Goal: Task Accomplishment & Management: Complete application form

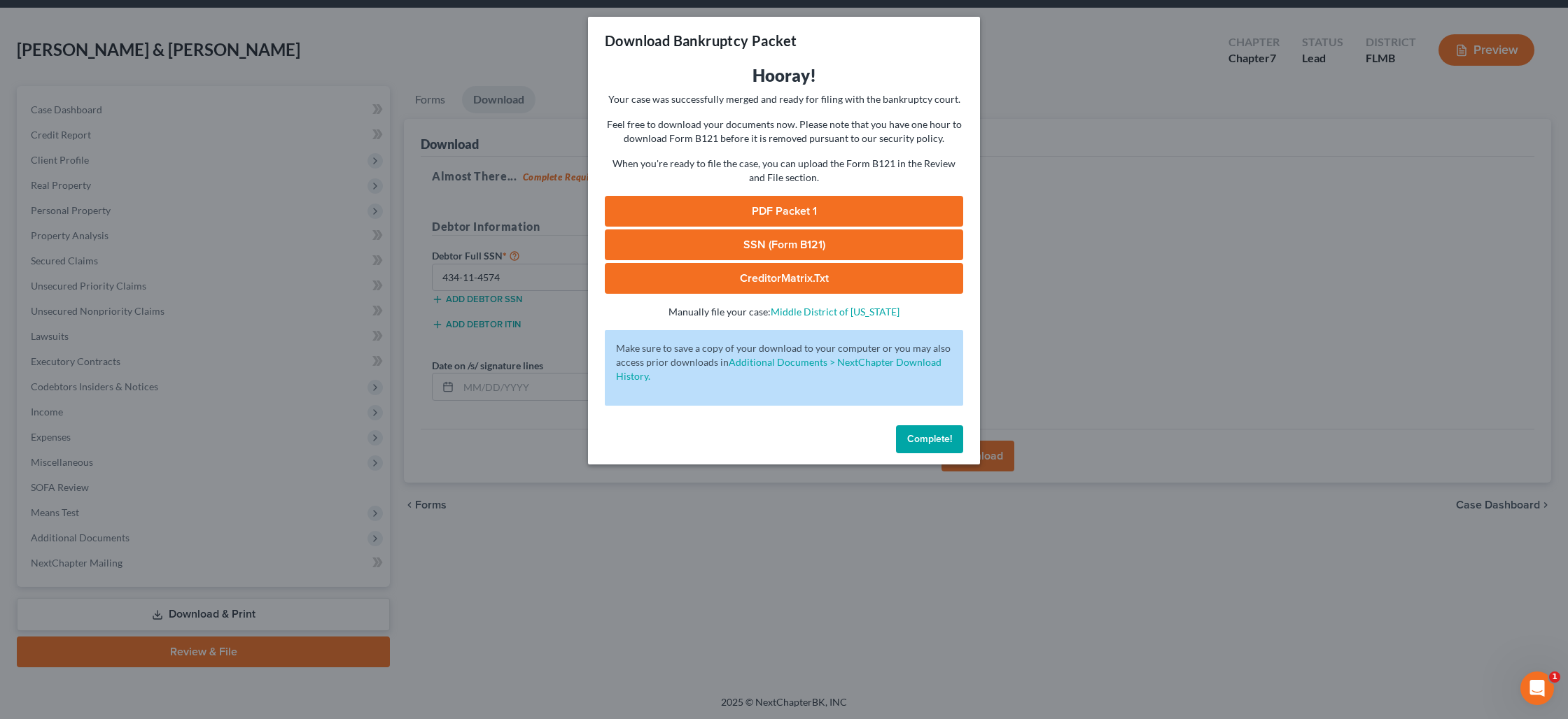
click at [922, 440] on span "Complete!" at bounding box center [929, 439] width 45 height 12
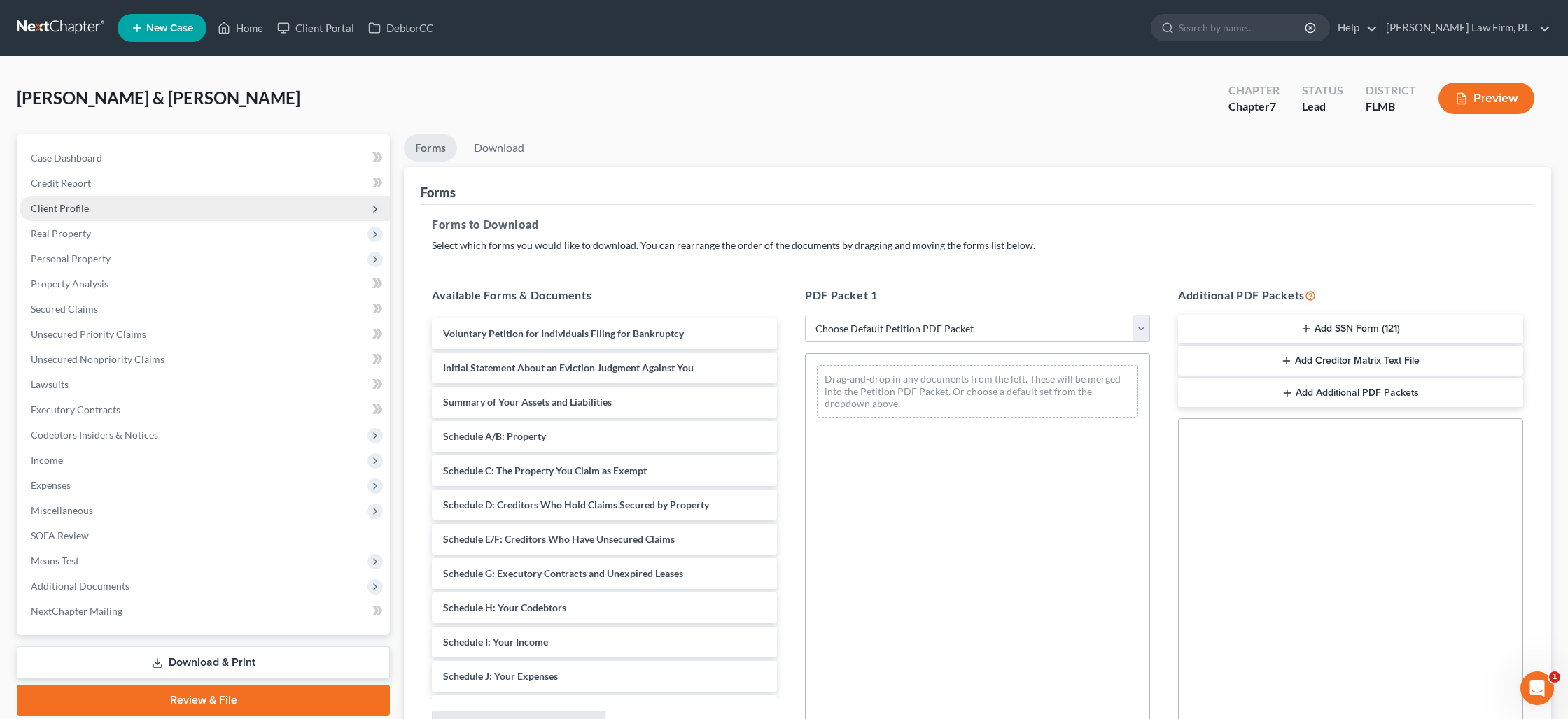
click at [102, 200] on span "Client Profile" at bounding box center [204, 209] width 370 height 25
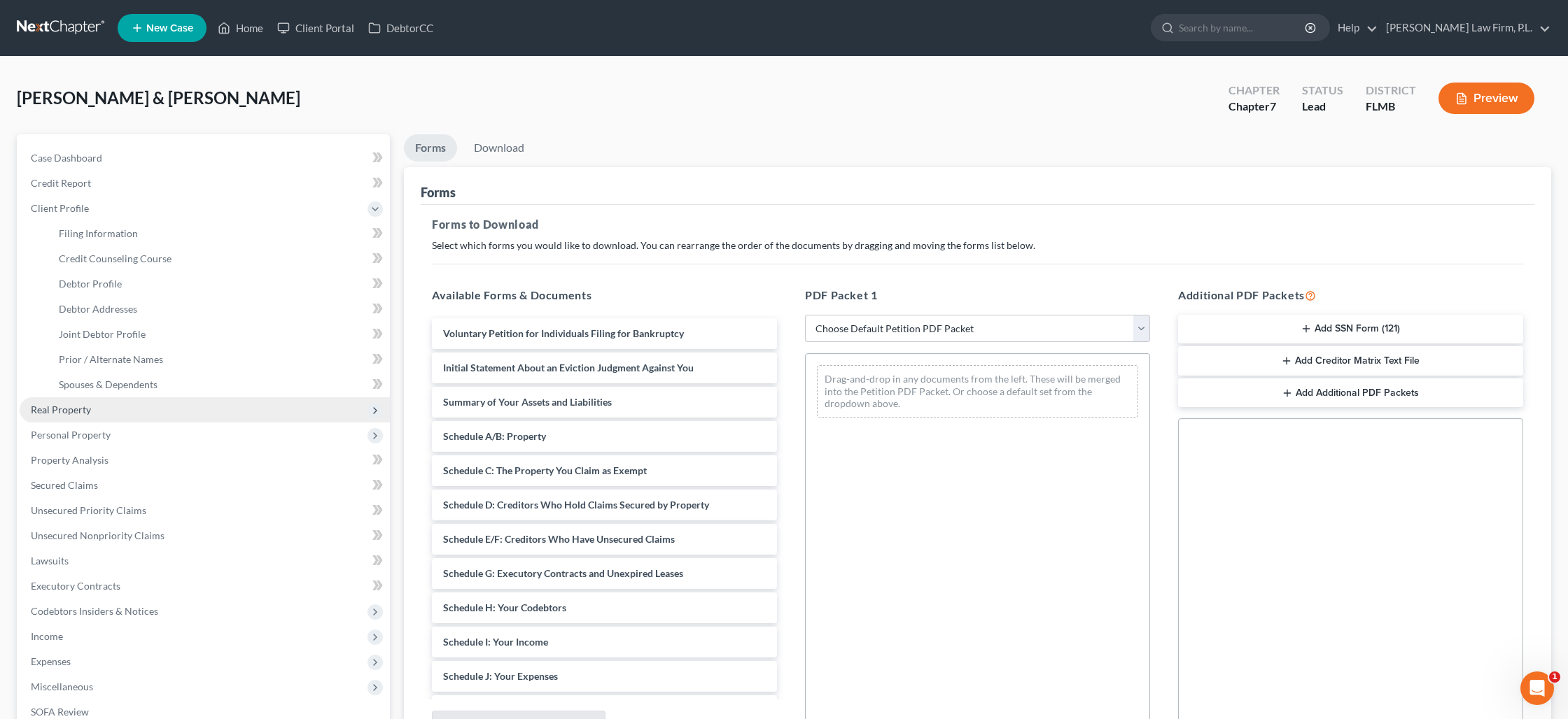
click at [86, 413] on span "Real Property" at bounding box center [60, 410] width 60 height 12
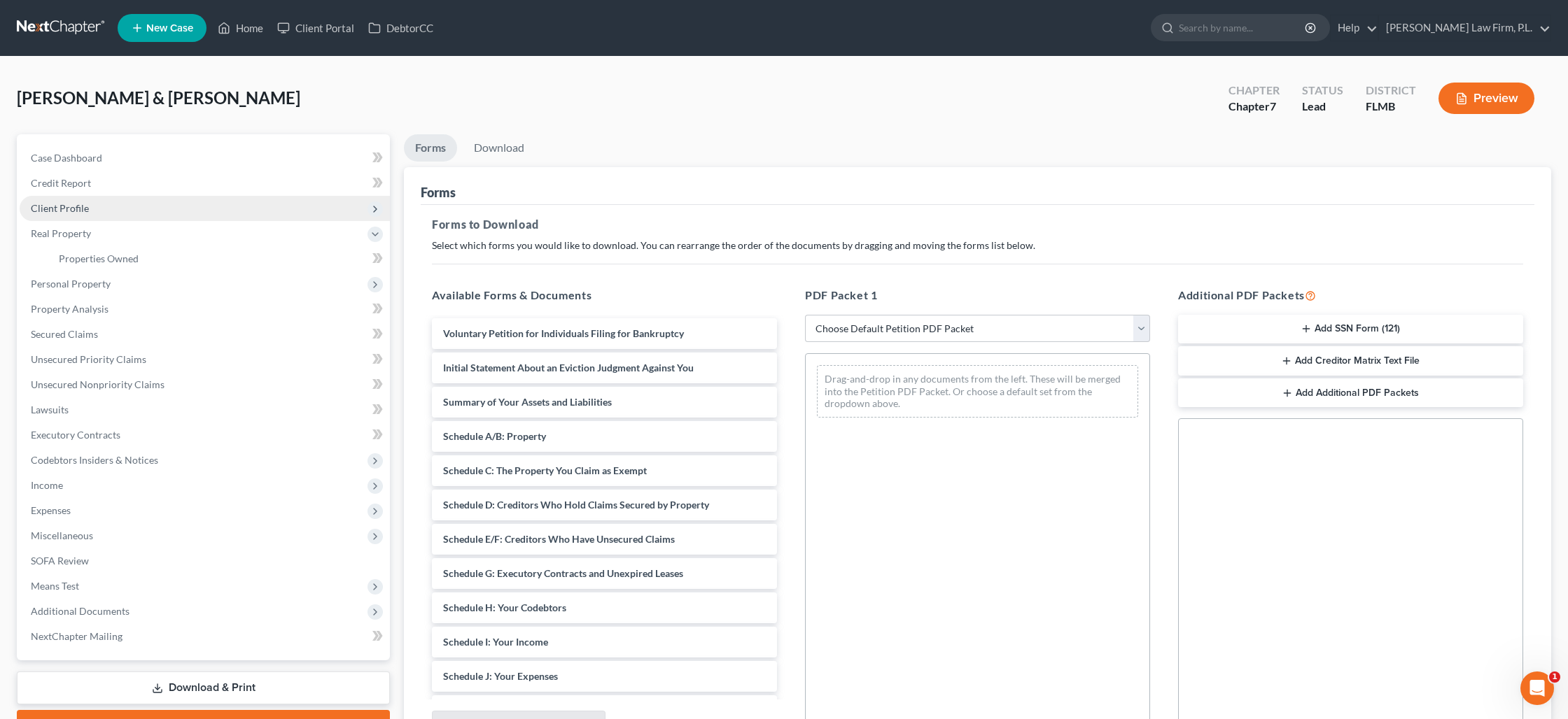
click at [65, 207] on span "Client Profile" at bounding box center [59, 209] width 58 height 12
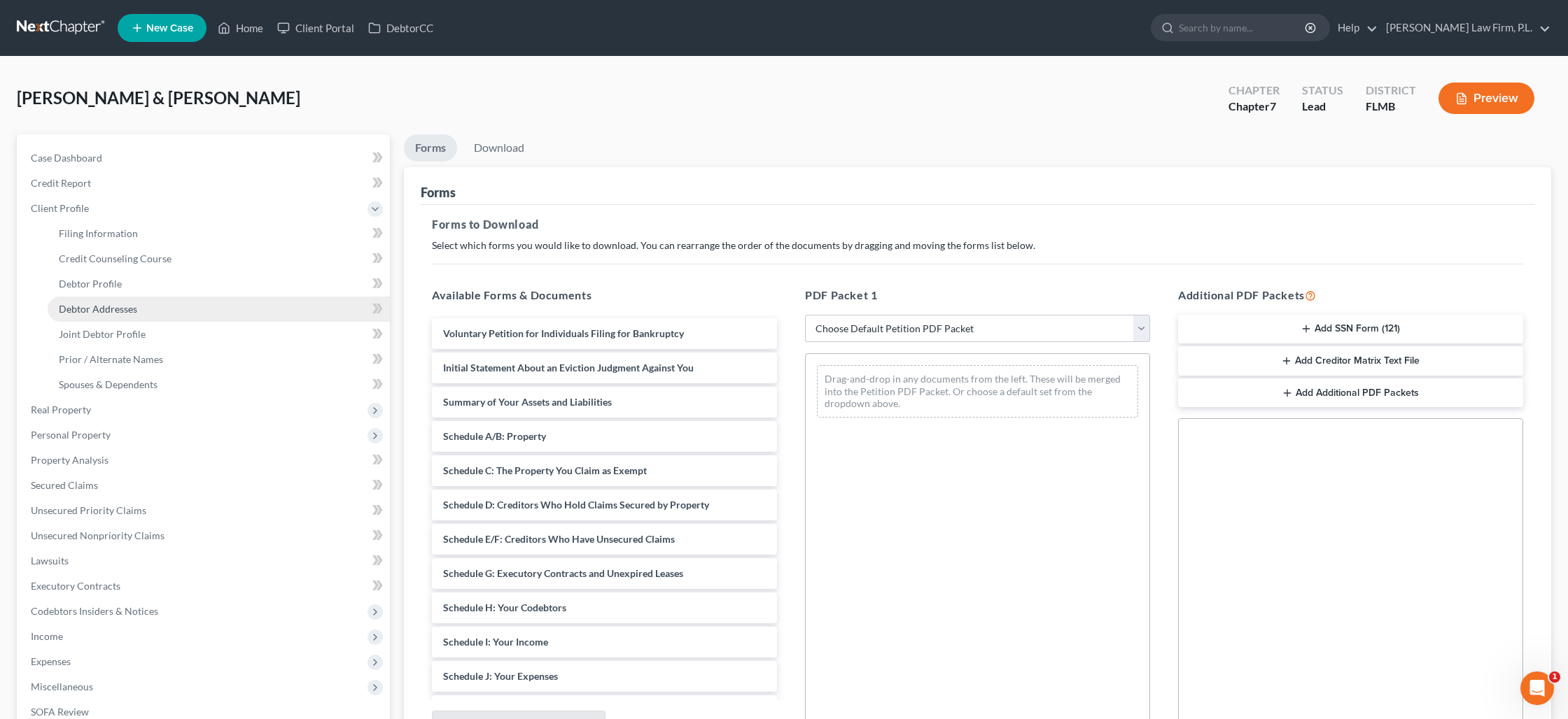
click at [102, 308] on span "Debtor Addresses" at bounding box center [98, 309] width 79 height 12
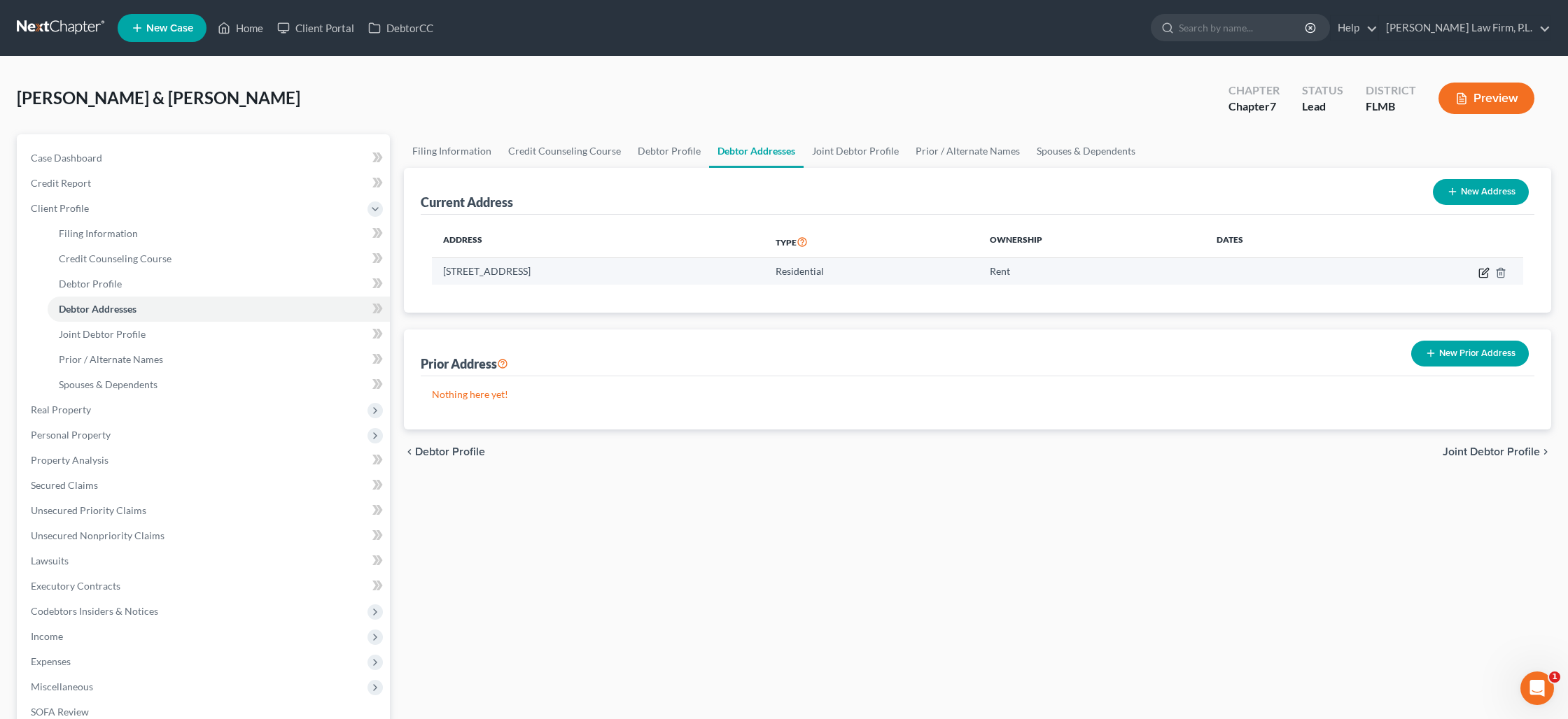
click at [1480, 270] on icon "button" at bounding box center [1484, 272] width 11 height 11
select select "9"
select select "34"
select select "0"
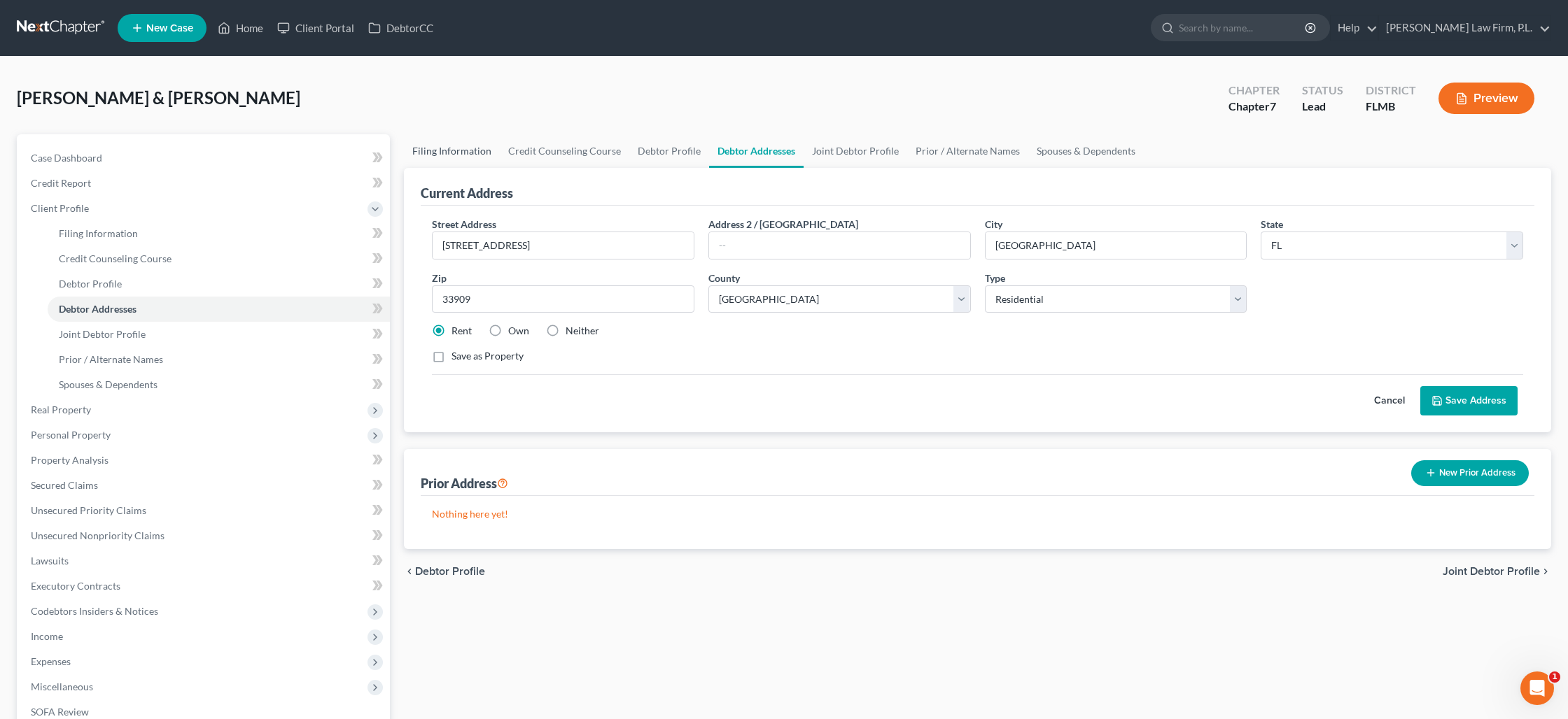
click at [448, 153] on link "Filing Information" at bounding box center [452, 151] width 96 height 33
select select "1"
select select "0"
select select "15"
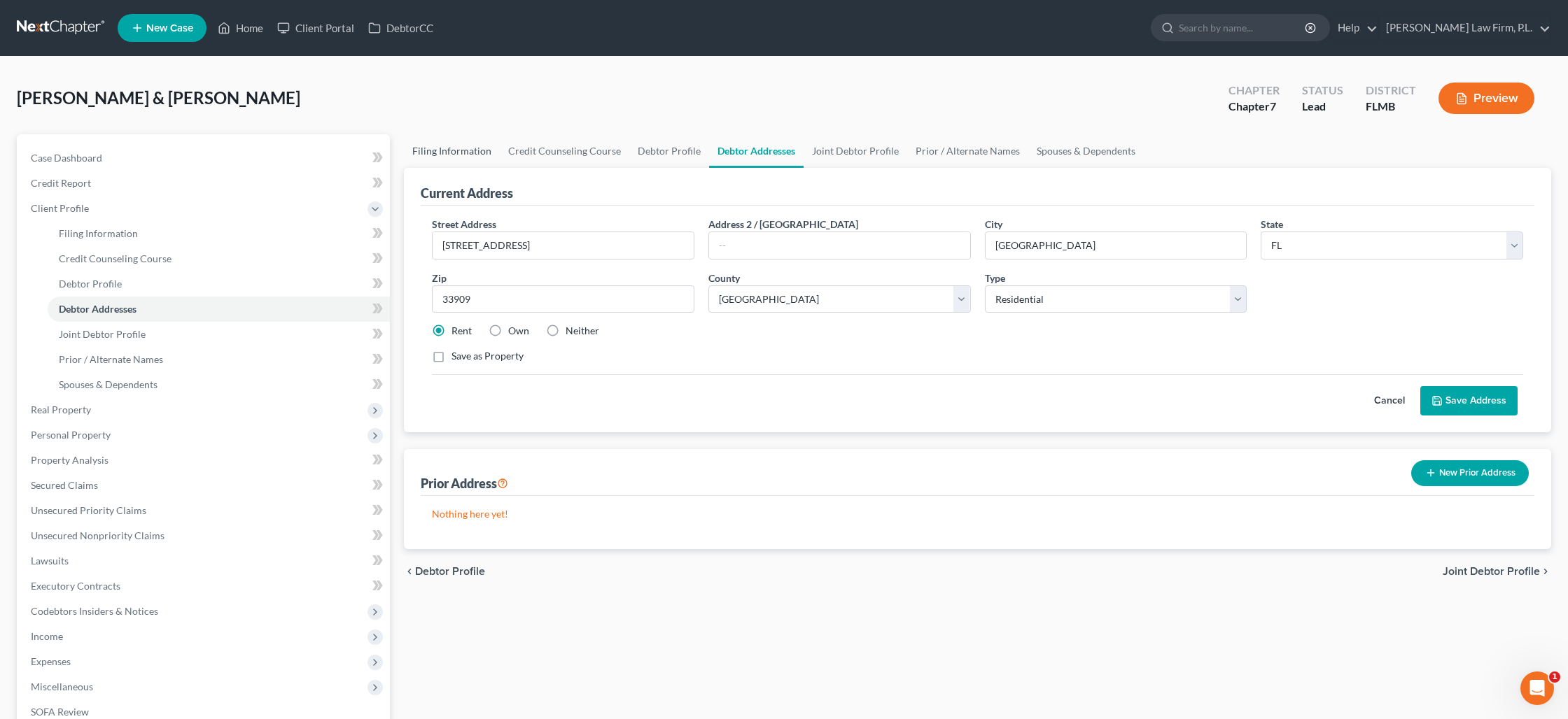
select select "0"
select select "9"
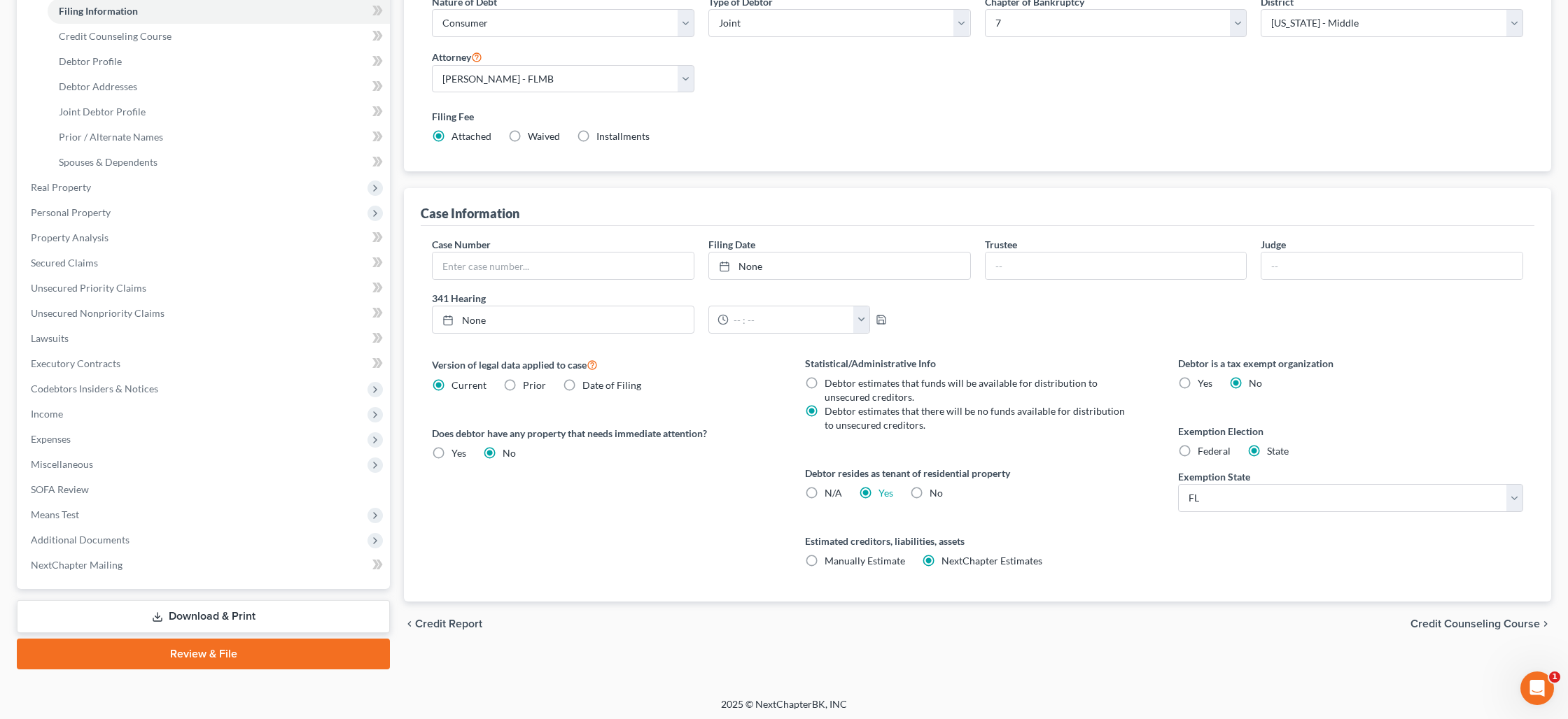
scroll to position [224, 0]
click at [930, 488] on label "No" at bounding box center [936, 491] width 13 height 14
click at [935, 488] on input "No" at bounding box center [939, 489] width 9 height 9
radio input "true"
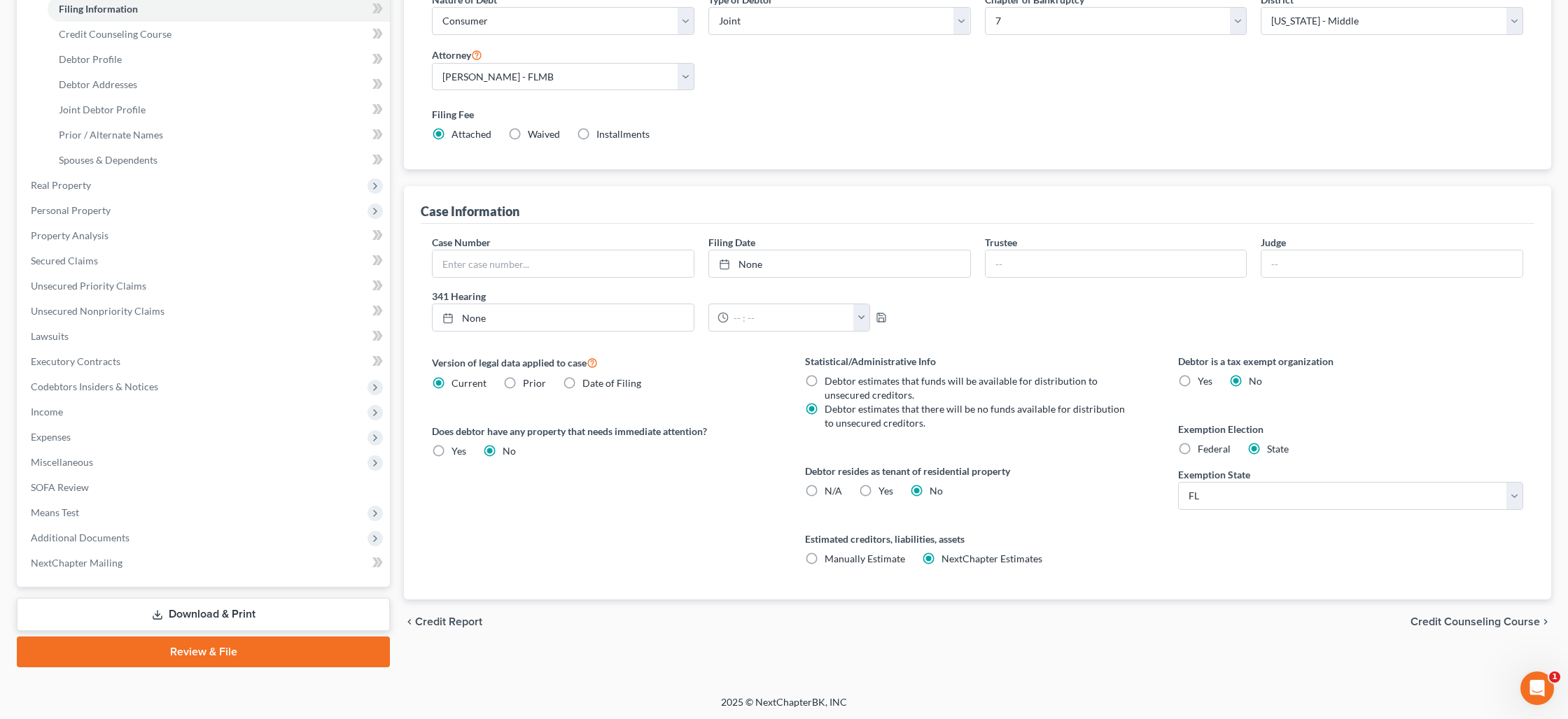
click at [878, 490] on label "Yes Yes" at bounding box center [885, 491] width 15 height 14
click at [884, 490] on input "Yes Yes" at bounding box center [889, 489] width 9 height 9
radio input "true"
radio input "false"
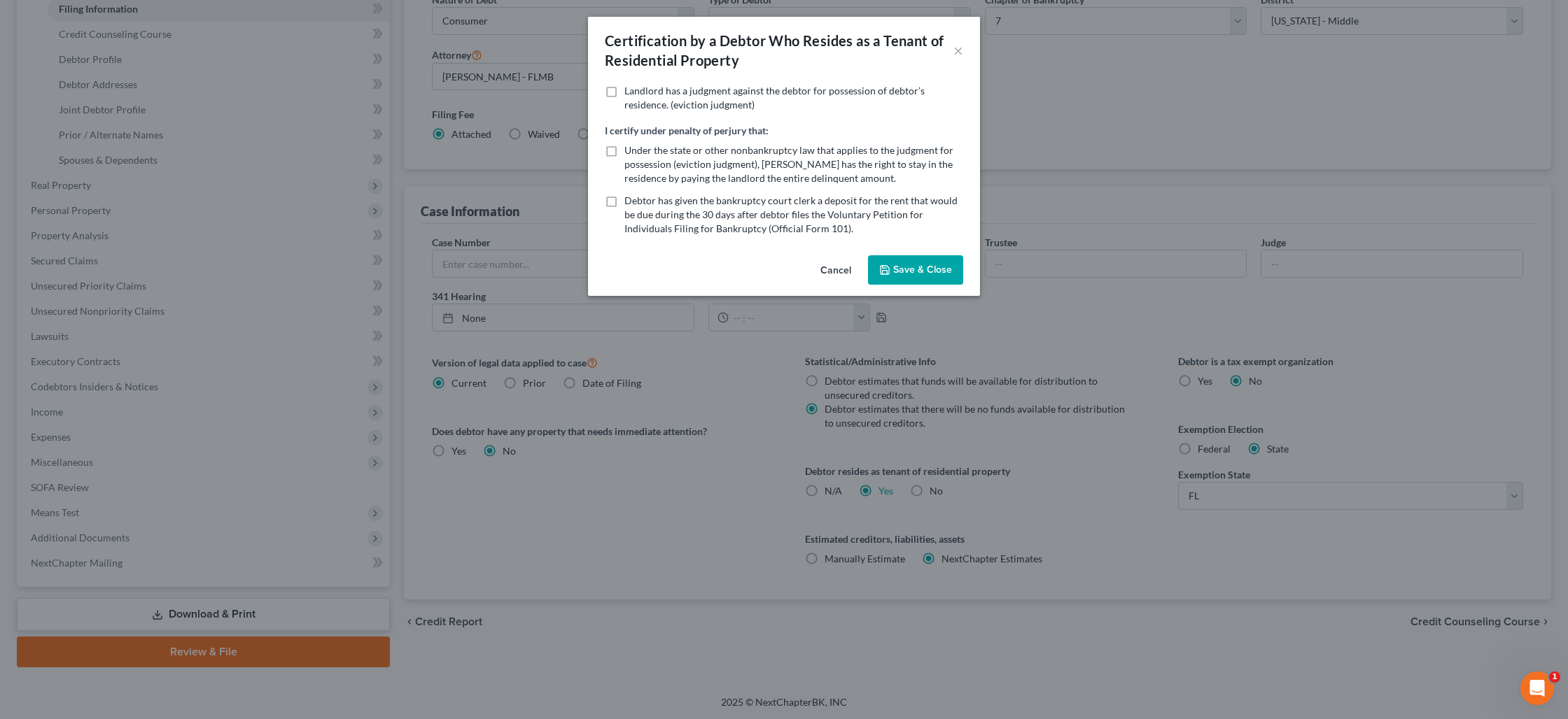
click at [624, 90] on label "Landlord has a judgment against the debtor for possession of debtor’s residence…" at bounding box center [794, 98] width 339 height 28
click at [630, 90] on input "Landlord has a judgment against the debtor for possession of debtor’s residence…" at bounding box center [635, 88] width 9 height 9
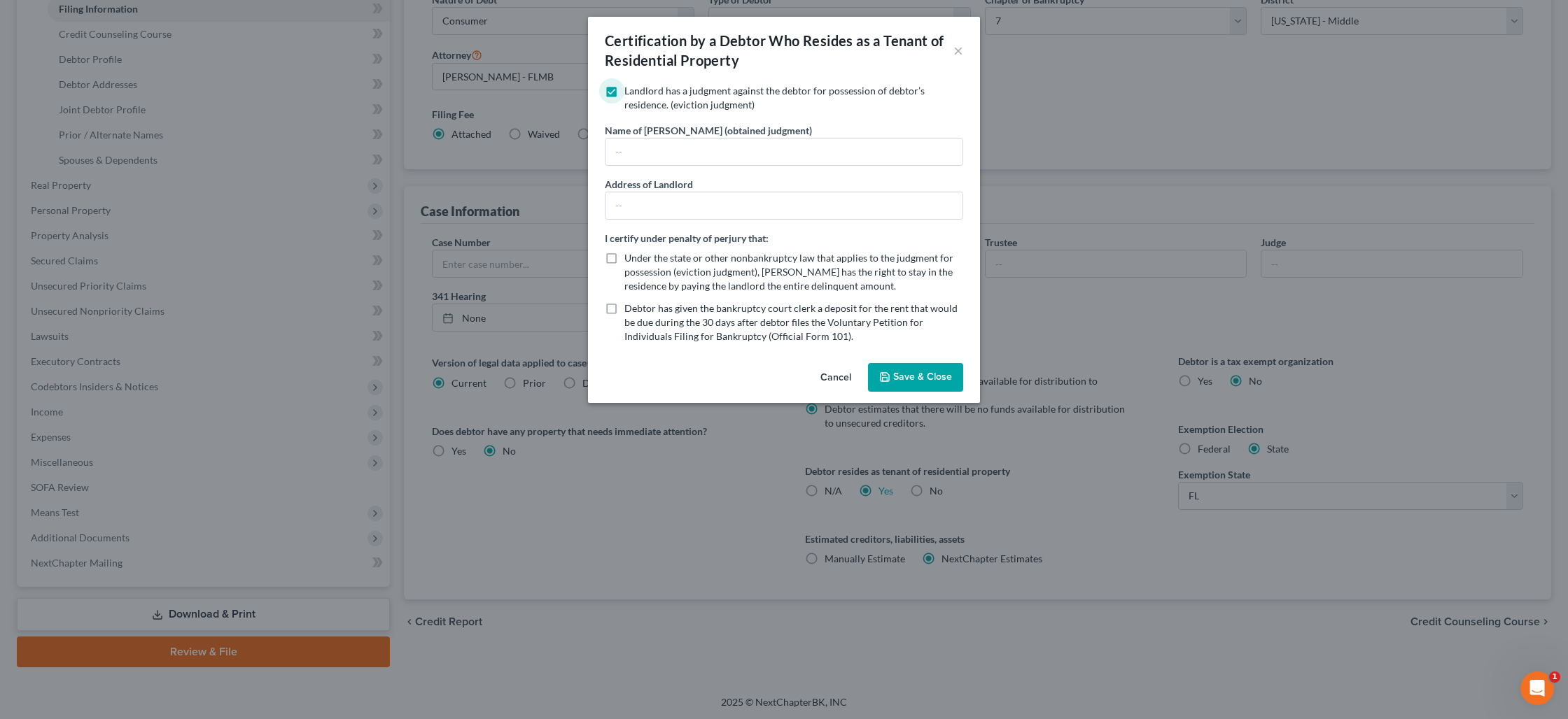
click at [624, 94] on label "Landlord has a judgment against the debtor for possession of debtor’s residence…" at bounding box center [794, 98] width 339 height 28
click at [630, 93] on input "Landlord has a judgment against the debtor for possession of debtor’s residence…" at bounding box center [635, 88] width 9 height 9
checkbox input "false"
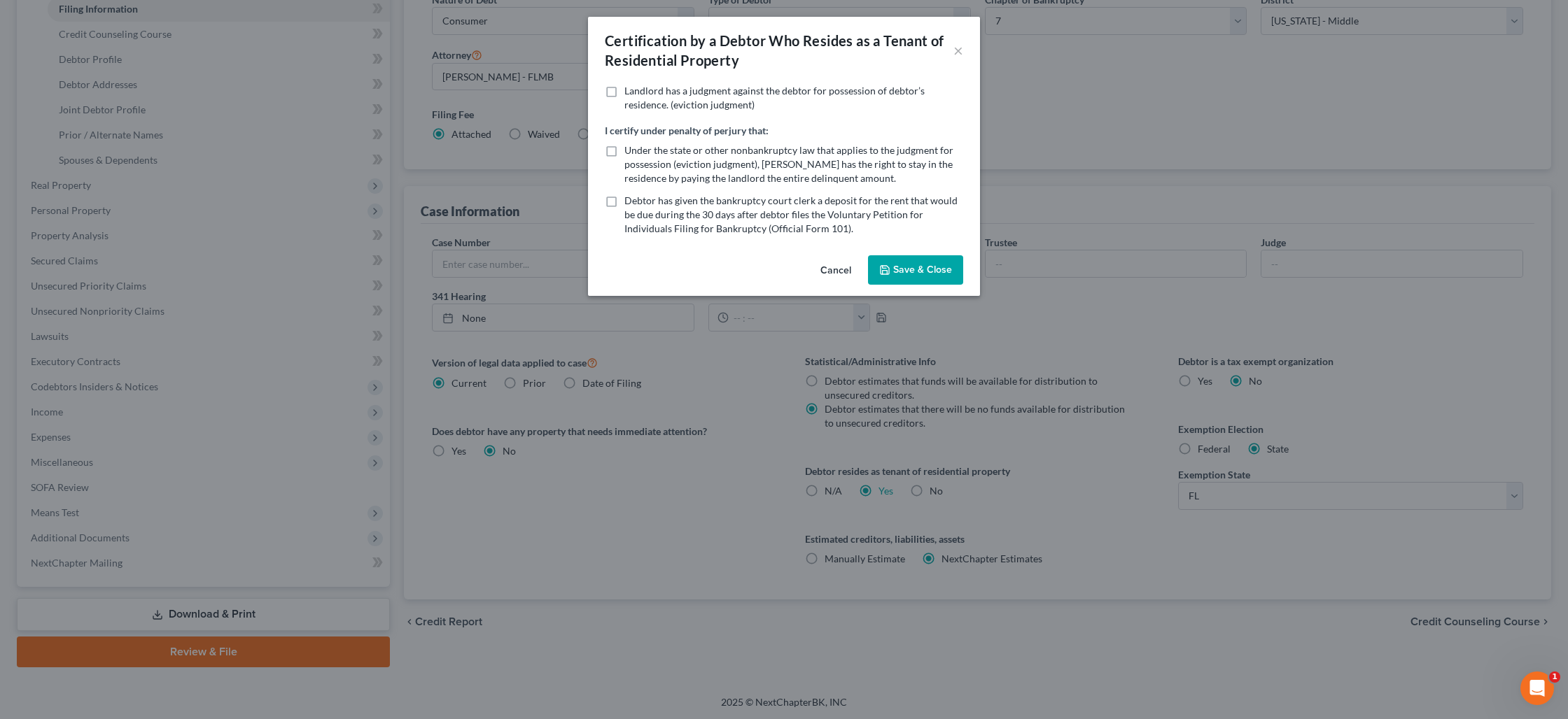
click at [624, 154] on label "Under the state or other nonbankruptcy law that applies to the judgment for pos…" at bounding box center [794, 164] width 339 height 42
click at [630, 153] on input "Under the state or other nonbankruptcy law that applies to the judgment for pos…" at bounding box center [635, 147] width 9 height 9
checkbox input "true"
click at [927, 270] on button "Save & Close" at bounding box center [915, 270] width 95 height 30
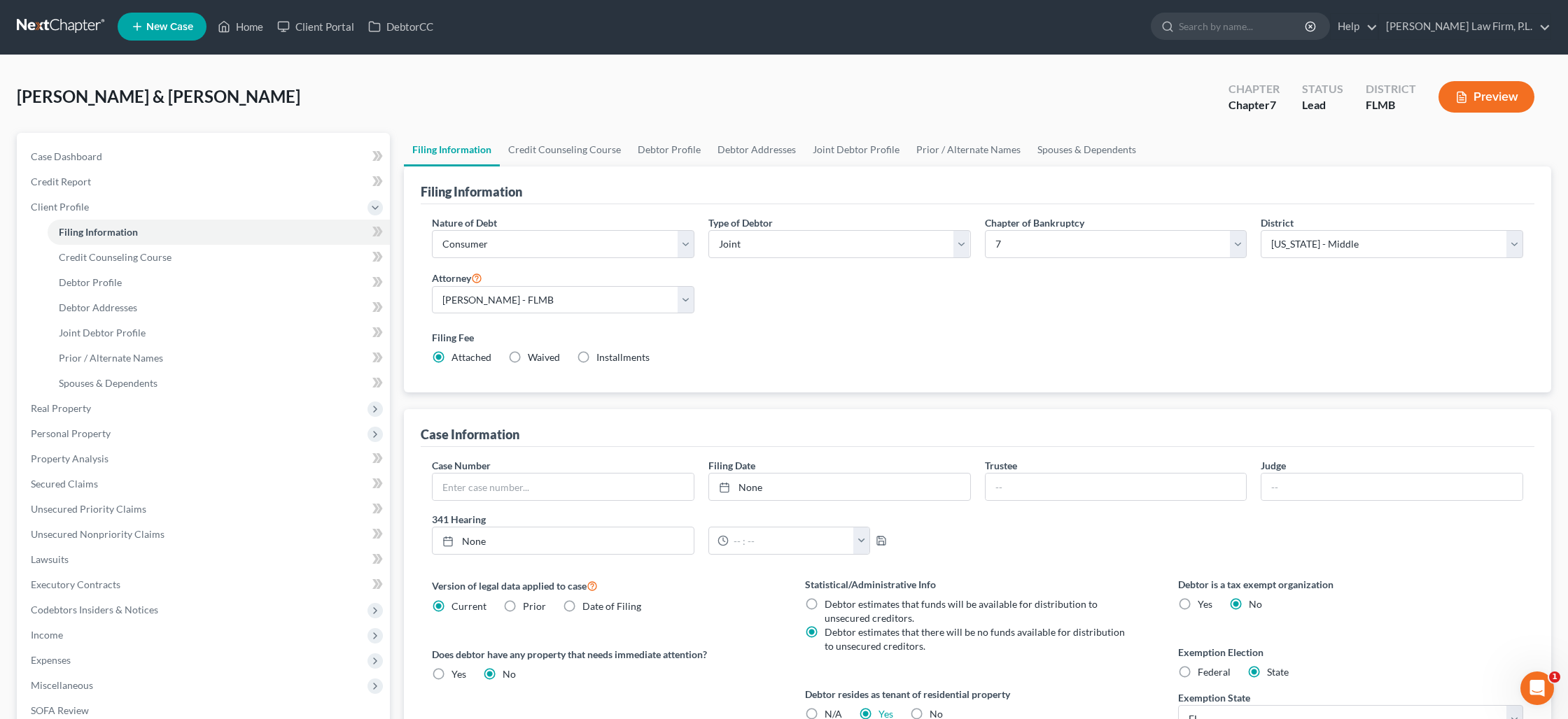
scroll to position [0, 0]
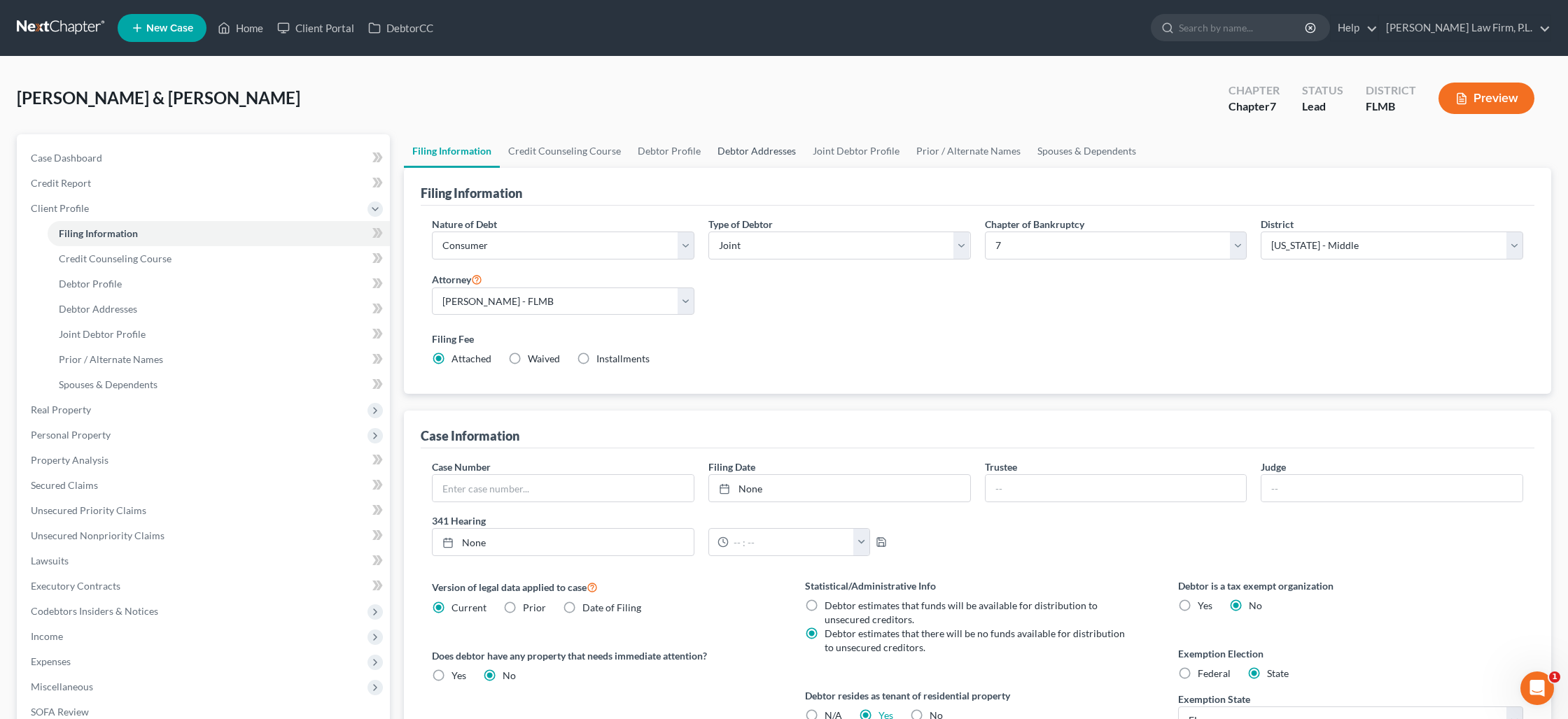
click at [759, 154] on link "Debtor Addresses" at bounding box center [756, 151] width 95 height 33
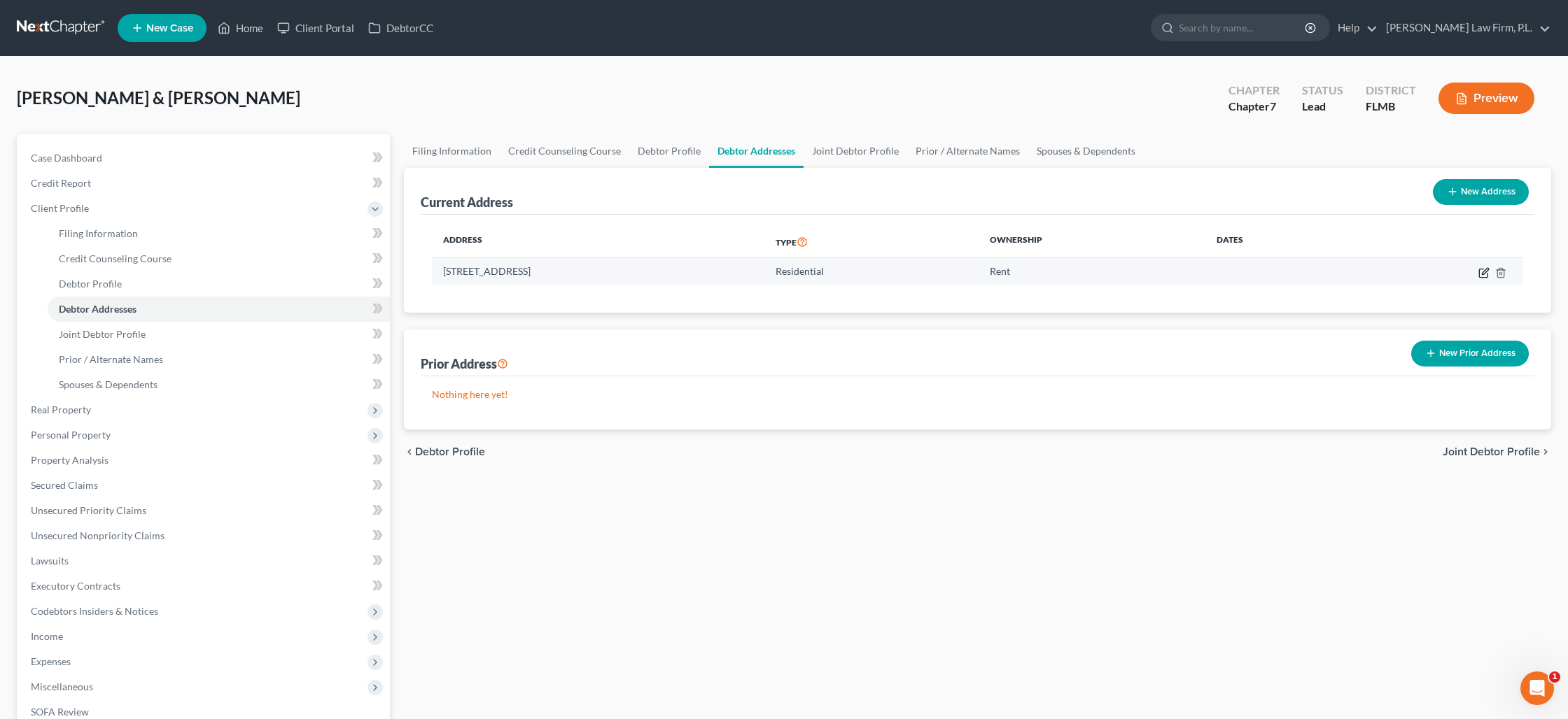
click at [1486, 276] on icon "button" at bounding box center [1484, 272] width 11 height 11
select select "9"
select select "34"
select select "0"
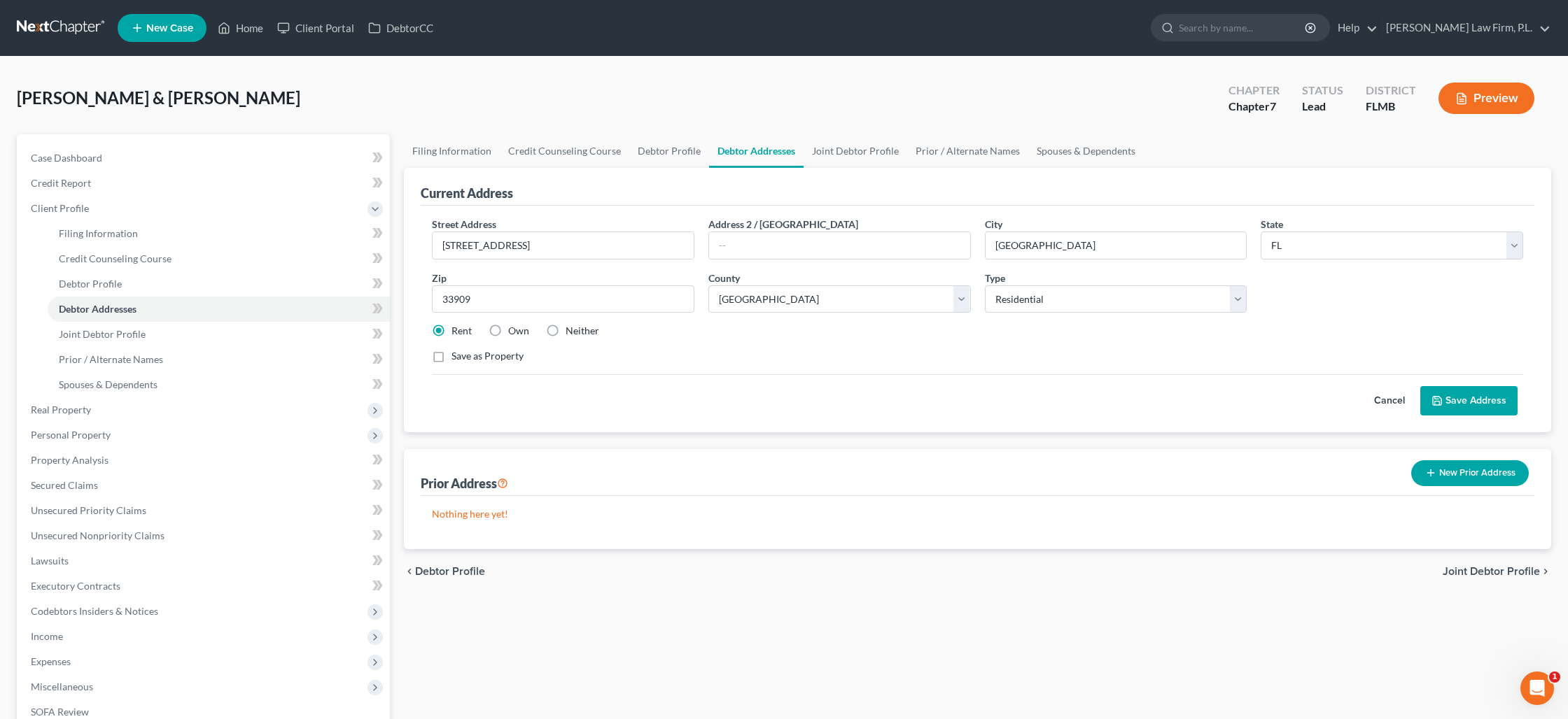
click at [451, 357] on label "Save as Property" at bounding box center [487, 356] width 72 height 14
click at [457, 357] on input "Save as Property" at bounding box center [462, 353] width 9 height 9
checkbox input "true"
click at [1475, 406] on button "Save Address" at bounding box center [1468, 401] width 97 height 30
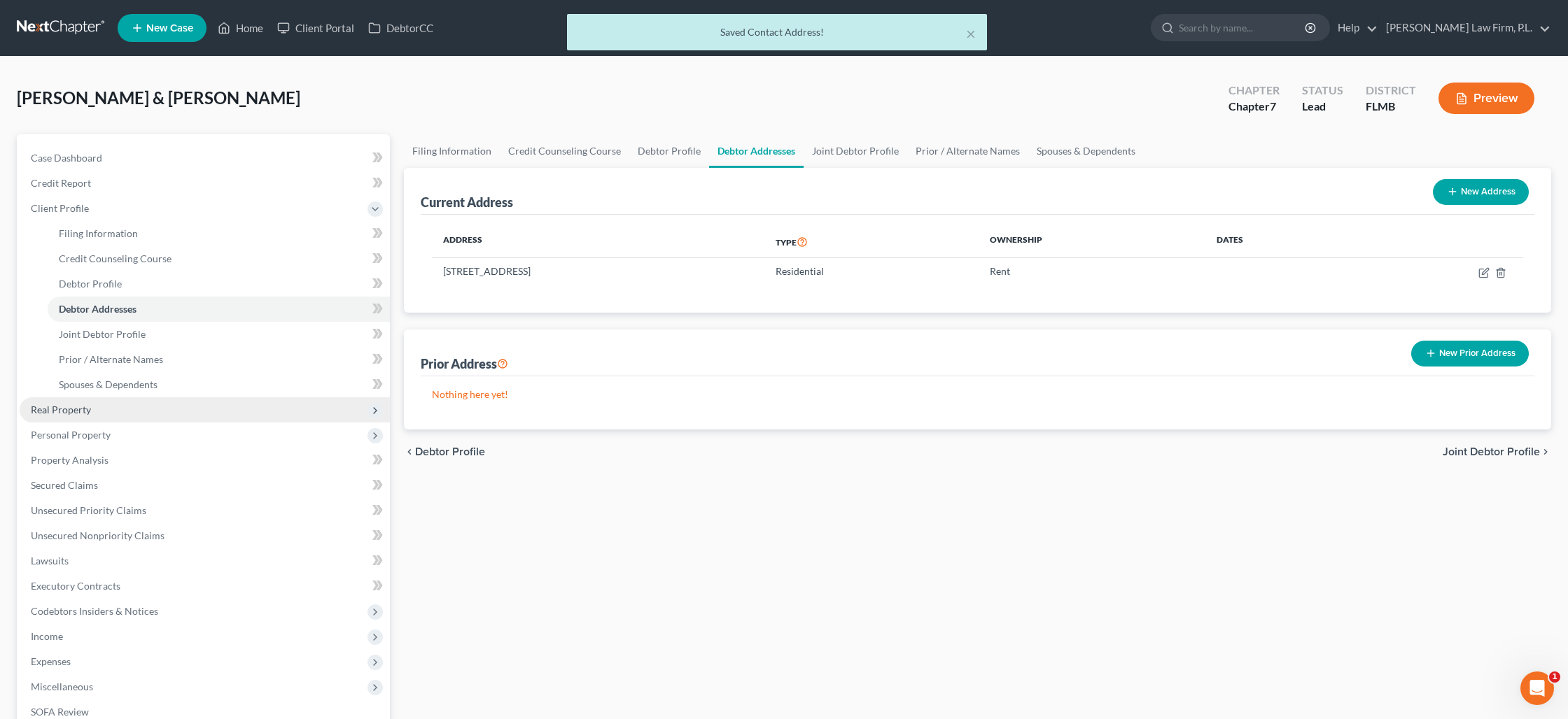
click at [265, 420] on span "Real Property" at bounding box center [204, 409] width 370 height 25
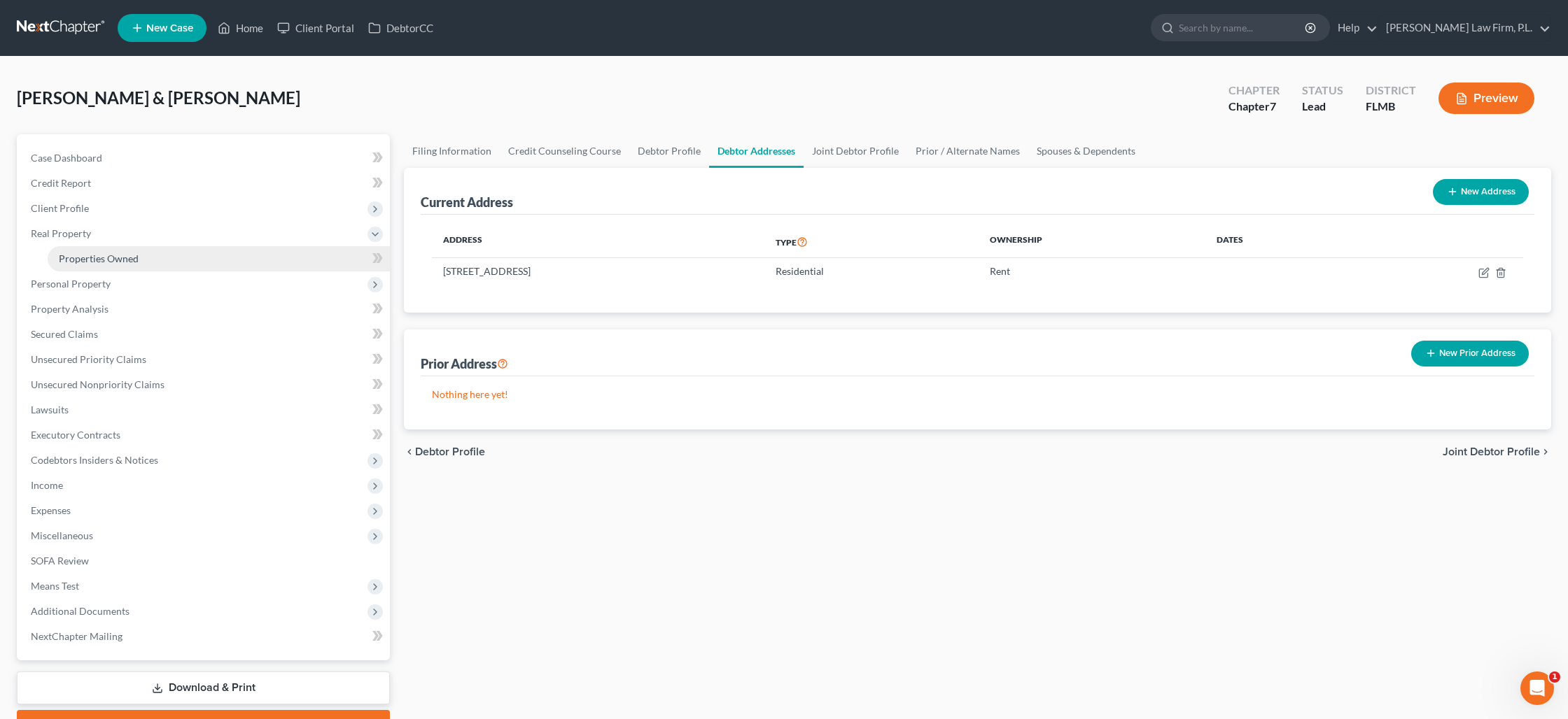
click at [196, 261] on link "Properties Owned" at bounding box center [219, 258] width 342 height 25
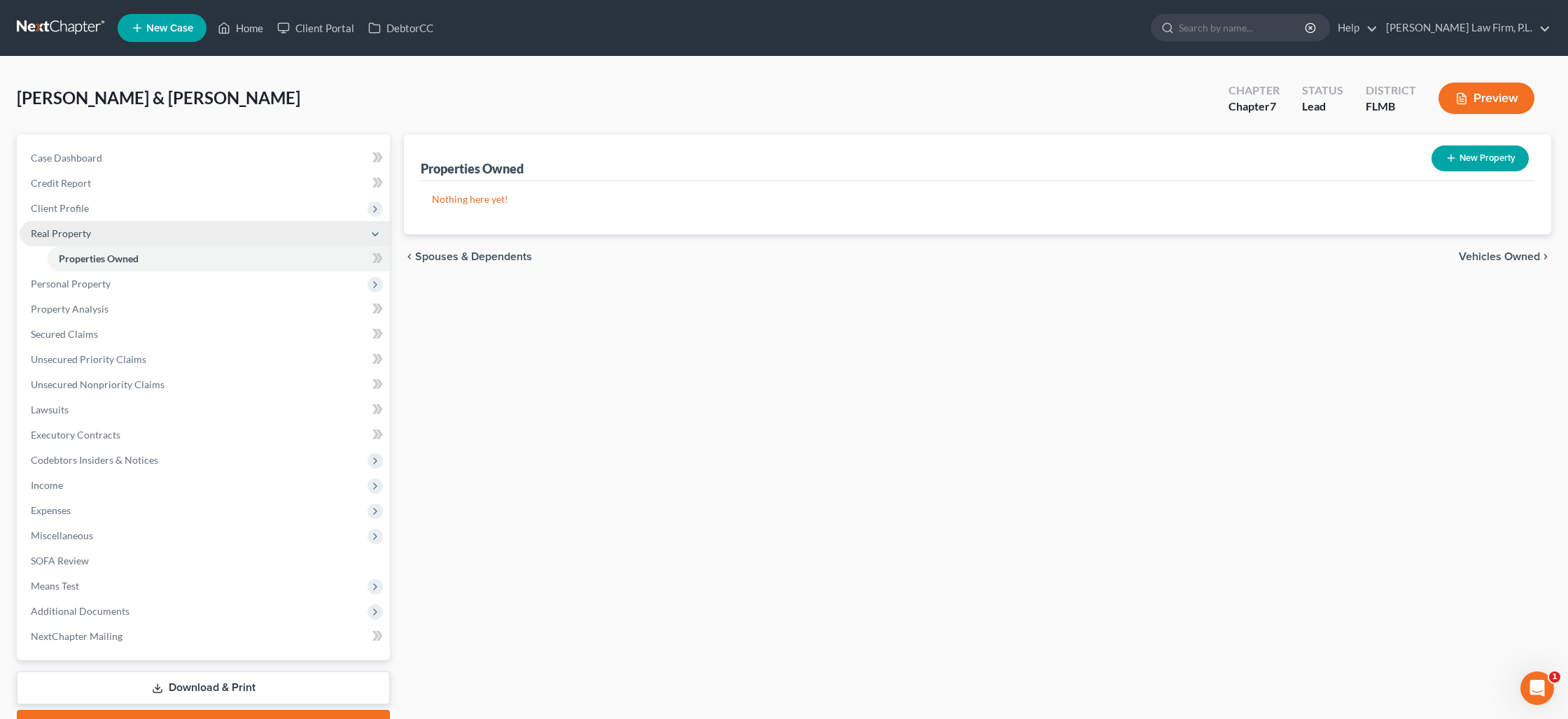
click at [85, 224] on span "Real Property" at bounding box center [204, 233] width 370 height 25
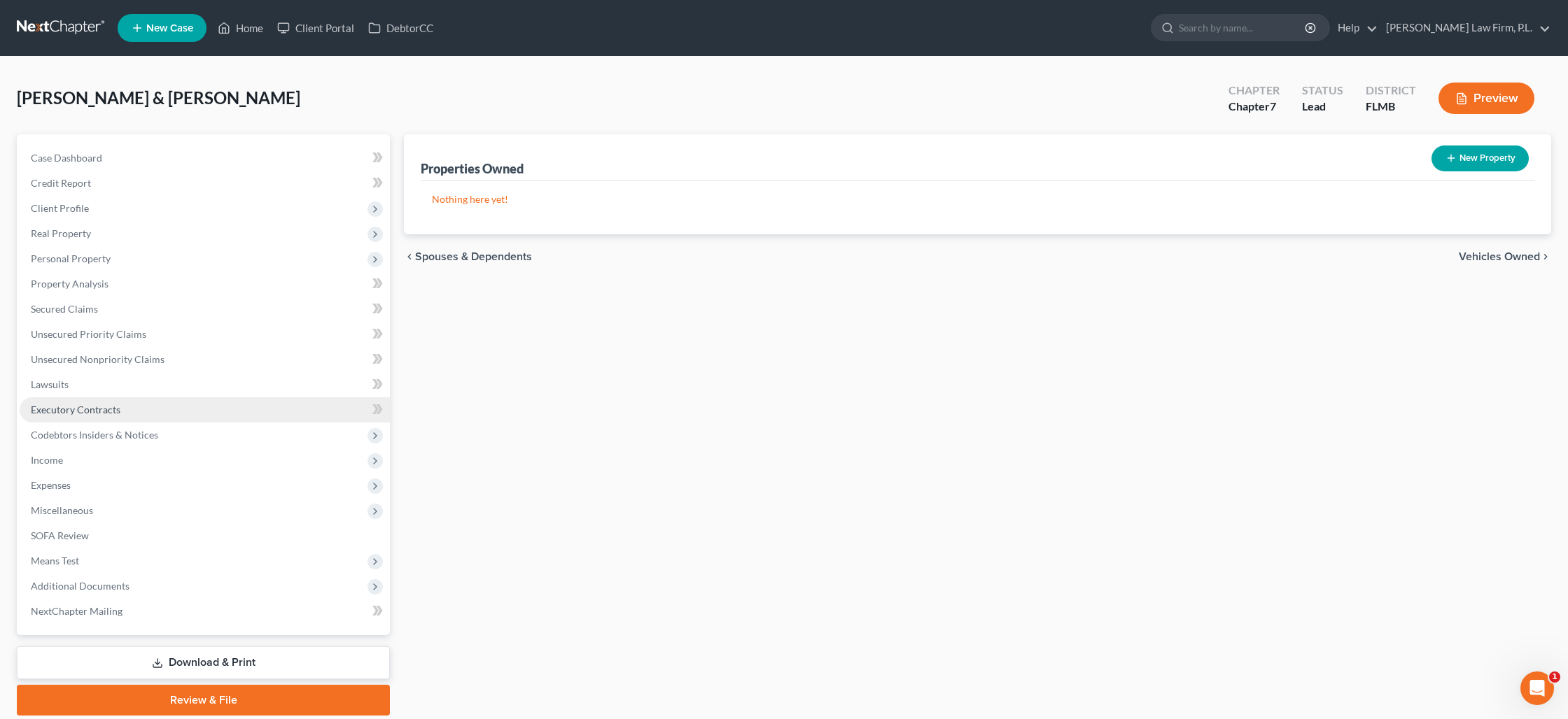
click at [93, 409] on span "Executory Contracts" at bounding box center [75, 410] width 90 height 12
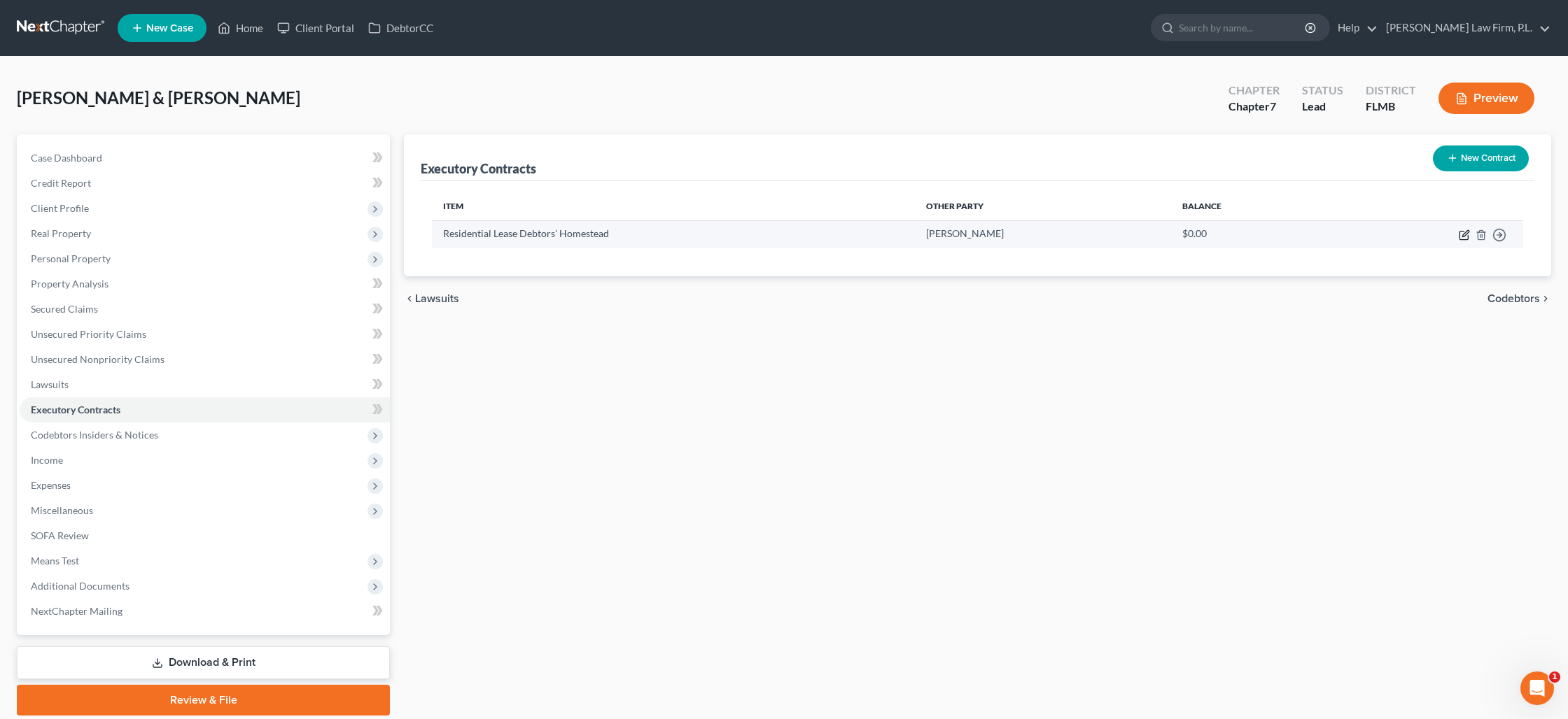
click at [1461, 234] on icon "button" at bounding box center [1464, 235] width 11 height 11
select select "3"
select select "9"
select select "2"
select select "0"
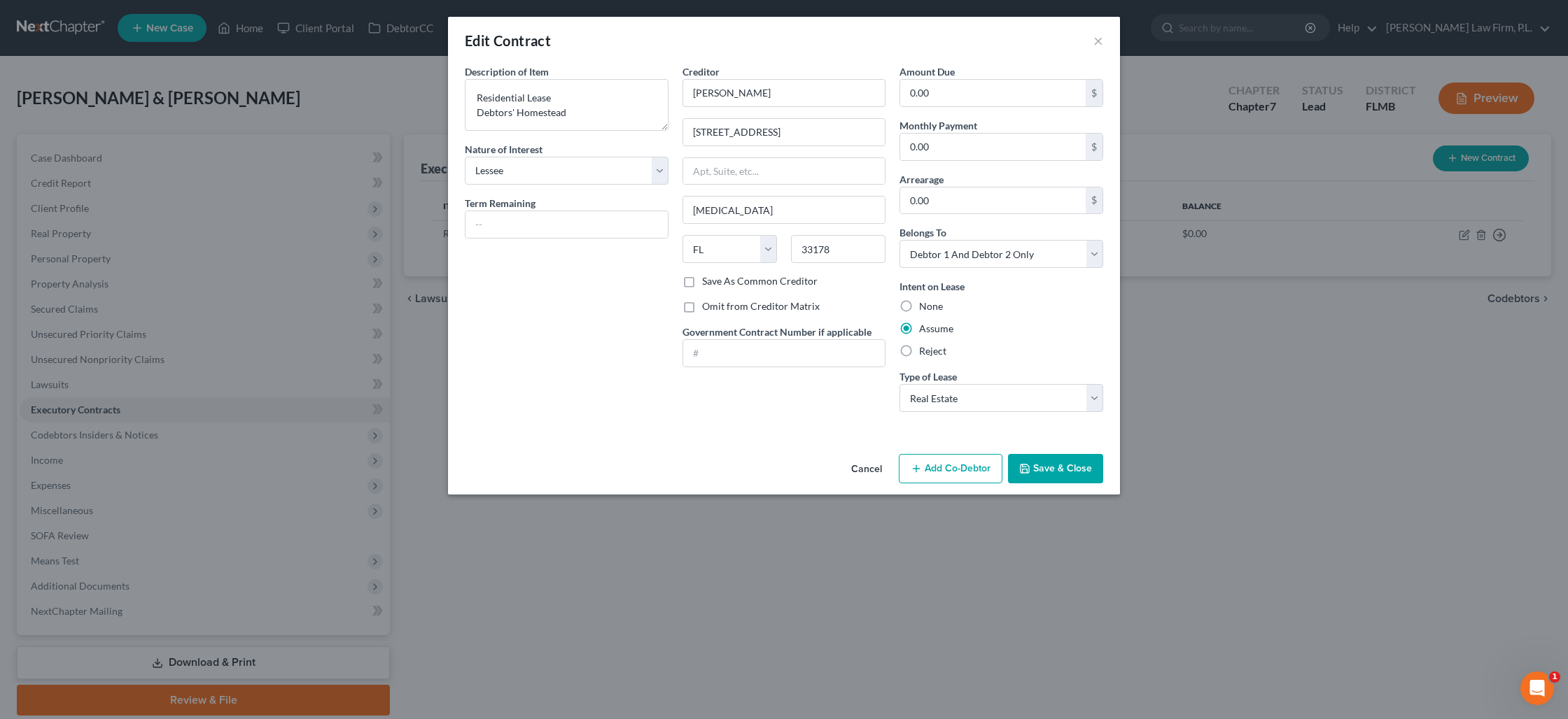
click at [702, 280] on label "Save As Common Creditor" at bounding box center [760, 281] width 115 height 14
click at [708, 280] on input "Save As Common Creditor" at bounding box center [712, 278] width 9 height 9
checkbox input "true"
click at [702, 309] on label "Omit from Creditor Matrix" at bounding box center [760, 306] width 118 height 14
click at [708, 309] on input "Omit from Creditor Matrix" at bounding box center [712, 304] width 9 height 9
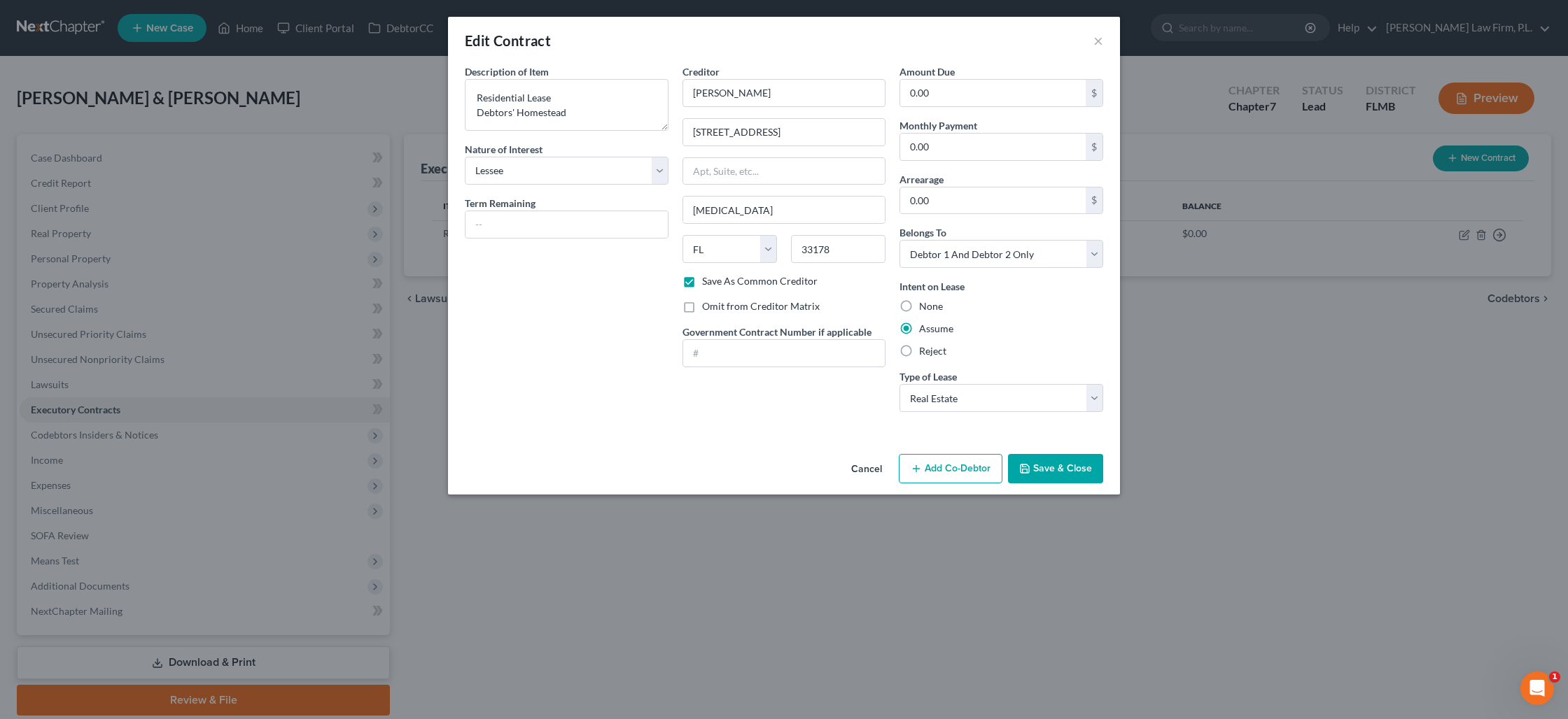
checkbox input "true"
click at [1058, 462] on button "Save & Close" at bounding box center [1056, 469] width 95 height 30
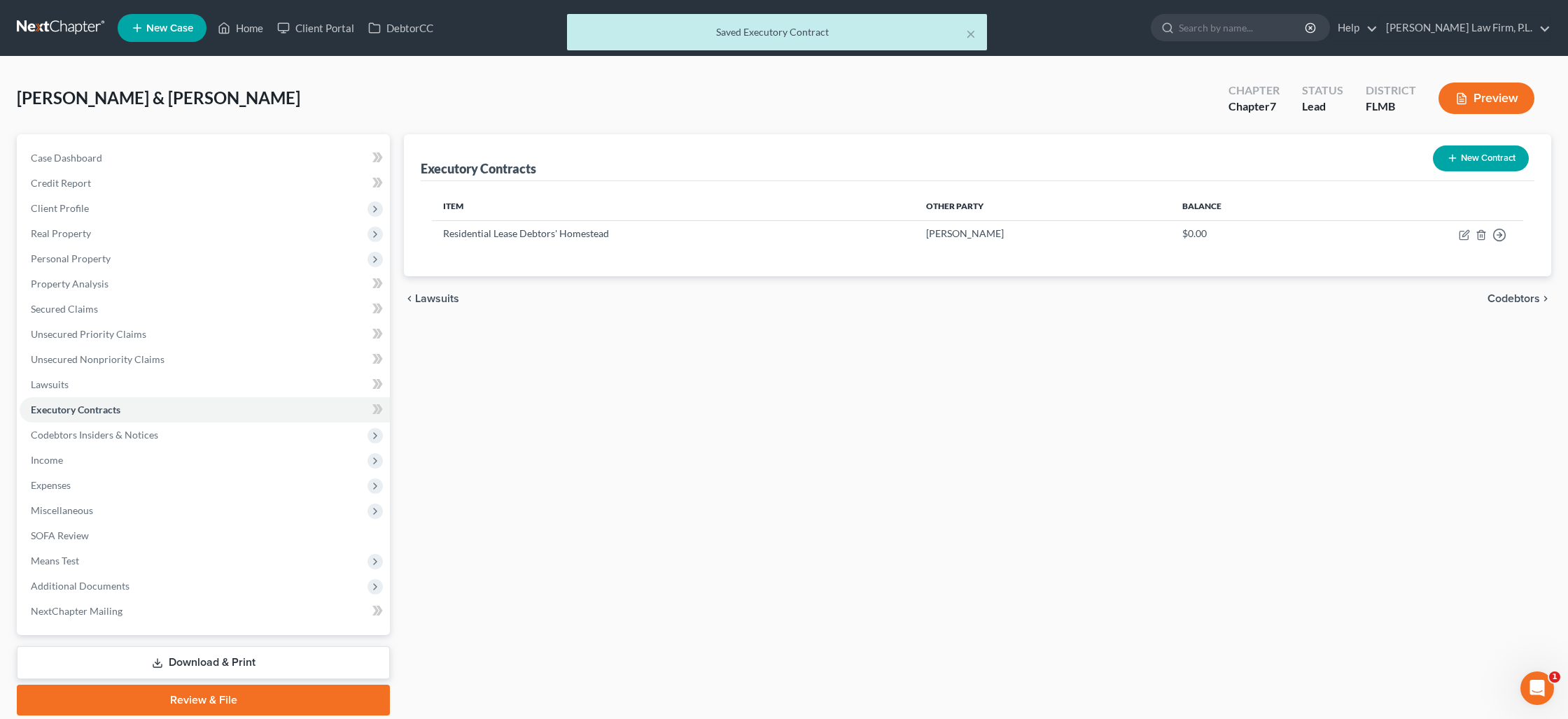
click at [1483, 97] on button "Preview" at bounding box center [1487, 99] width 96 height 31
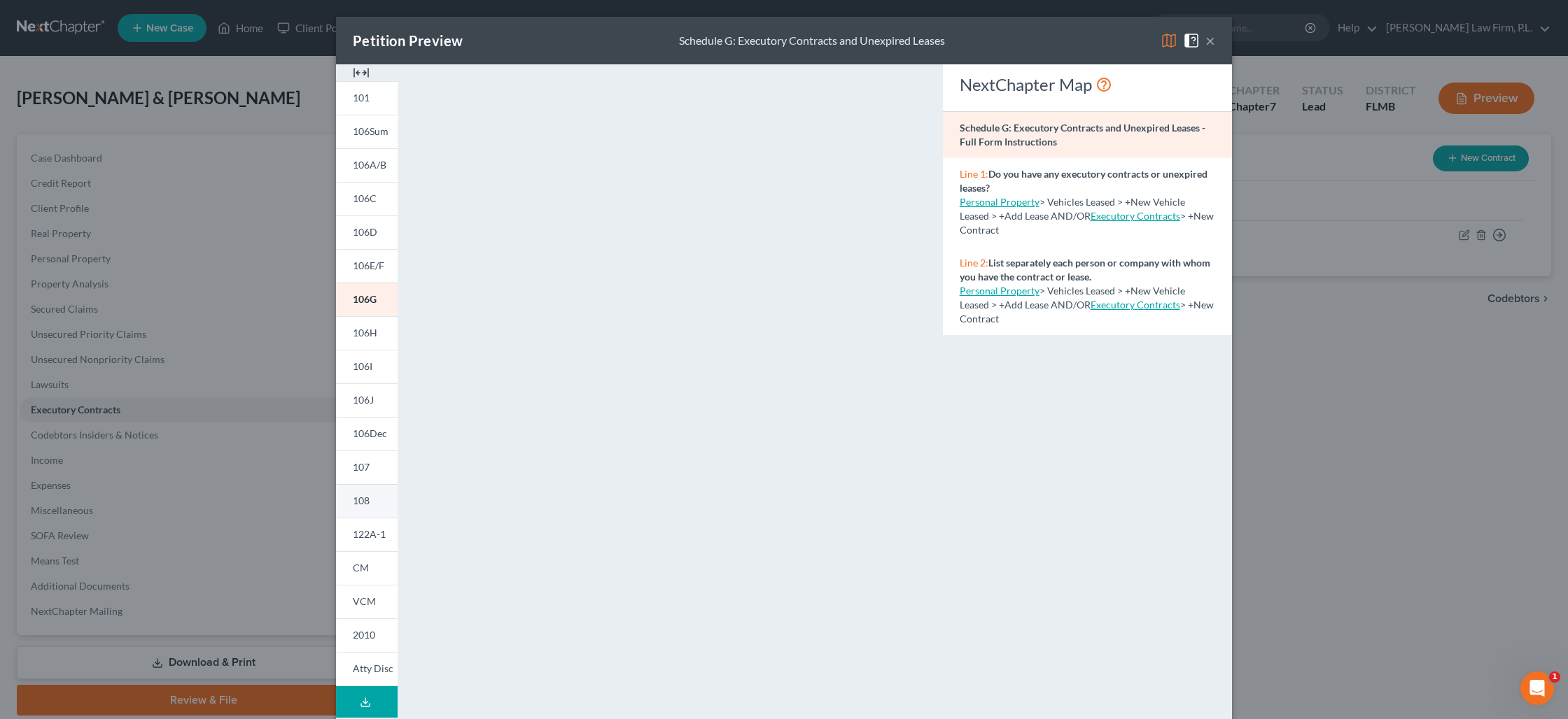
click at [369, 501] on span "108" at bounding box center [361, 501] width 17 height 12
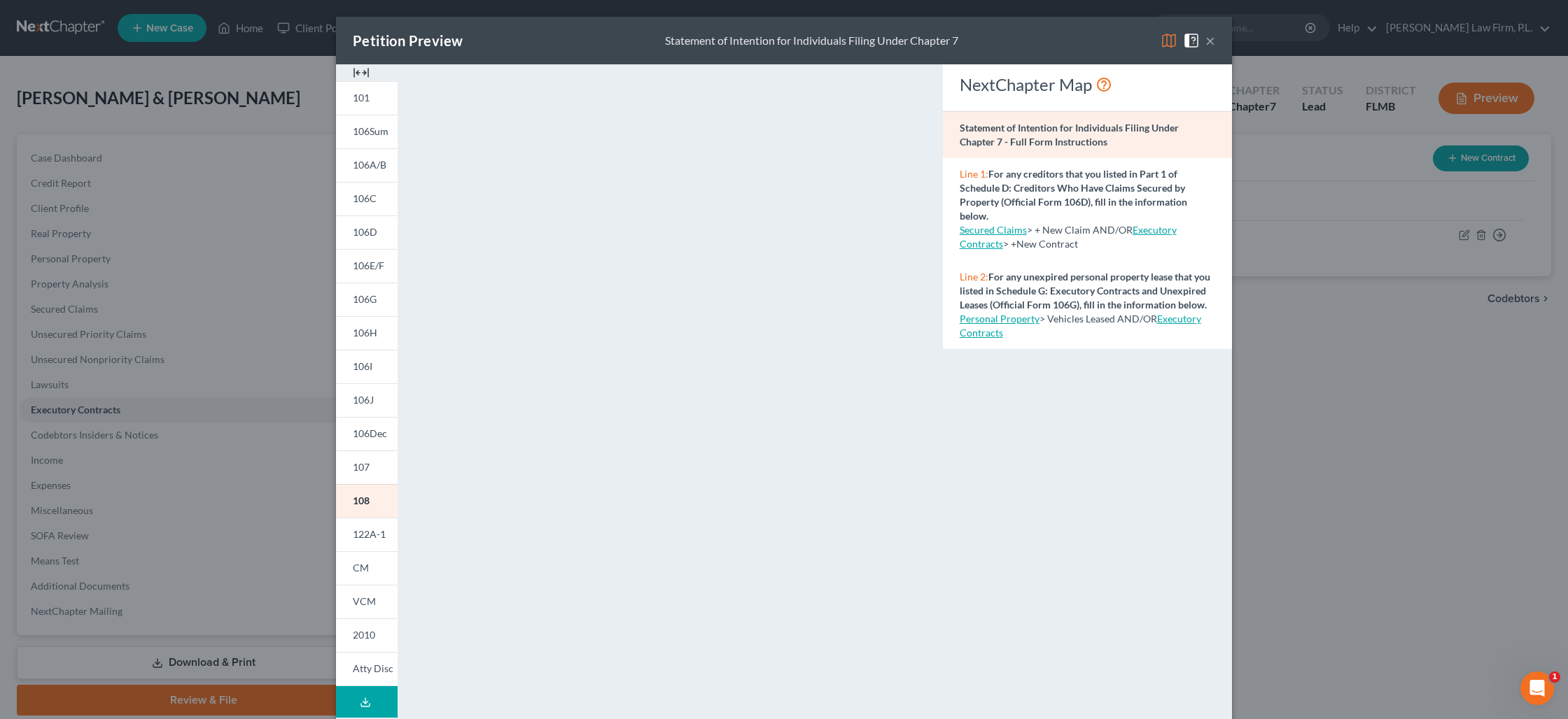
click at [1172, 323] on link "Executory Contracts" at bounding box center [1080, 325] width 242 height 26
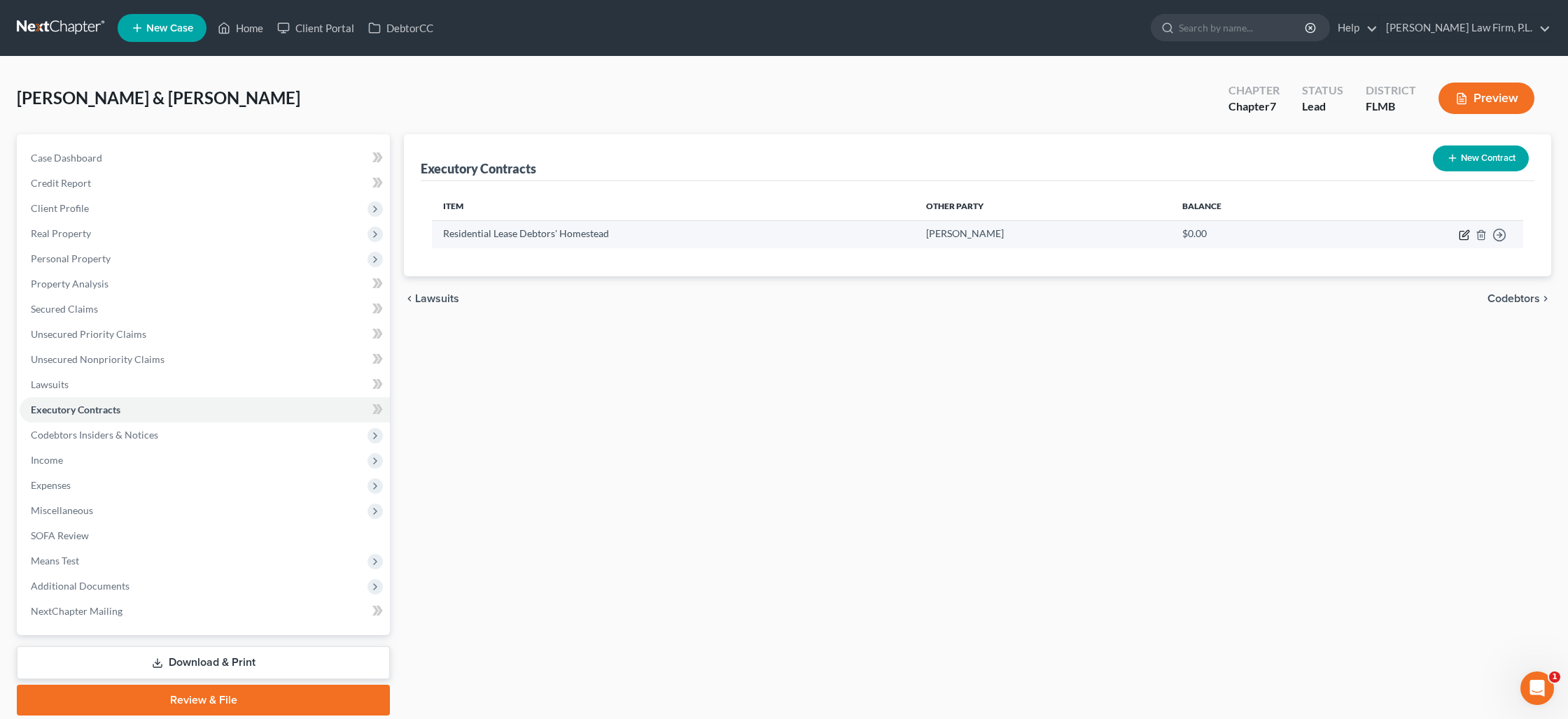
click at [1461, 235] on icon "button" at bounding box center [1464, 235] width 11 height 11
select select "3"
select select "9"
select select "2"
select select "0"
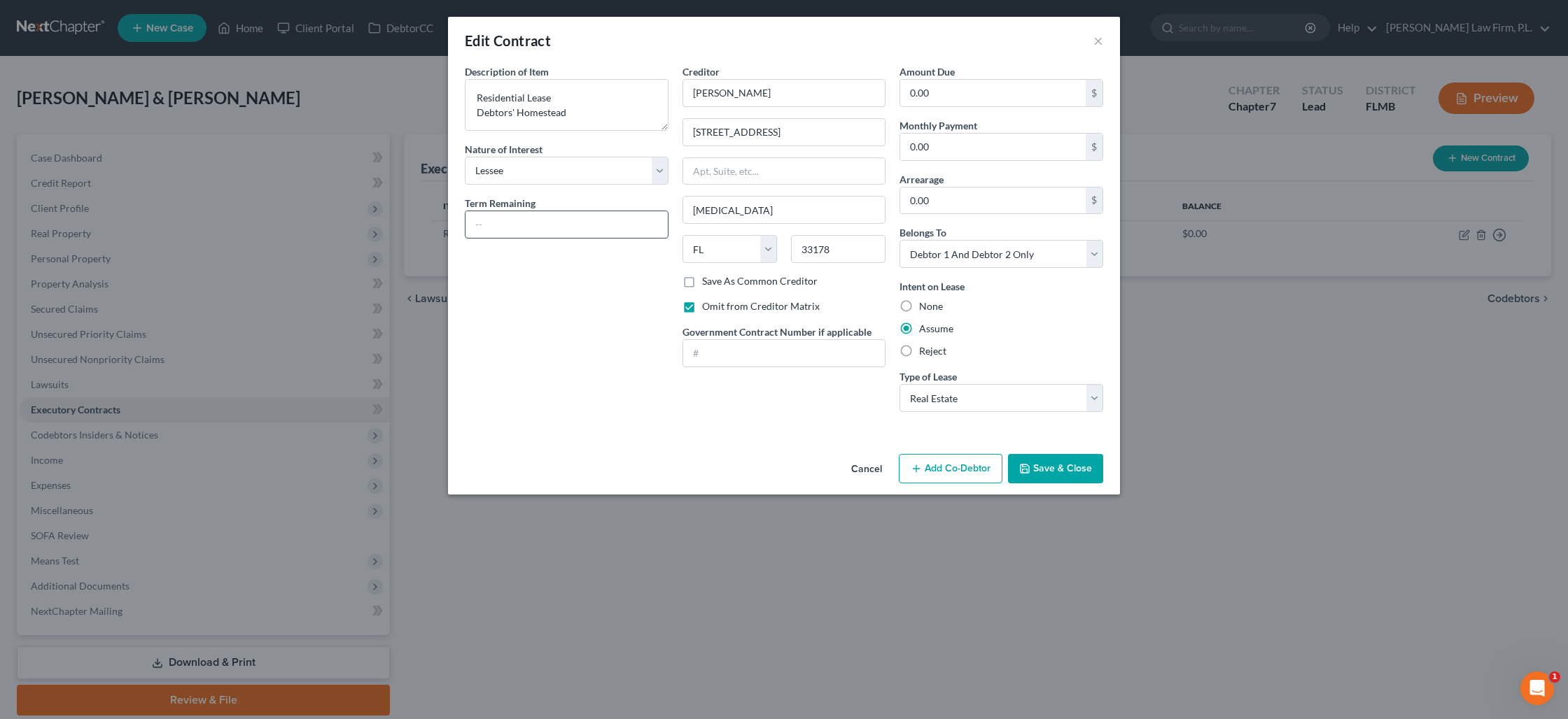
click at [590, 229] on input "text" at bounding box center [567, 224] width 203 height 26
type input "12 months"
click at [1055, 461] on button "Save & Close" at bounding box center [1056, 469] width 95 height 30
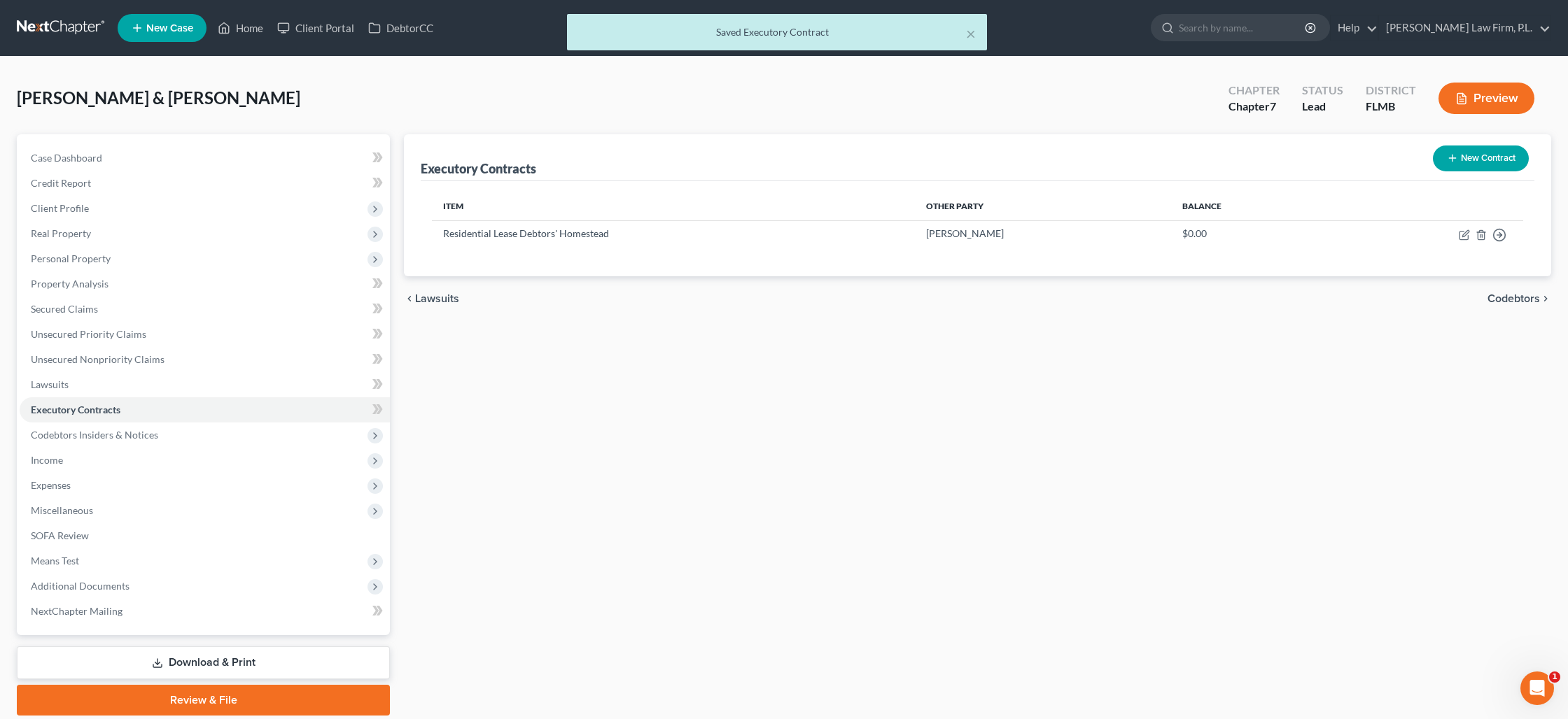
click at [1463, 107] on button "Preview" at bounding box center [1487, 99] width 96 height 31
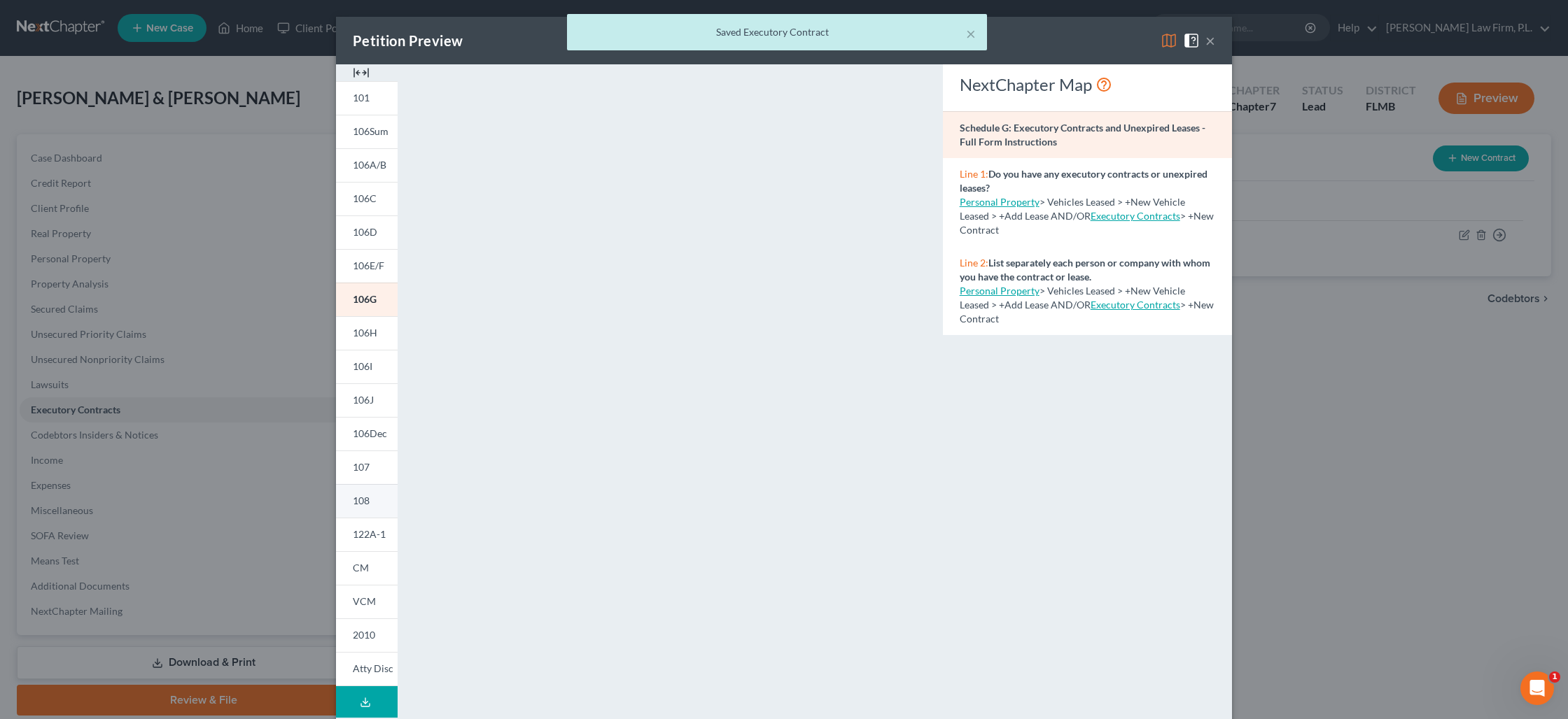
click at [376, 497] on link "108" at bounding box center [367, 501] width 62 height 33
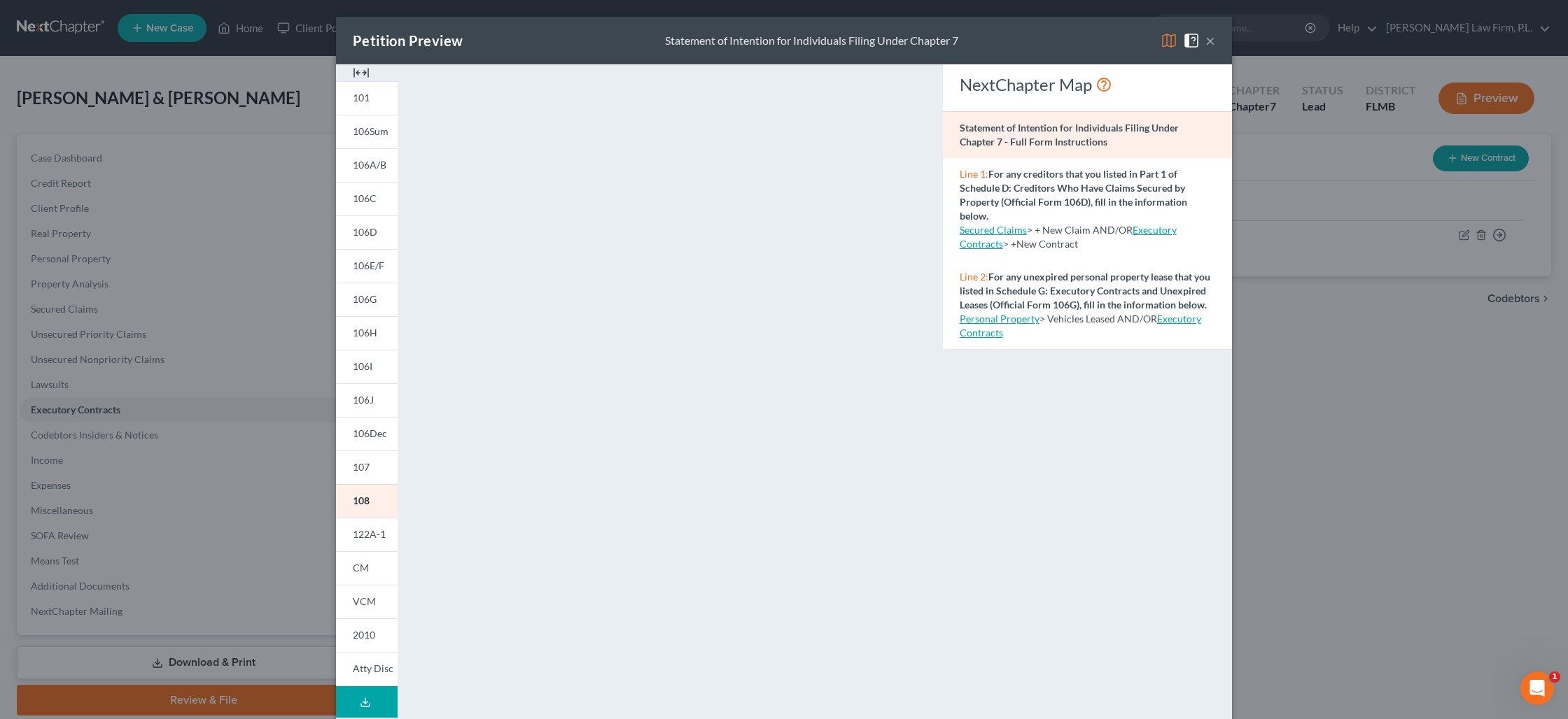
click at [981, 319] on link "Personal Property" at bounding box center [999, 318] width 79 height 12
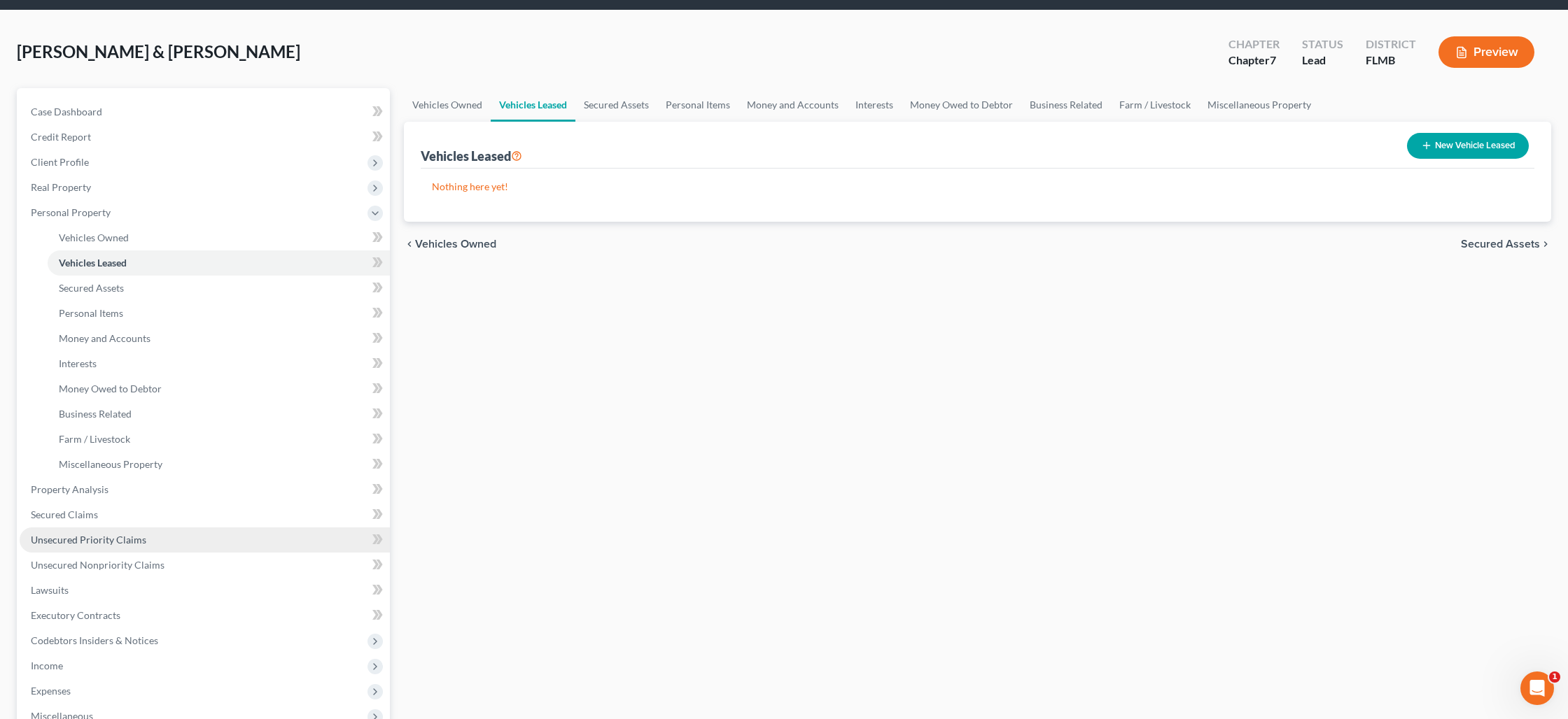
scroll to position [49, 0]
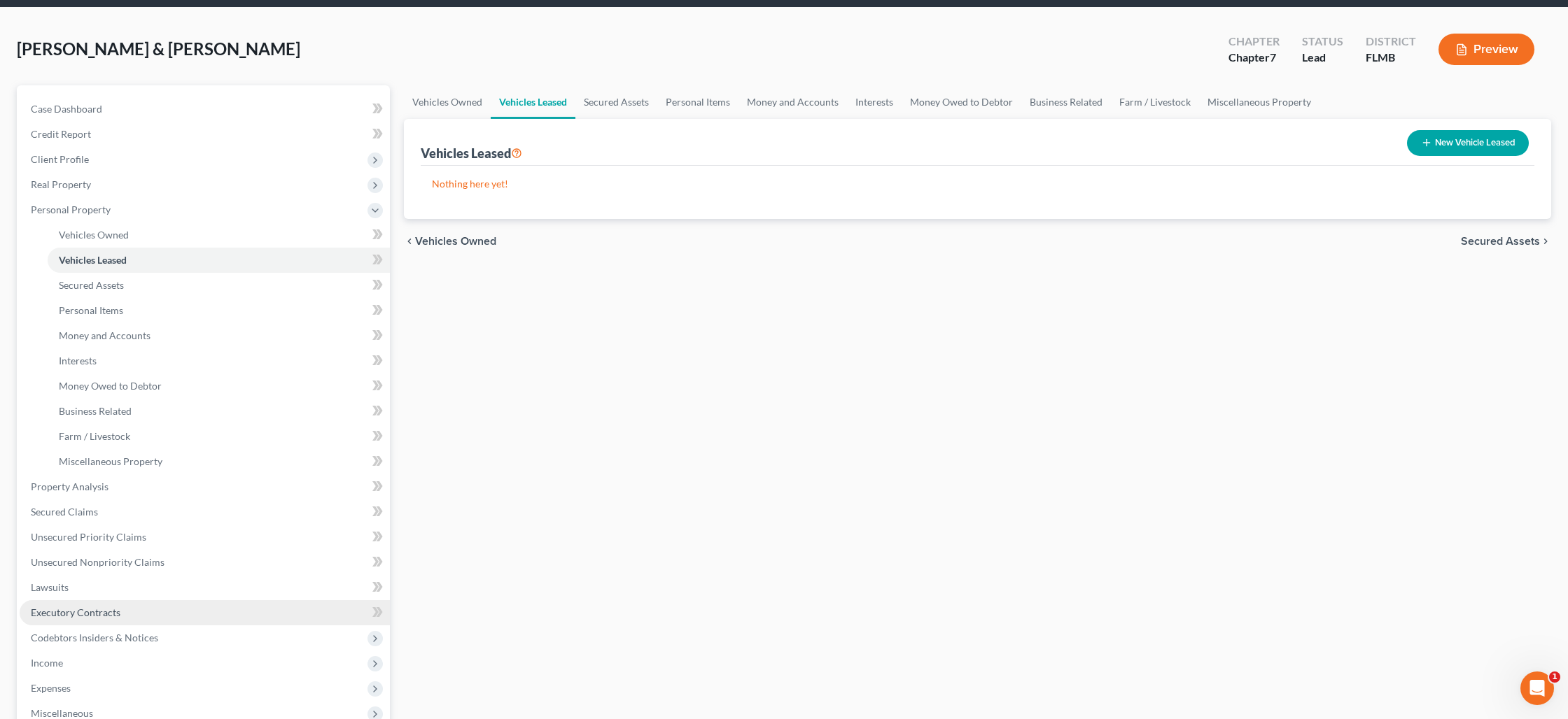
click at [116, 614] on span "Executory Contracts" at bounding box center [75, 613] width 90 height 12
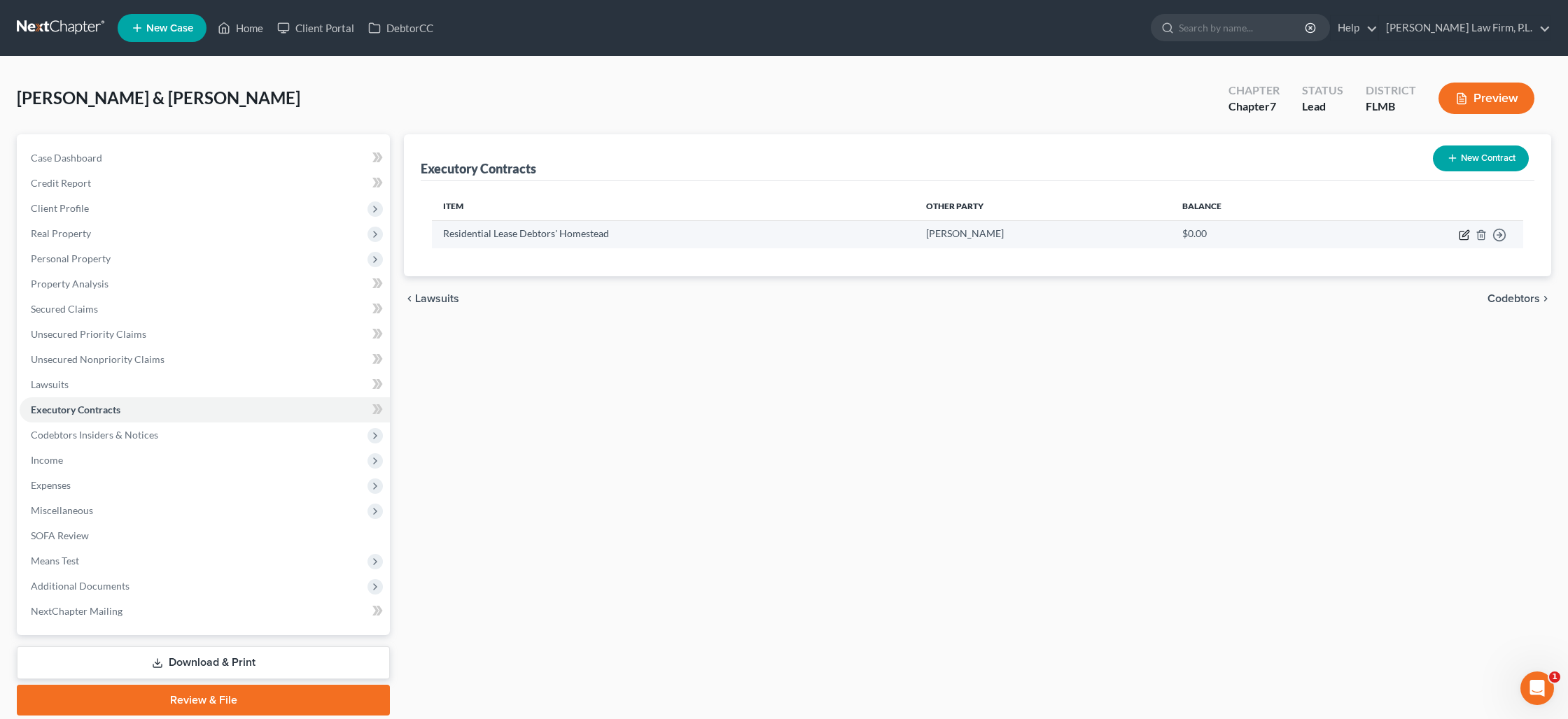
click at [1464, 235] on icon "button" at bounding box center [1464, 235] width 11 height 11
select select "3"
select select "9"
select select "2"
select select "0"
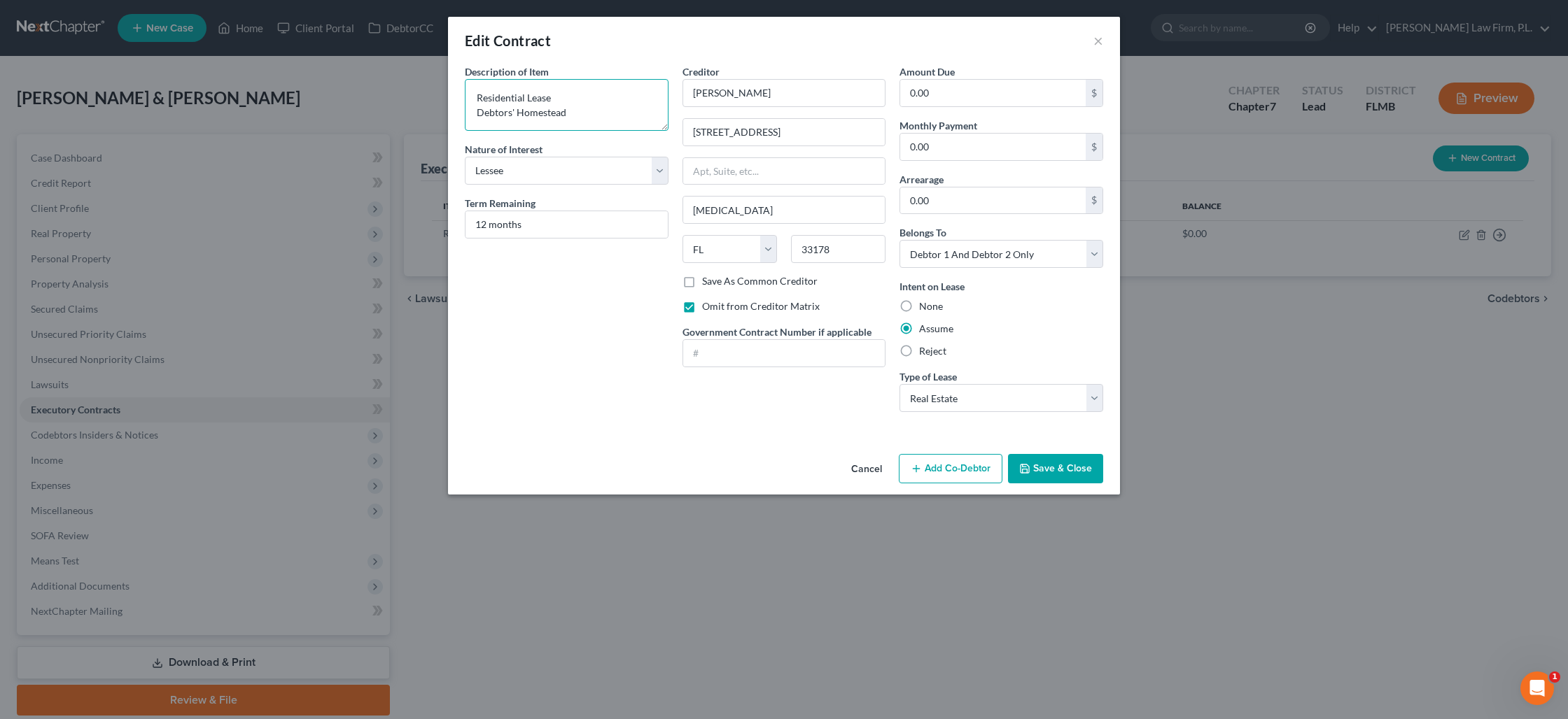
drag, startPoint x: 595, startPoint y: 116, endPoint x: 457, endPoint y: 86, distance: 141.2
click at [457, 86] on div "Description of non-residential real property * Description of Item * Residentia…" at bounding box center [566, 243] width 217 height 359
type textarea "Residential Lease for Real Property Located at: [STREET_ADDRESS]"
click at [702, 304] on label "Omit from Creditor Matrix" at bounding box center [760, 306] width 118 height 14
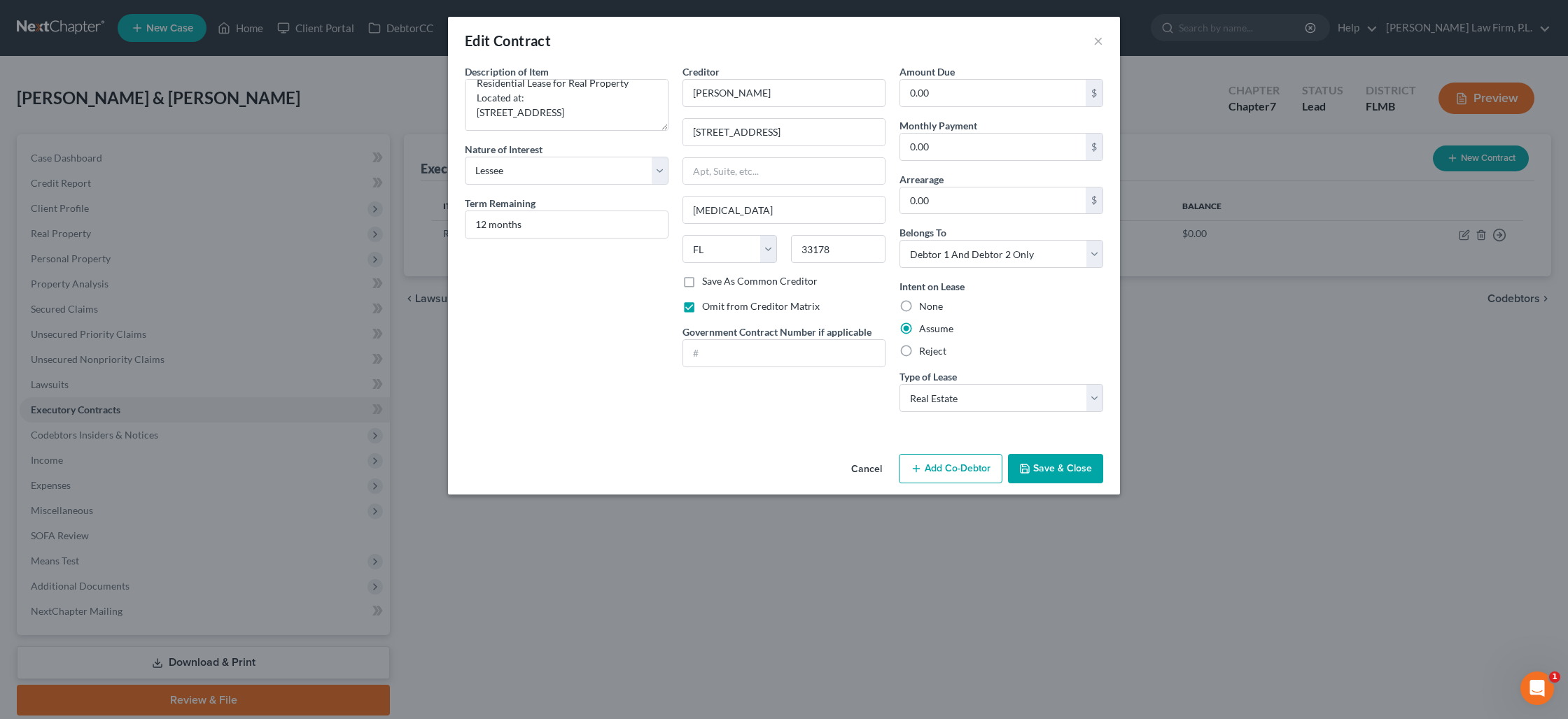
click at [708, 304] on input "Omit from Creditor Matrix" at bounding box center [712, 304] width 9 height 9
click at [702, 304] on label "Omit from Creditor Matrix" at bounding box center [760, 306] width 118 height 14
click at [708, 304] on input "Omit from Creditor Matrix" at bounding box center [712, 304] width 9 height 9
checkbox input "true"
click at [960, 93] on input "0.00" at bounding box center [993, 92] width 185 height 26
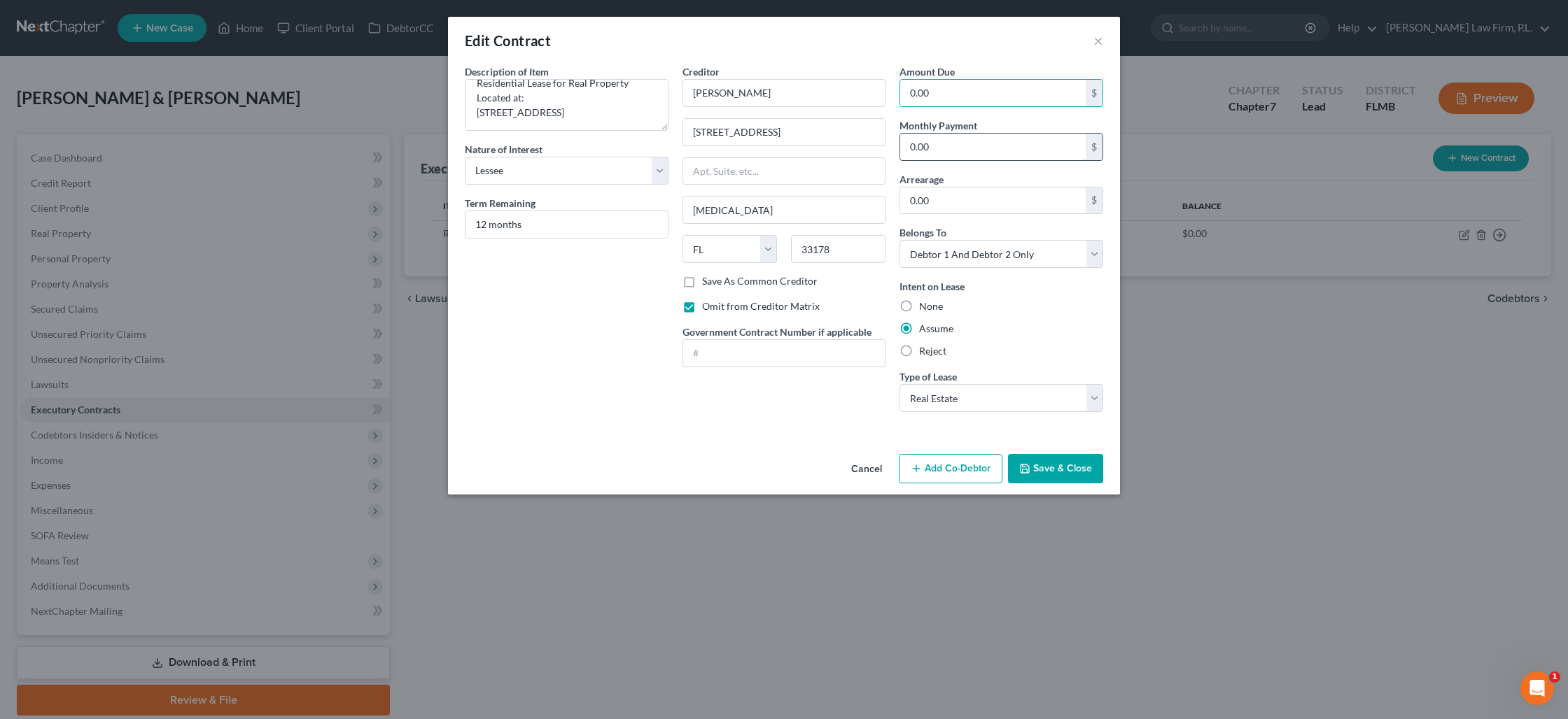
click at [950, 147] on input "0.00" at bounding box center [993, 147] width 185 height 26
type input "2,667"
click at [963, 98] on input "0.00" at bounding box center [993, 92] width 185 height 26
type input "2,667"
click at [1042, 462] on button "Save & Close" at bounding box center [1056, 469] width 95 height 30
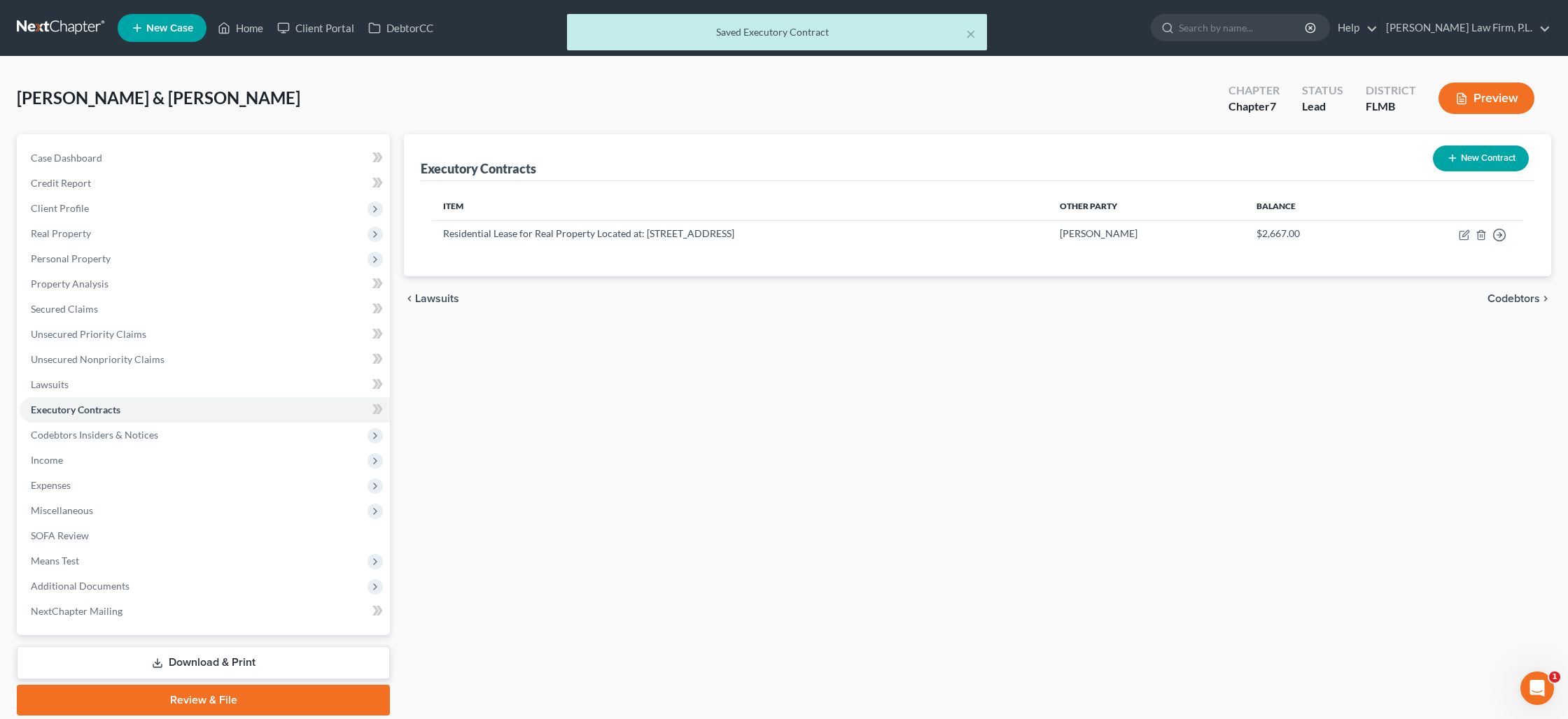
click at [1469, 103] on button "Preview" at bounding box center [1487, 99] width 96 height 31
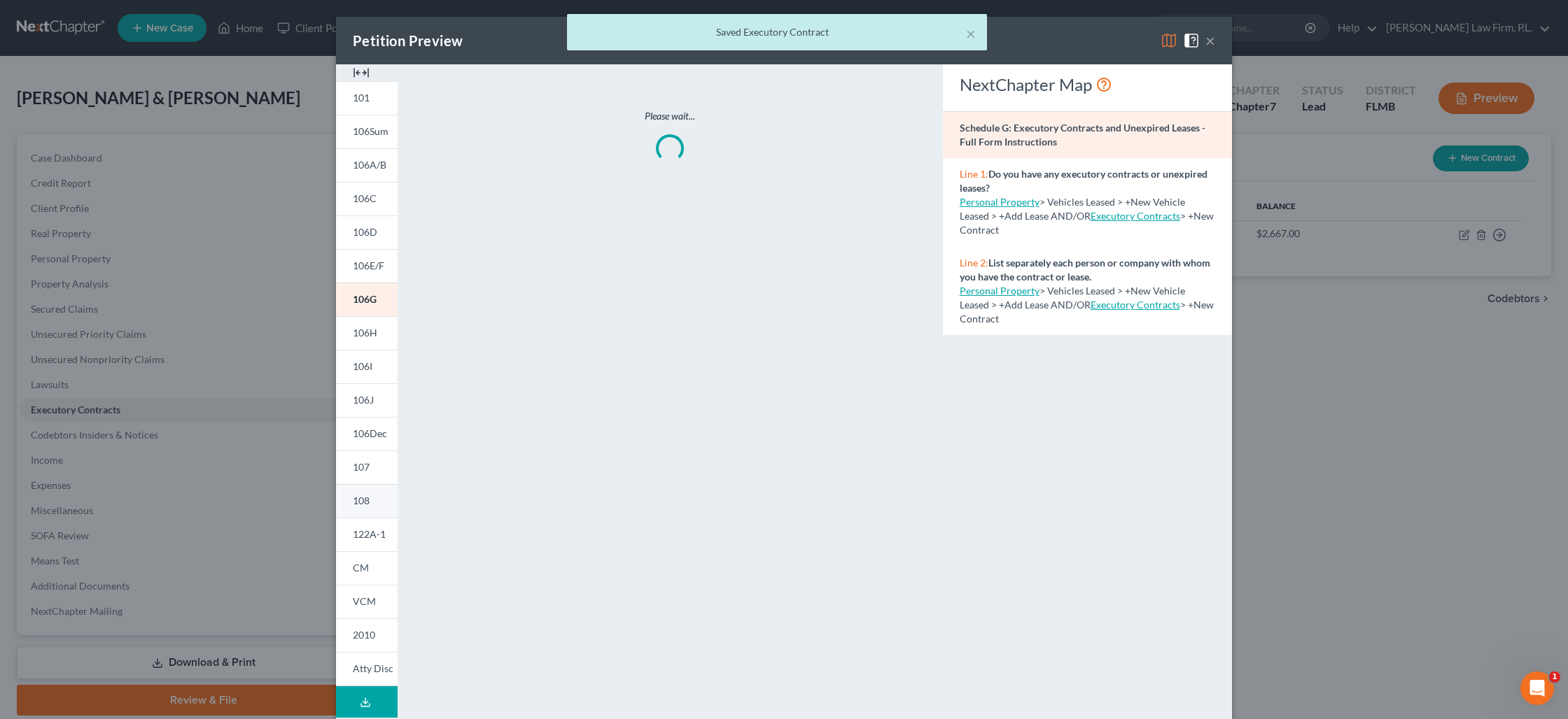
click at [367, 500] on span "108" at bounding box center [361, 501] width 17 height 12
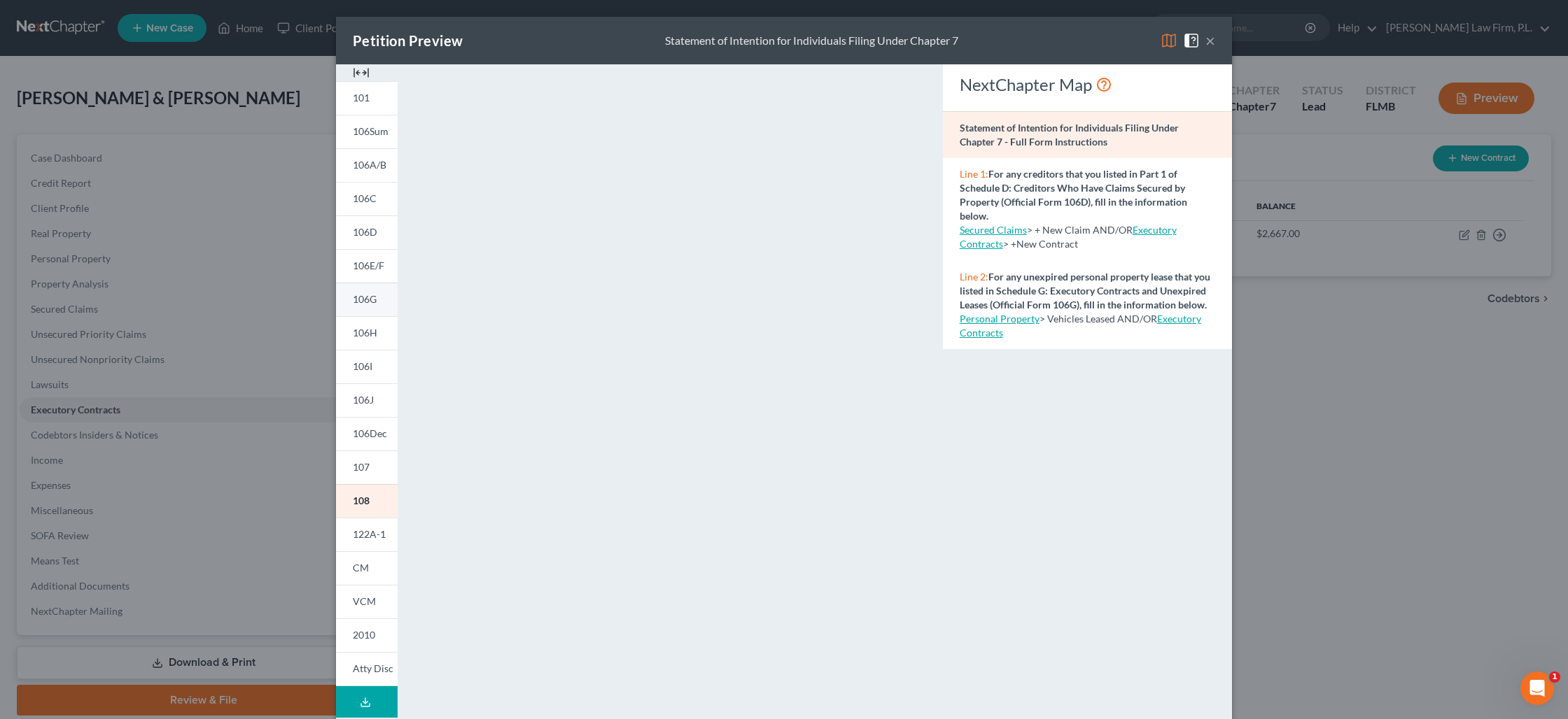
click at [368, 305] on span "106G" at bounding box center [364, 299] width 24 height 12
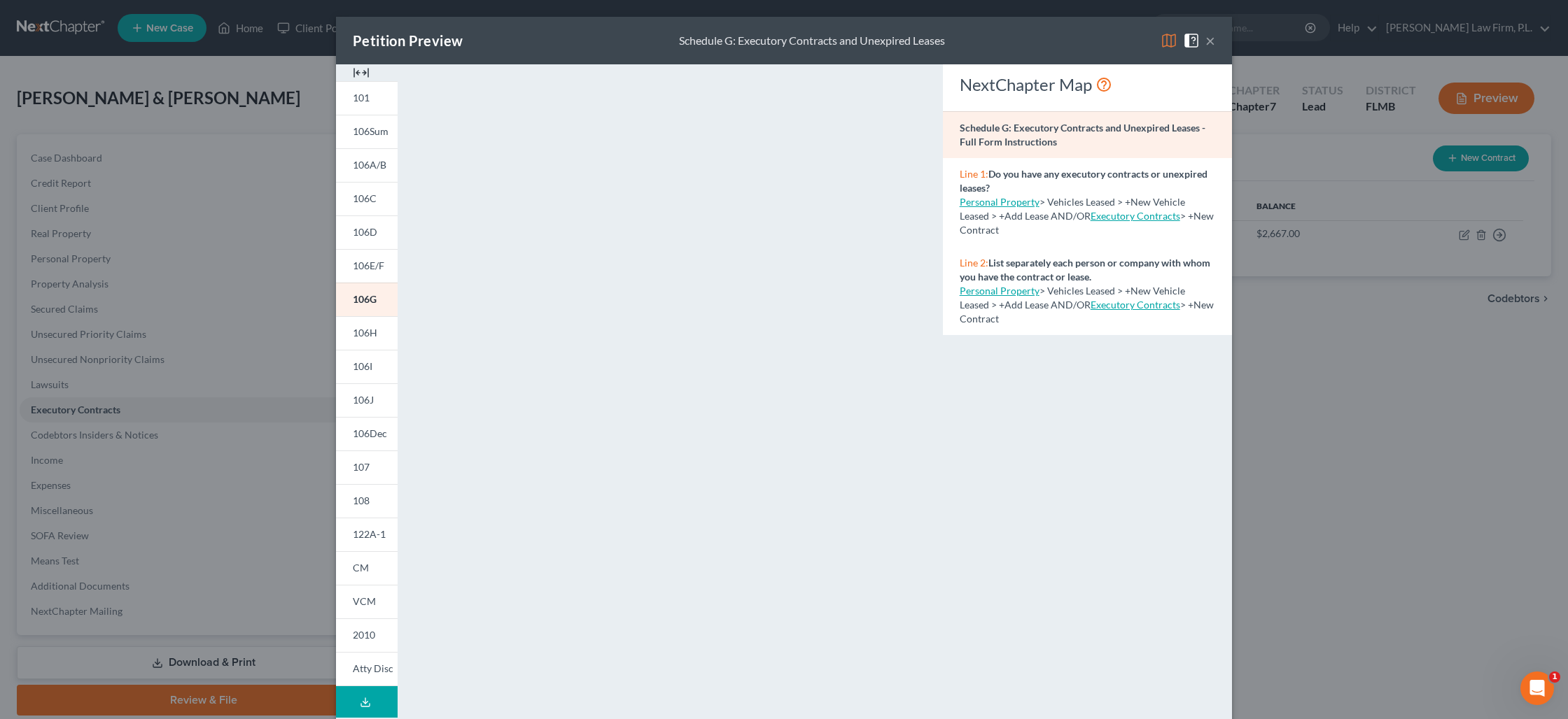
click at [168, 404] on div "Petition Preview Schedule G: Executory Contracts and Unexpired Leases × 101 106…" at bounding box center [784, 360] width 1568 height 719
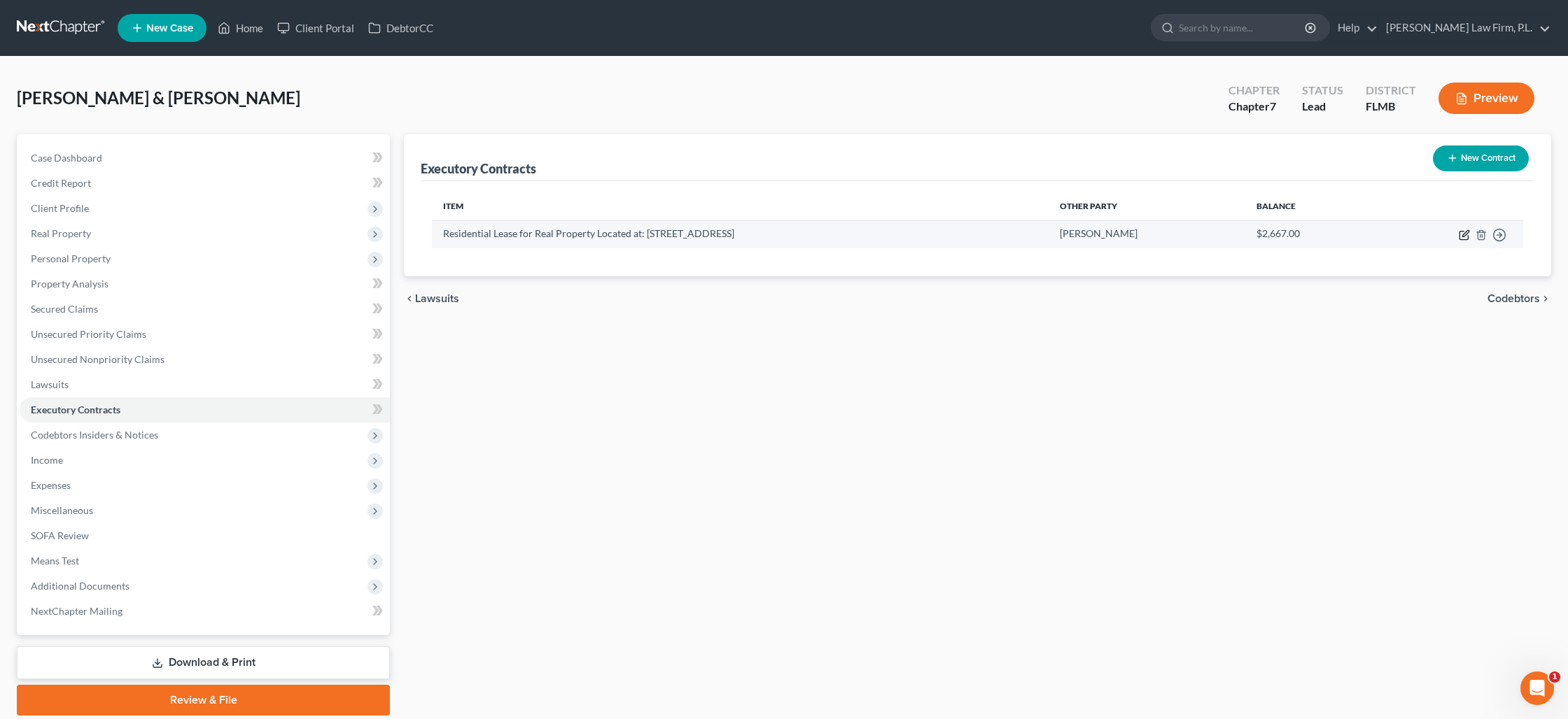
click at [1460, 237] on icon "button" at bounding box center [1464, 236] width 9 height 9
select select "3"
select select "9"
select select "2"
select select "0"
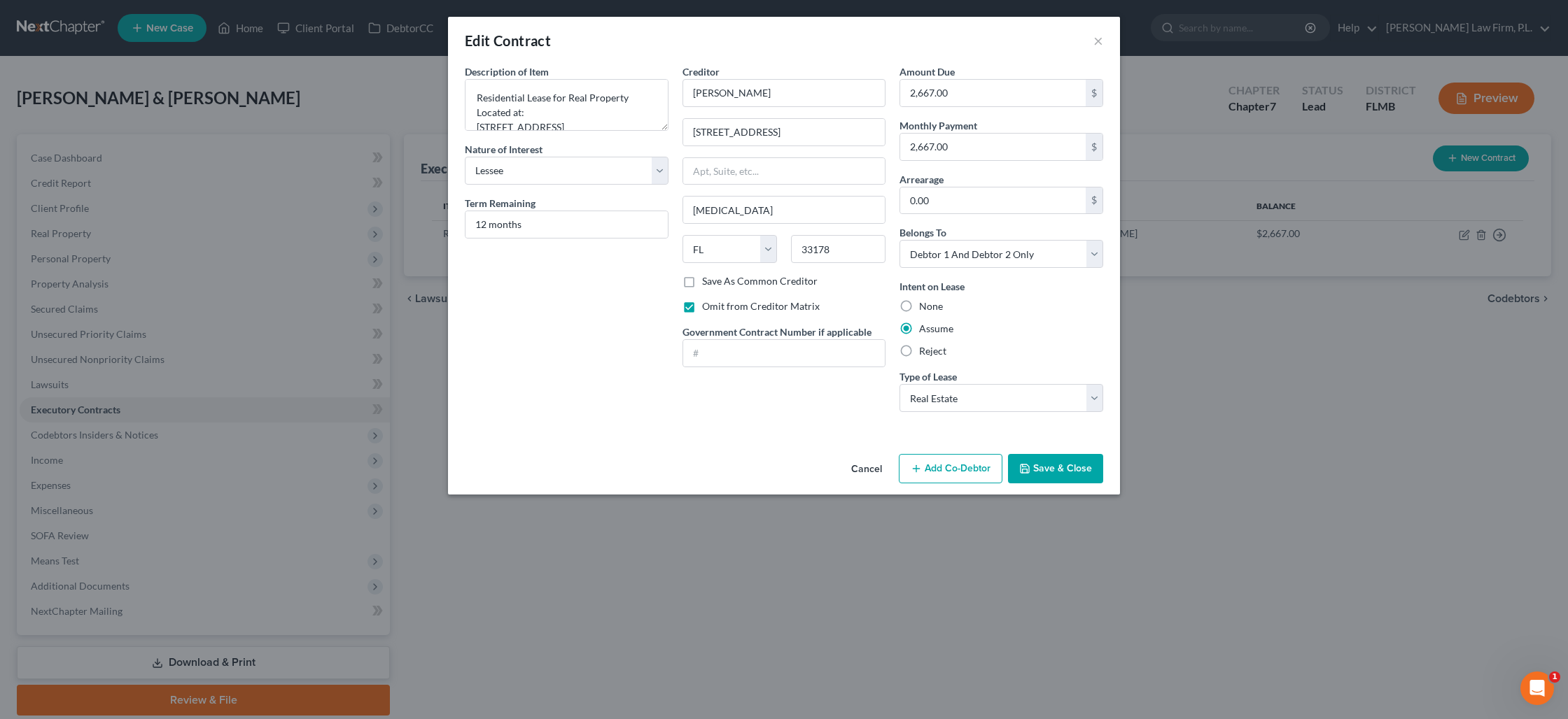
click at [702, 281] on label "Save As Common Creditor" at bounding box center [760, 281] width 115 height 14
click at [708, 281] on input "Save As Common Creditor" at bounding box center [712, 278] width 9 height 9
checkbox input "true"
click at [664, 175] on select "Select Purchaser Agent Lessor Lessee" at bounding box center [566, 171] width 203 height 28
select select
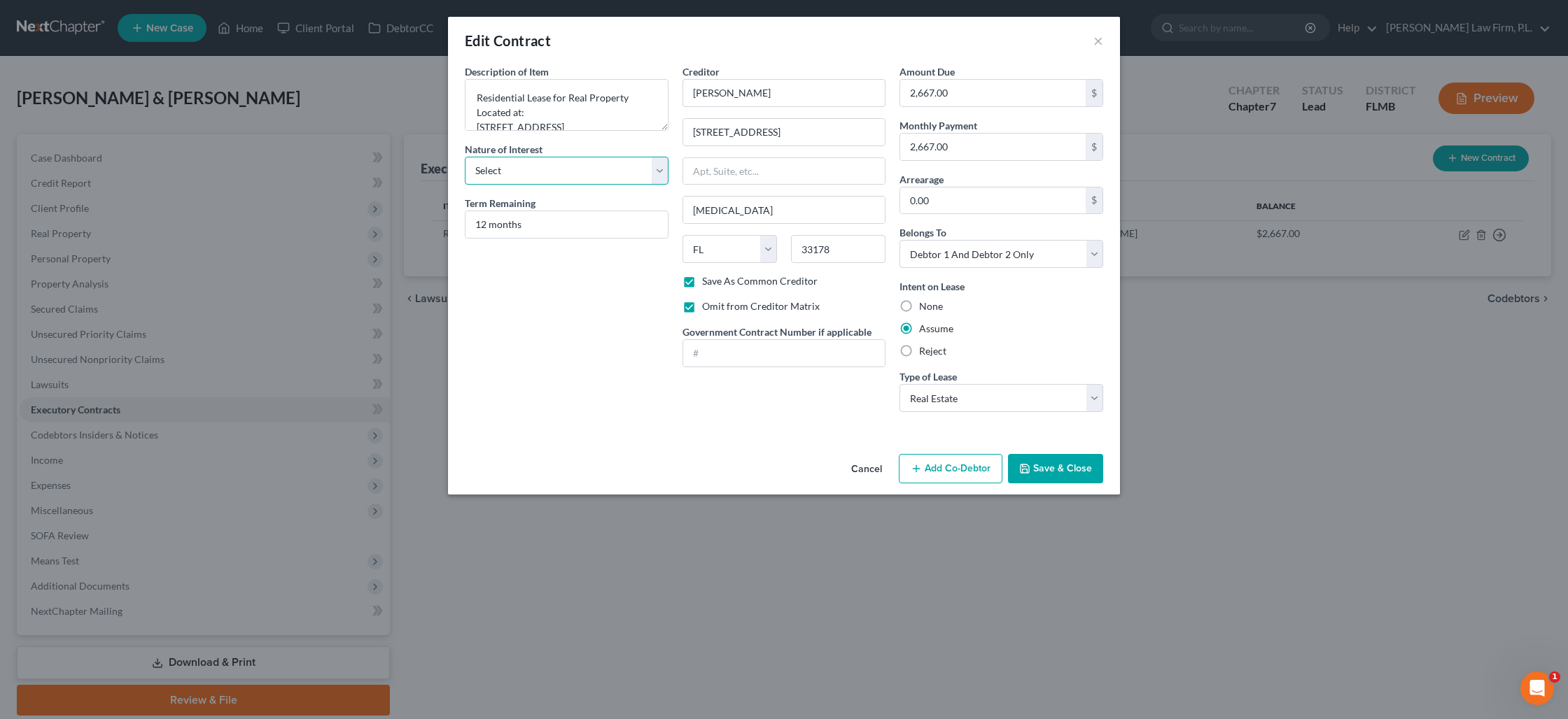
click at [464, 157] on select "Select Purchaser Agent Lessor Lessee" at bounding box center [566, 171] width 203 height 28
click at [1042, 463] on button "Save & Close" at bounding box center [1056, 469] width 95 height 30
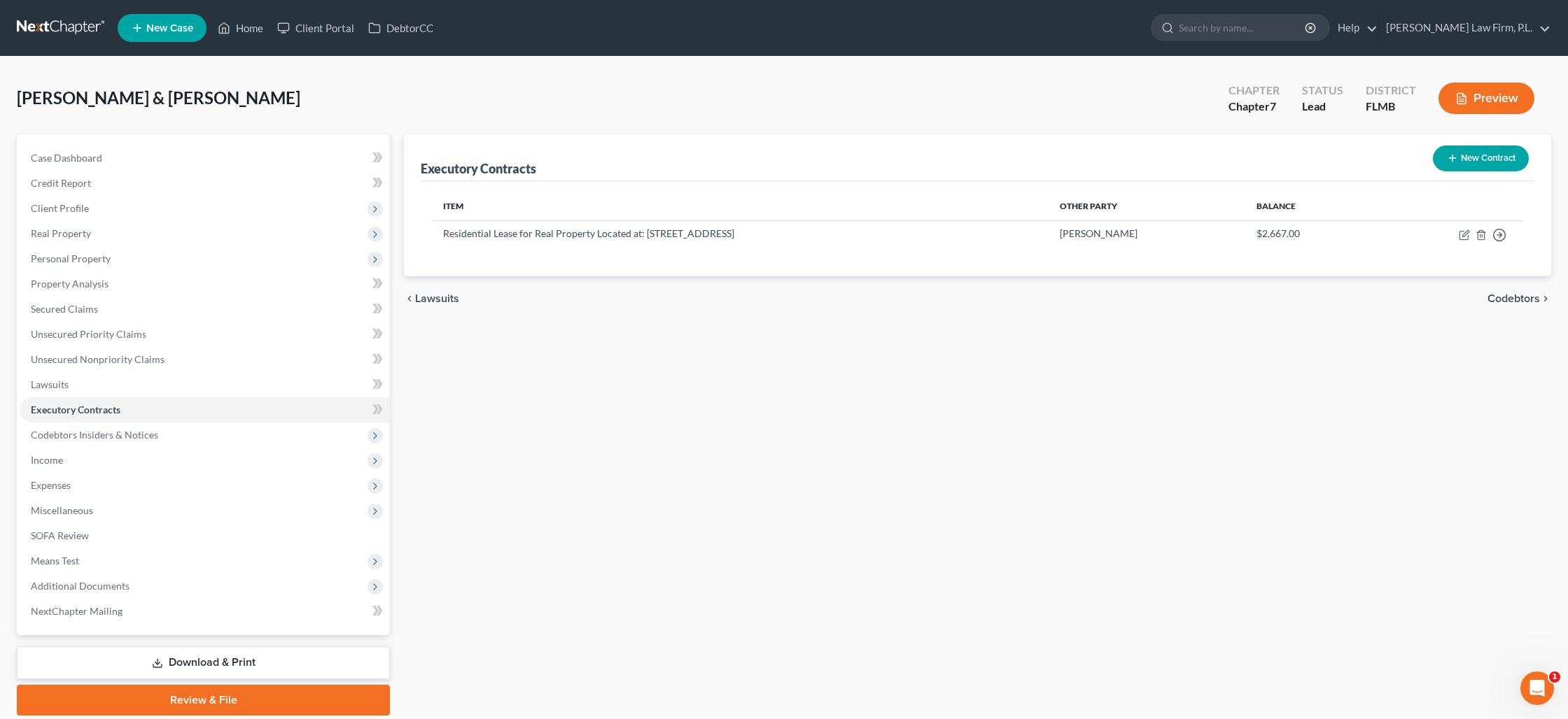
click at [1516, 87] on button "Preview" at bounding box center [1487, 99] width 96 height 31
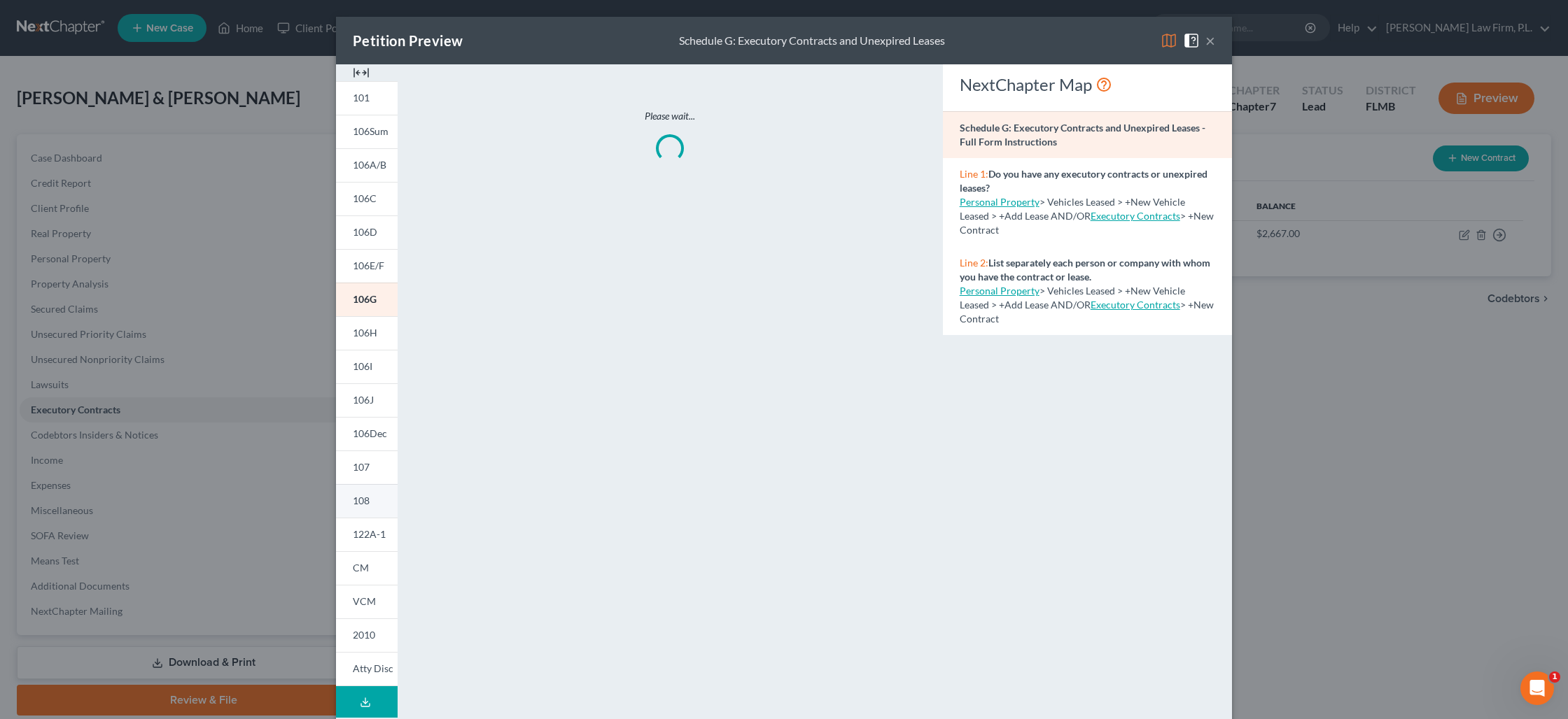
click at [380, 496] on link "108" at bounding box center [367, 501] width 62 height 33
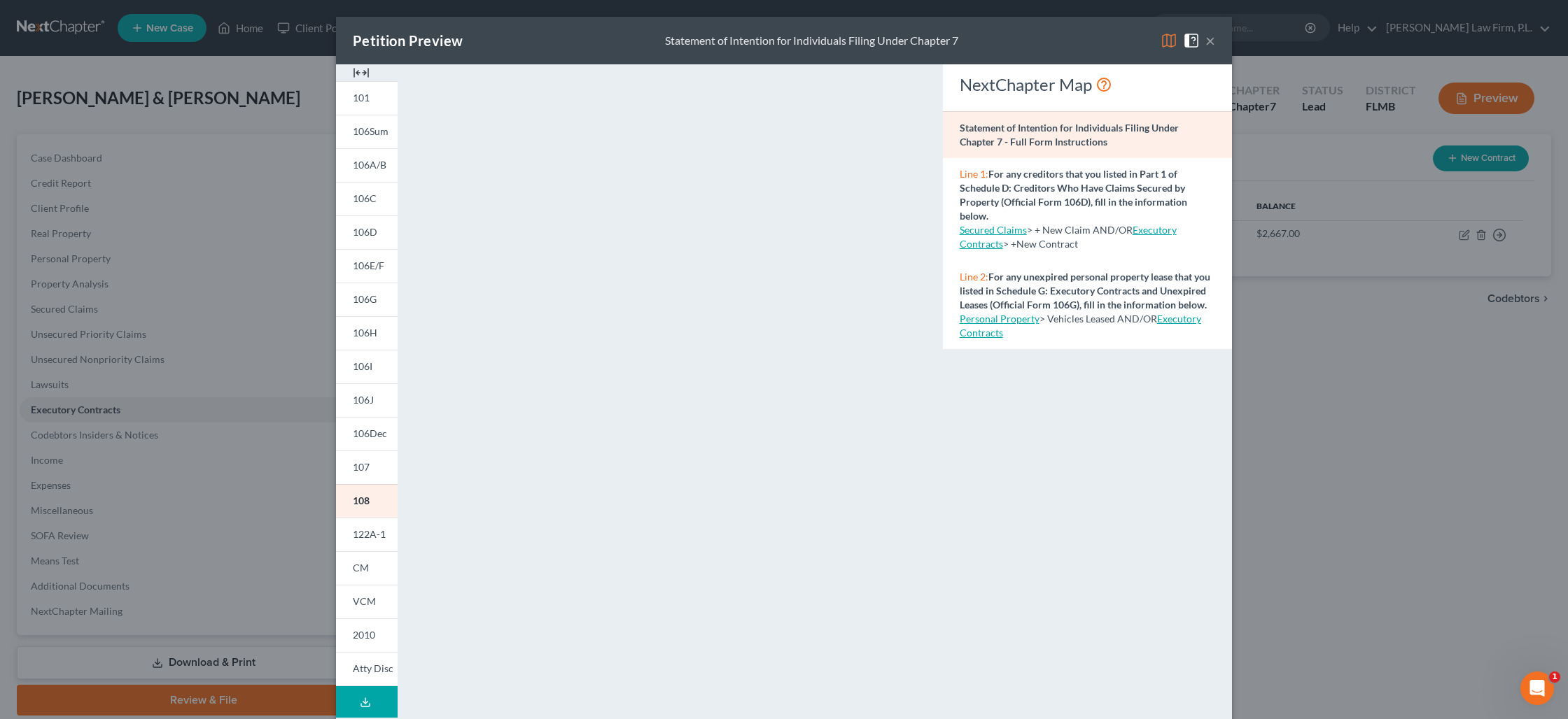
click at [1214, 45] on button "×" at bounding box center [1210, 40] width 10 height 17
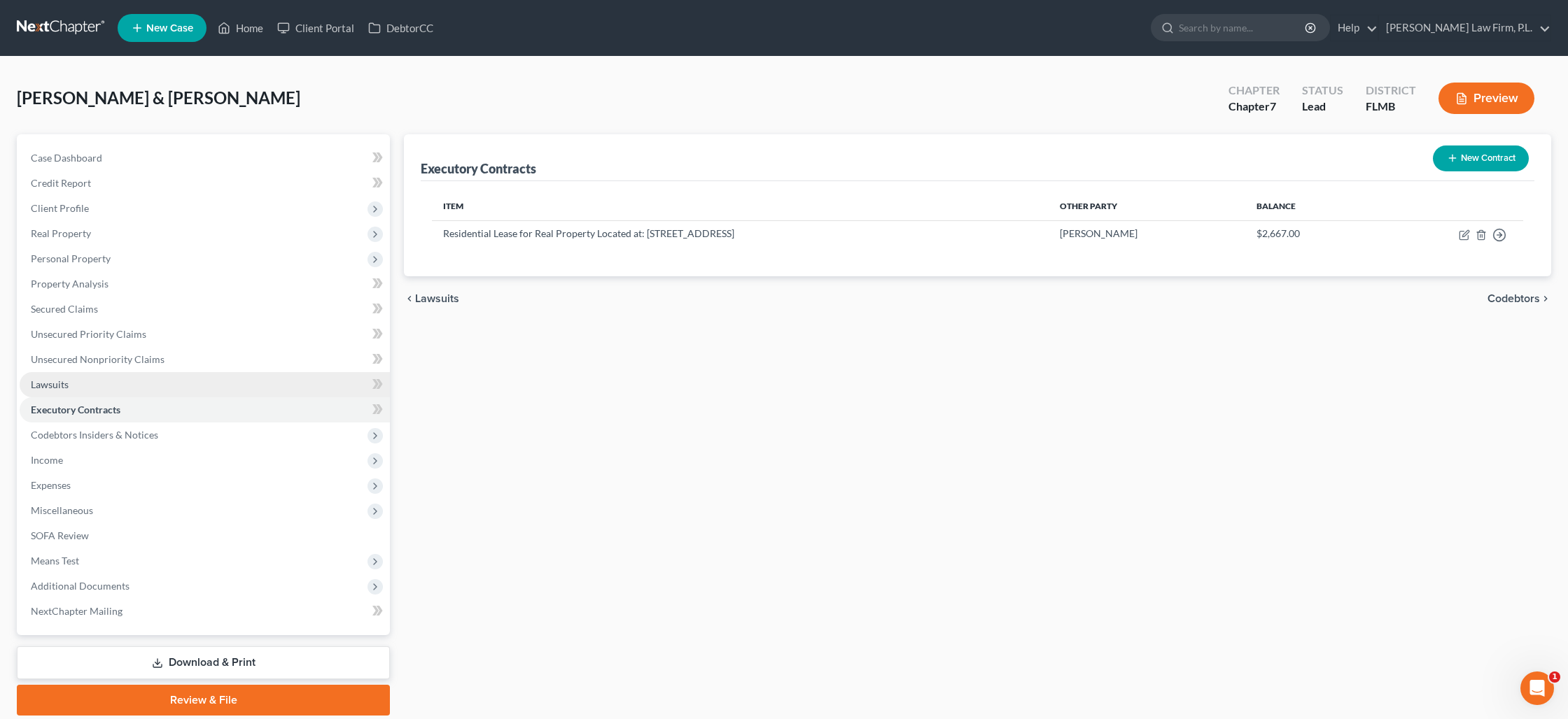
click at [58, 382] on span "Lawsuits" at bounding box center [49, 385] width 38 height 12
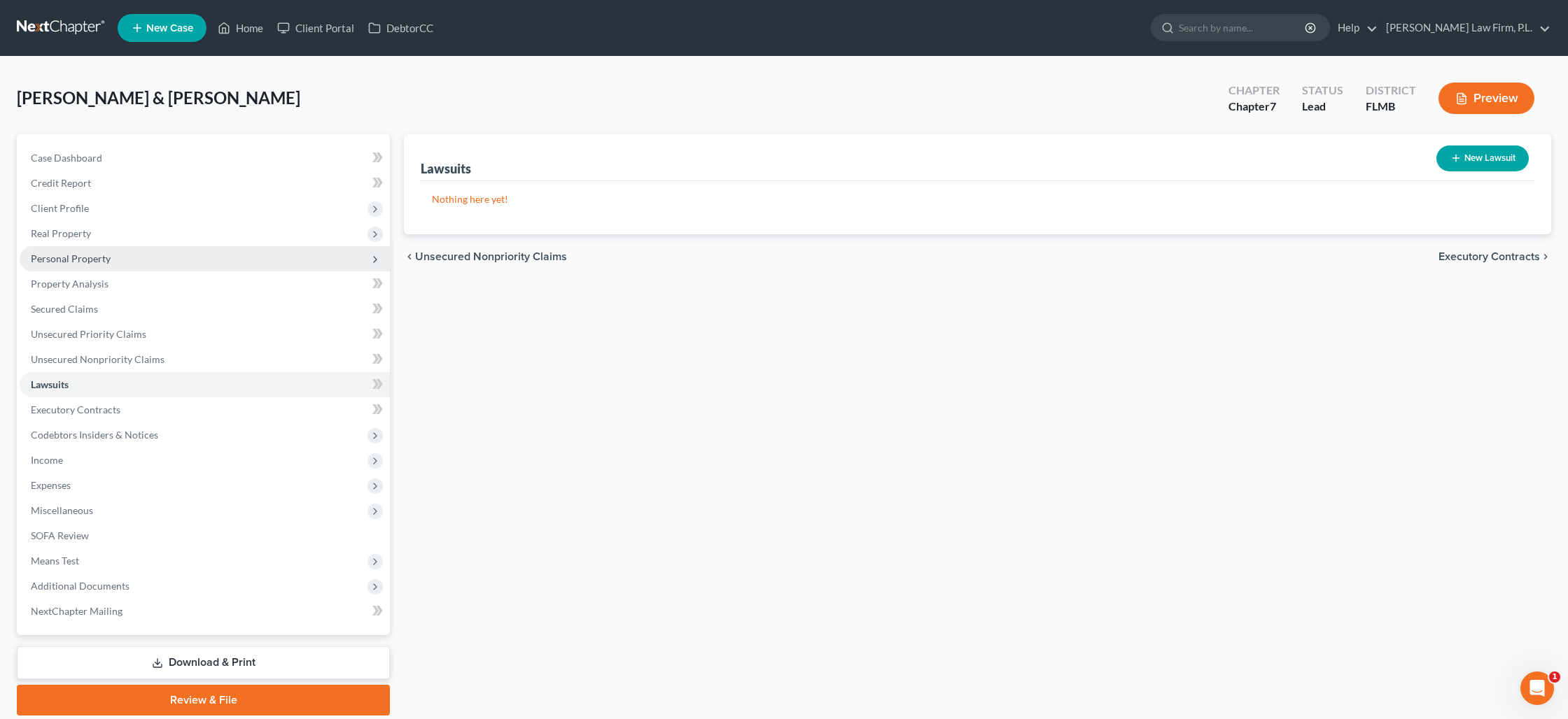
click at [71, 258] on span "Personal Property" at bounding box center [70, 258] width 79 height 12
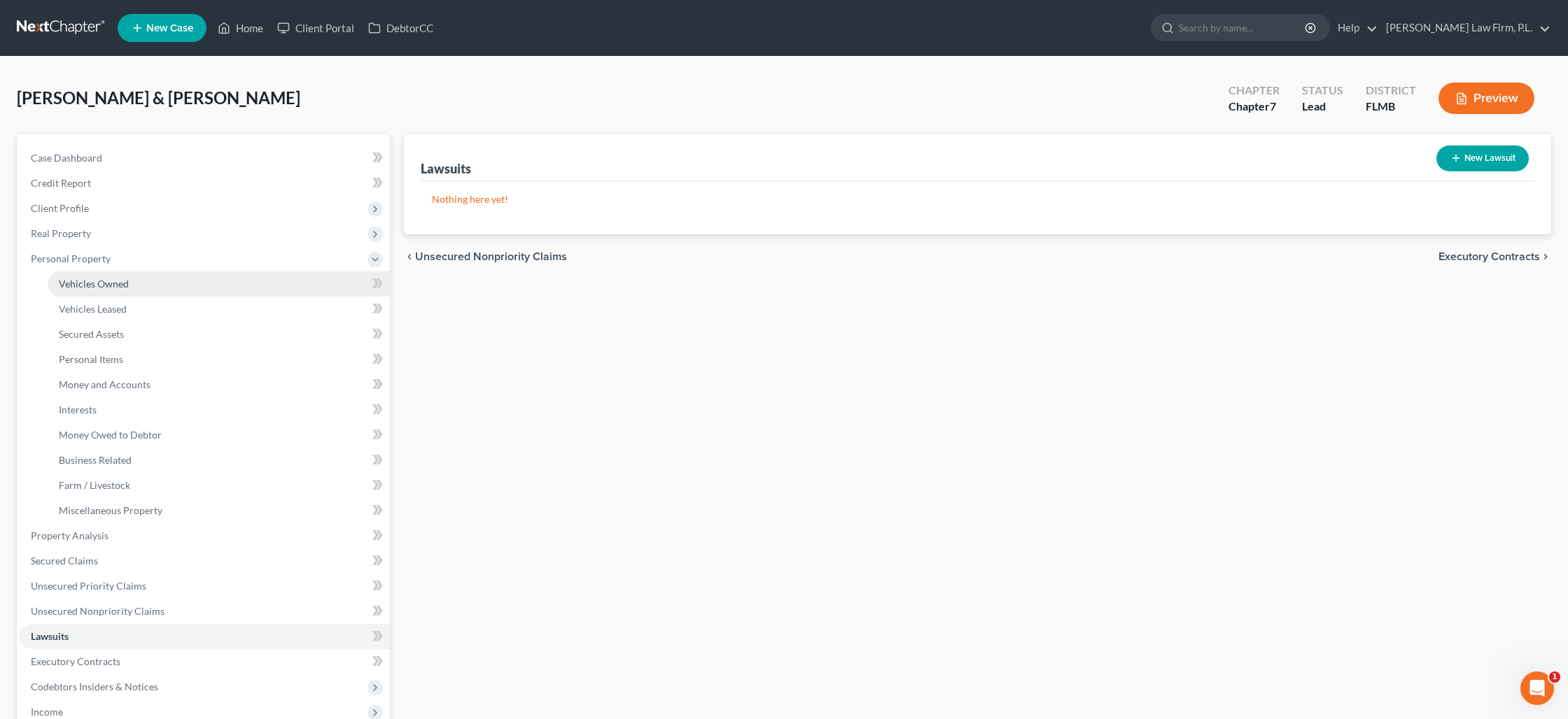
click at [87, 288] on span "Vehicles Owned" at bounding box center [93, 284] width 70 height 12
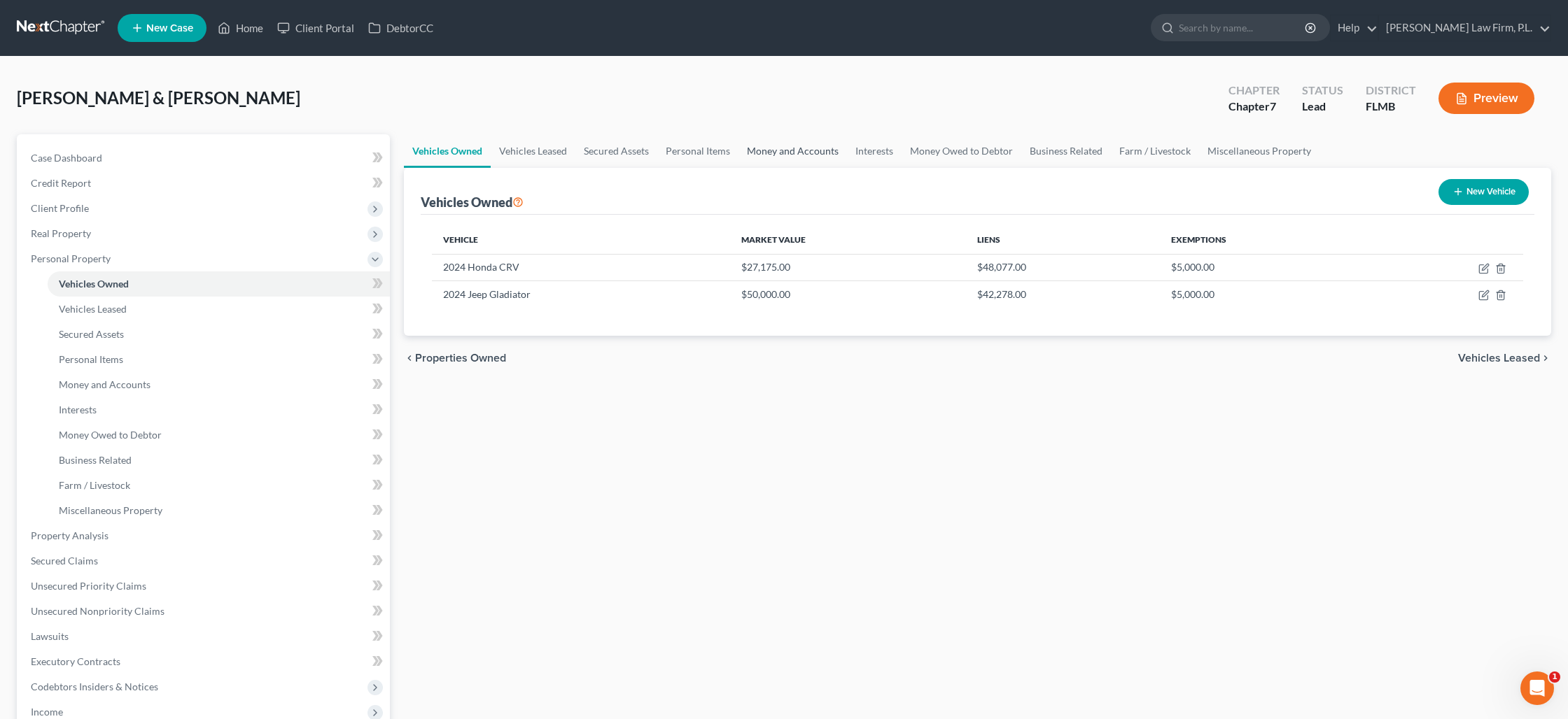
click at [771, 154] on link "Money and Accounts" at bounding box center [793, 151] width 108 height 33
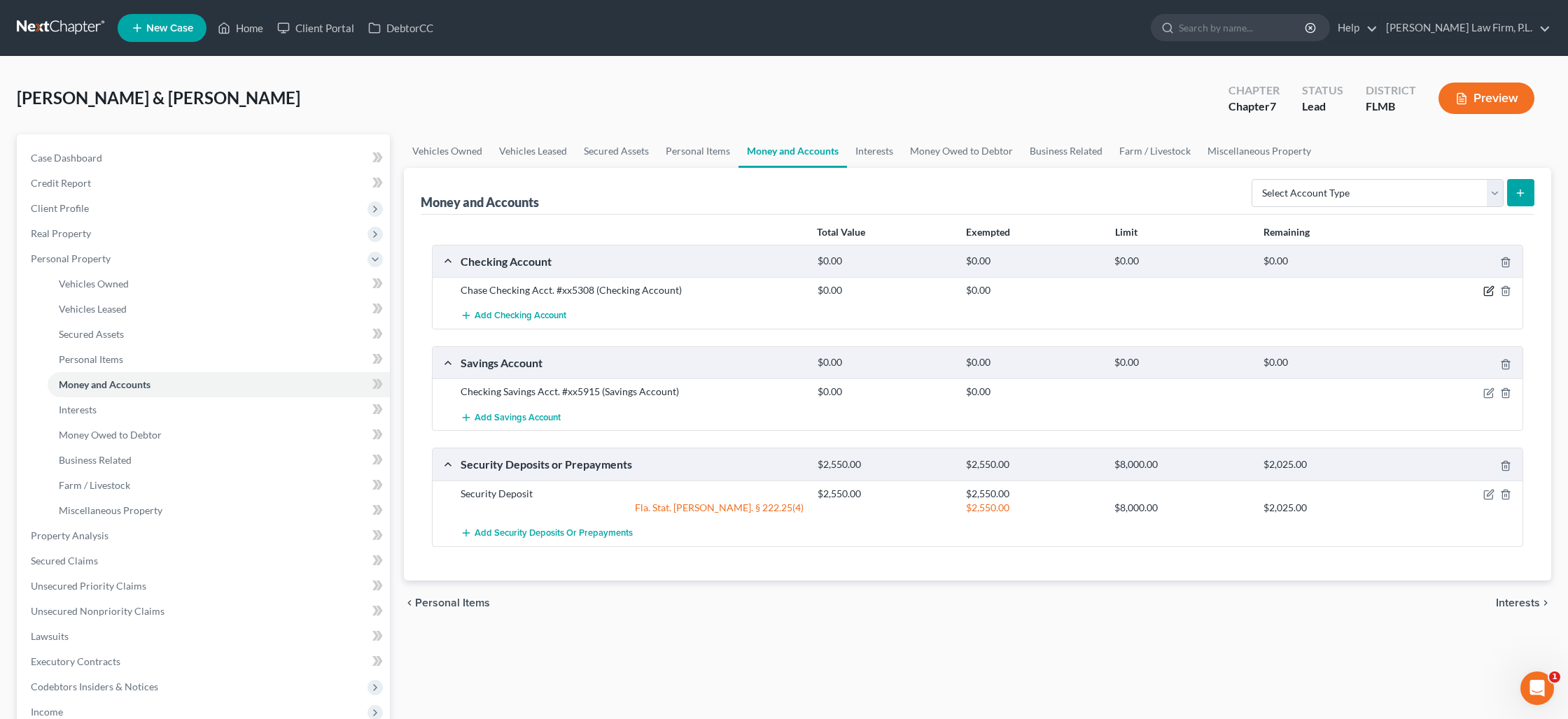
click at [1489, 290] on icon "button" at bounding box center [1489, 290] width 6 height 6
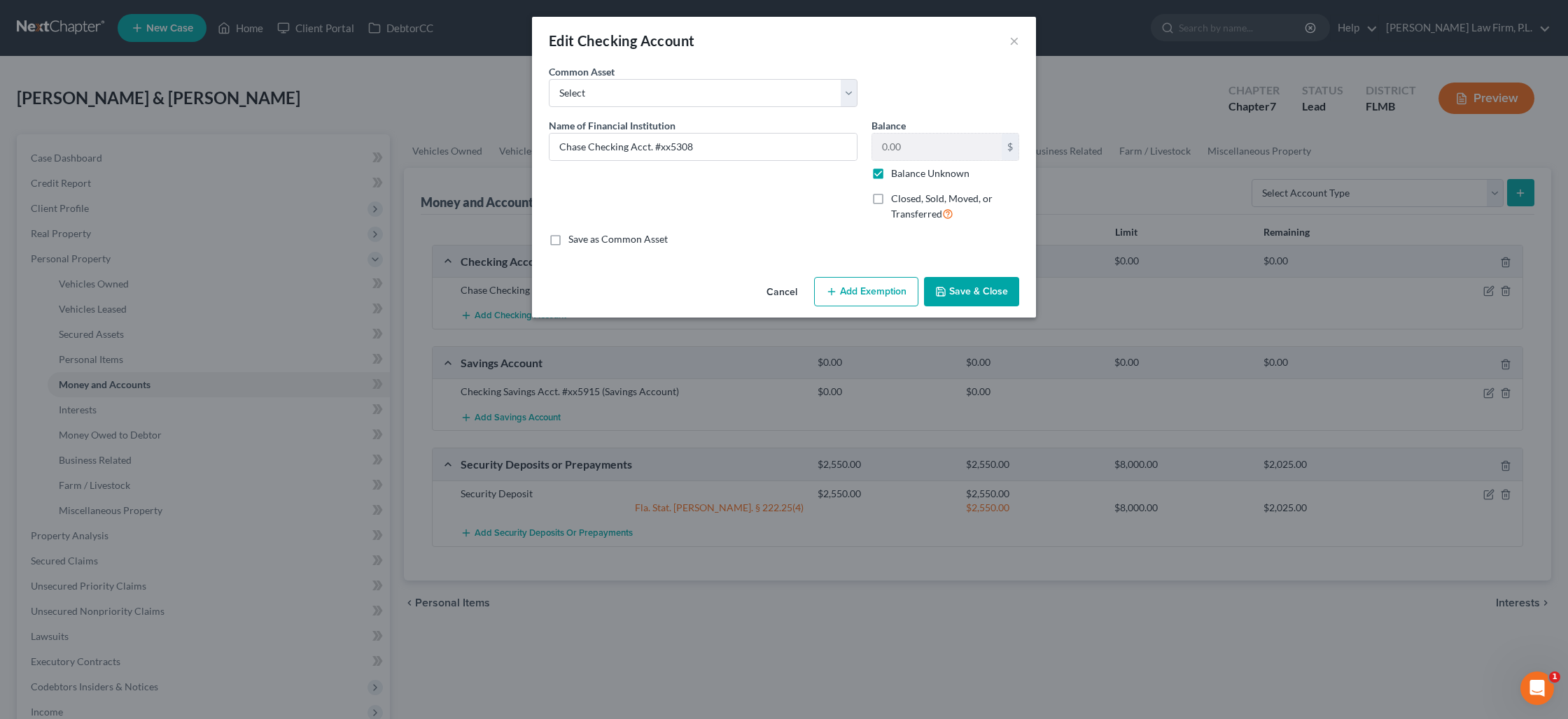
click at [891, 175] on label "Balance Unknown" at bounding box center [931, 174] width 79 height 14
click at [897, 175] on input "Balance Unknown" at bounding box center [901, 171] width 9 height 9
checkbox input "false"
click at [896, 147] on input "0.00" at bounding box center [937, 147] width 129 height 26
type input "924"
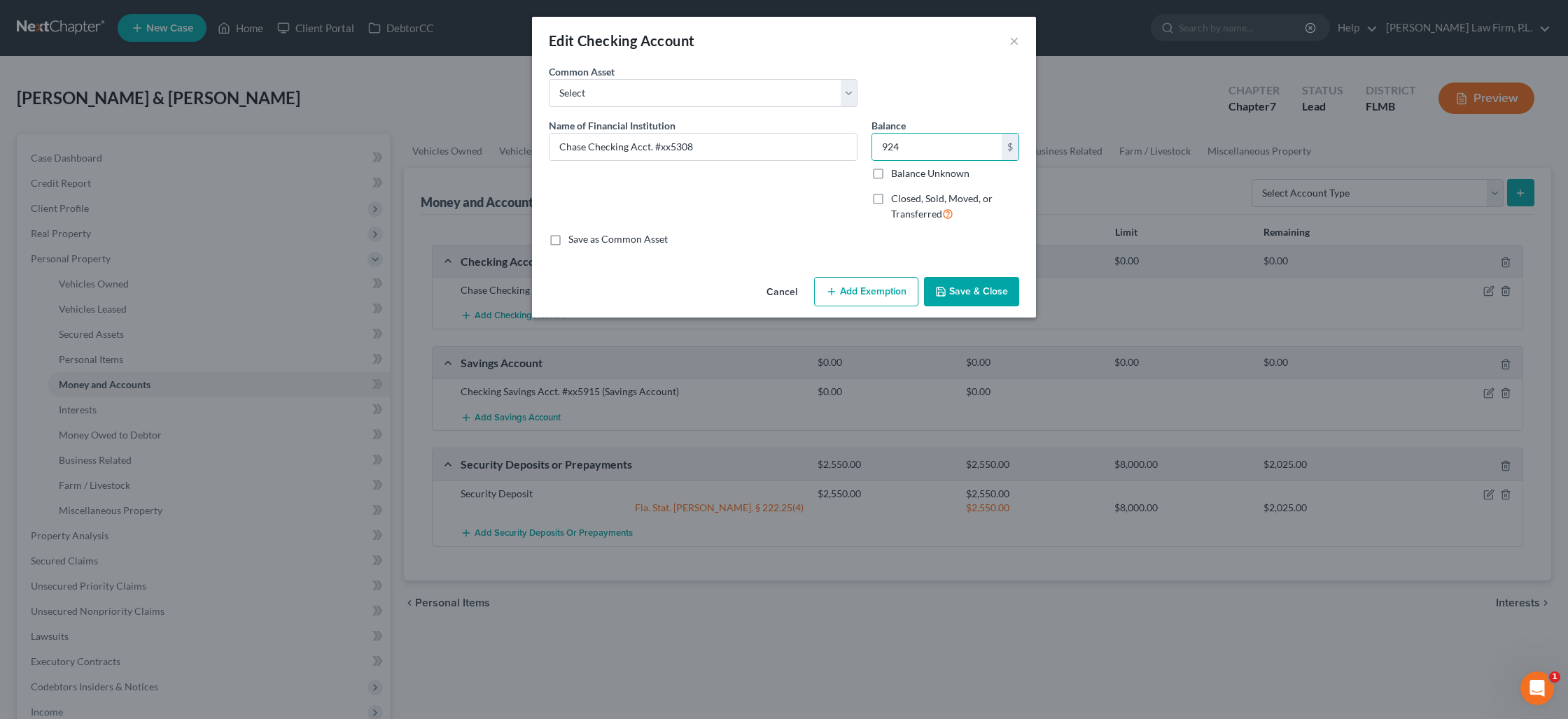
click at [856, 287] on button "Add Exemption" at bounding box center [866, 292] width 104 height 30
select select "2"
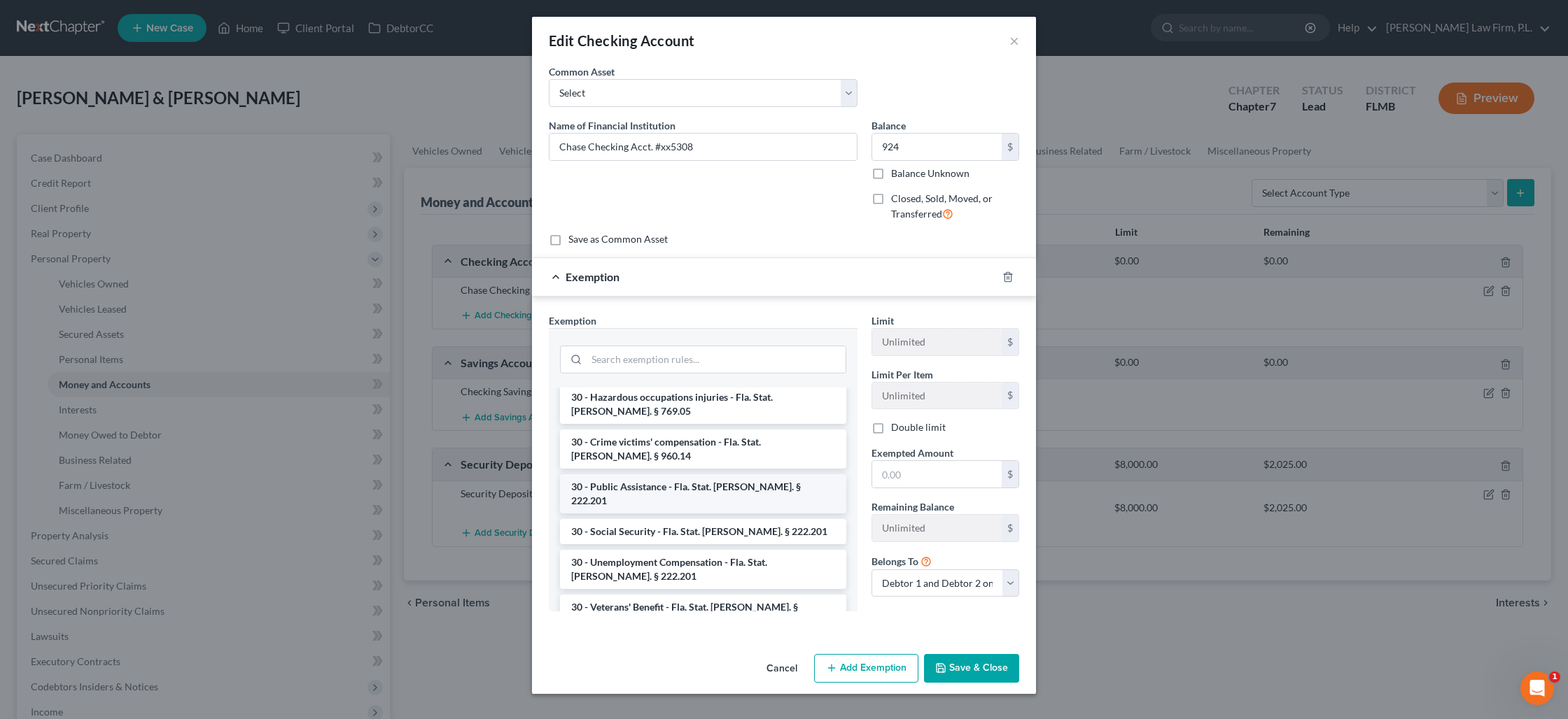
scroll to position [1060, 0]
click at [698, 590] on li "30 - Veterans' Benefit - Fla. Stat. [PERSON_NAME]. § 222.201" at bounding box center [704, 609] width 286 height 39
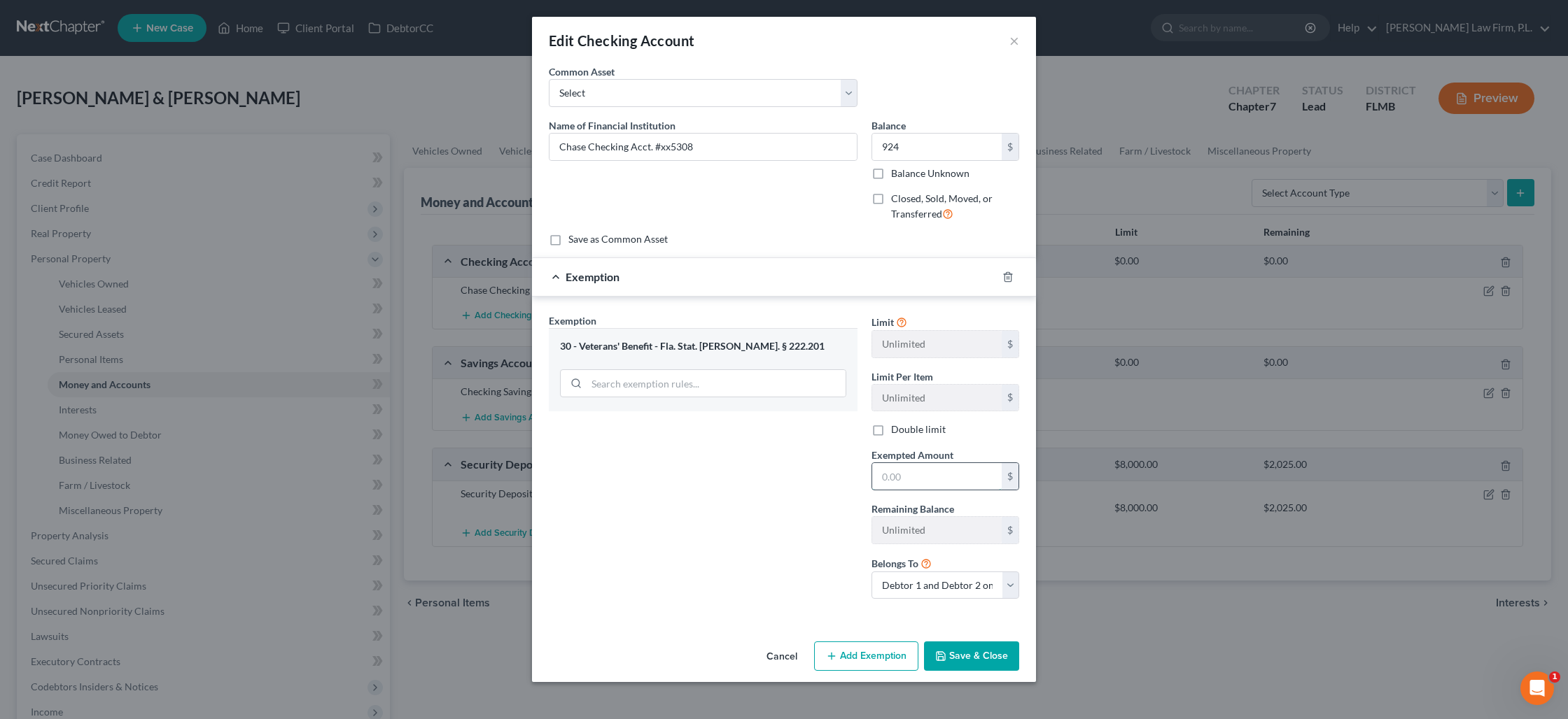
click at [900, 471] on input "text" at bounding box center [937, 476] width 129 height 26
type input "924"
click at [962, 648] on button "Save & Close" at bounding box center [971, 656] width 95 height 30
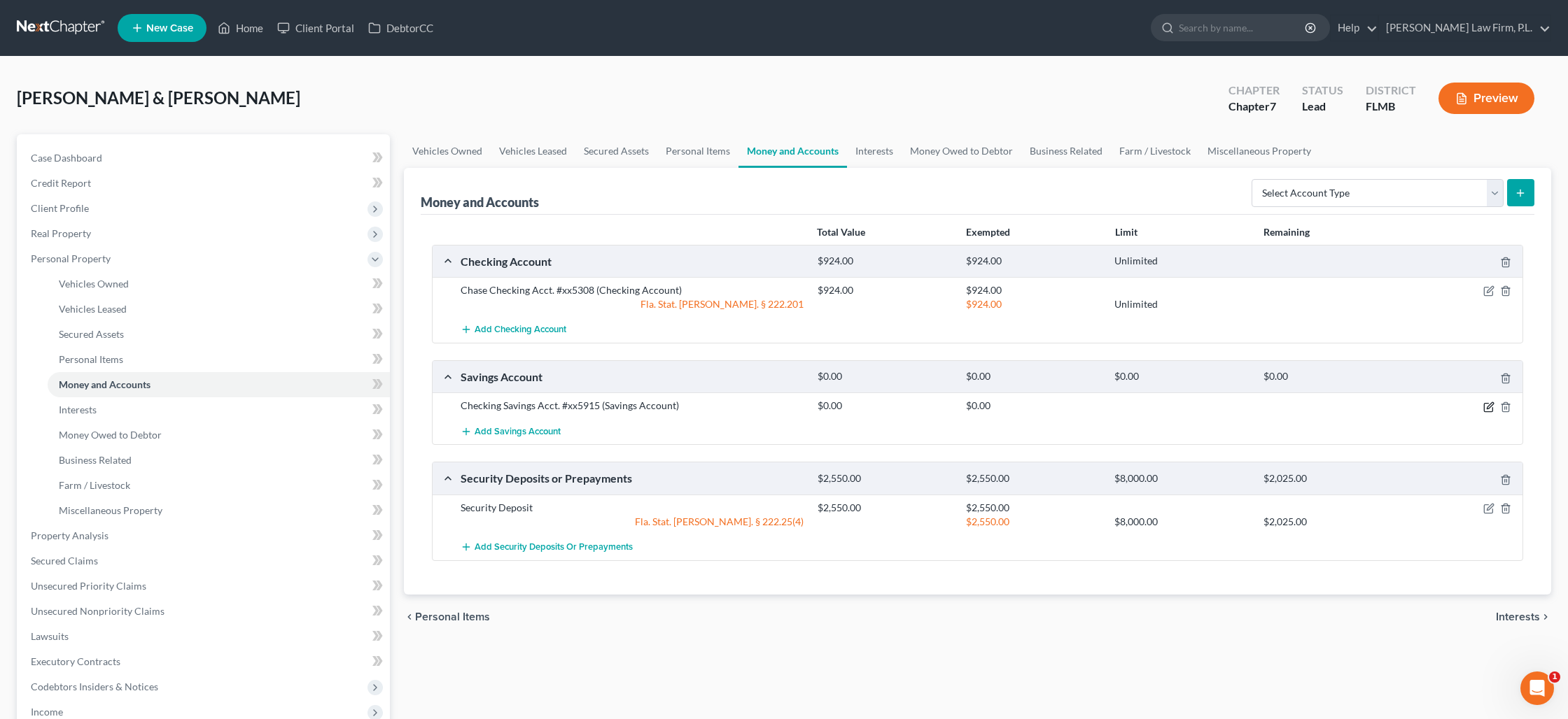
click at [1484, 408] on icon "button" at bounding box center [1489, 407] width 9 height 9
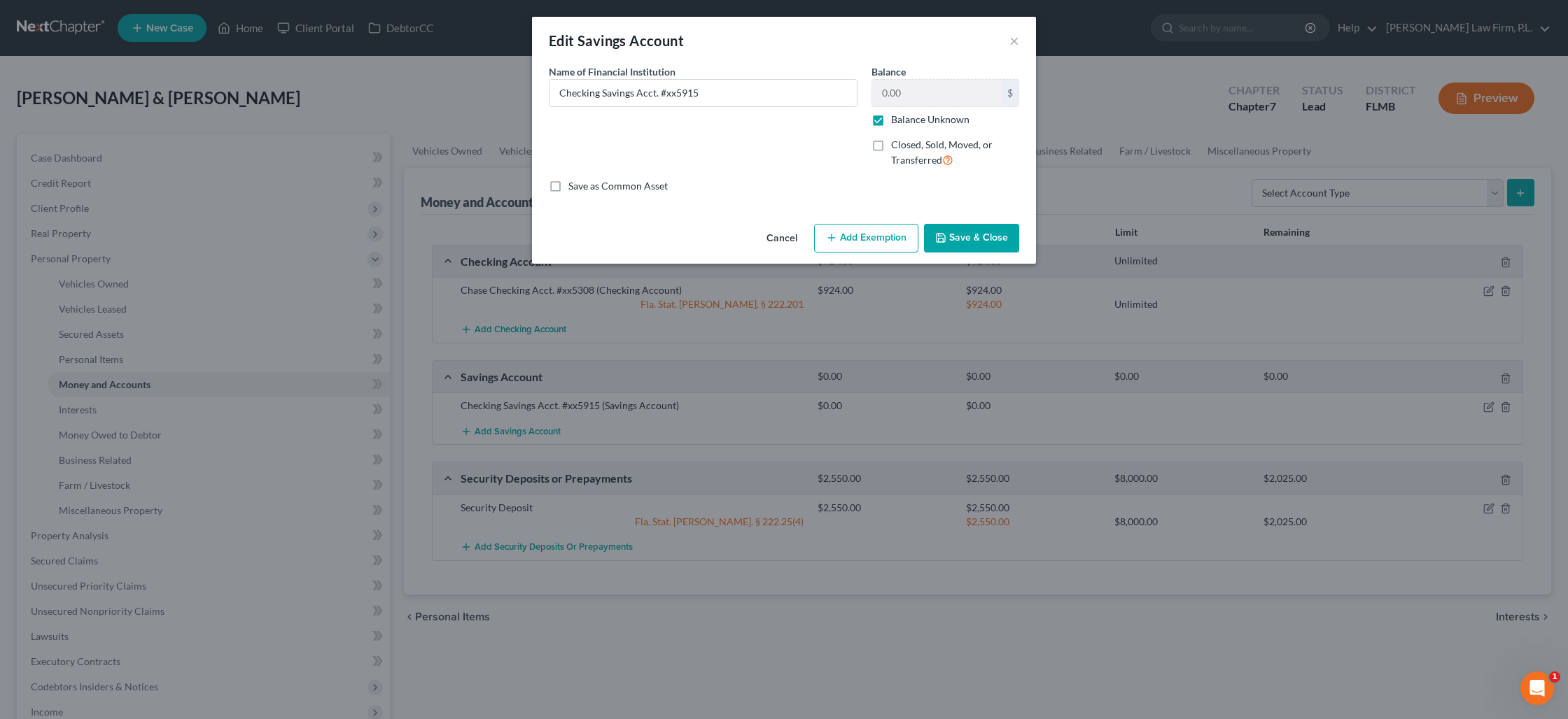
click at [891, 121] on label "Balance Unknown" at bounding box center [931, 120] width 79 height 14
click at [897, 121] on input "Balance Unknown" at bounding box center [901, 117] width 9 height 9
checkbox input "false"
click at [891, 99] on input "0.00" at bounding box center [937, 92] width 129 height 26
type input "1"
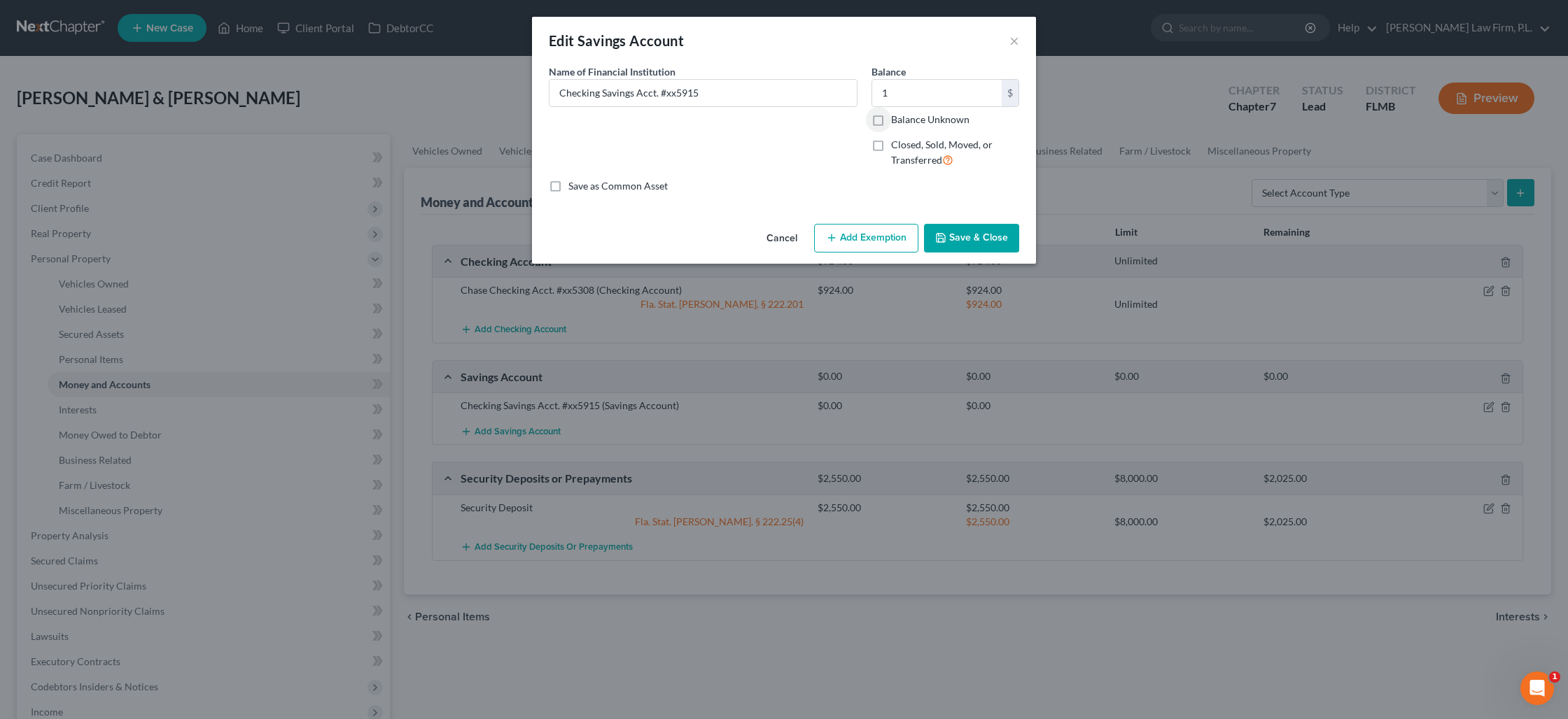
click at [873, 241] on button "Add Exemption" at bounding box center [866, 239] width 104 height 30
select select "2"
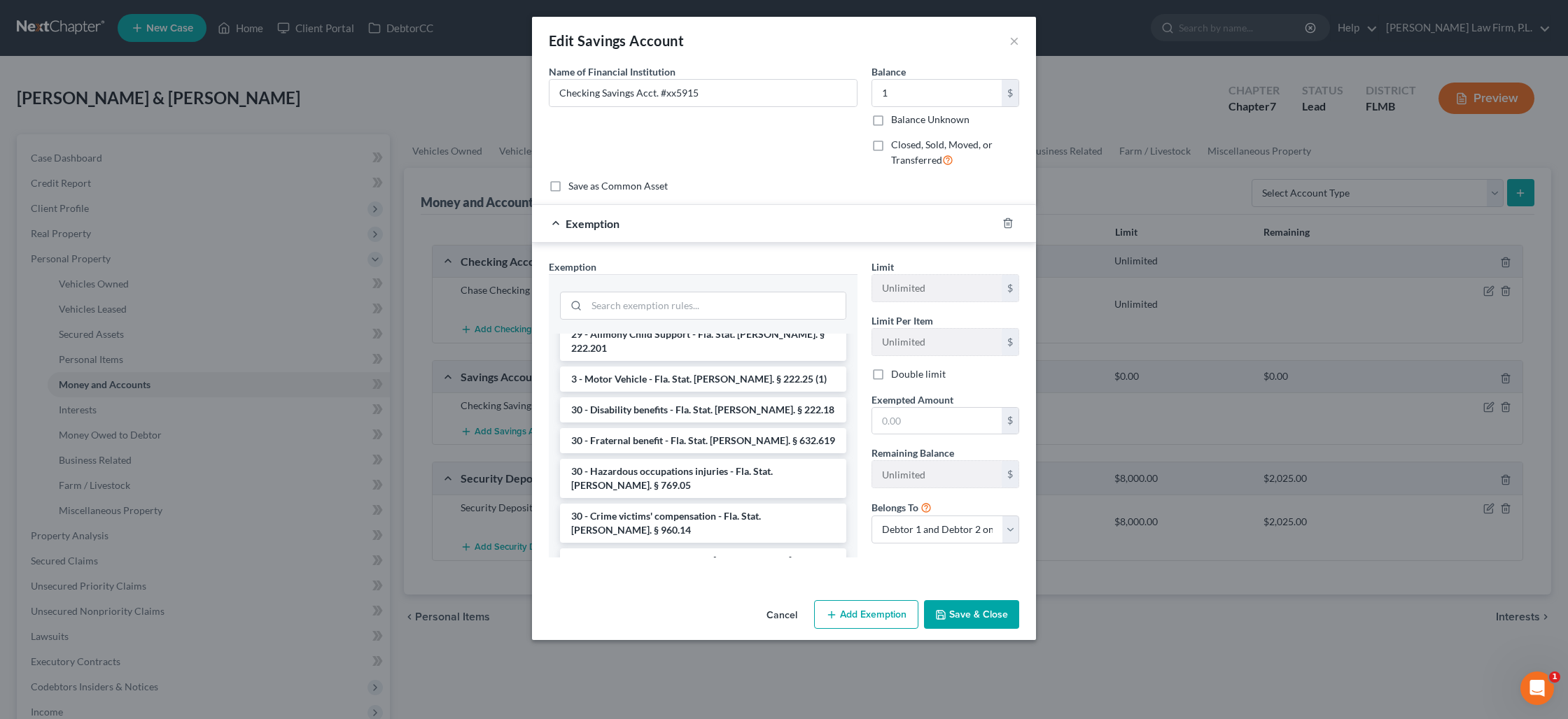
scroll to position [976, 0]
click at [732, 664] on li "30 - Veterans' Benefit - Fla. Stat. [PERSON_NAME]. § 222.201" at bounding box center [704, 683] width 286 height 39
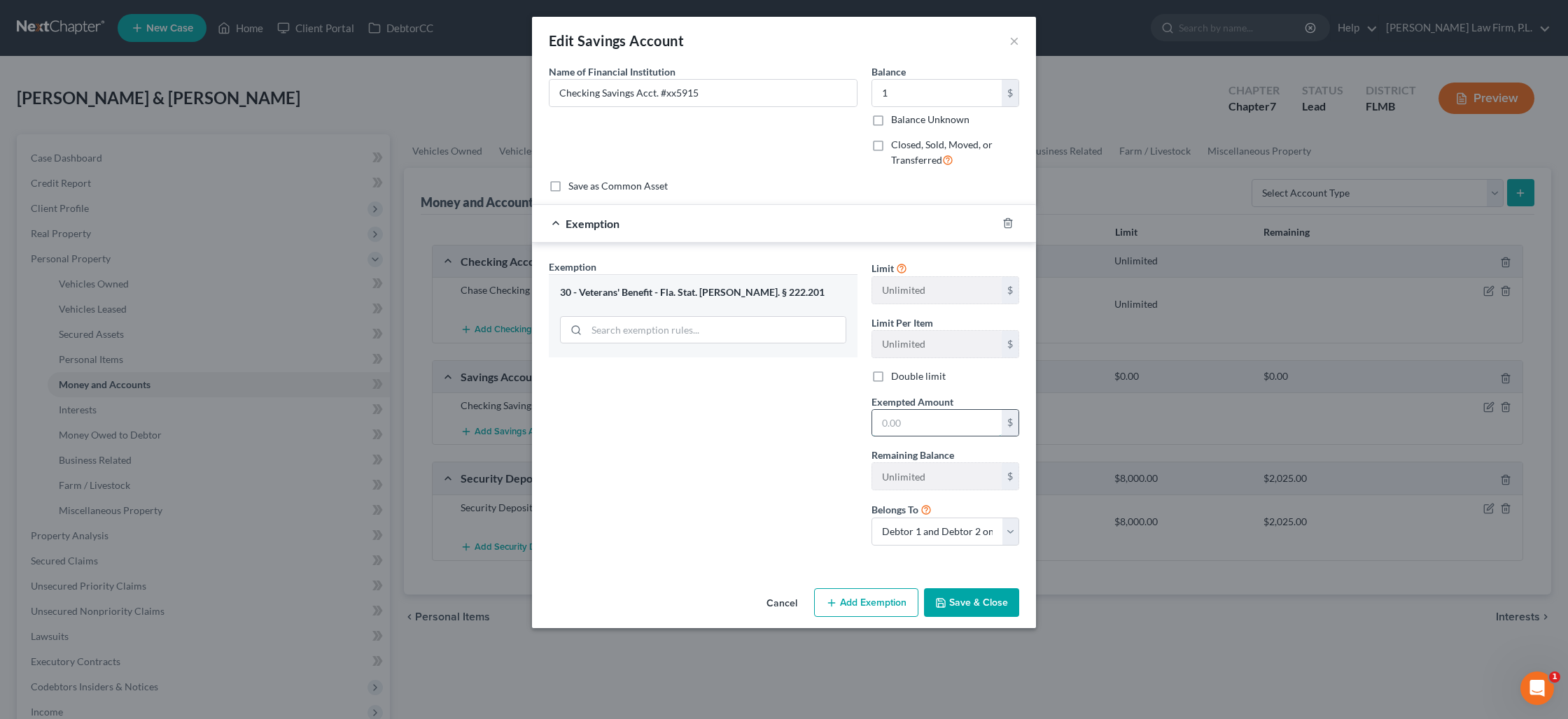
click at [884, 425] on input "text" at bounding box center [937, 423] width 129 height 26
type input "1"
click at [959, 605] on button "Save & Close" at bounding box center [971, 603] width 95 height 30
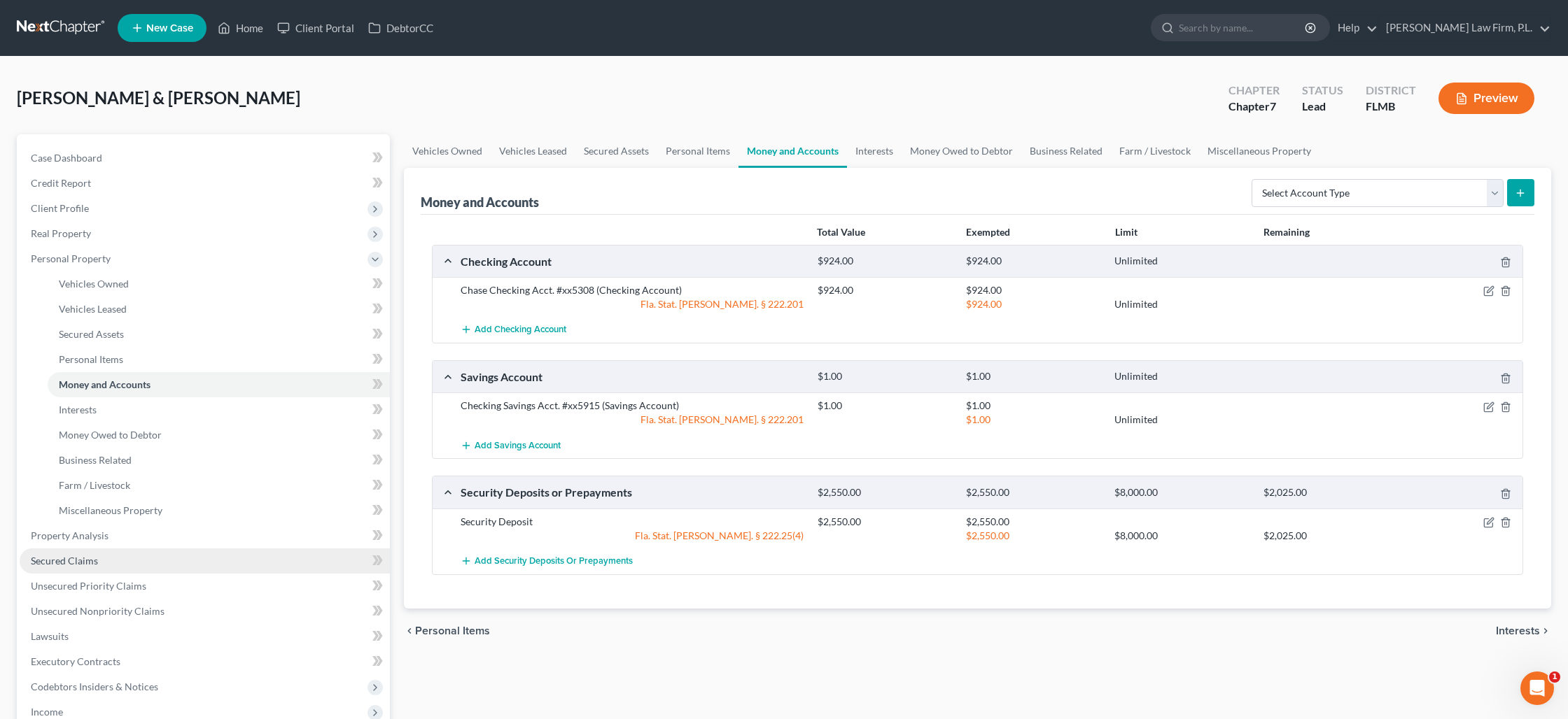
click at [107, 558] on link "Secured Claims" at bounding box center [204, 561] width 370 height 25
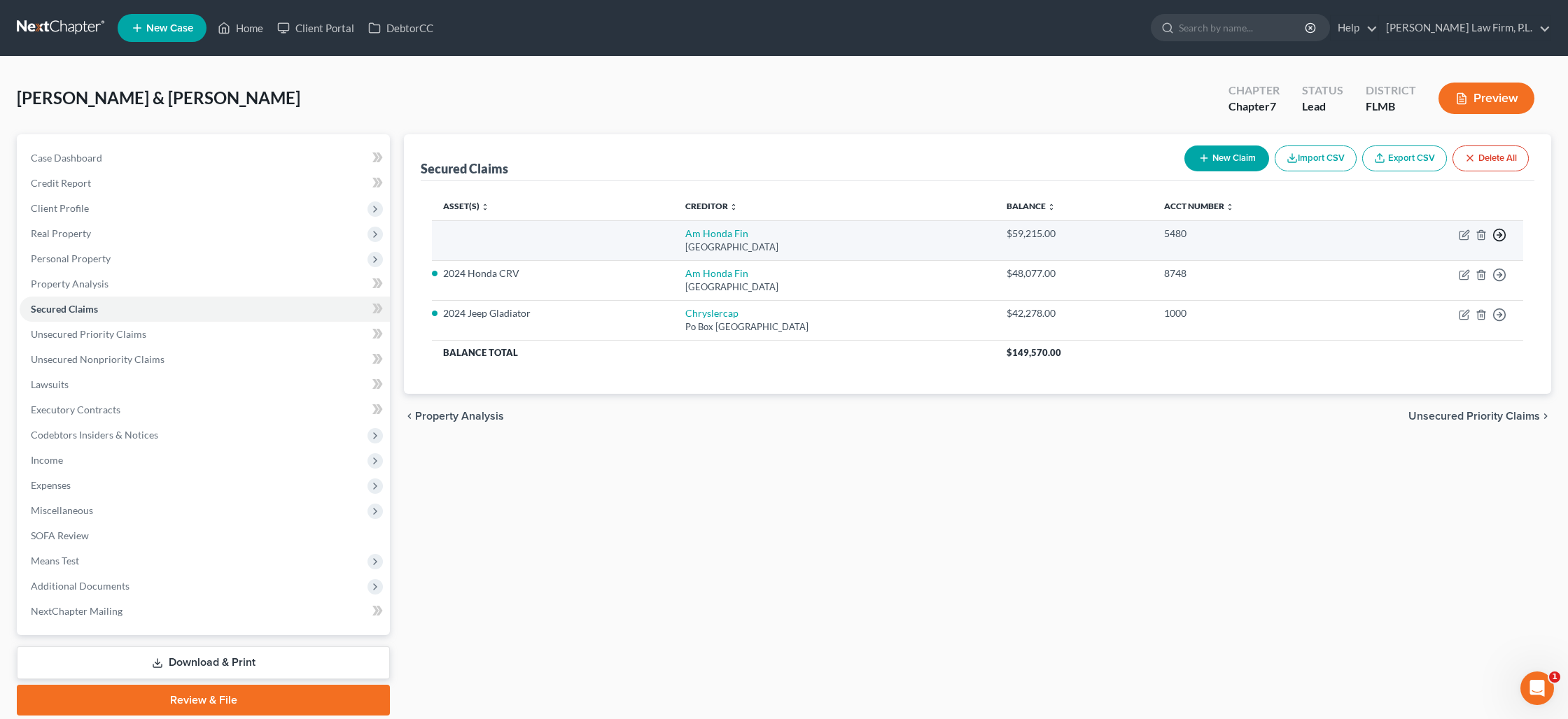
click at [1504, 235] on icon "button" at bounding box center [1500, 235] width 14 height 14
click at [1440, 269] on link "Move to F" at bounding box center [1435, 269] width 117 height 24
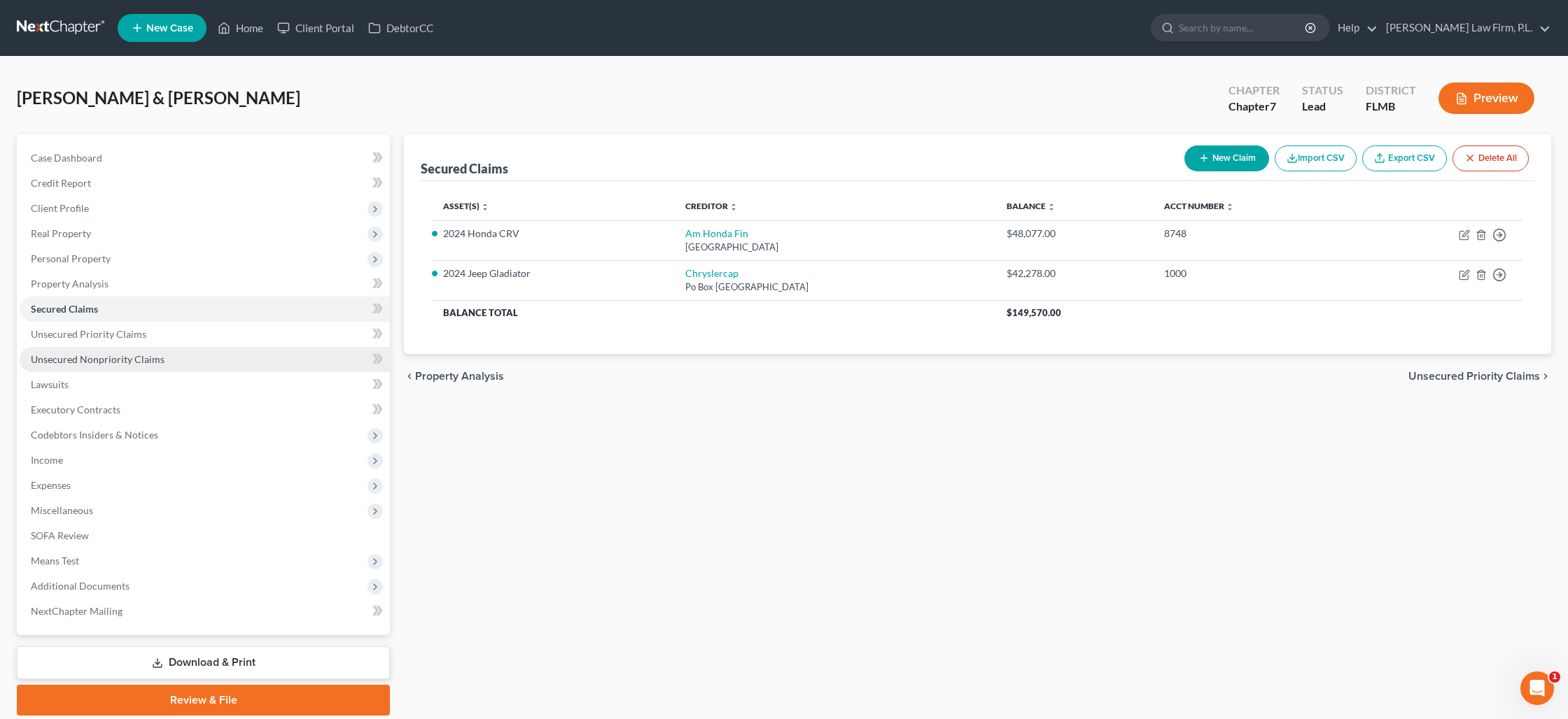
click at [101, 359] on span "Unsecured Nonpriority Claims" at bounding box center [97, 360] width 134 height 12
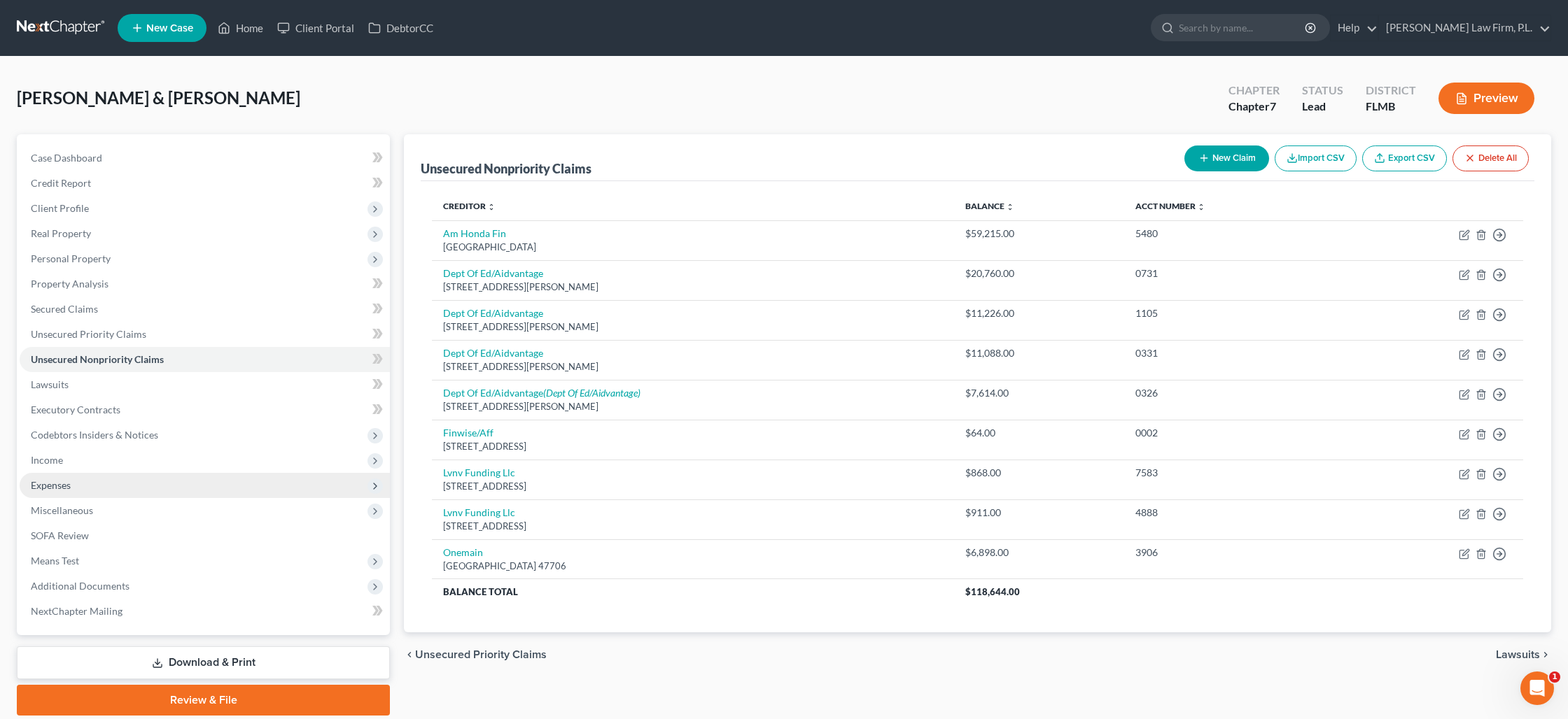
click at [87, 480] on span "Expenses" at bounding box center [204, 485] width 370 height 25
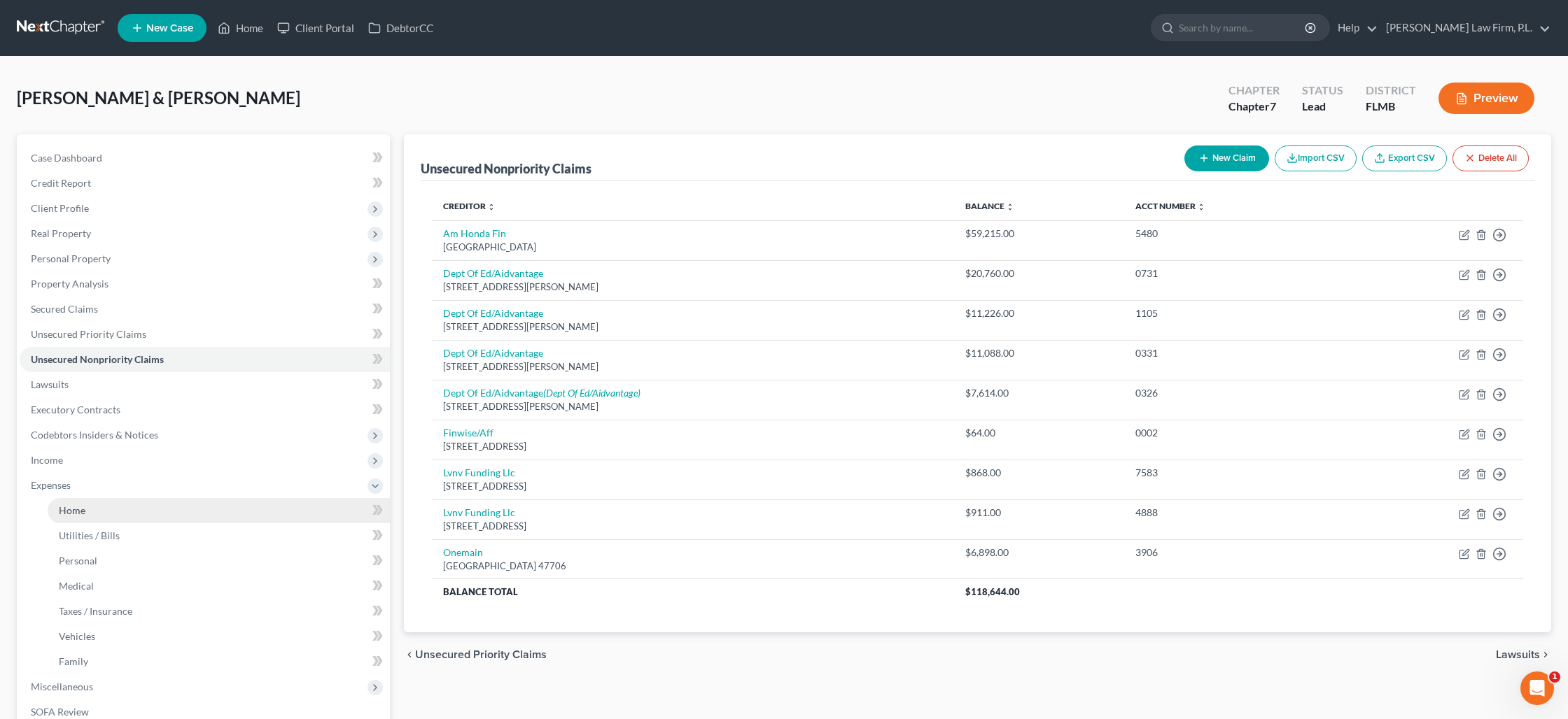
click at [102, 520] on link "Home" at bounding box center [219, 510] width 342 height 25
click at [103, 519] on link "Home" at bounding box center [219, 510] width 342 height 25
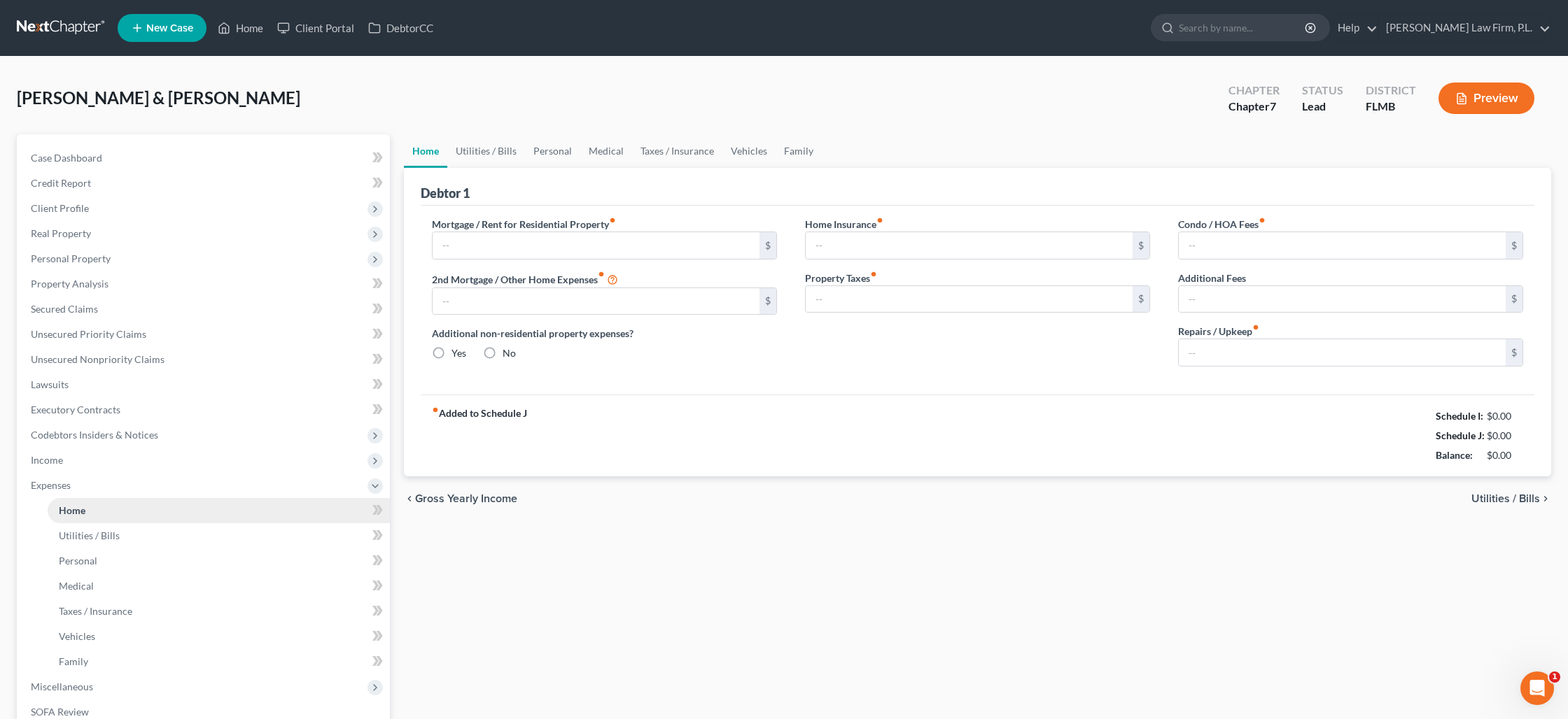
type input "2,667.00"
type input "0.00"
radio input "true"
type input "0.00"
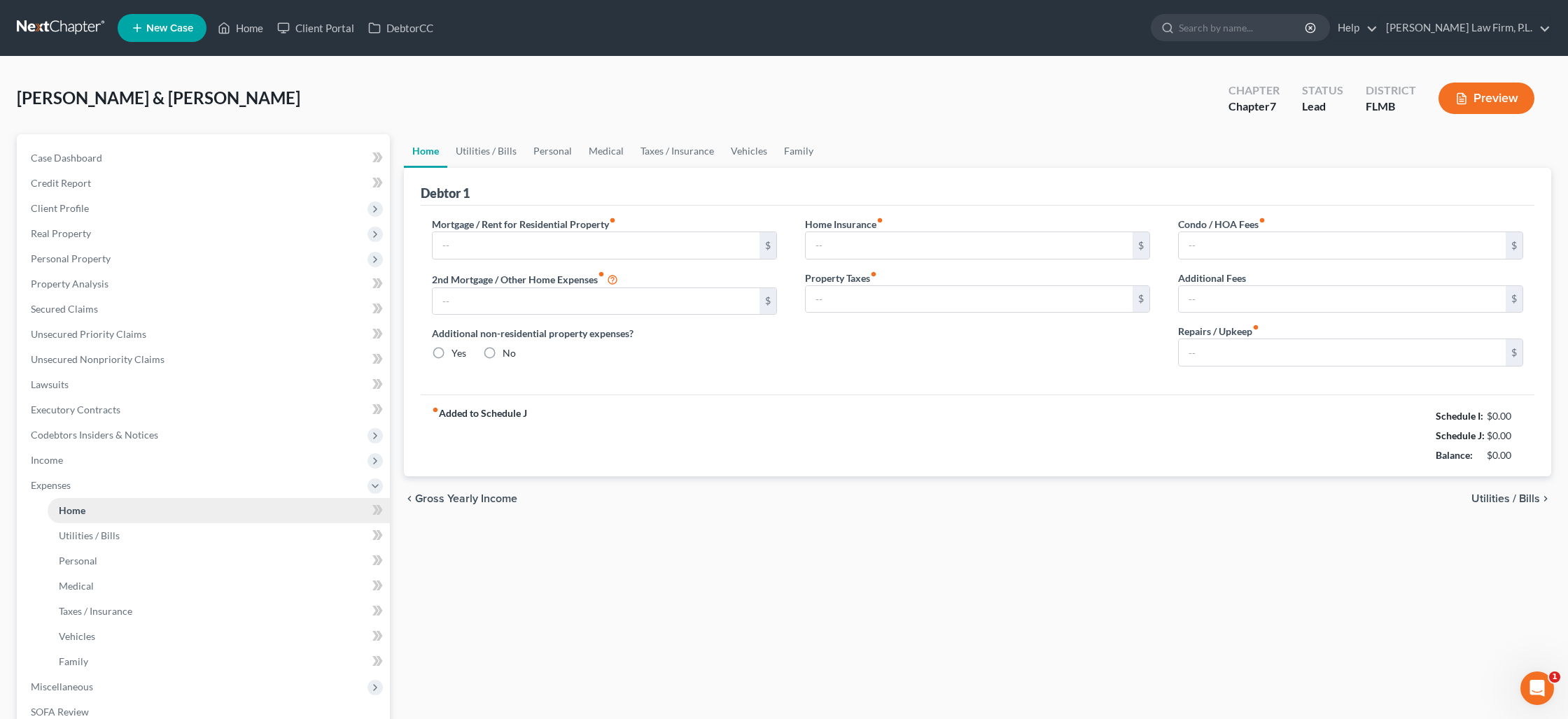
type input "0.00"
type input "100.00"
click at [964, 250] on input "0.00" at bounding box center [969, 245] width 327 height 26
type input "15"
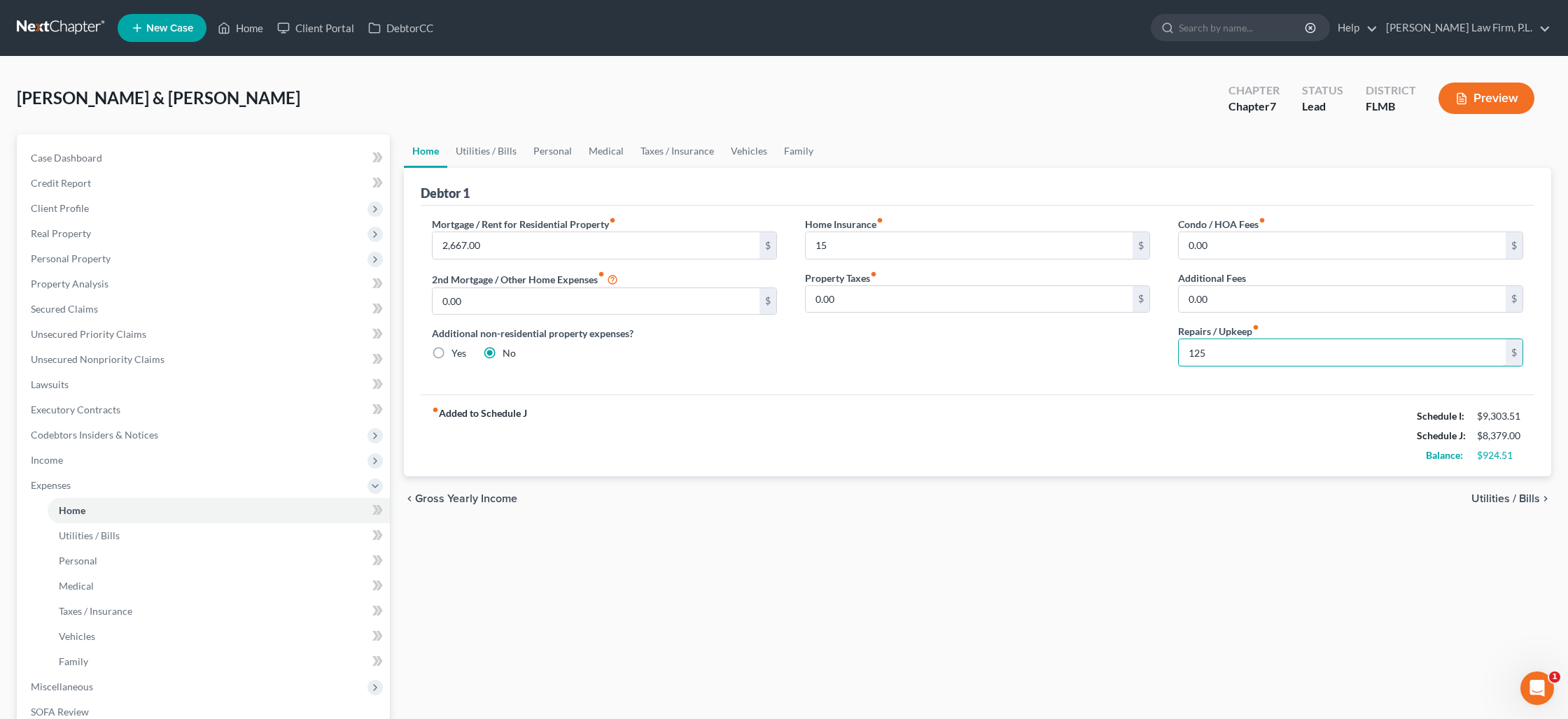
type input "125"
click at [483, 161] on link "Utilities / Bills" at bounding box center [485, 151] width 78 height 33
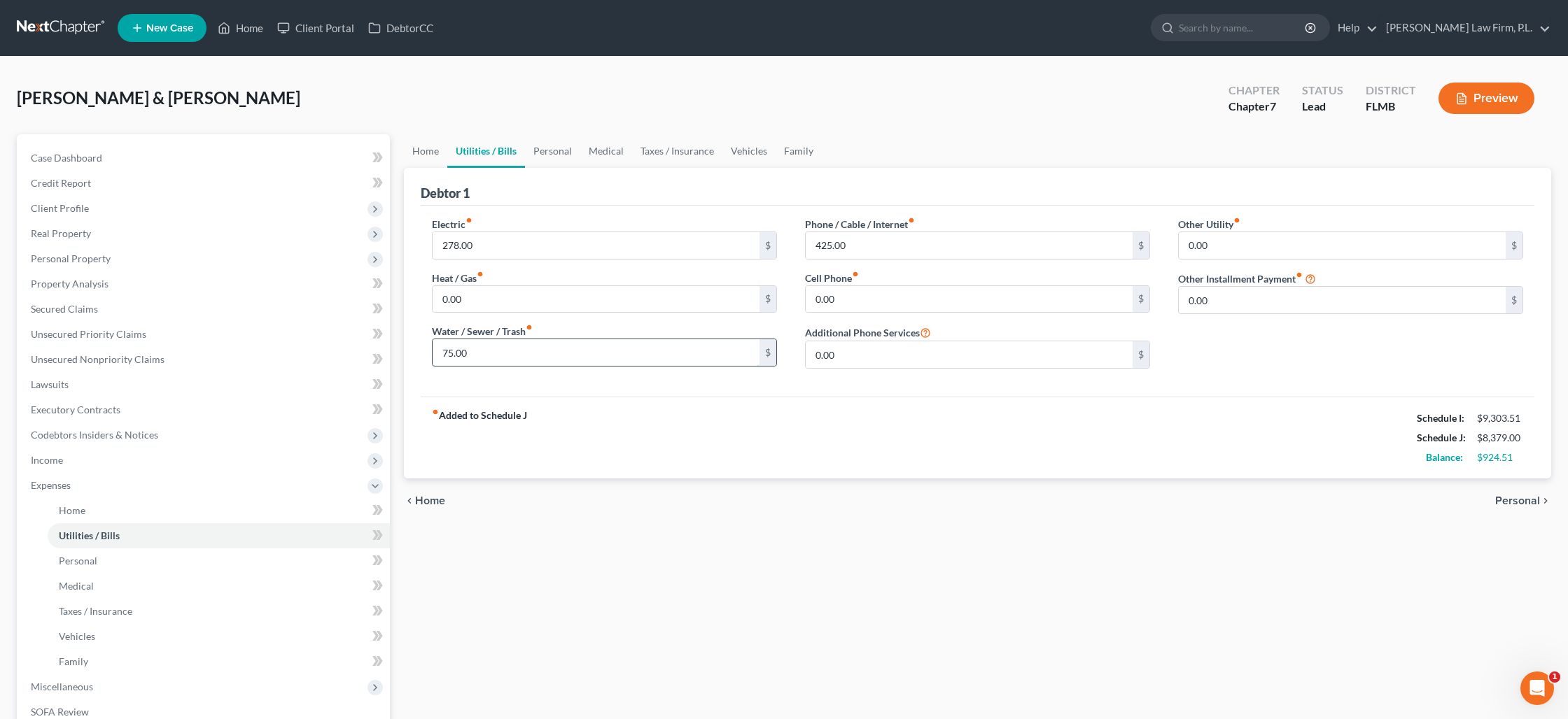
click at [470, 349] on input "75.00" at bounding box center [596, 353] width 327 height 26
type input "125"
click at [561, 154] on link "Personal" at bounding box center [552, 151] width 55 height 33
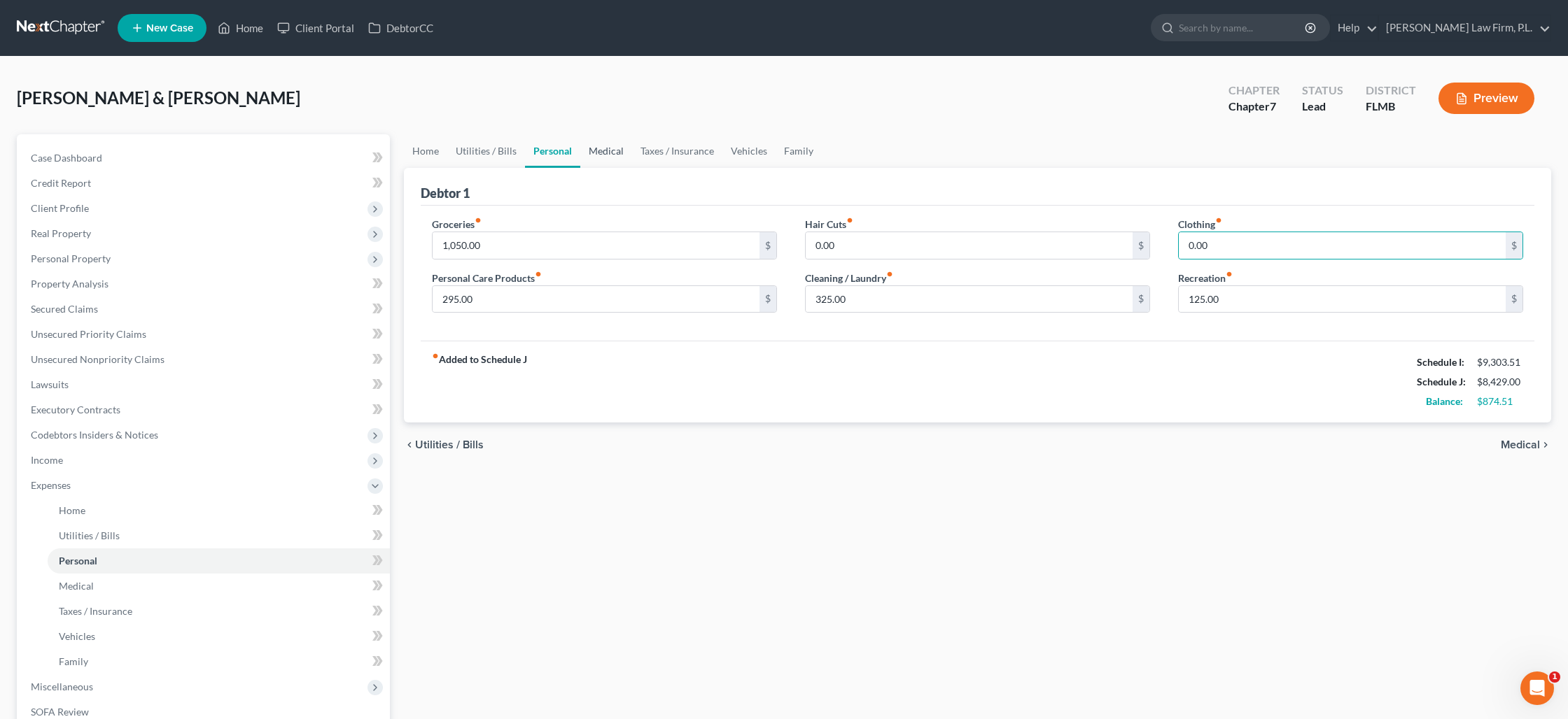
click at [611, 154] on link "Medical" at bounding box center [606, 151] width 52 height 33
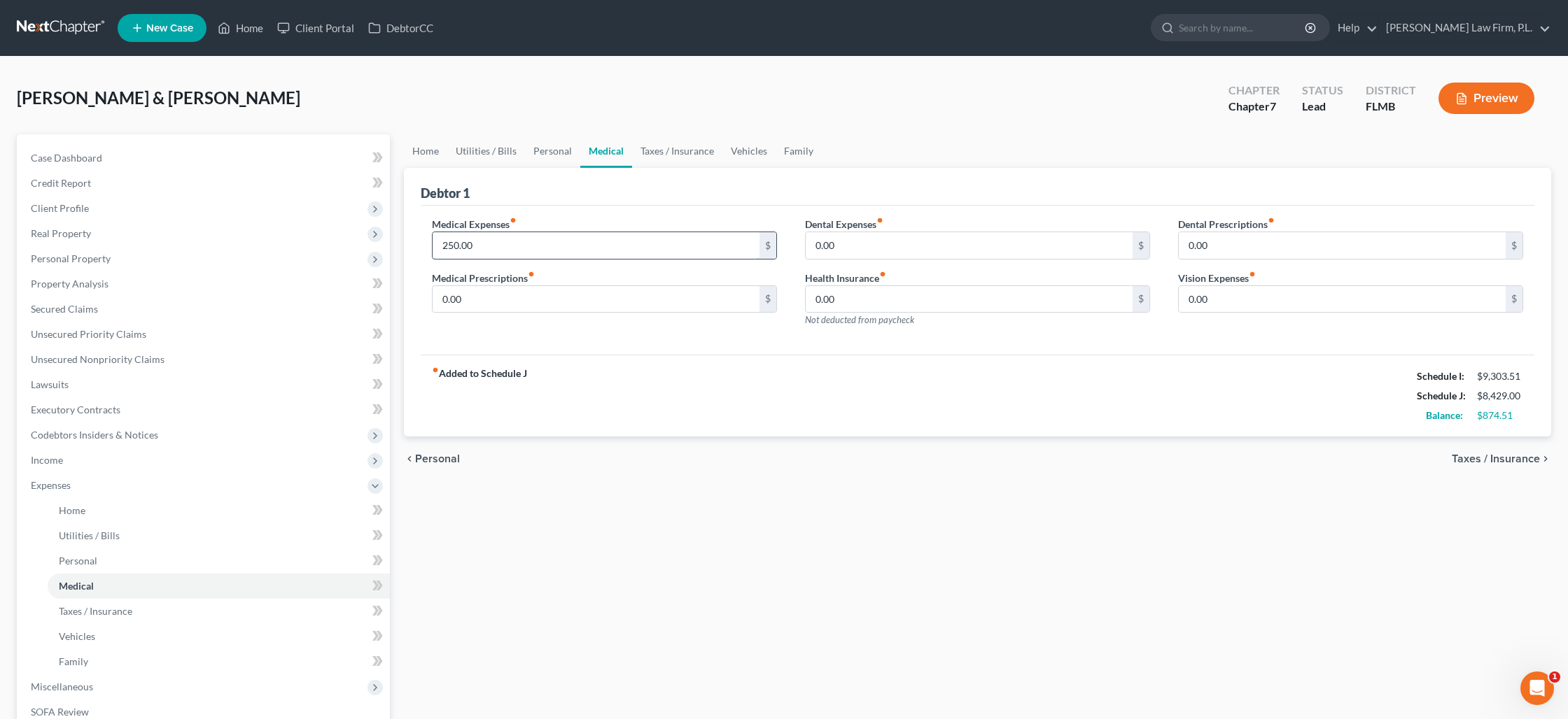
click at [489, 246] on input "250.00" at bounding box center [596, 245] width 327 height 26
type input "300"
click at [654, 145] on link "Taxes / Insurance" at bounding box center [677, 151] width 90 height 33
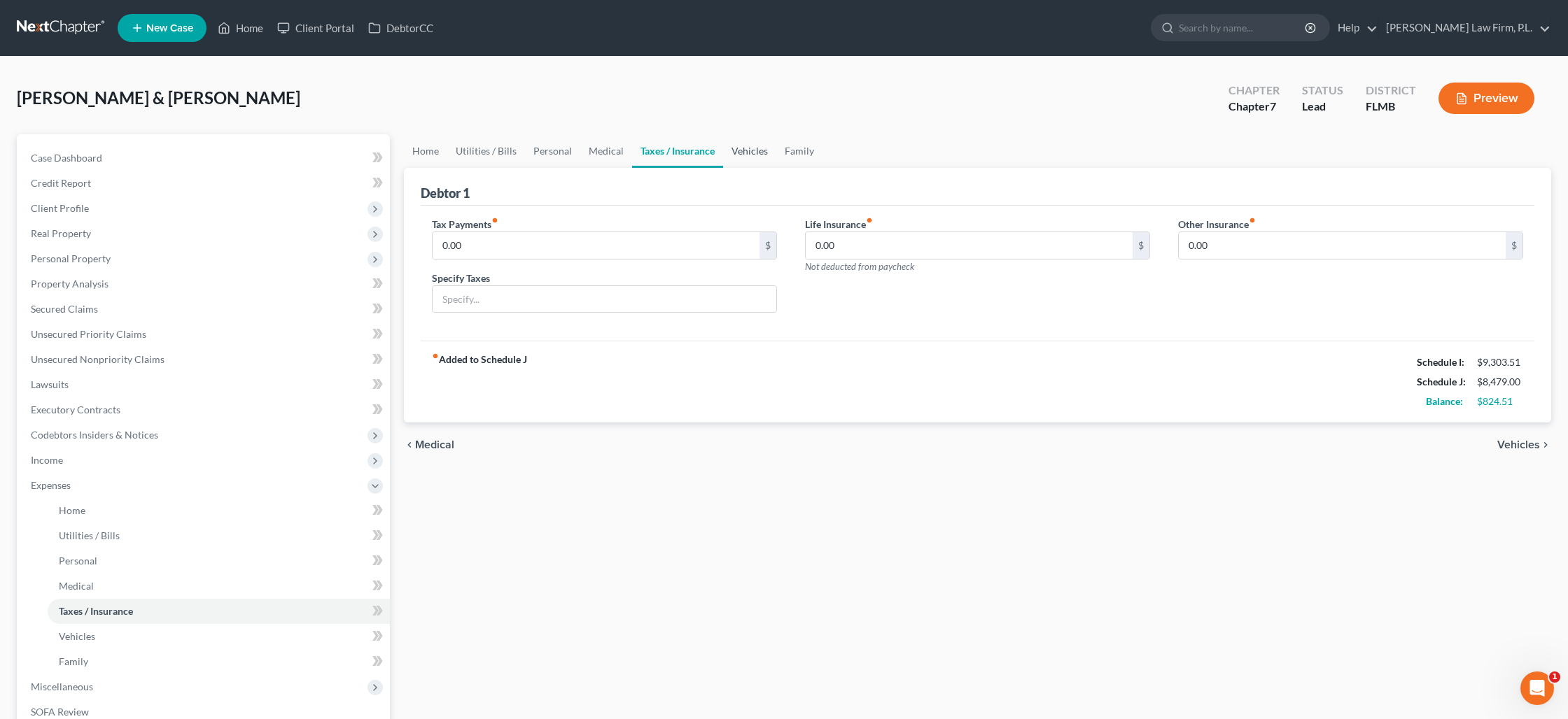
click at [727, 154] on link "Vehicles" at bounding box center [749, 151] width 53 height 33
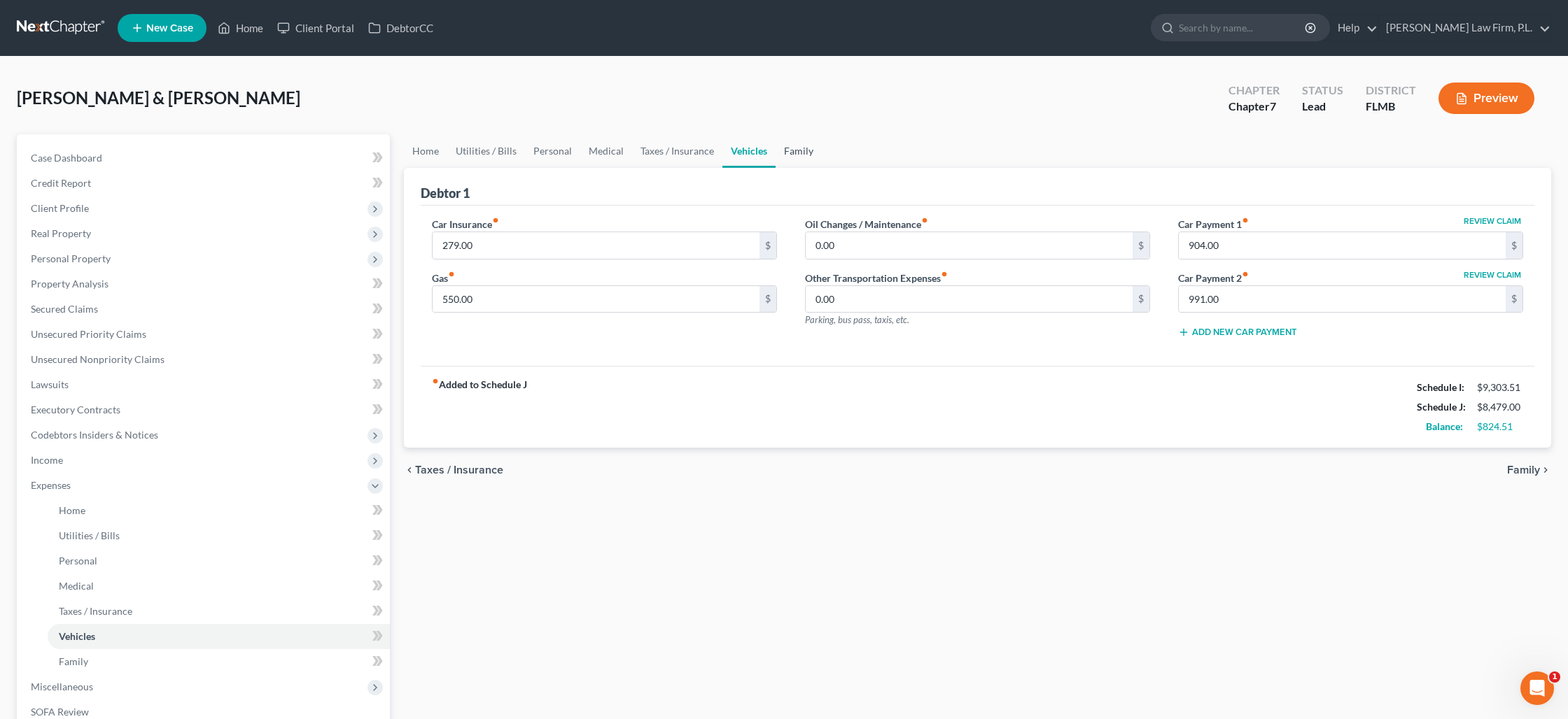
click at [782, 154] on link "Family" at bounding box center [798, 151] width 46 height 33
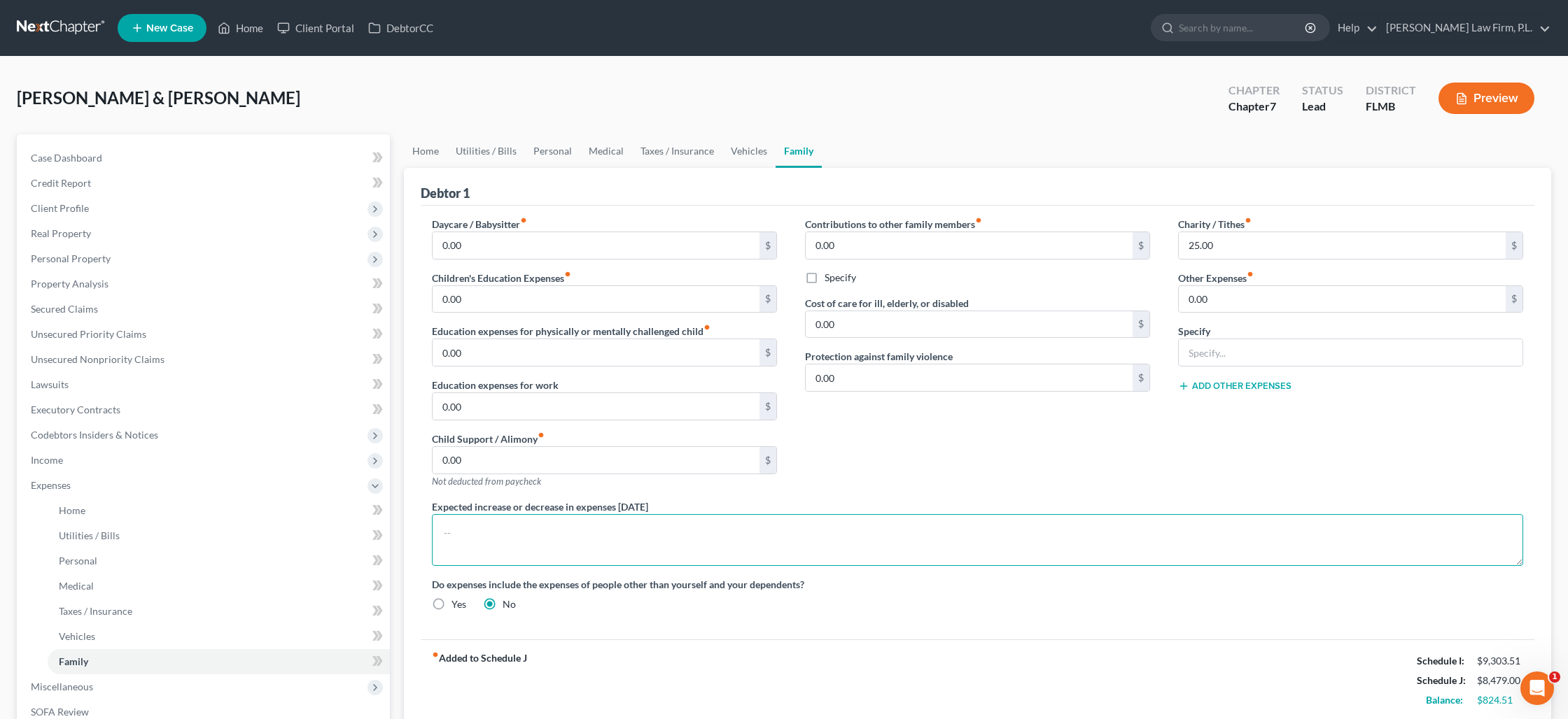
click at [539, 536] on textarea at bounding box center [978, 539] width 1091 height 51
type textarea "T"
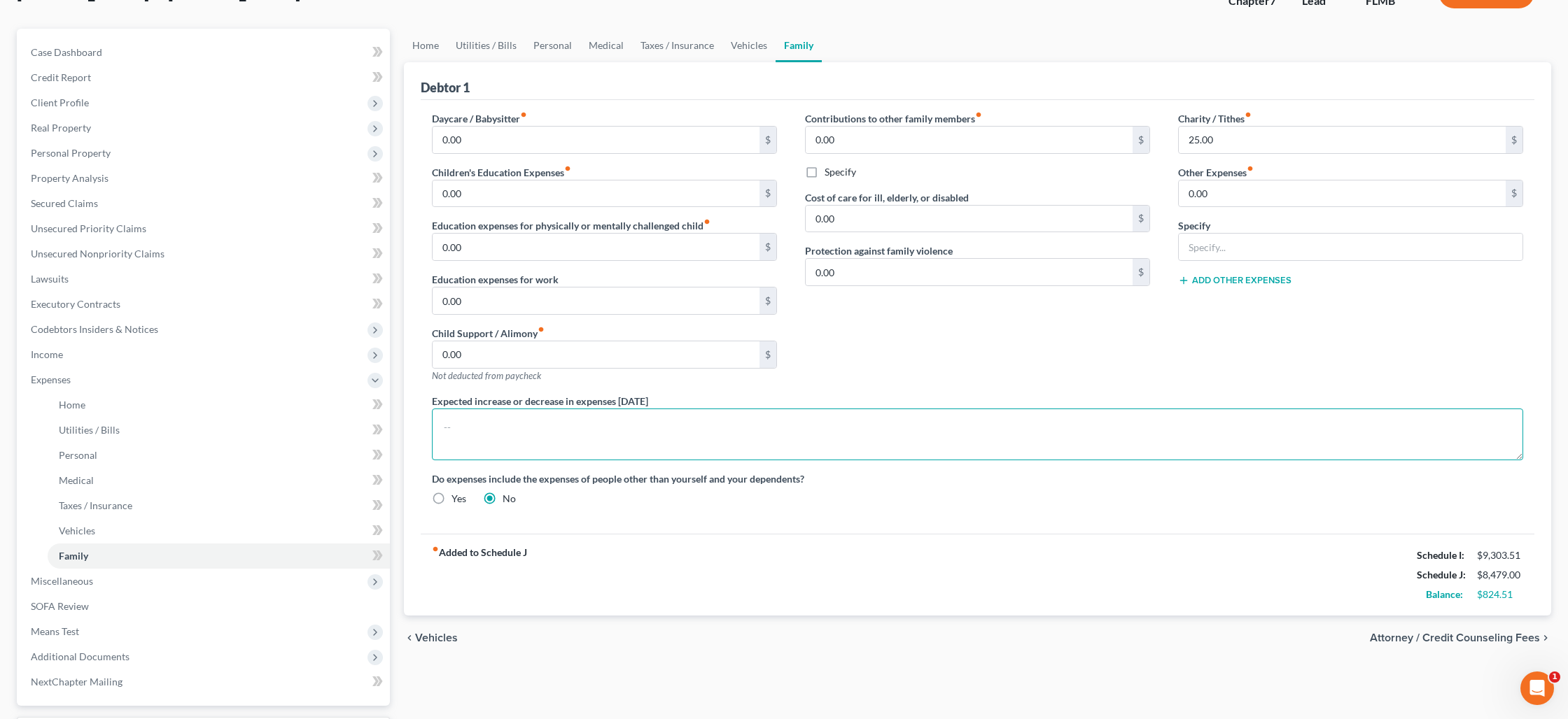
scroll to position [224, 0]
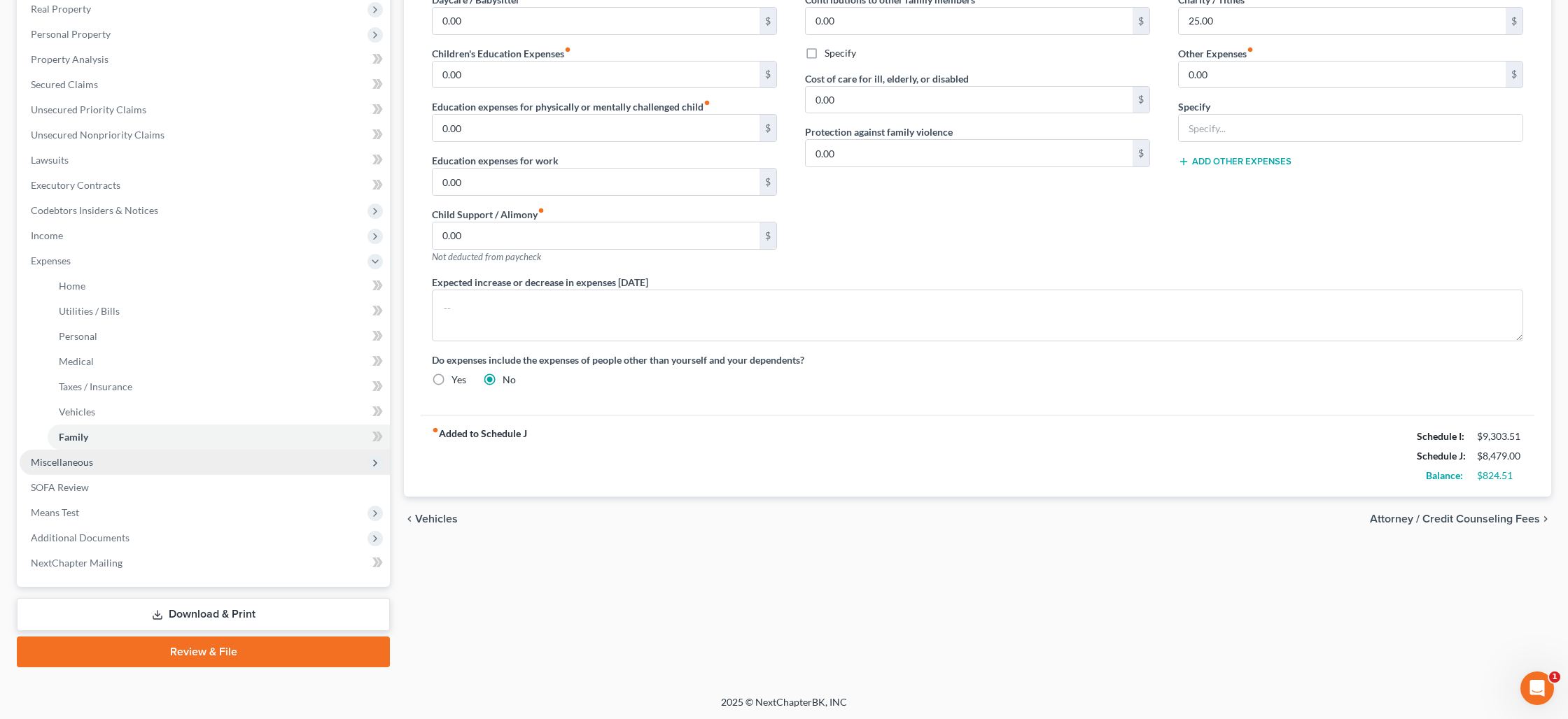
click at [77, 464] on span "Miscellaneous" at bounding box center [61, 462] width 62 height 12
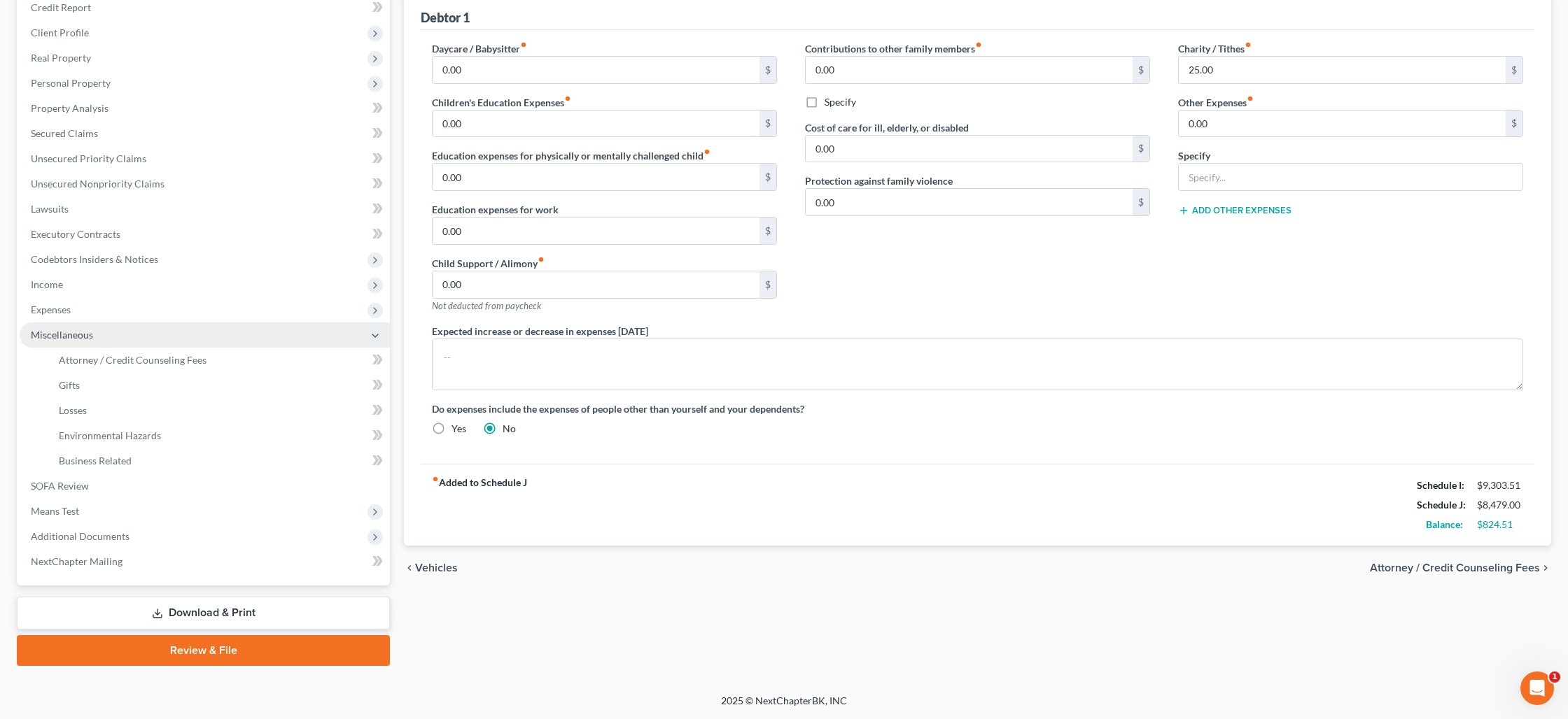
scroll to position [175, 0]
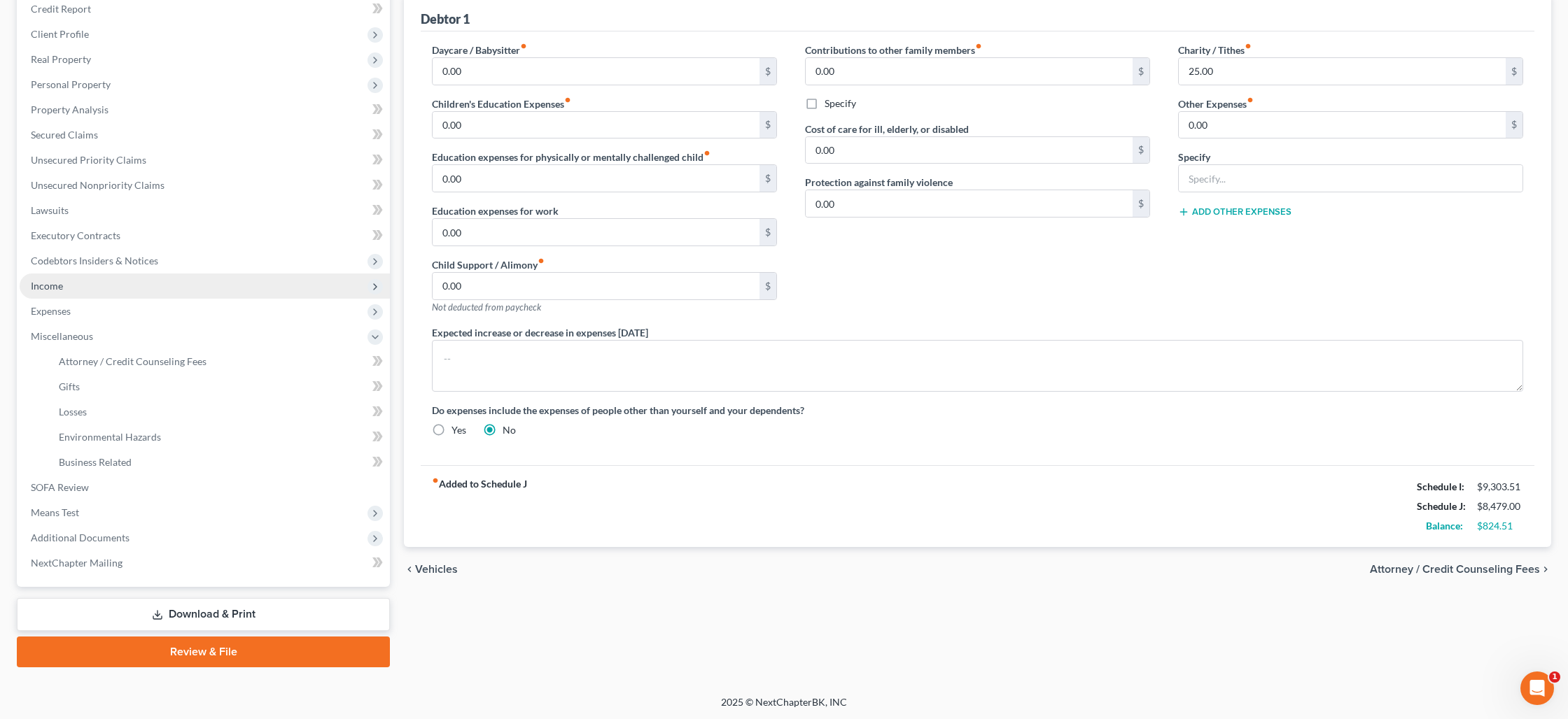
click at [65, 287] on span "Income" at bounding box center [204, 286] width 370 height 25
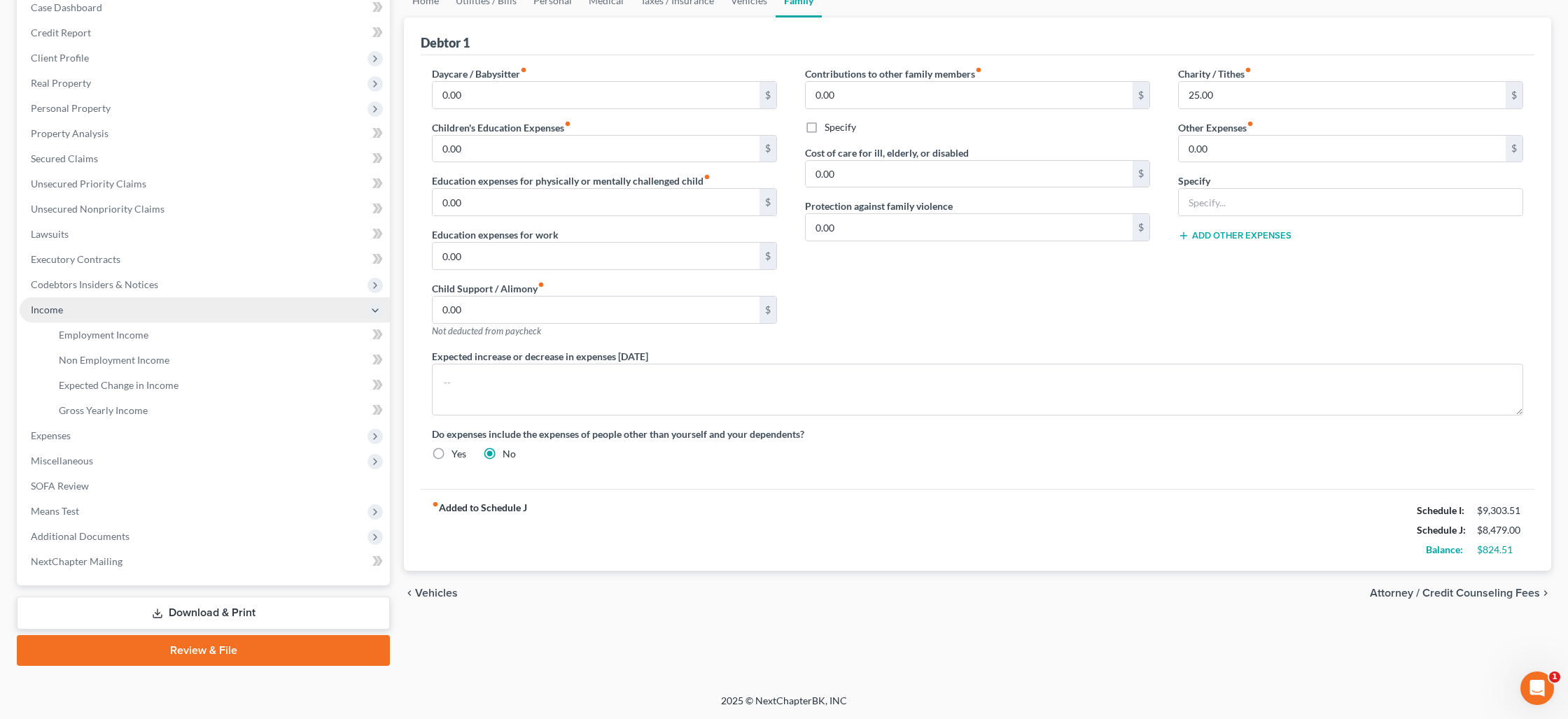
scroll to position [149, 0]
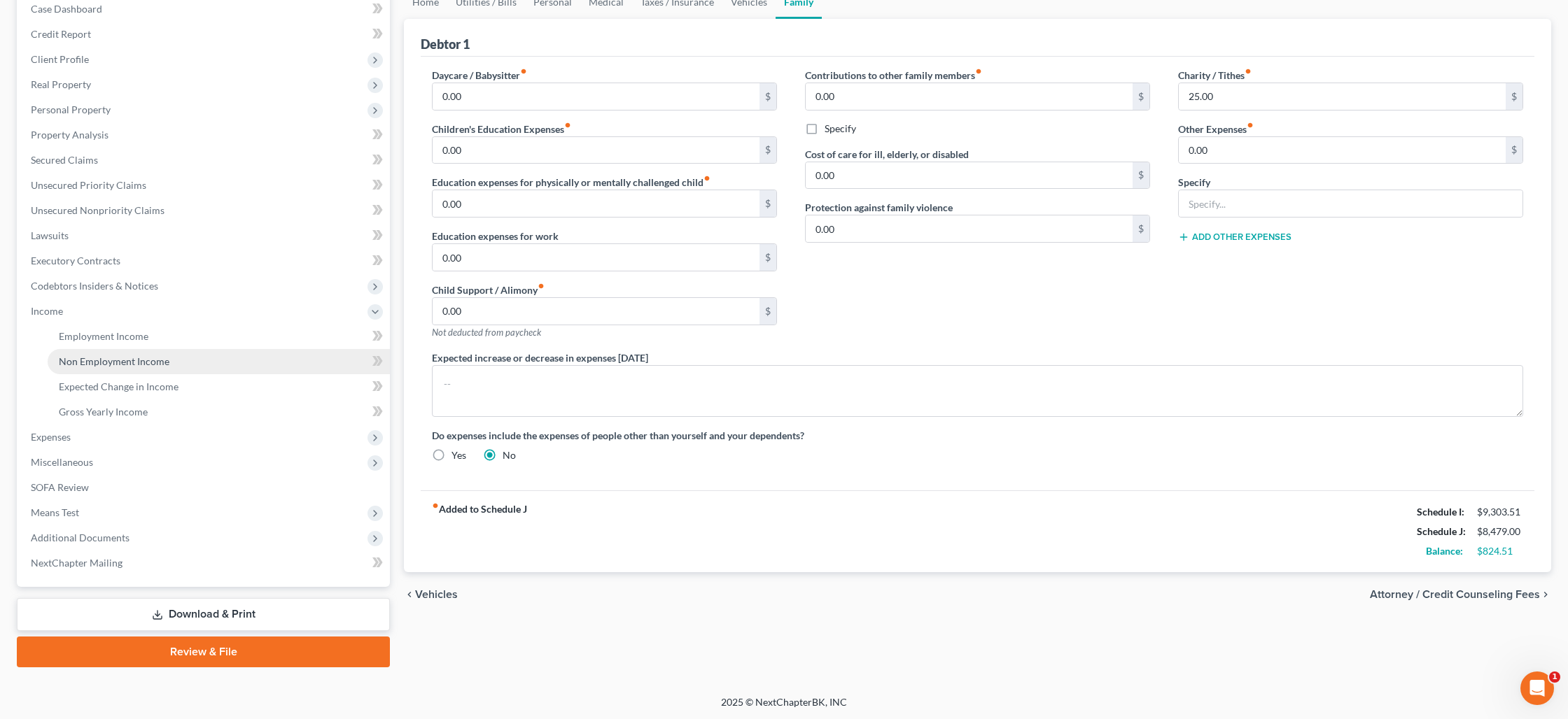
click at [95, 360] on span "Non Employment Income" at bounding box center [113, 361] width 111 height 12
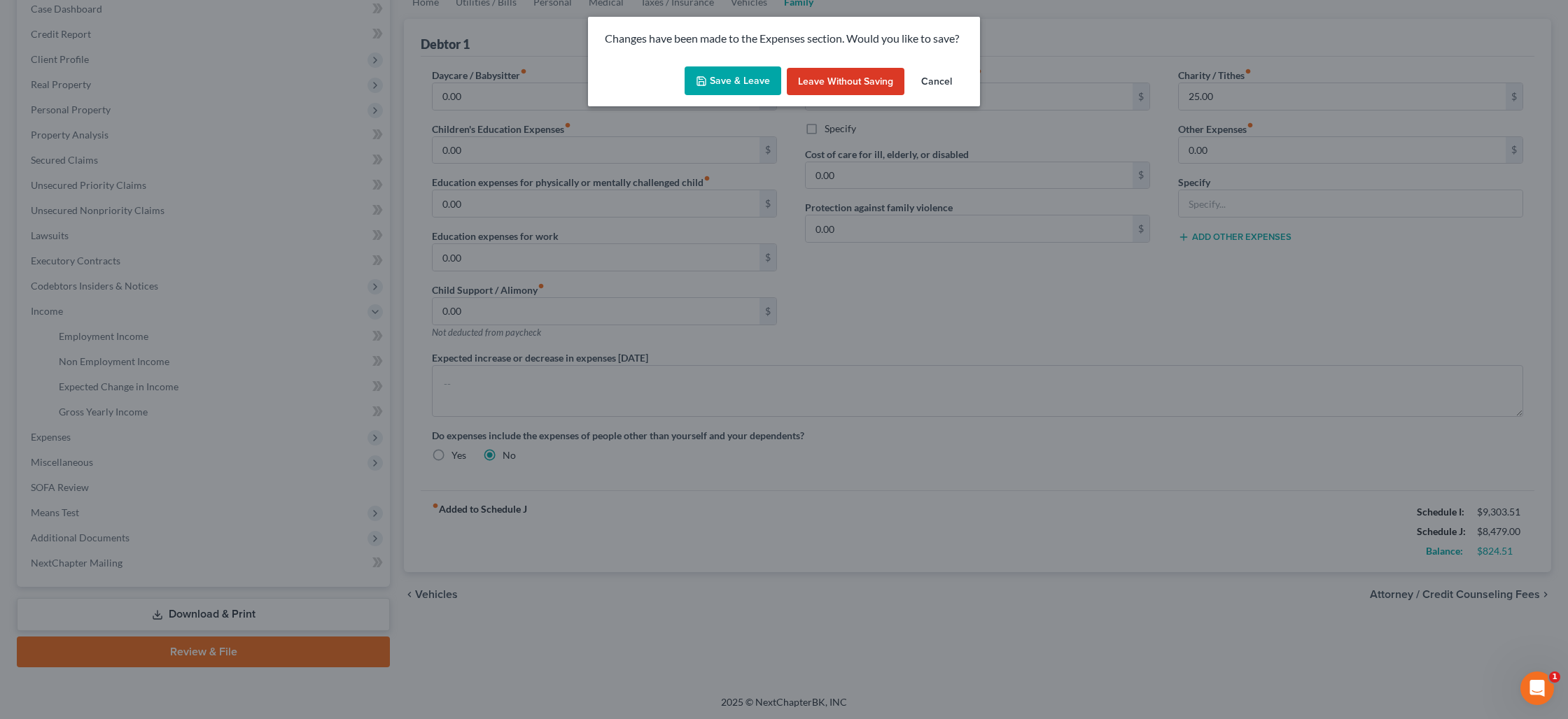
click at [730, 73] on button "Save & Leave" at bounding box center [732, 81] width 97 height 30
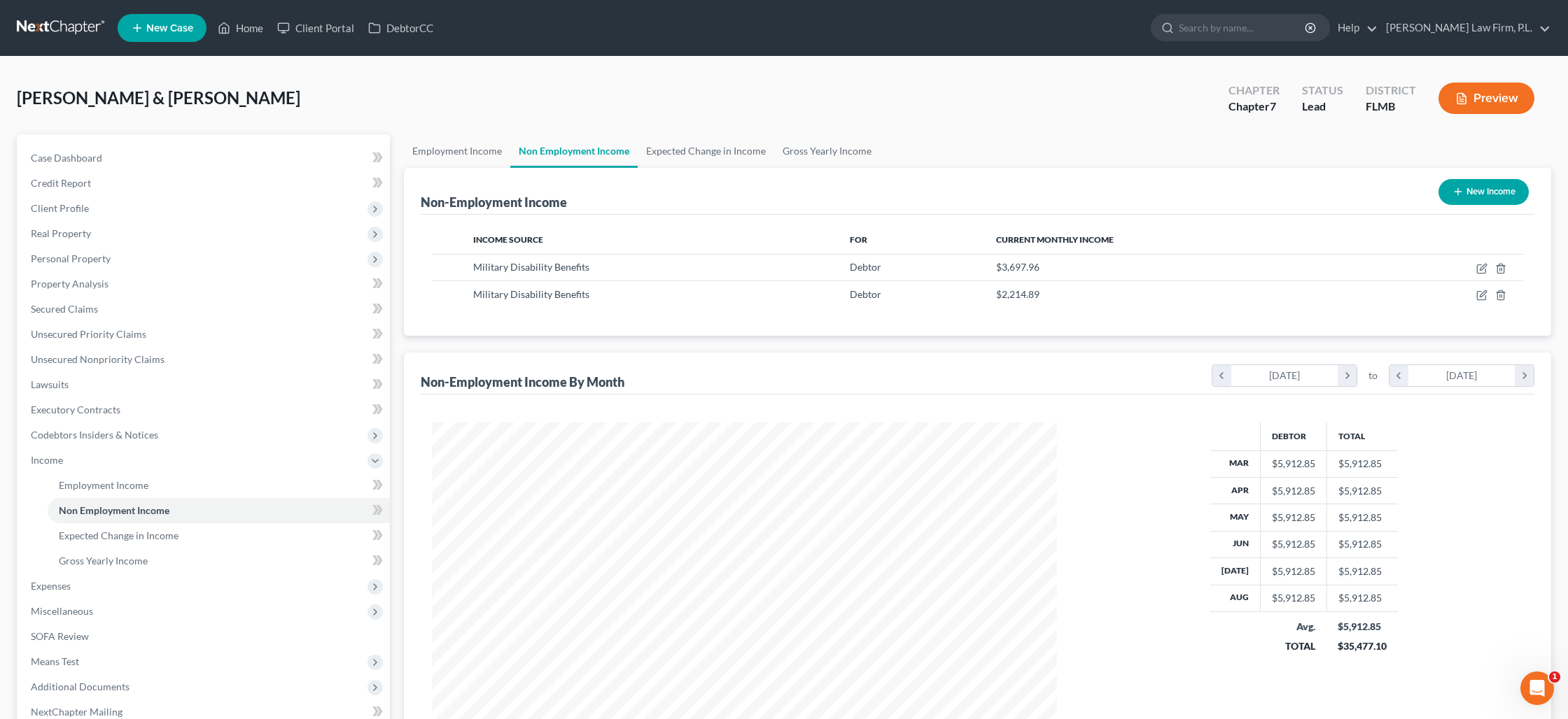
scroll to position [312, 652]
click at [1482, 270] on icon "button" at bounding box center [1482, 269] width 11 height 11
select select "12"
select select "0"
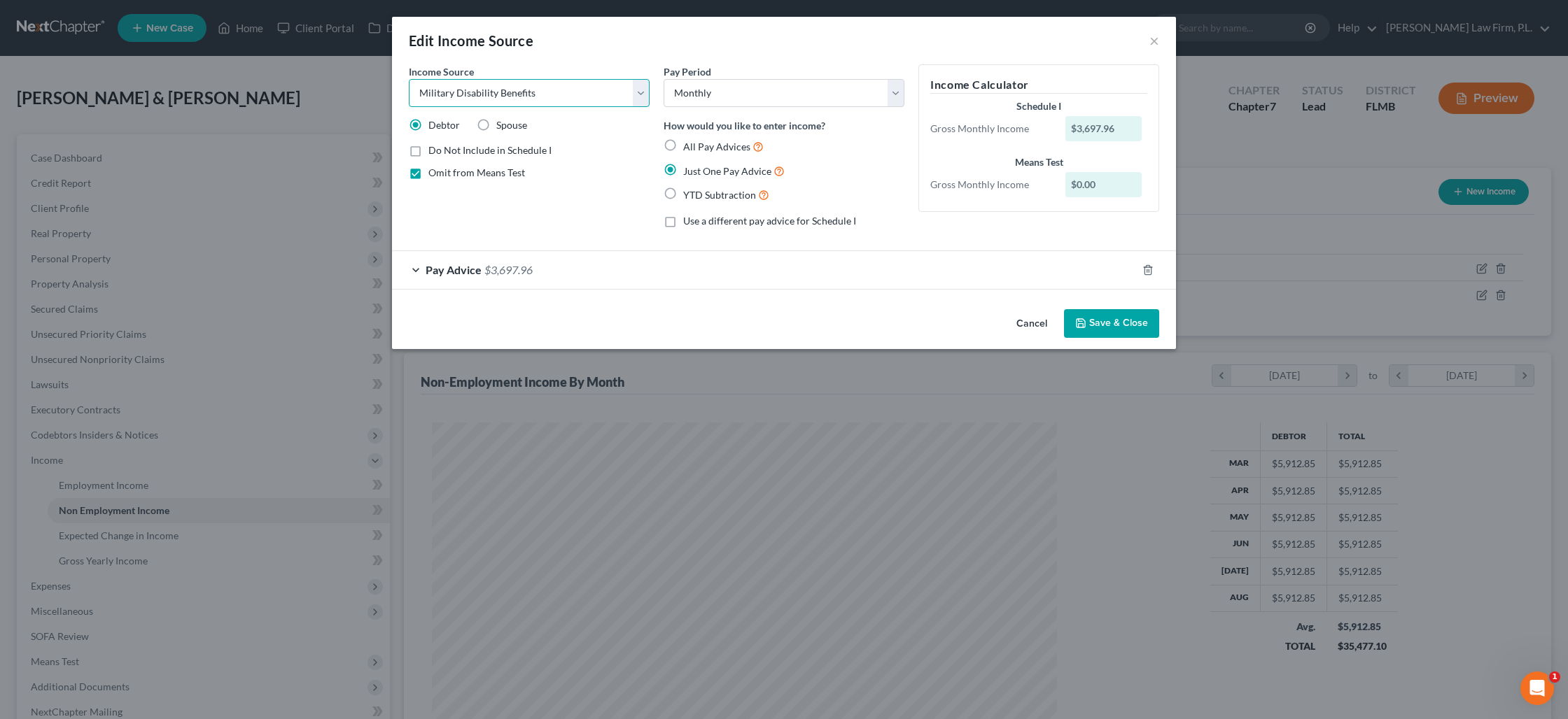
click at [498, 99] on select "Select Unemployment Disability (from employer) Pension Retirement Social Securi…" at bounding box center [529, 93] width 241 height 28
select select "4"
click at [409, 79] on select "Select Unemployment Disability (from employer) Pension Retirement Social Securi…" at bounding box center [529, 93] width 241 height 28
click at [429, 200] on label "Show on Means Test for informational purposes only" at bounding box center [539, 206] width 221 height 30
click at [434, 200] on input "Show on Means Test for informational purposes only" at bounding box center [438, 195] width 9 height 9
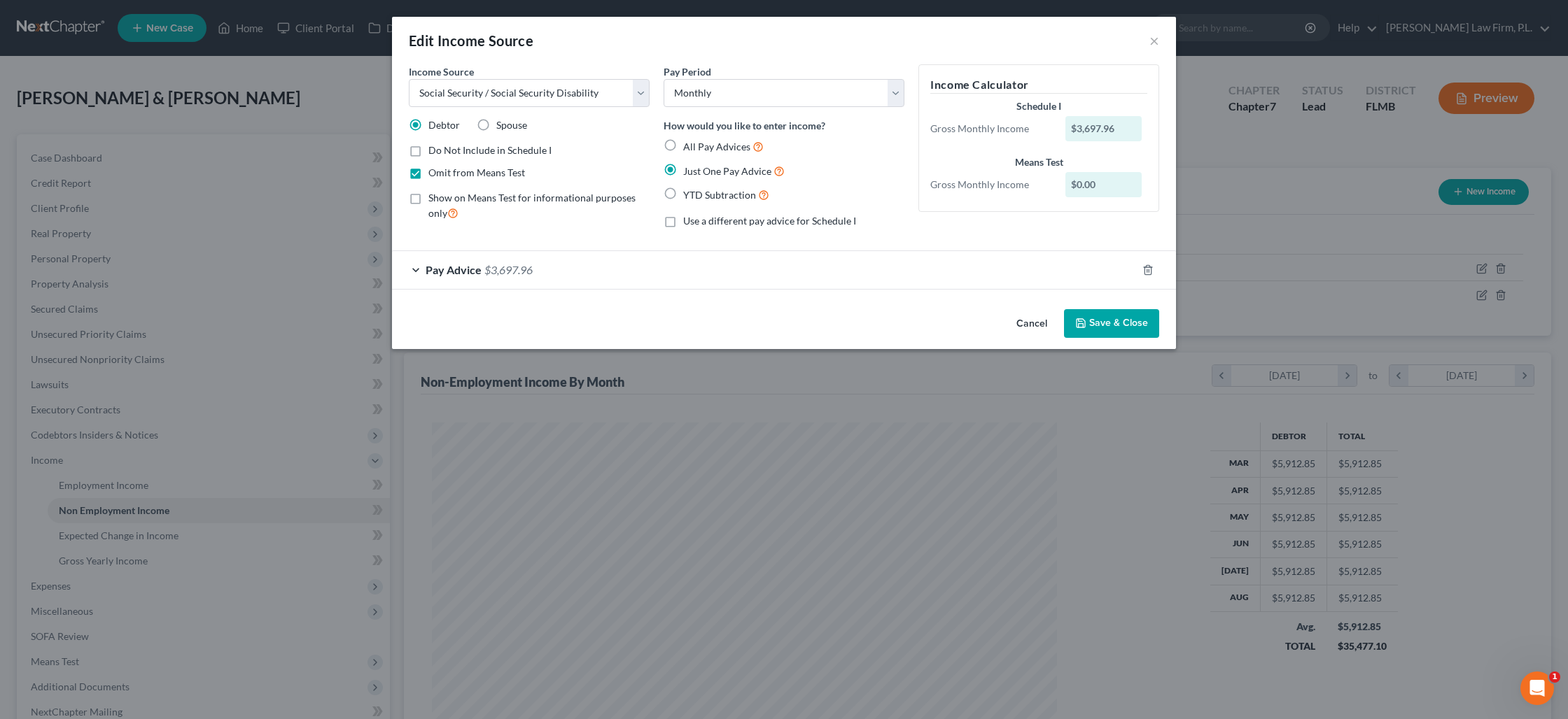
checkbox input "true"
click at [482, 90] on select "Select Unemployment Disability (from employer) Pension Retirement Social Securi…" at bounding box center [529, 93] width 241 height 28
select select "12"
click at [409, 79] on select "Select Unemployment Disability (from employer) Pension Retirement Social Securi…" at bounding box center [529, 93] width 241 height 28
click at [497, 126] on label "Spouse" at bounding box center [512, 126] width 31 height 14
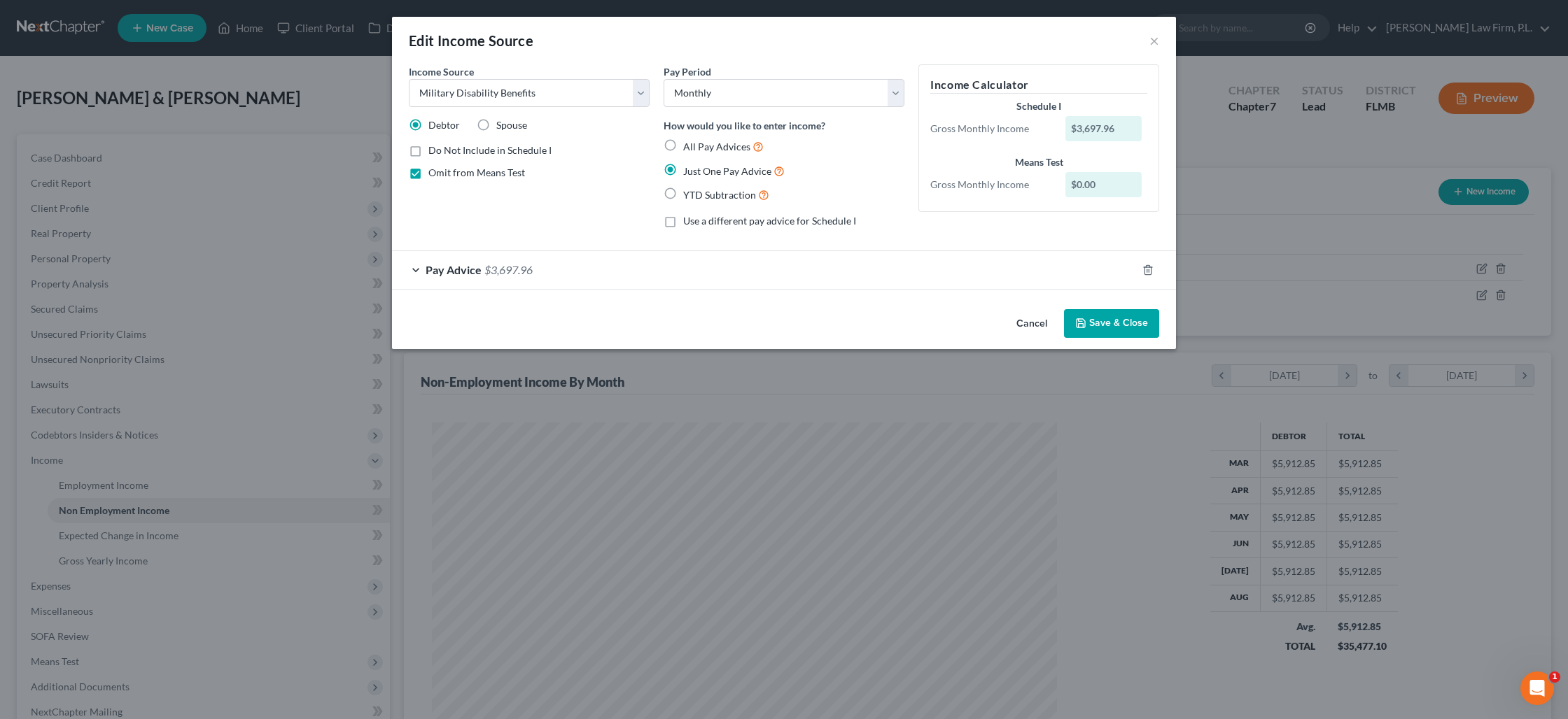
click at [502, 126] on input "Spouse" at bounding box center [506, 123] width 9 height 9
radio input "true"
click at [429, 126] on label "Debtor" at bounding box center [444, 126] width 31 height 14
click at [434, 126] on input "Debtor" at bounding box center [438, 123] width 9 height 9
radio input "true"
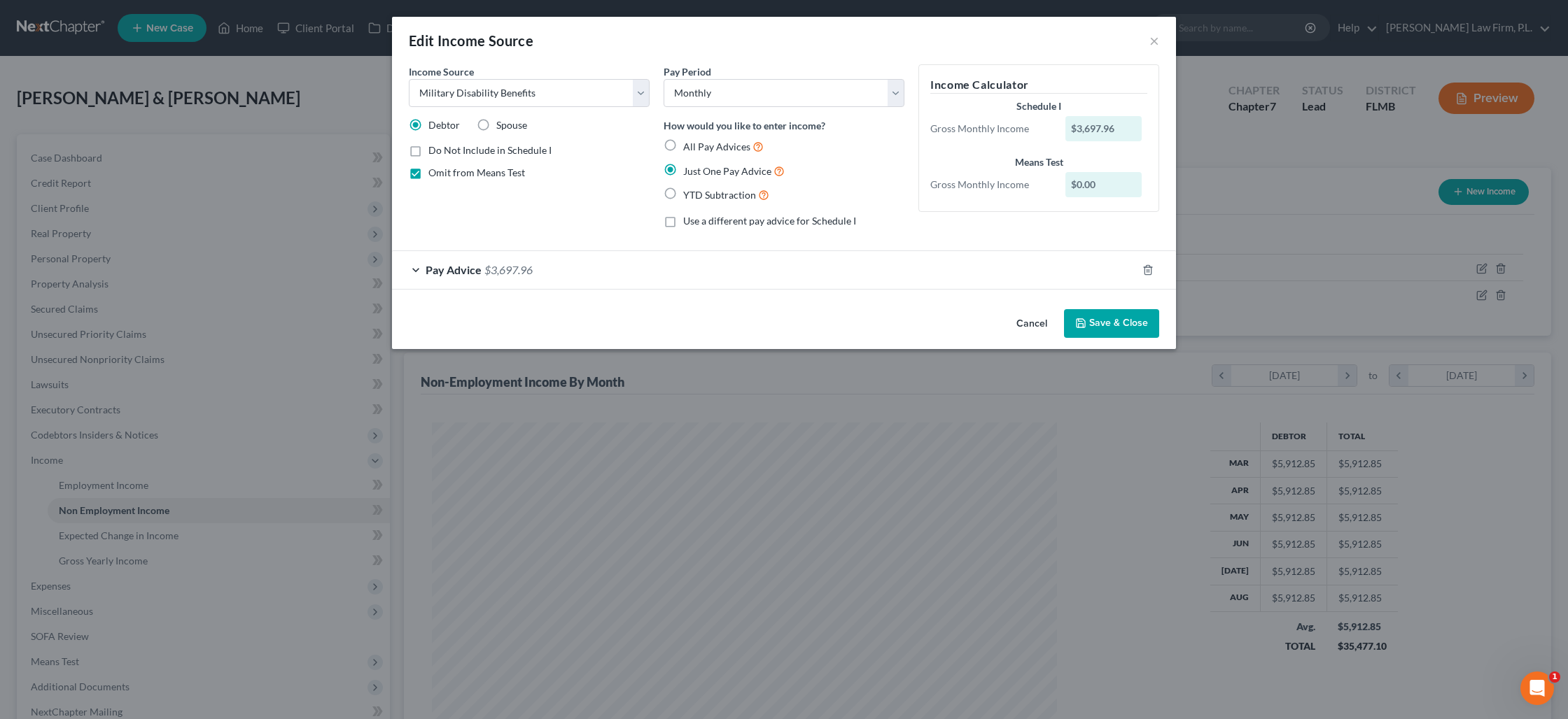
click at [1113, 325] on button "Save & Close" at bounding box center [1111, 324] width 95 height 30
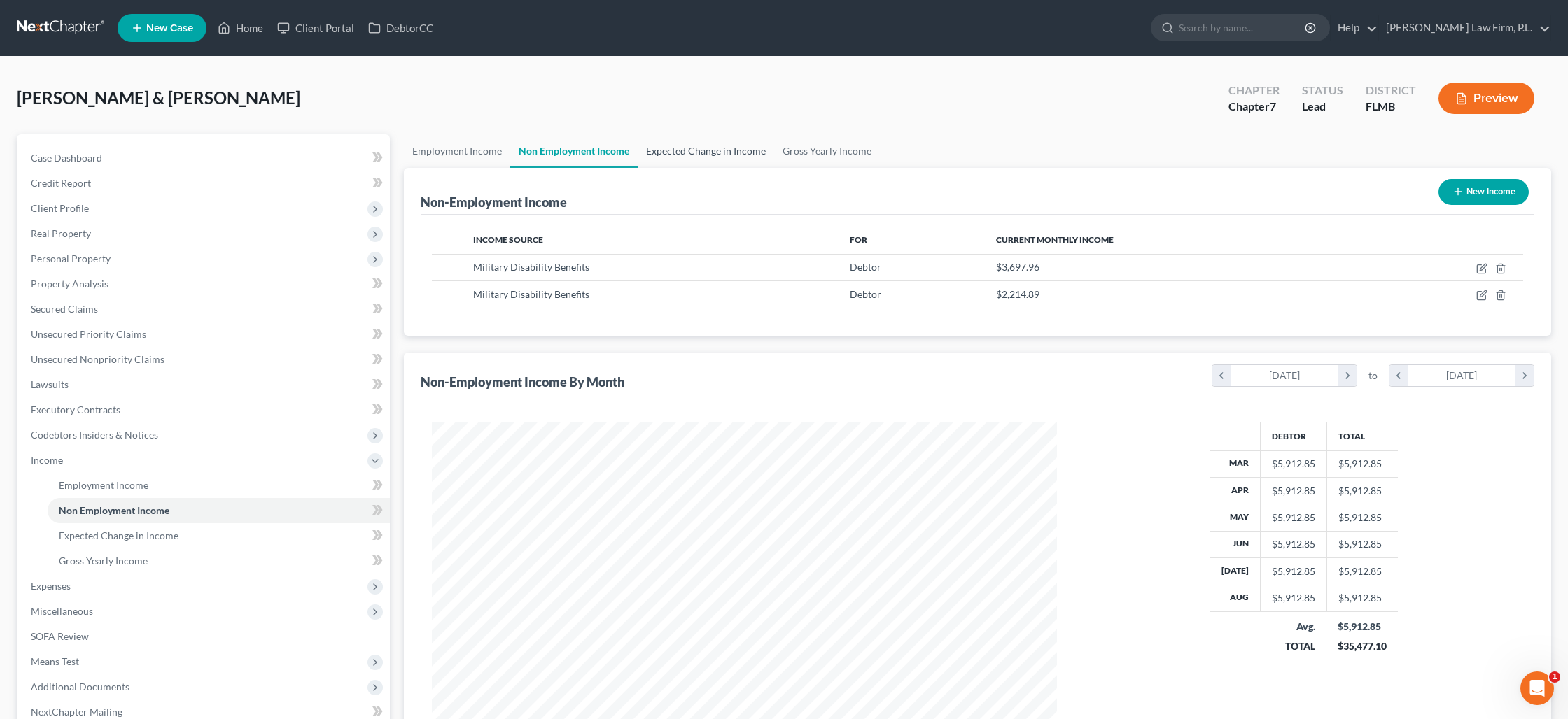
click at [671, 155] on link "Expected Change in Income" at bounding box center [706, 151] width 136 height 33
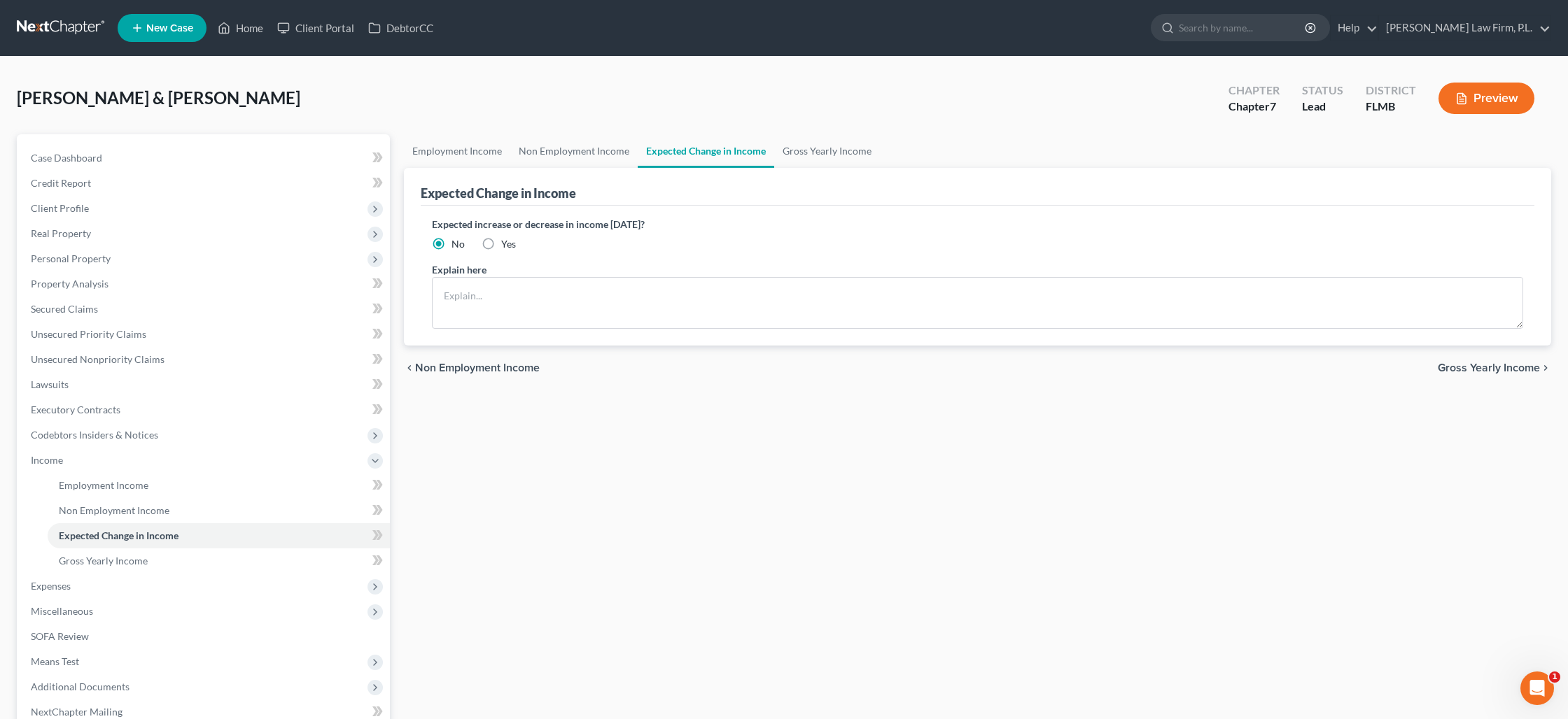
click at [501, 243] on label "Yes" at bounding box center [508, 244] width 15 height 14
click at [507, 243] on input "Yes" at bounding box center [512, 242] width 9 height 9
radio input "true"
drag, startPoint x: 505, startPoint y: 291, endPoint x: 513, endPoint y: 289, distance: 8.2
click at [509, 290] on textarea at bounding box center [978, 303] width 1091 height 51
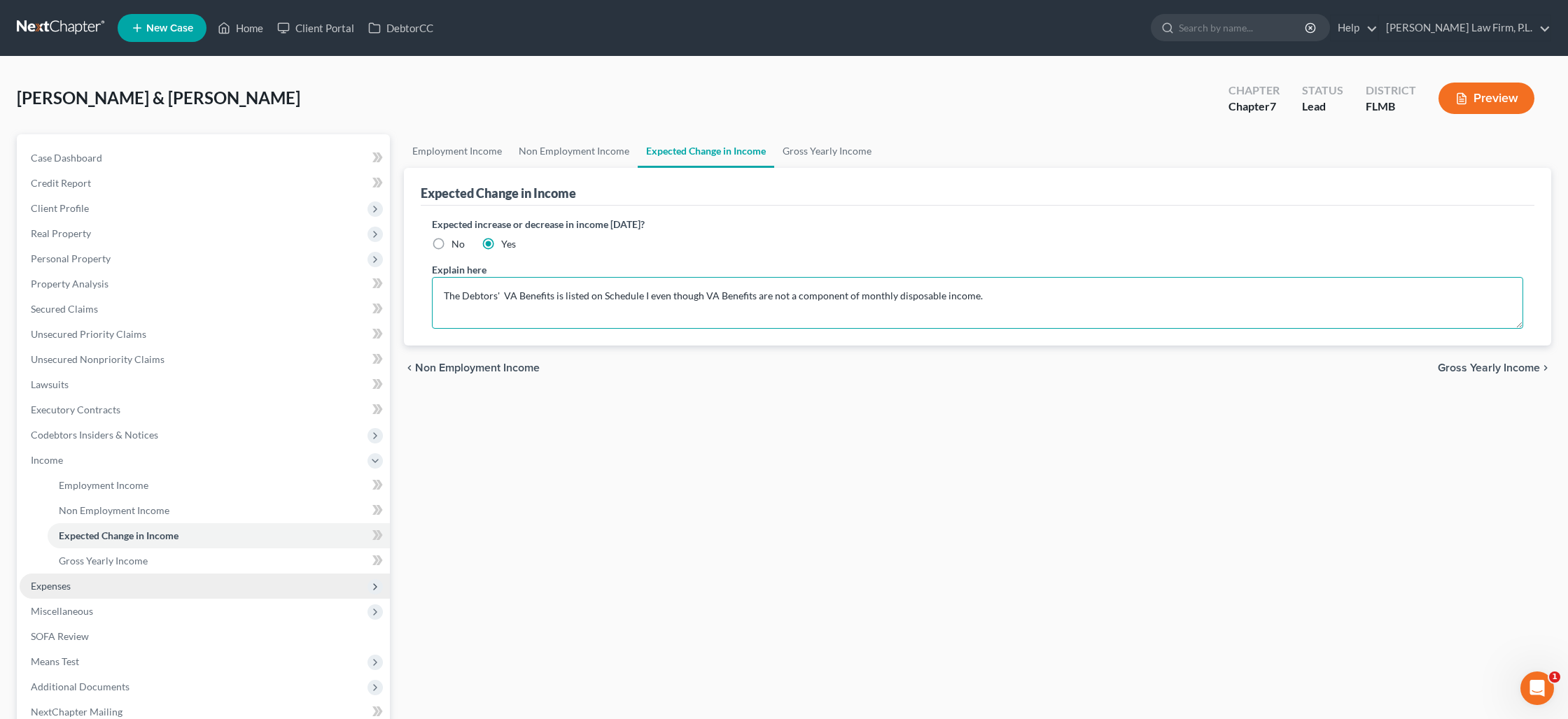
type textarea "The Debtors' VA Benefits is listed on Schedule I even though VA Benefits are no…"
click at [200, 576] on span "Expenses" at bounding box center [204, 586] width 370 height 25
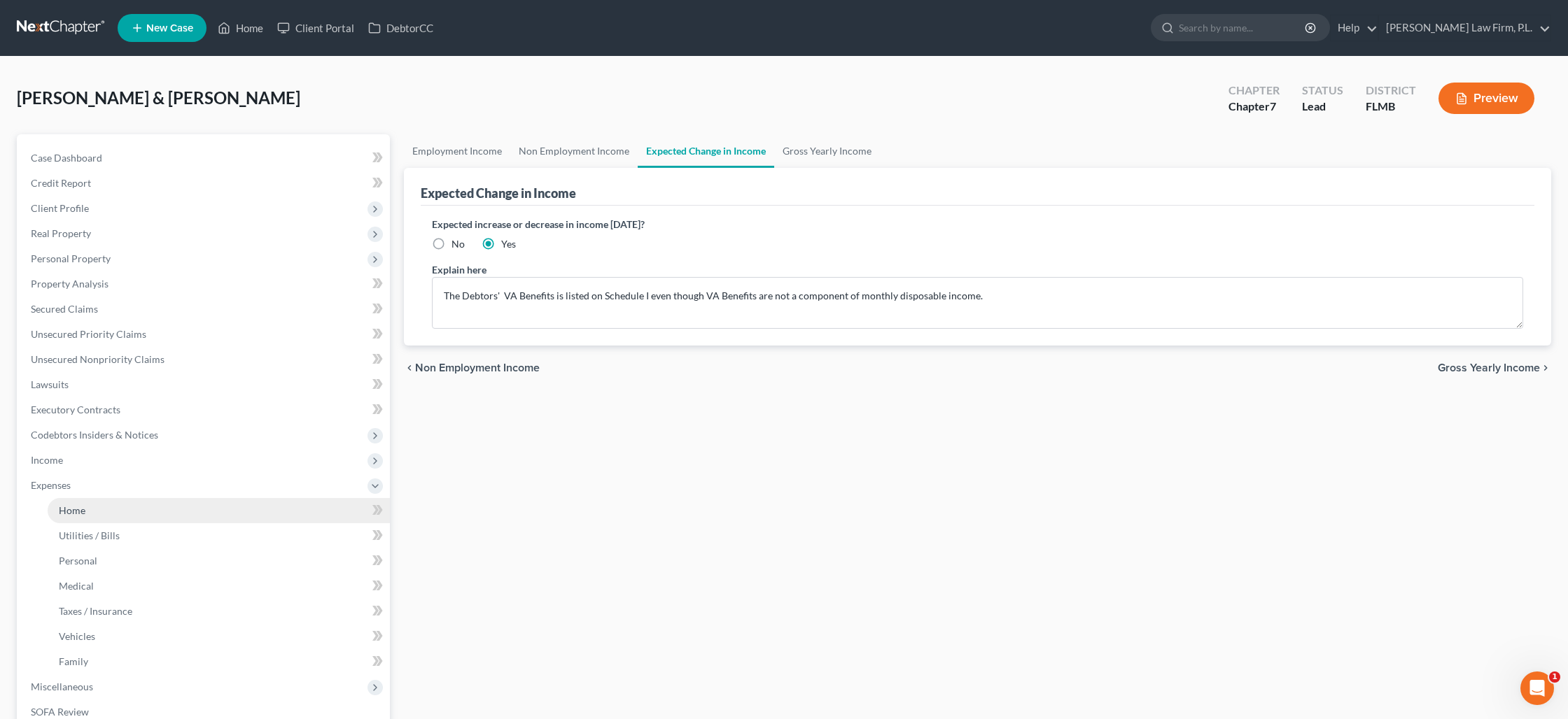
click at [144, 514] on link "Home" at bounding box center [219, 510] width 342 height 25
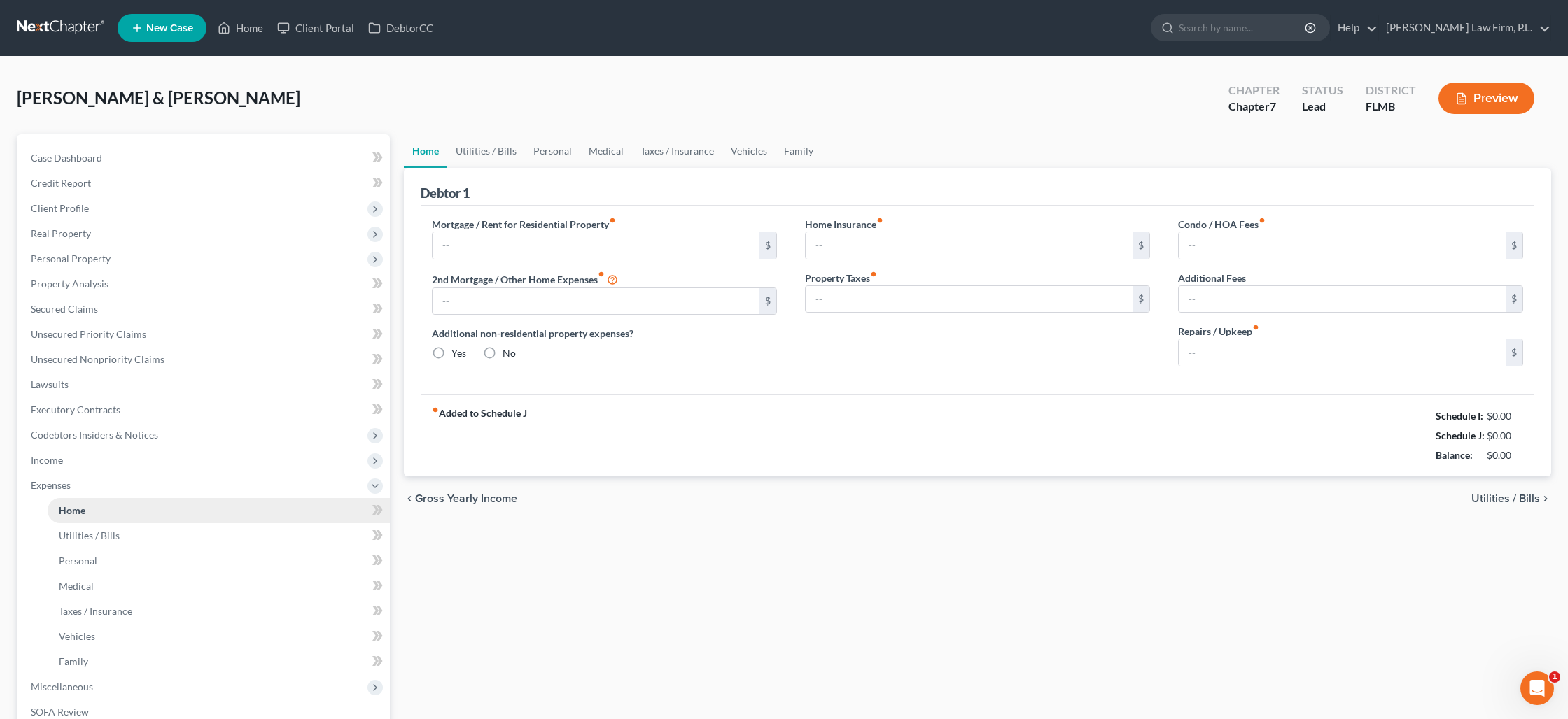
type input "2,667.00"
type input "0.00"
radio input "true"
type input "15.00"
type input "0.00"
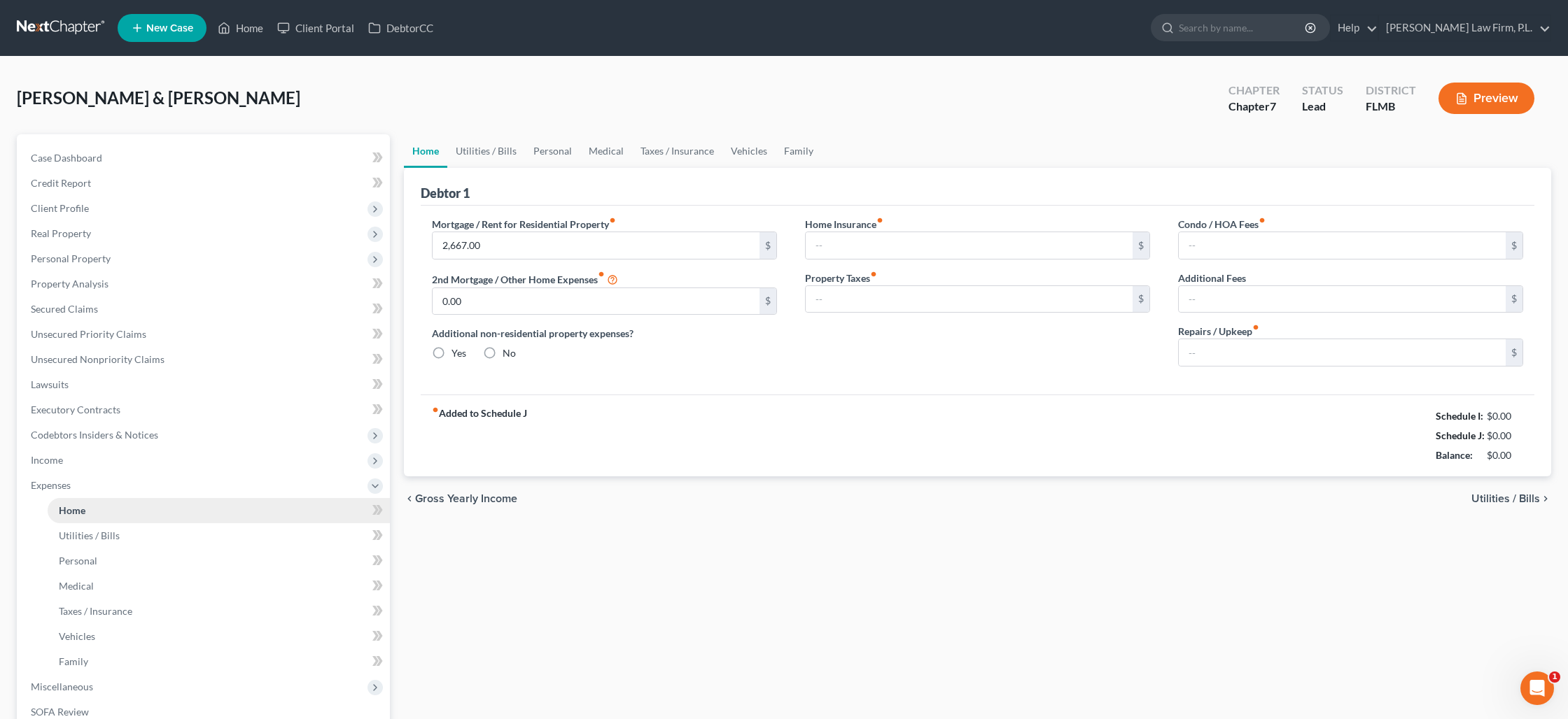
type input "0.00"
type input "125.00"
click at [1484, 92] on button "Preview" at bounding box center [1487, 99] width 96 height 31
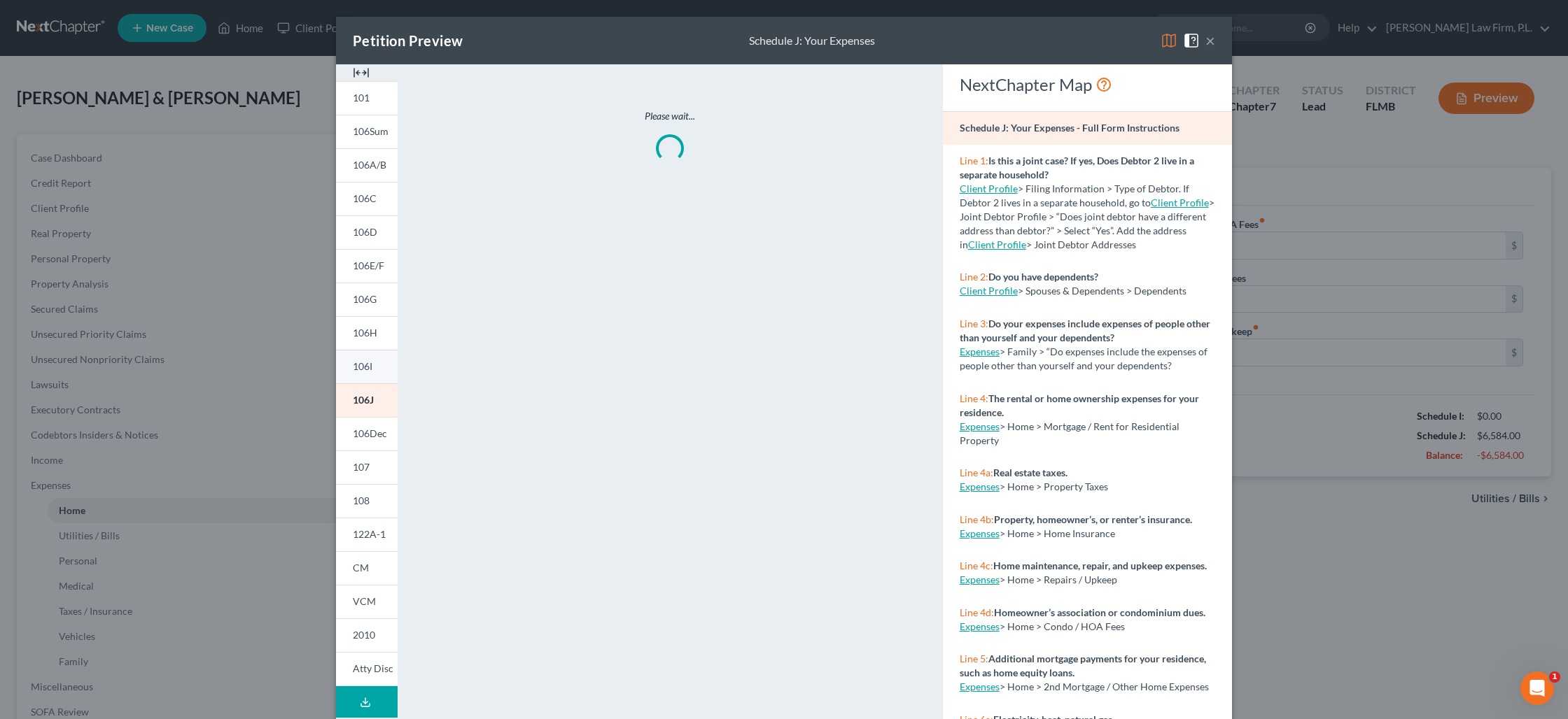
click at [382, 366] on link "106I" at bounding box center [367, 366] width 62 height 33
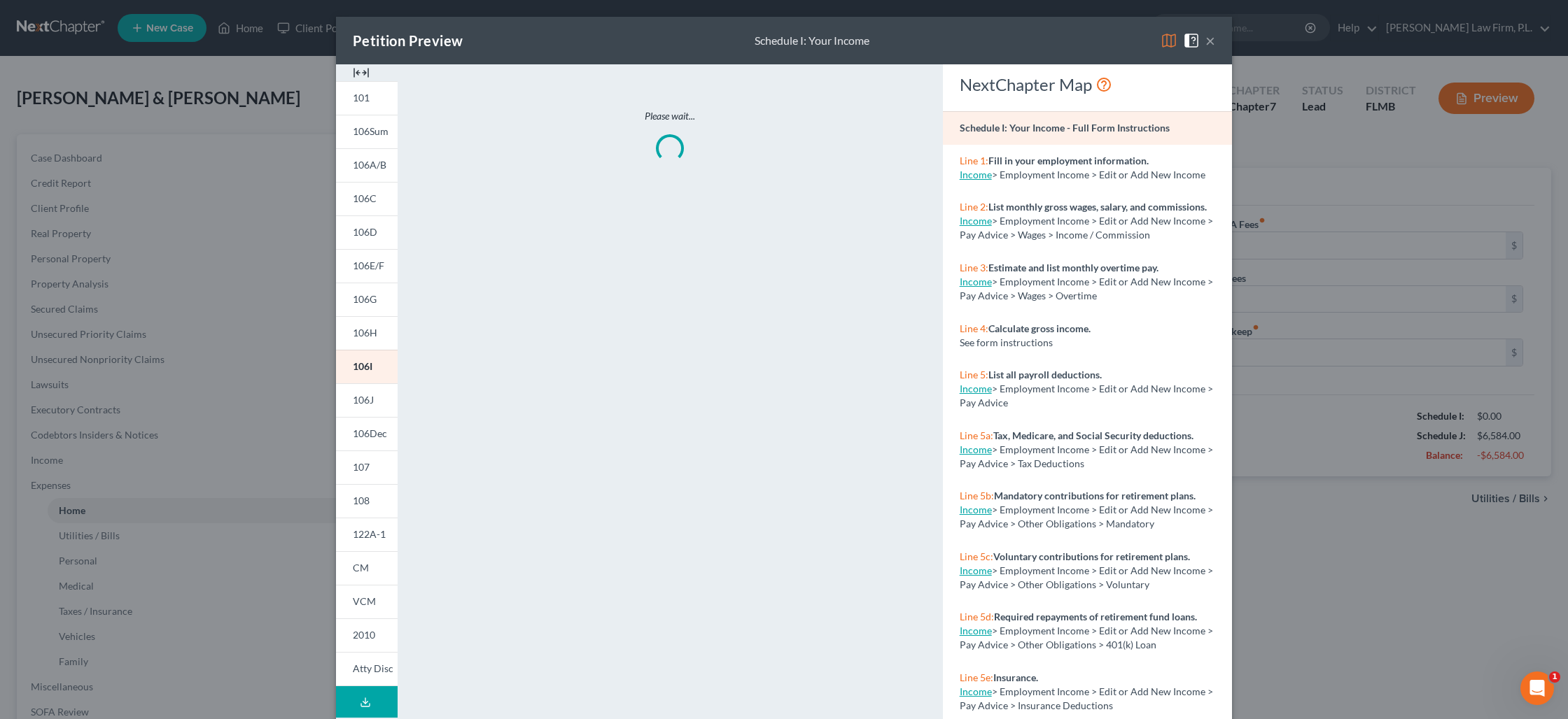
click at [1210, 45] on button "×" at bounding box center [1210, 40] width 10 height 17
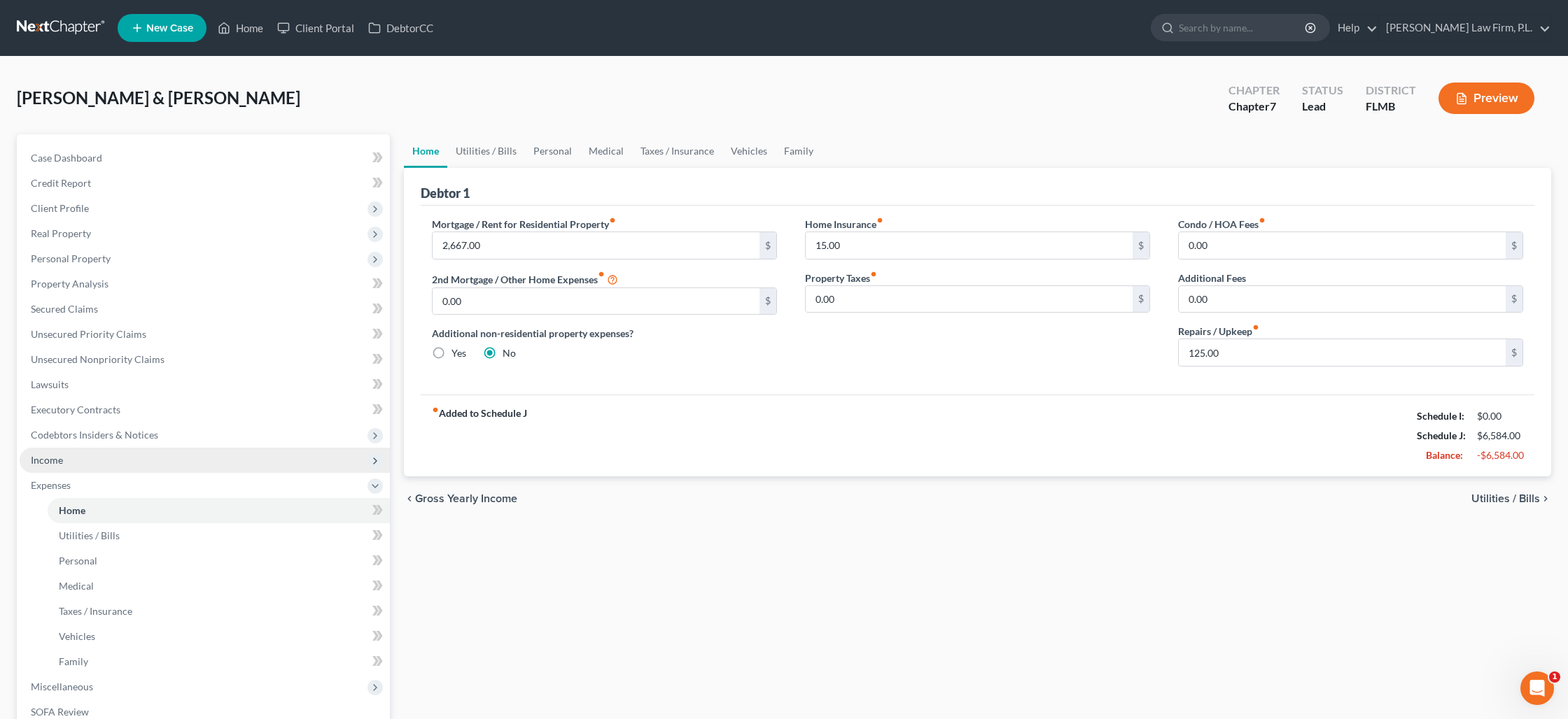
click at [115, 455] on span "Income" at bounding box center [204, 460] width 370 height 25
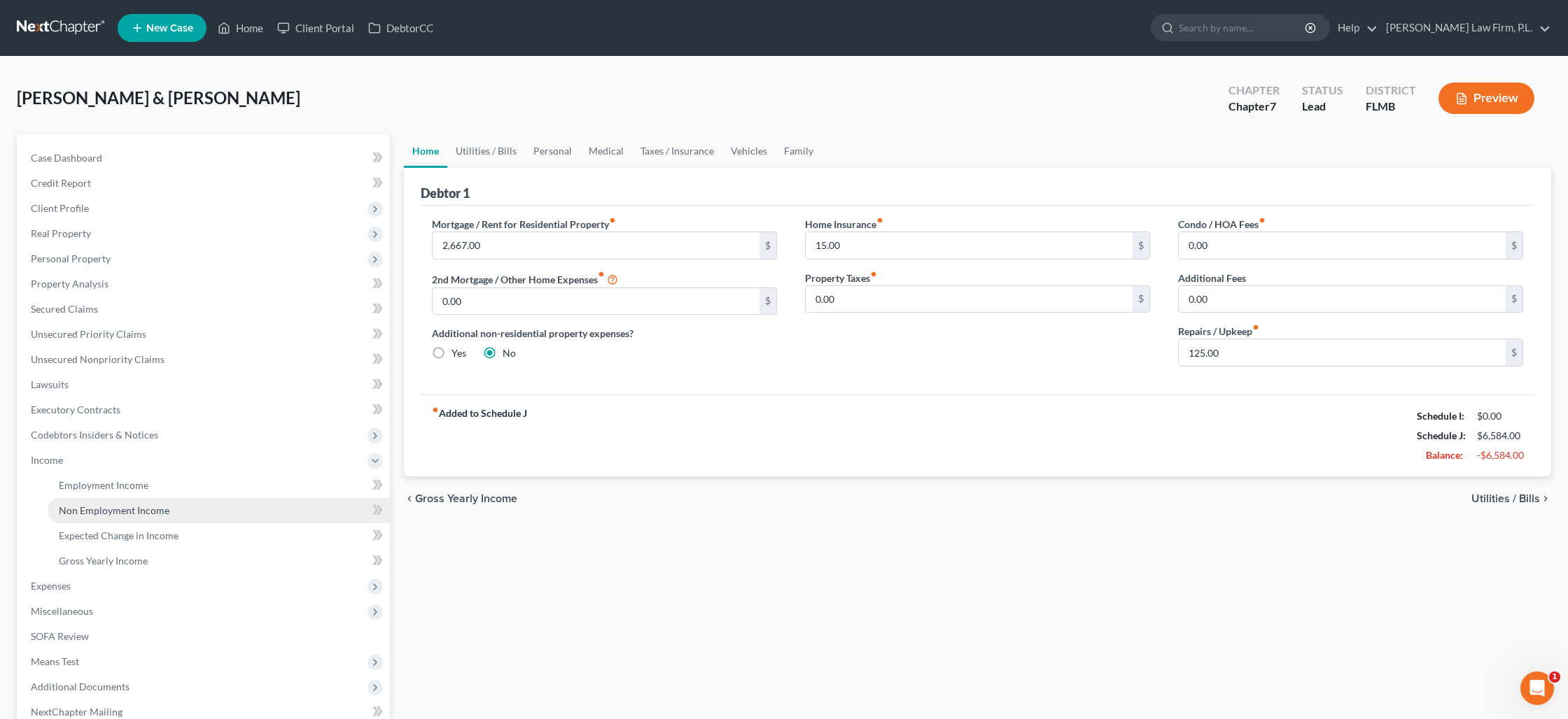
click at [120, 510] on span "Non Employment Income" at bounding box center [113, 510] width 111 height 12
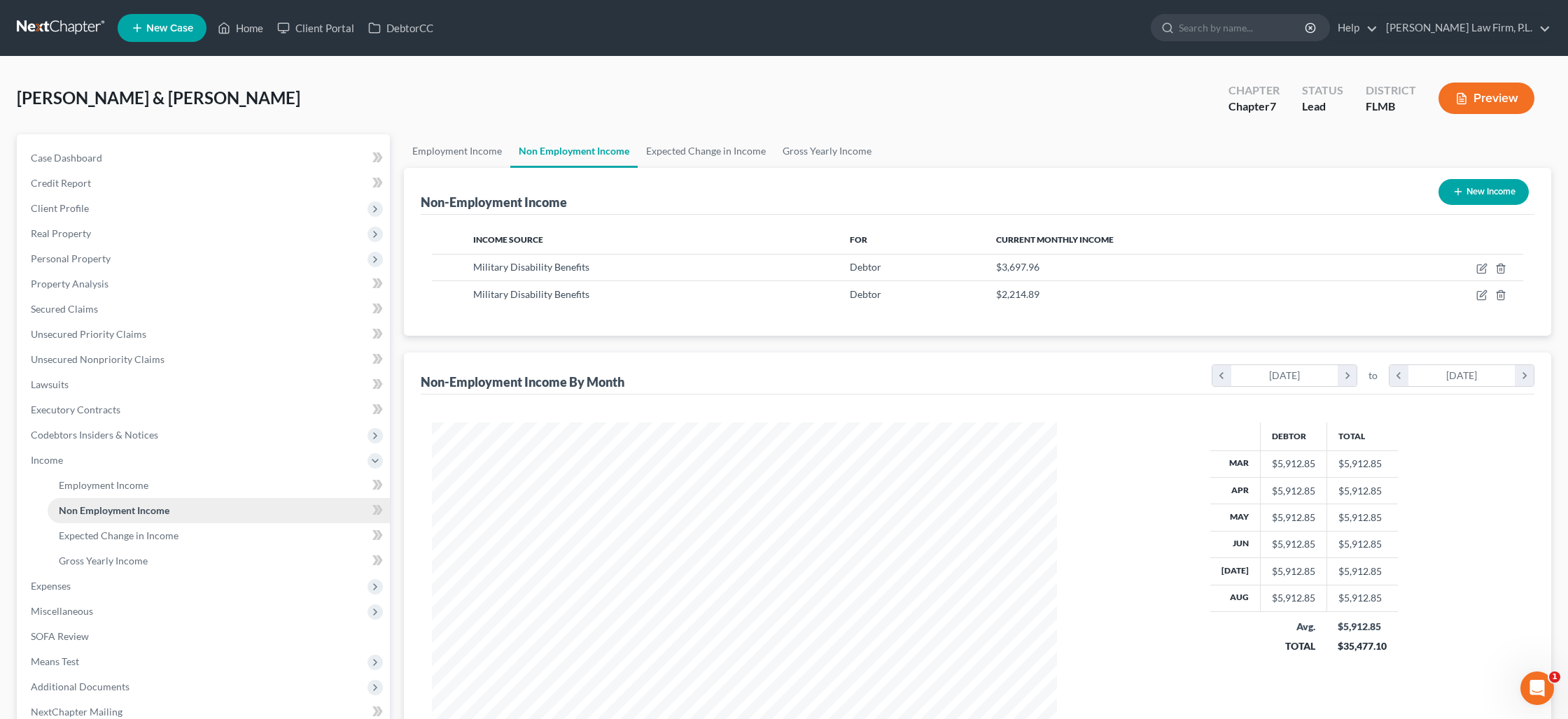
scroll to position [312, 652]
click at [1465, 107] on button "Preview" at bounding box center [1487, 99] width 96 height 31
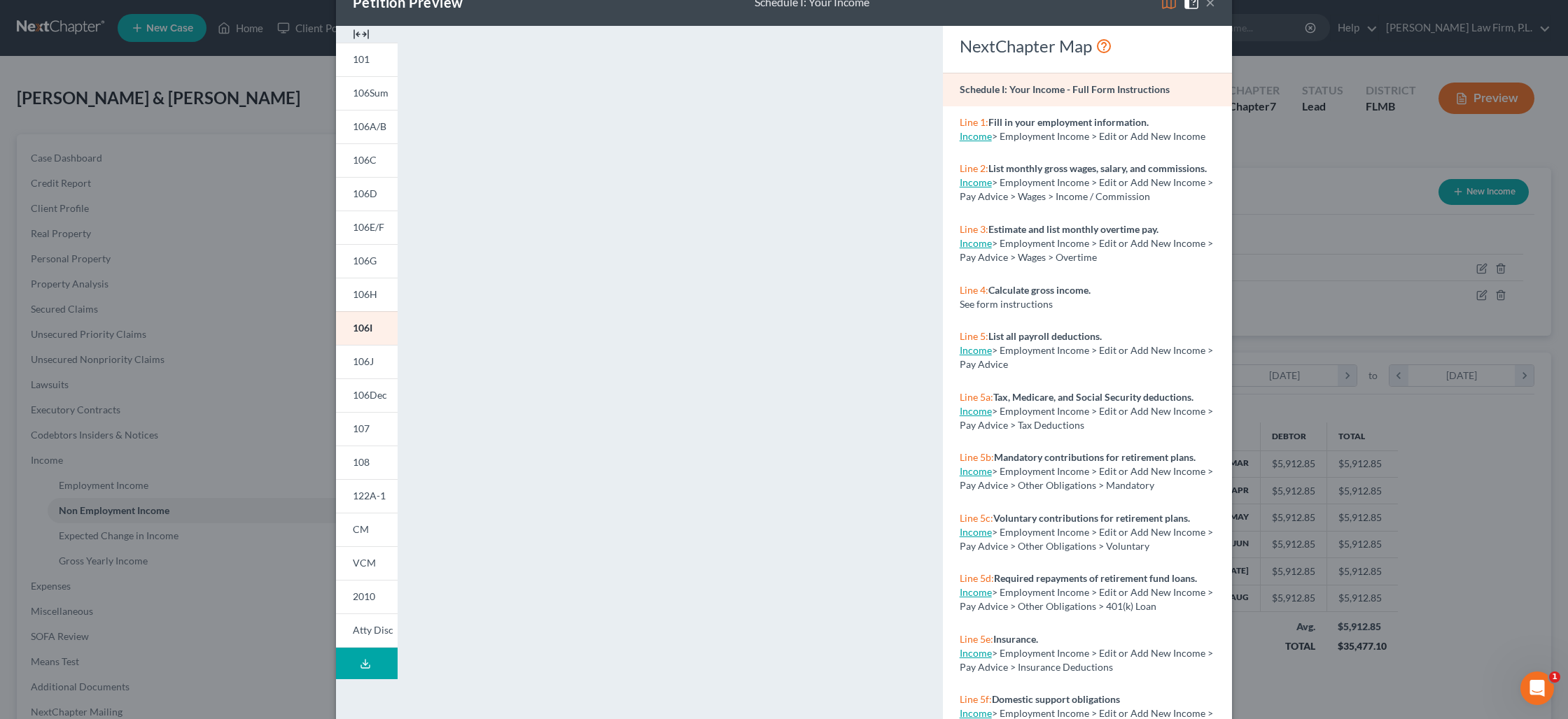
scroll to position [69, 0]
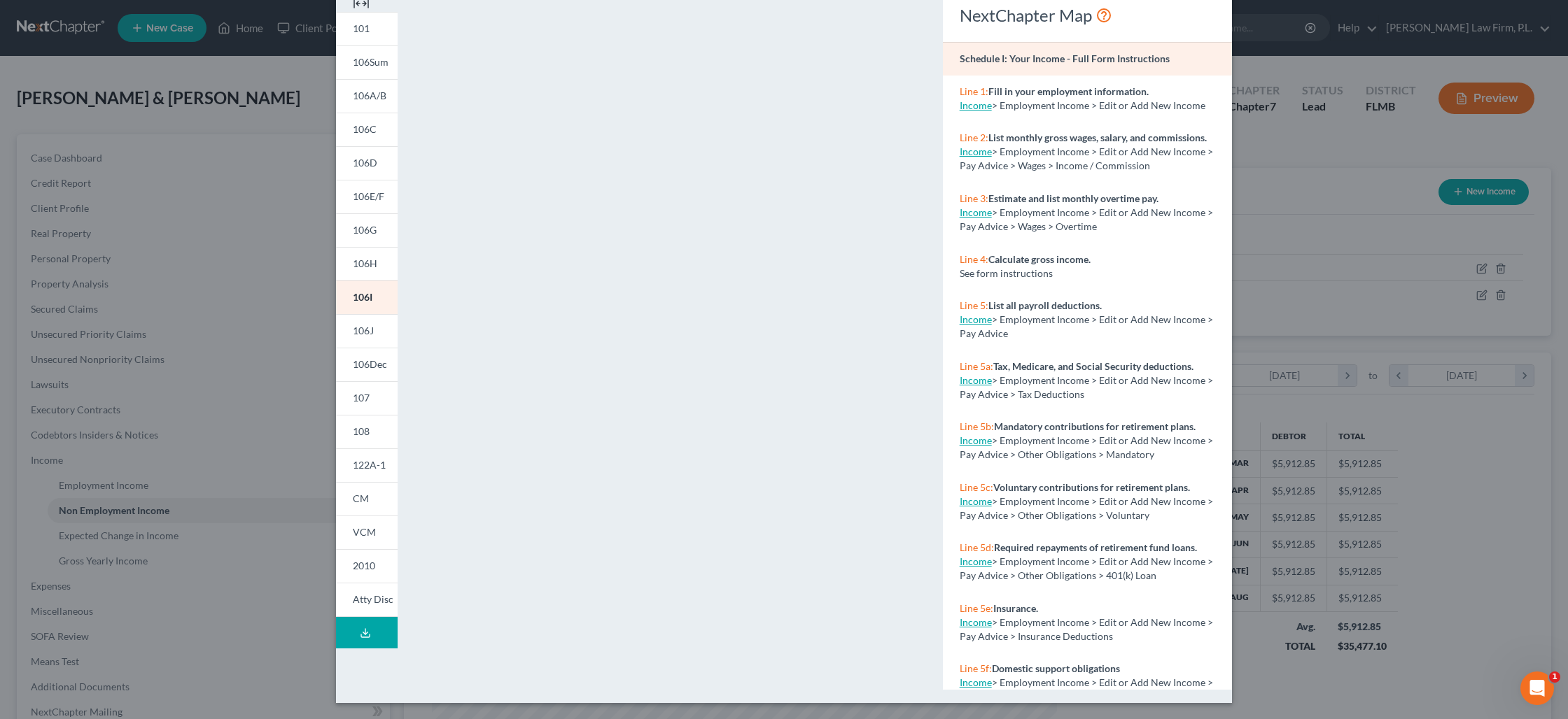
drag, startPoint x: 1351, startPoint y: 223, endPoint x: 1260, endPoint y: 224, distance: 91.0
click at [1351, 223] on div "Petition Preview Schedule I: Your Income × 101 106Sum 106A/B 106C 106D 106E/F 1…" at bounding box center [784, 360] width 1568 height 719
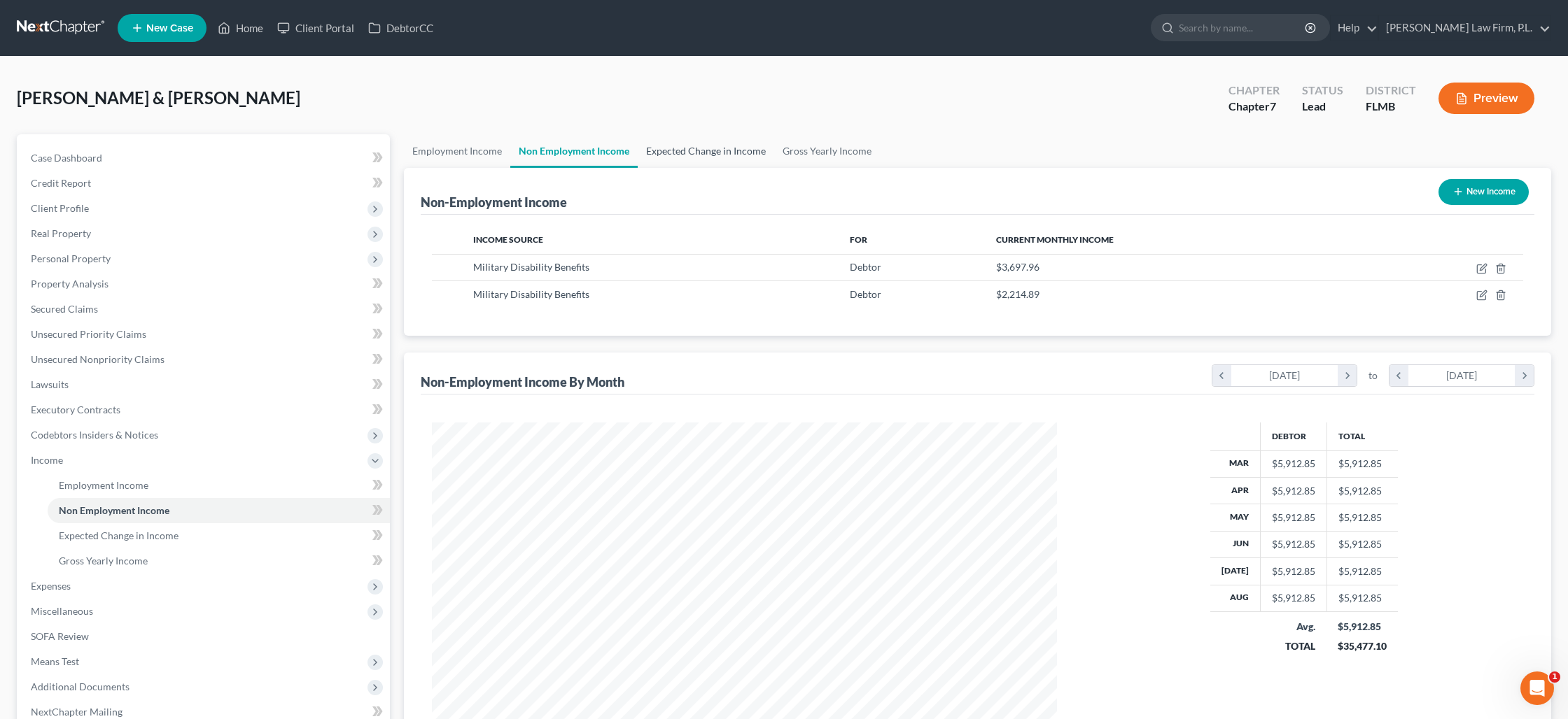
click at [711, 153] on link "Expected Change in Income" at bounding box center [706, 151] width 136 height 33
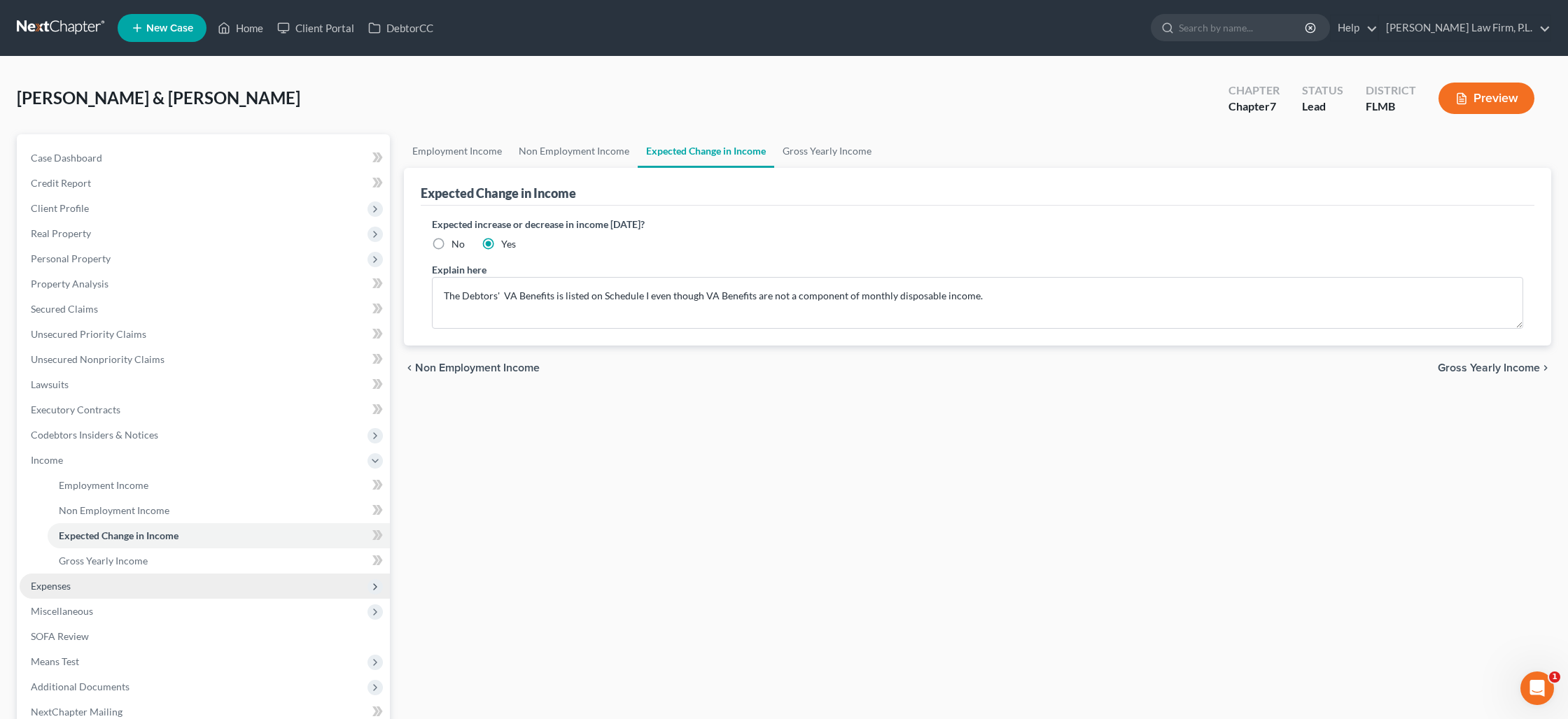
click at [156, 581] on span "Expenses" at bounding box center [204, 586] width 370 height 25
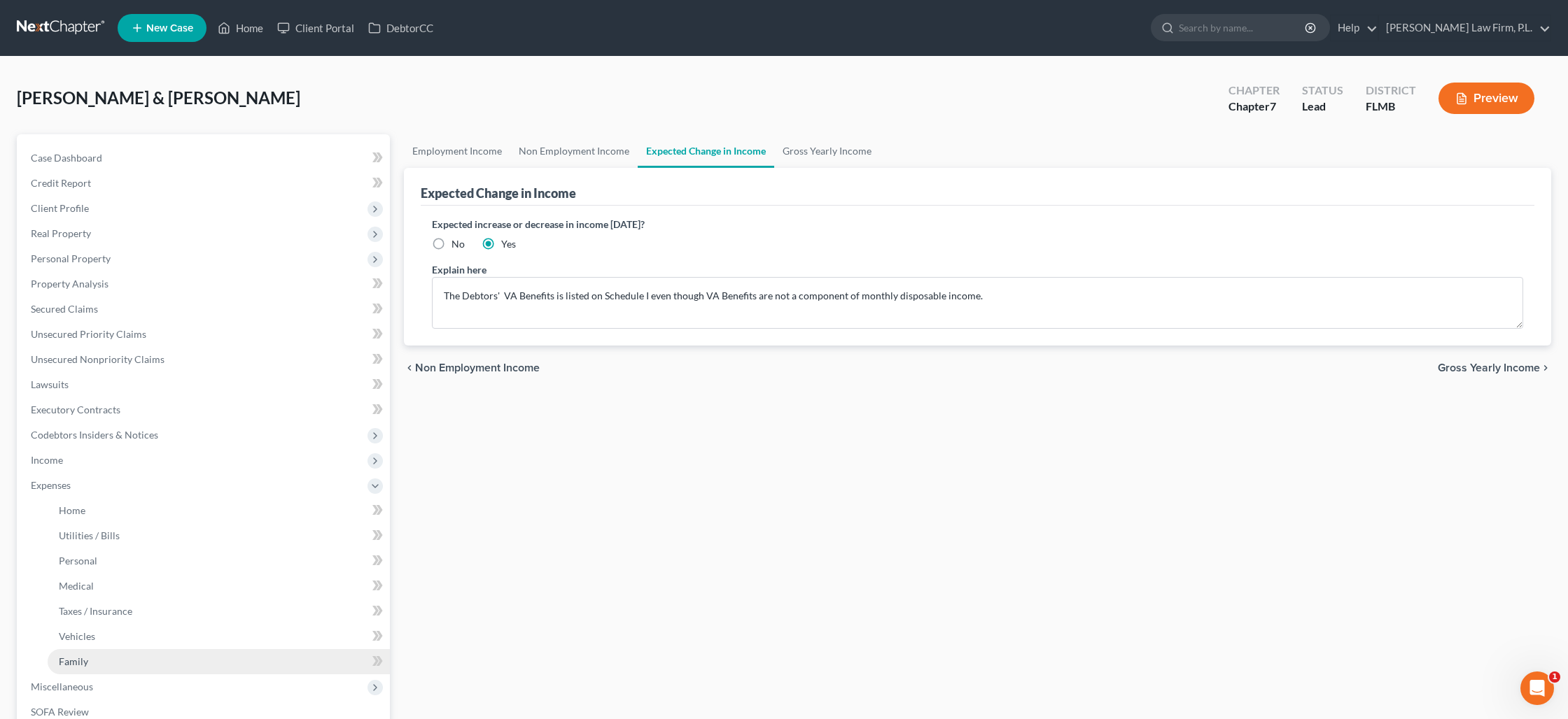
click at [137, 659] on link "Family" at bounding box center [219, 661] width 342 height 25
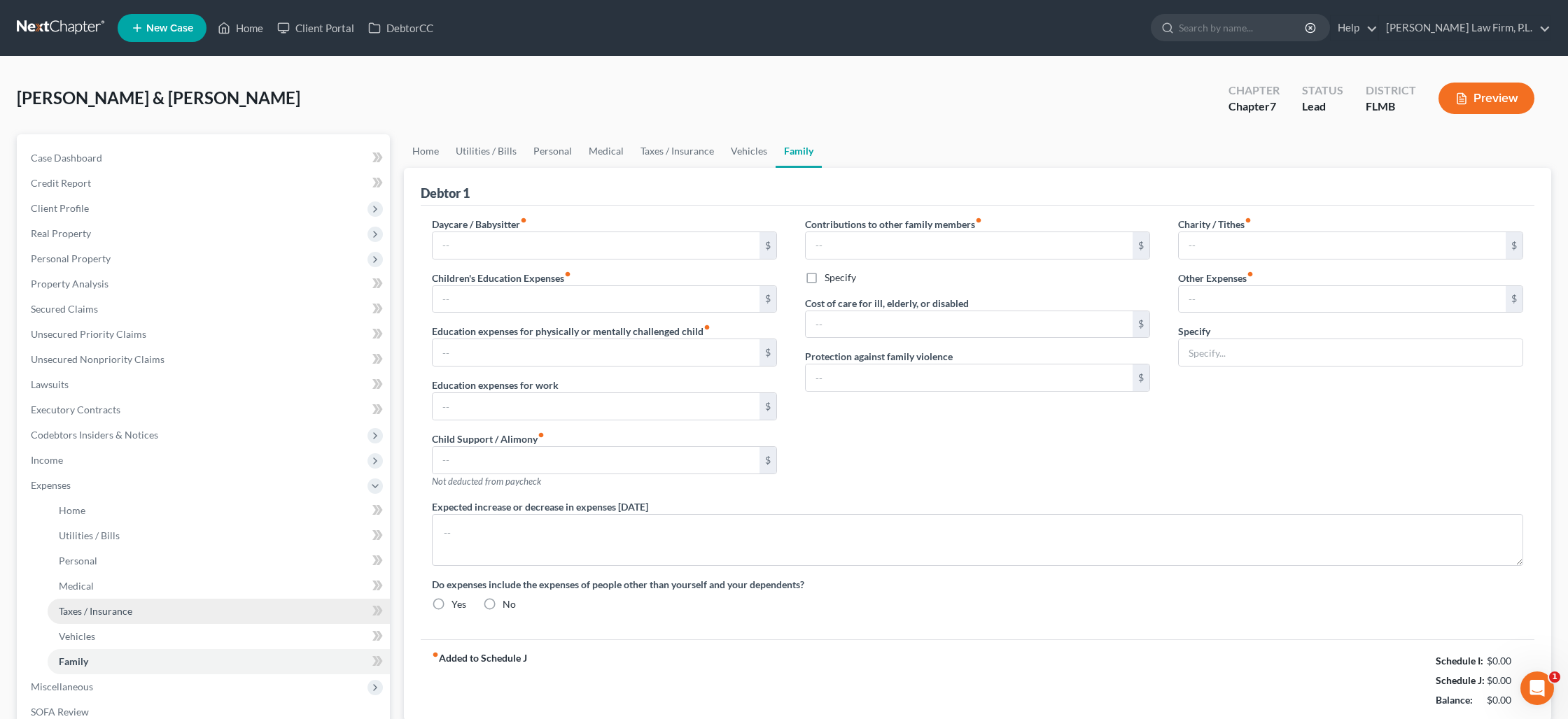
type input "0.00"
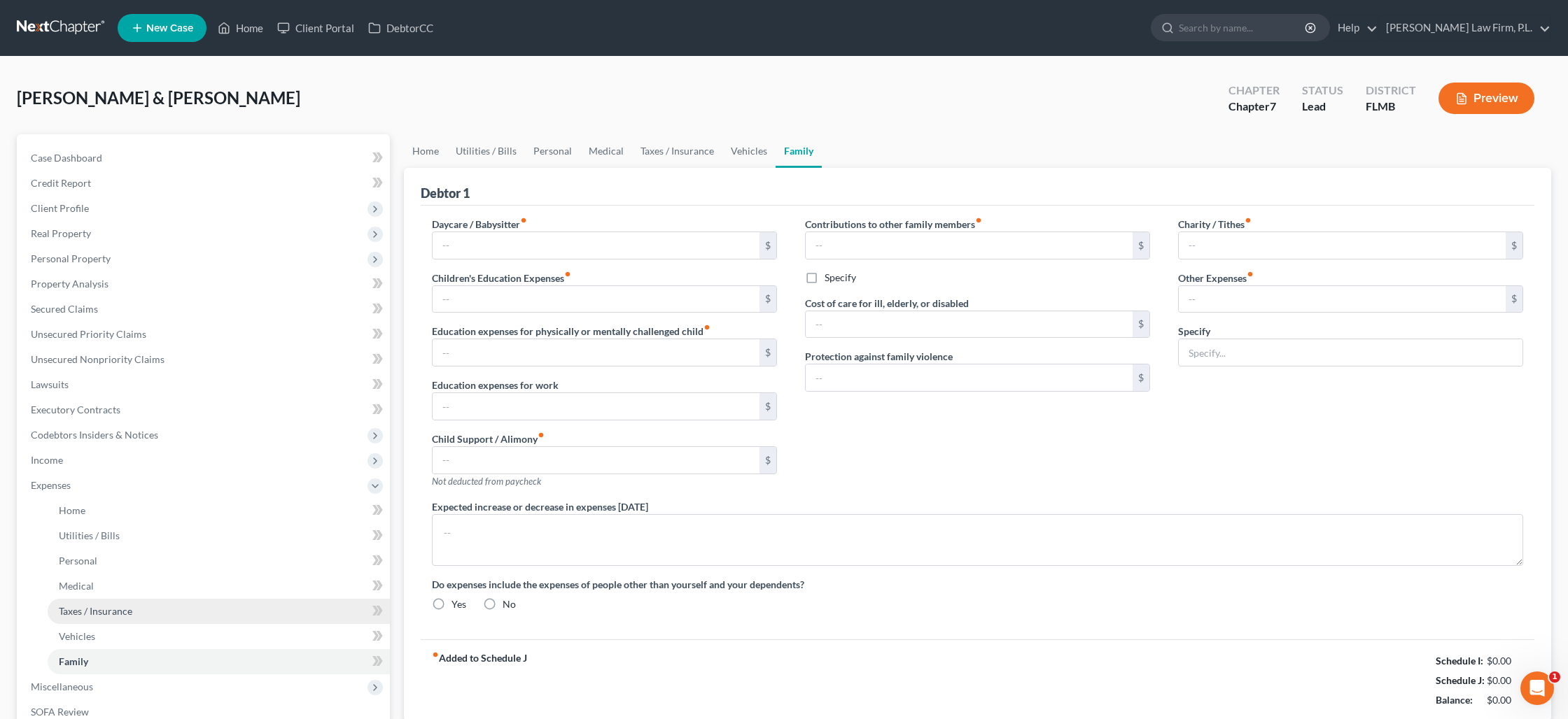
type input "0.00"
type input "25.00"
type input "0.00"
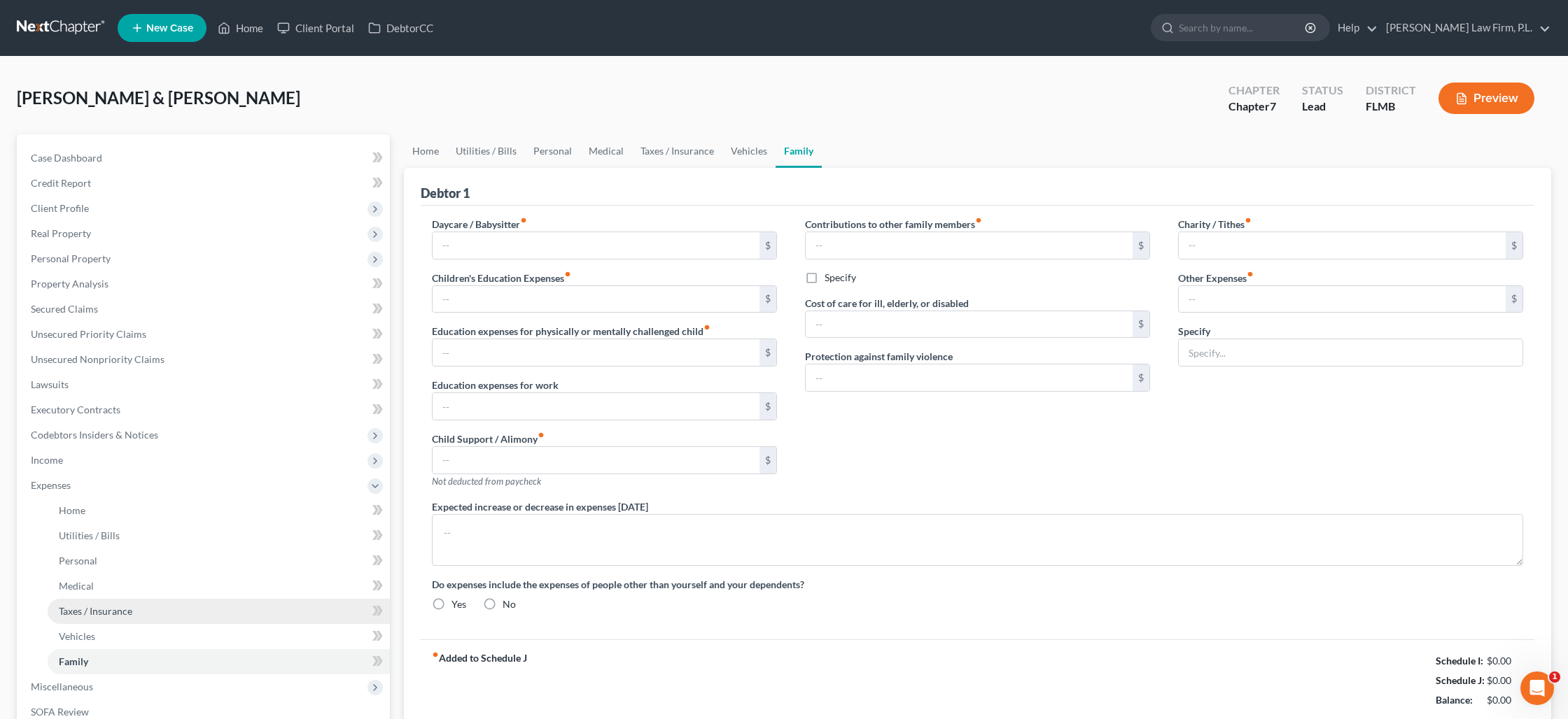
radio input "true"
click at [490, 536] on textarea at bounding box center [978, 539] width 1091 height 51
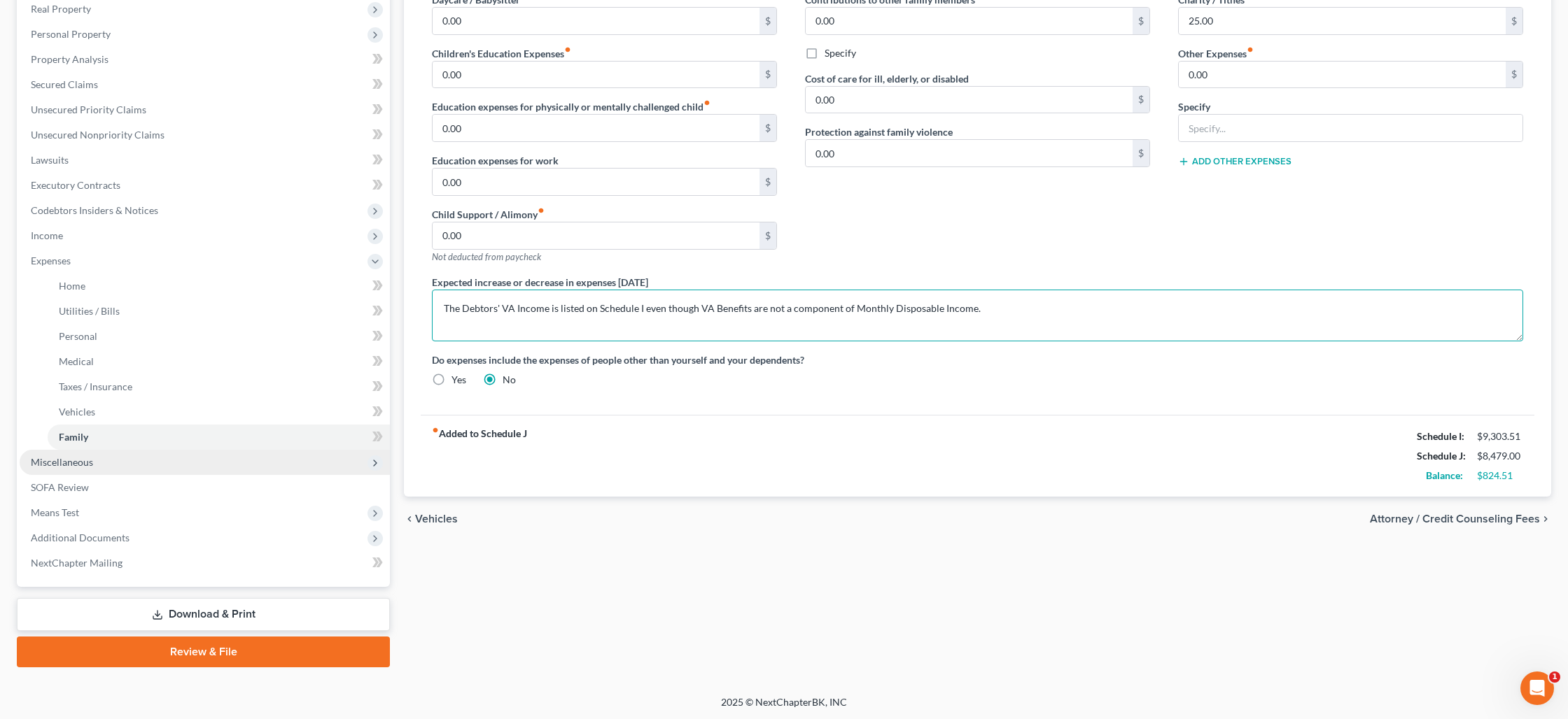
type textarea "The Debtors' VA Income is listed on Schedule I even though VA Benefits are not …"
click at [198, 457] on span "Miscellaneous" at bounding box center [204, 462] width 370 height 25
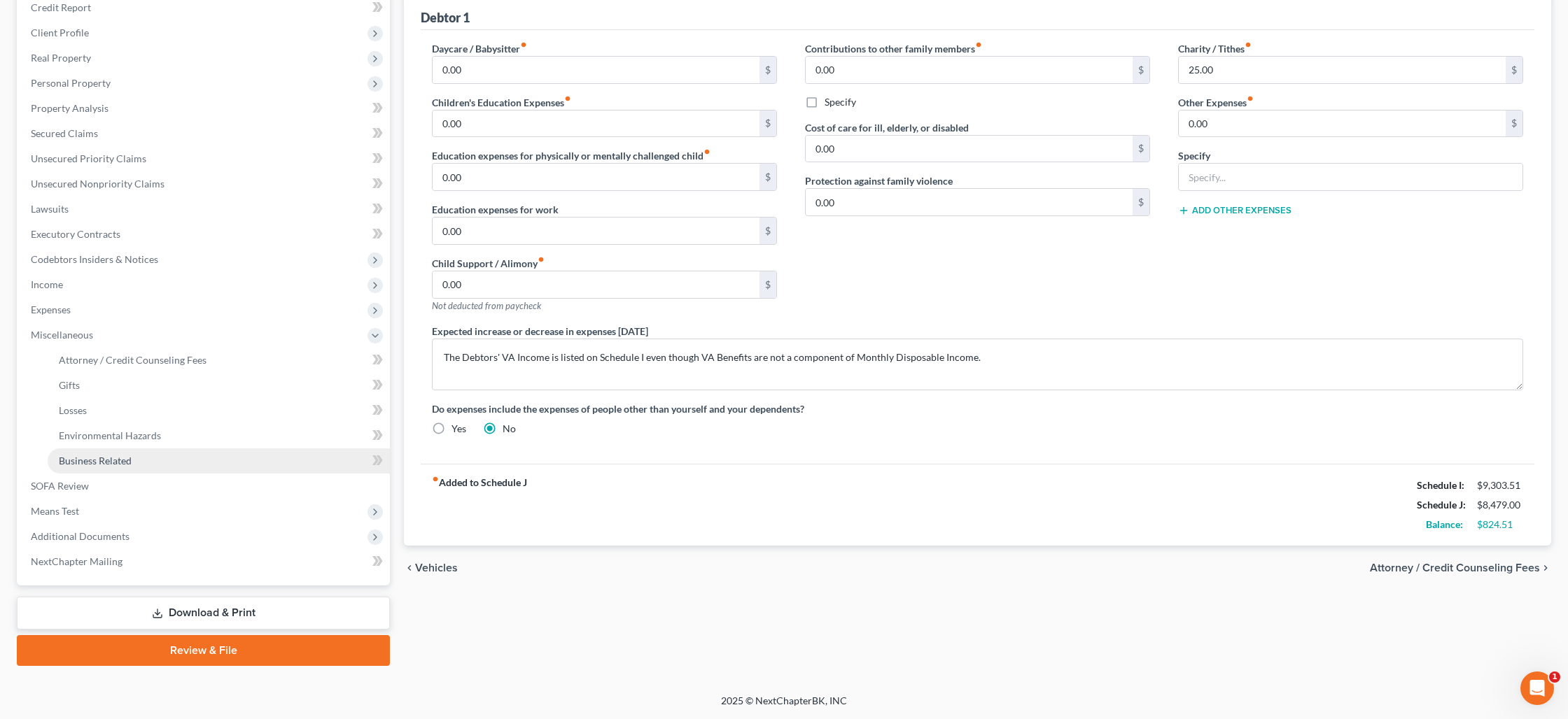
scroll to position [175, 0]
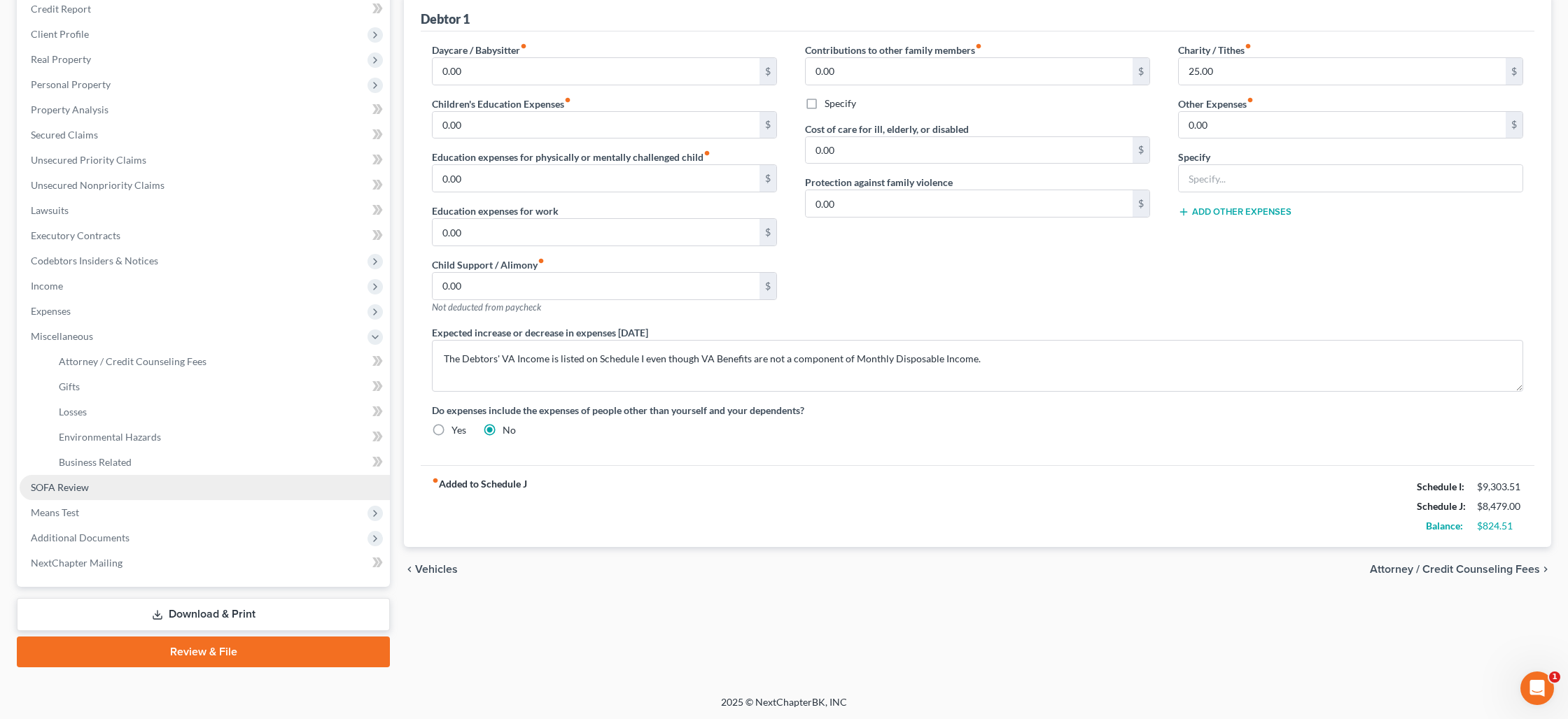
click at [202, 482] on link "SOFA Review" at bounding box center [204, 487] width 370 height 25
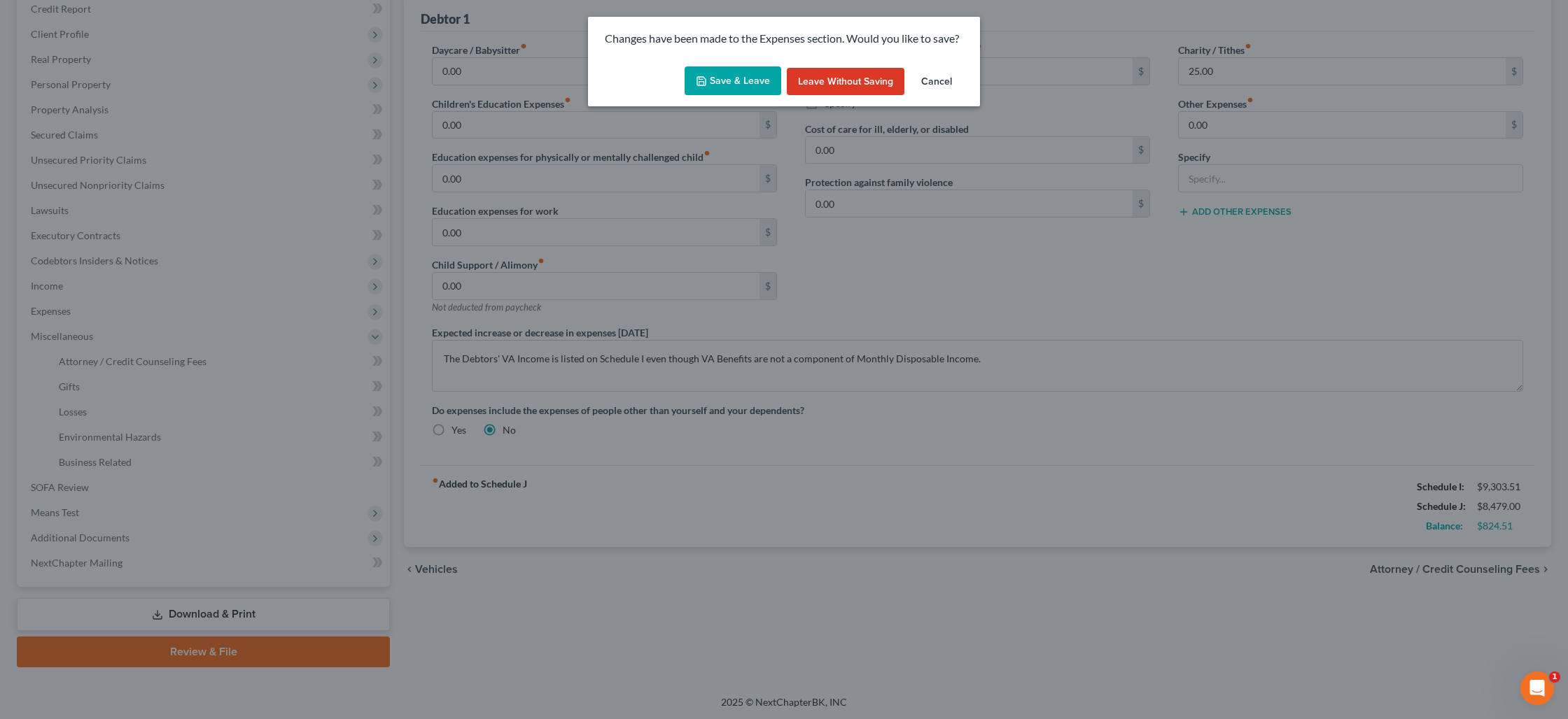
click at [733, 84] on button "Save & Leave" at bounding box center [732, 81] width 97 height 30
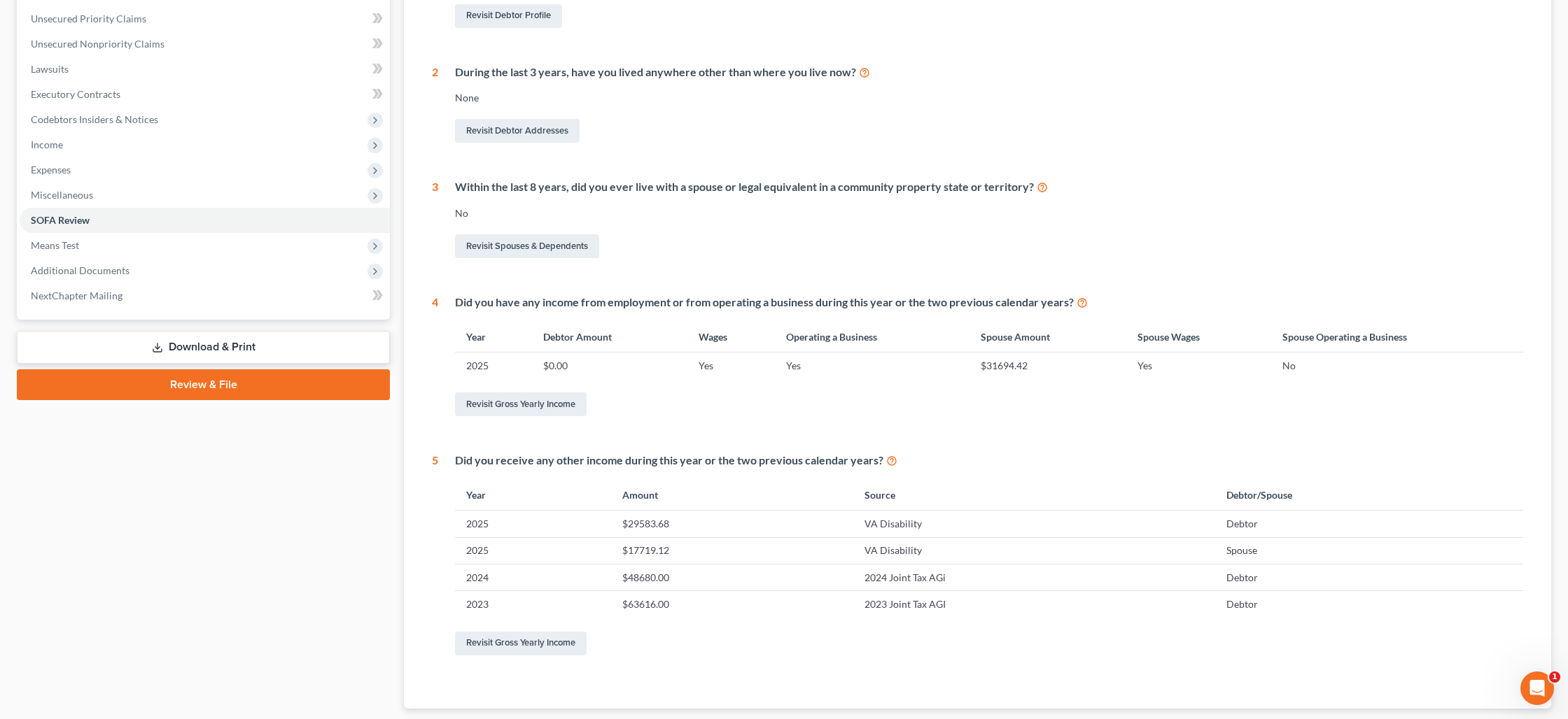
scroll to position [317, 0]
click at [184, 352] on link "Download & Print" at bounding box center [203, 346] width 373 height 33
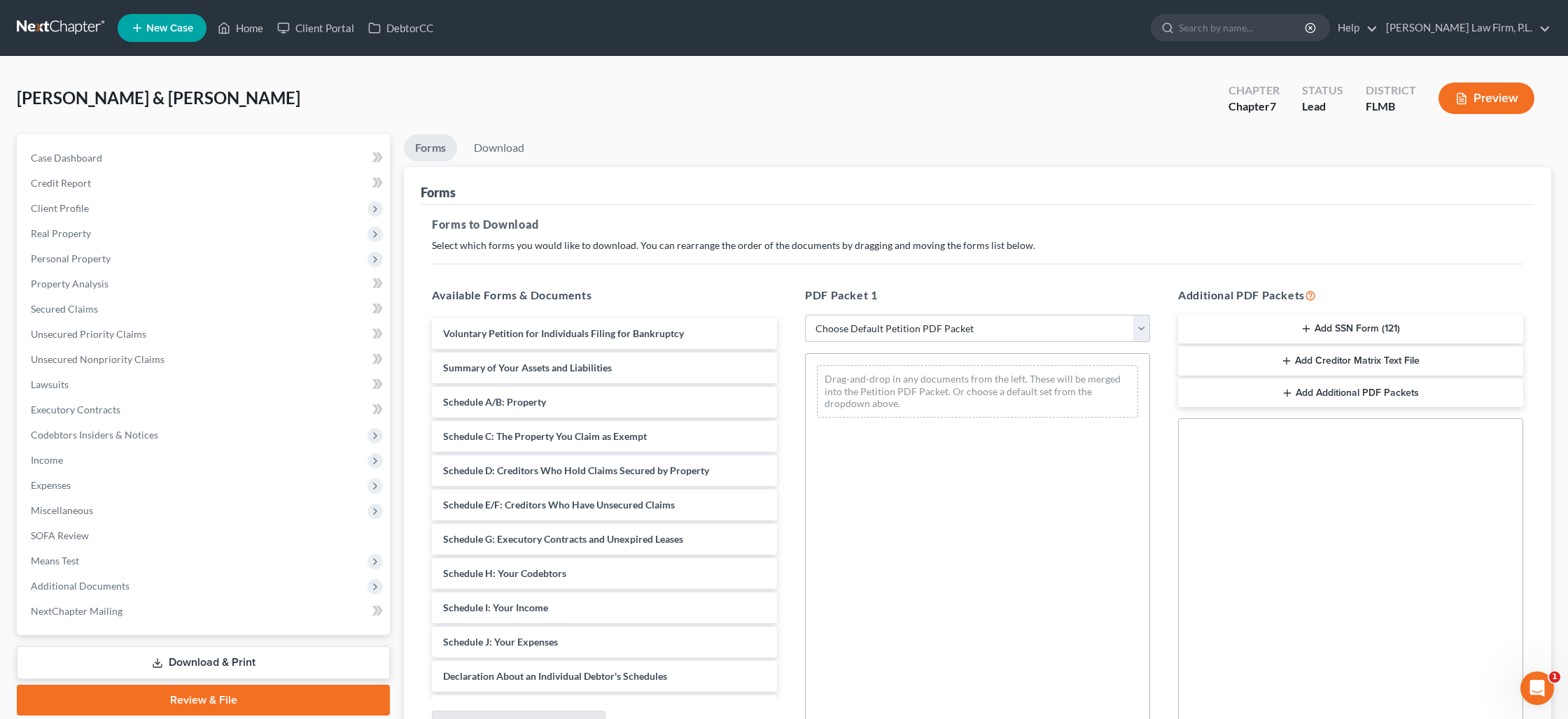
click at [1276, 332] on button "Add SSN Form (121)" at bounding box center [1351, 330] width 345 height 30
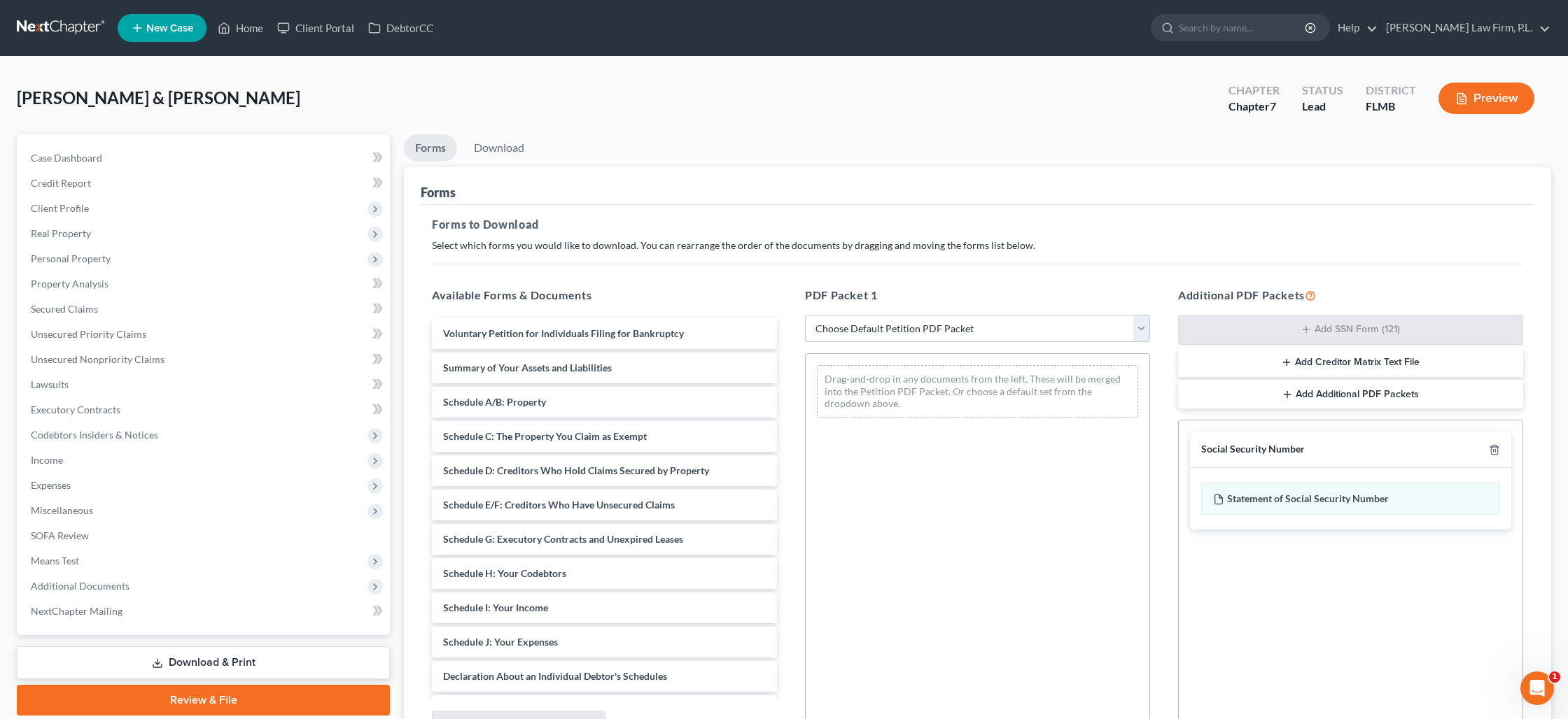
scroll to position [144, 0]
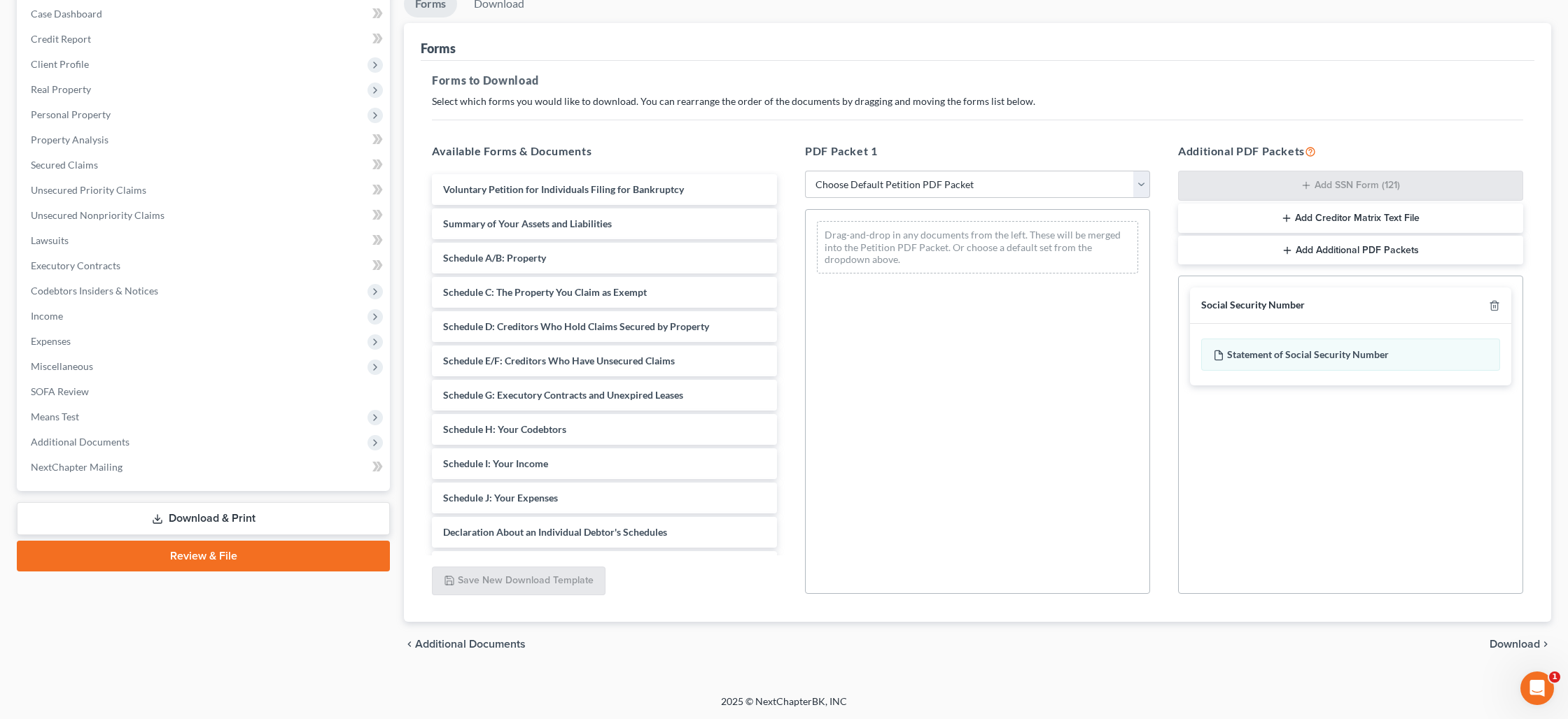
click at [1496, 640] on span "Download" at bounding box center [1515, 644] width 51 height 11
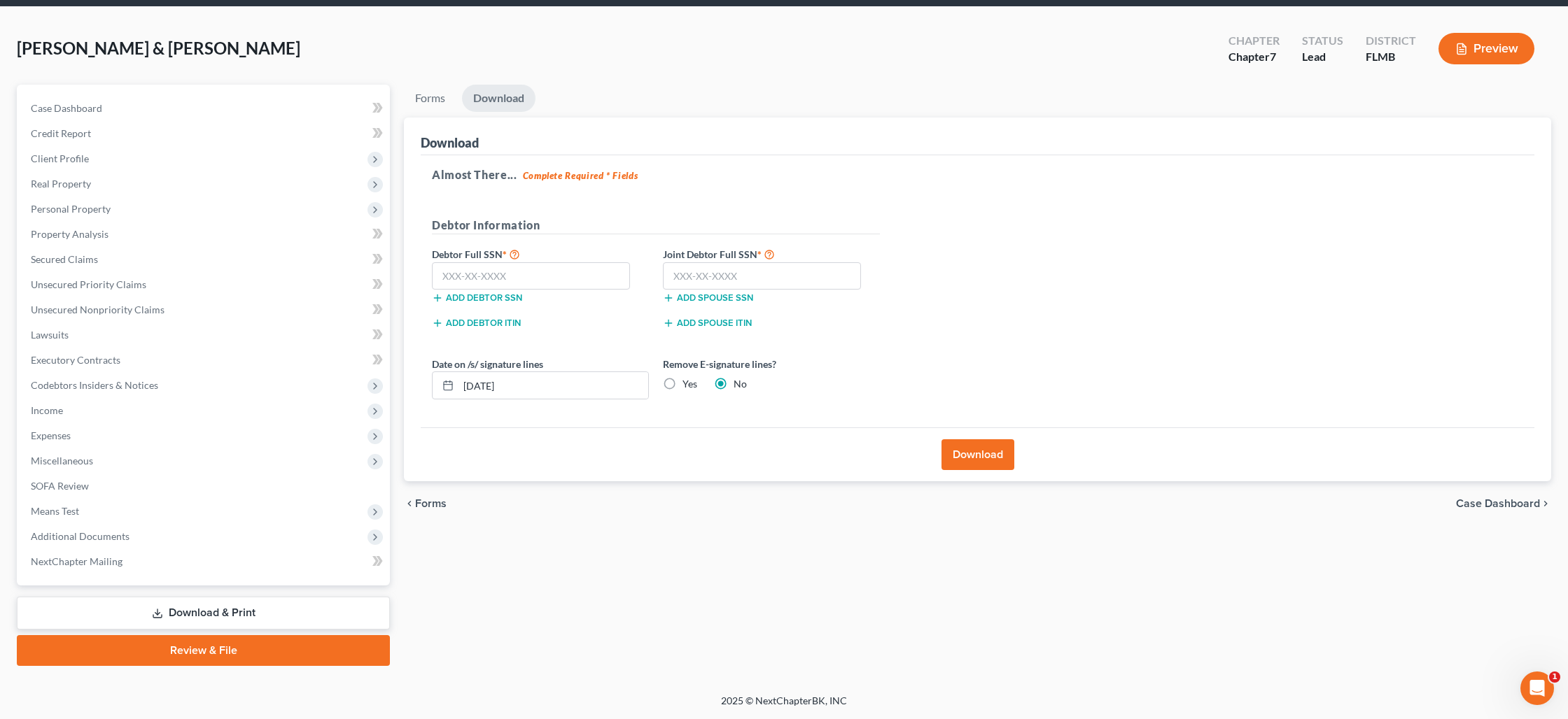
scroll to position [48, 0]
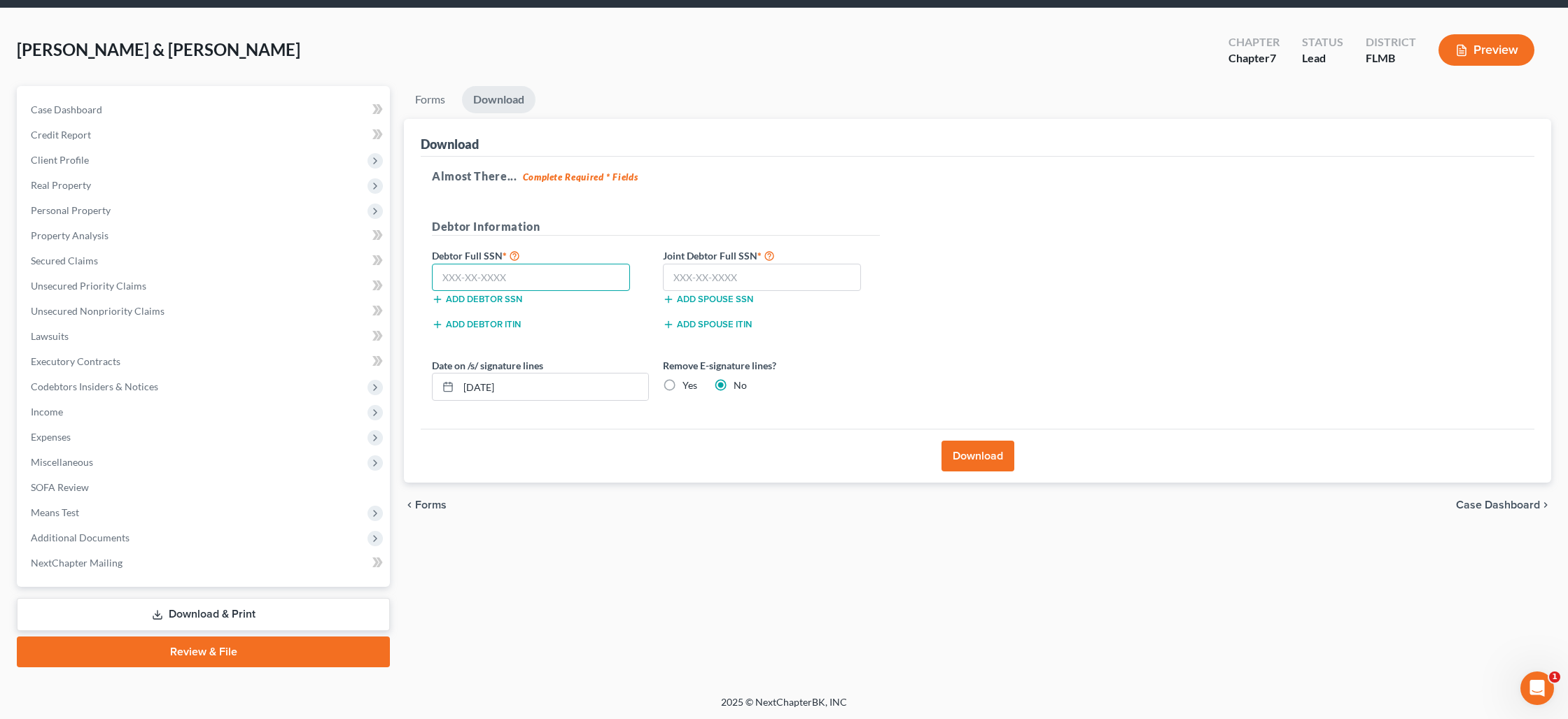
click at [535, 268] on input "text" at bounding box center [531, 277] width 198 height 28
type input "434-11-4574"
type input "627-03-7129"
click at [963, 449] on button "Download" at bounding box center [978, 455] width 72 height 31
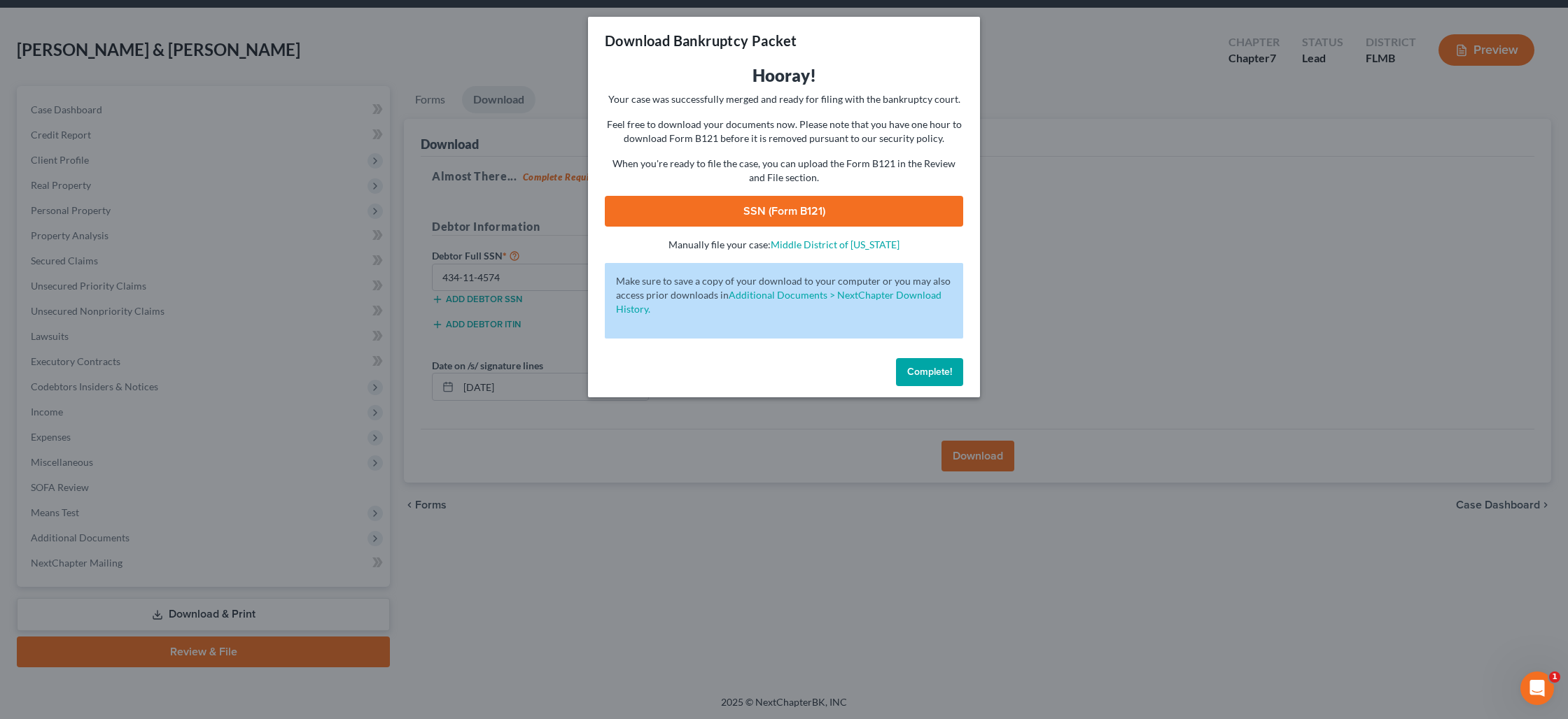
click at [773, 217] on link "SSN (Form B121)" at bounding box center [784, 211] width 359 height 31
click at [924, 372] on span "Complete!" at bounding box center [929, 372] width 45 height 12
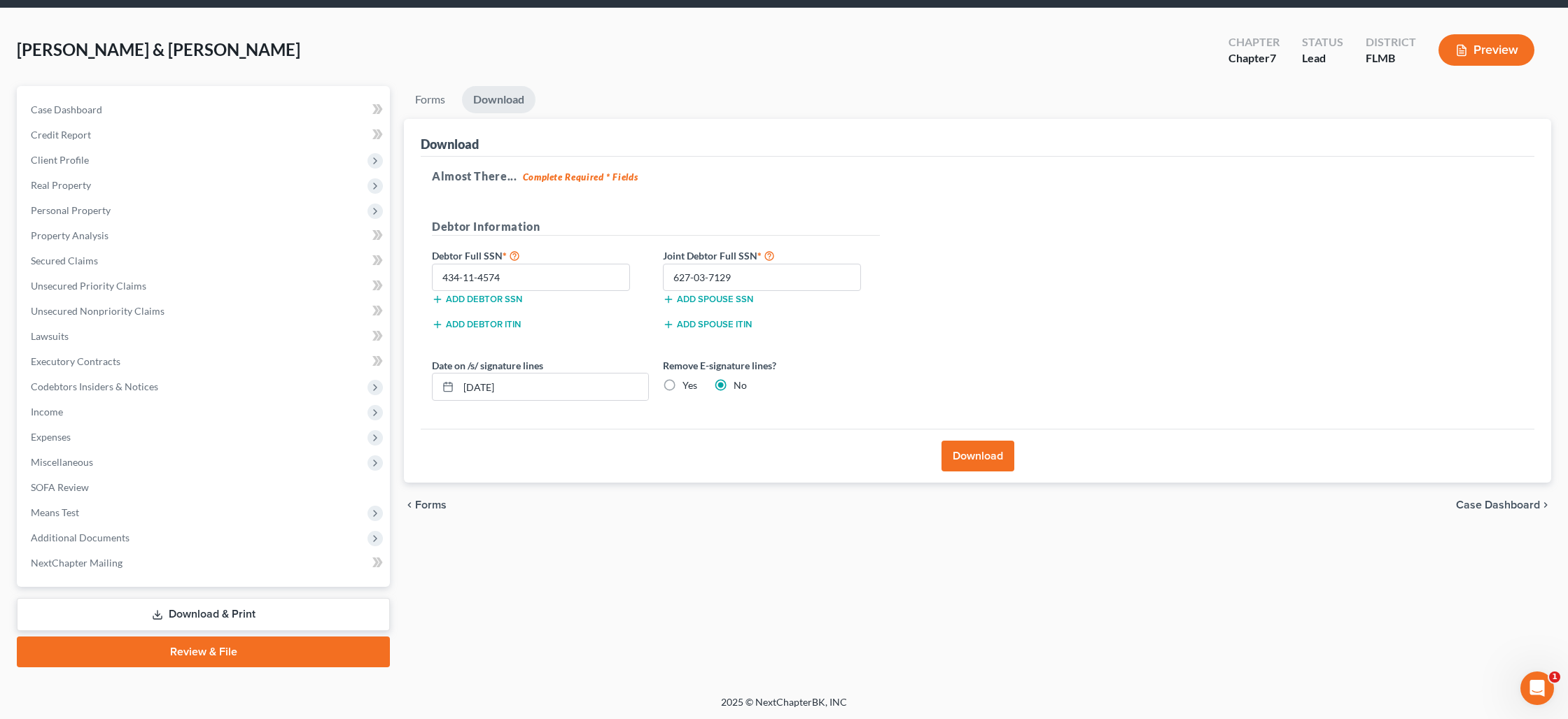
click at [253, 647] on link "Review & File" at bounding box center [203, 652] width 373 height 31
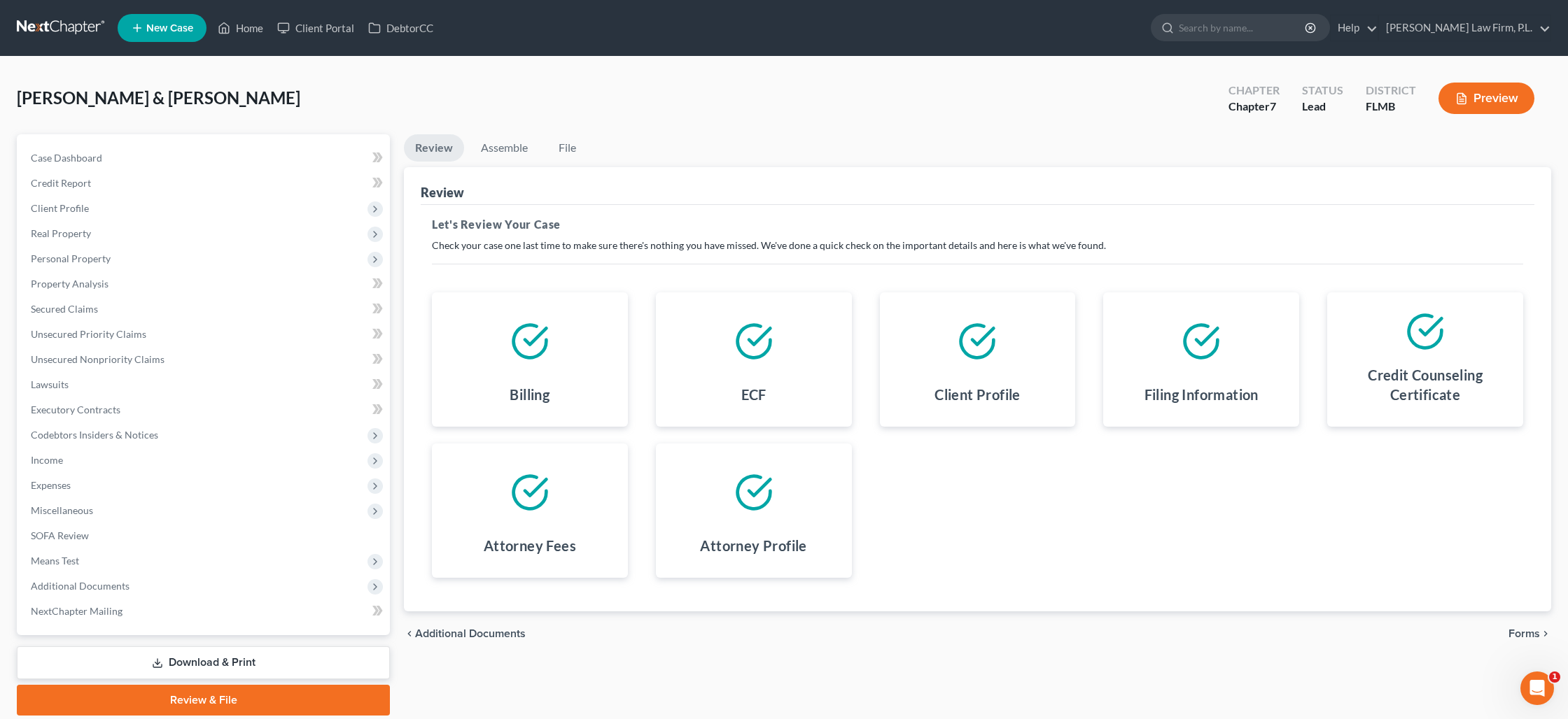
click at [1510, 633] on span "Forms" at bounding box center [1524, 633] width 31 height 11
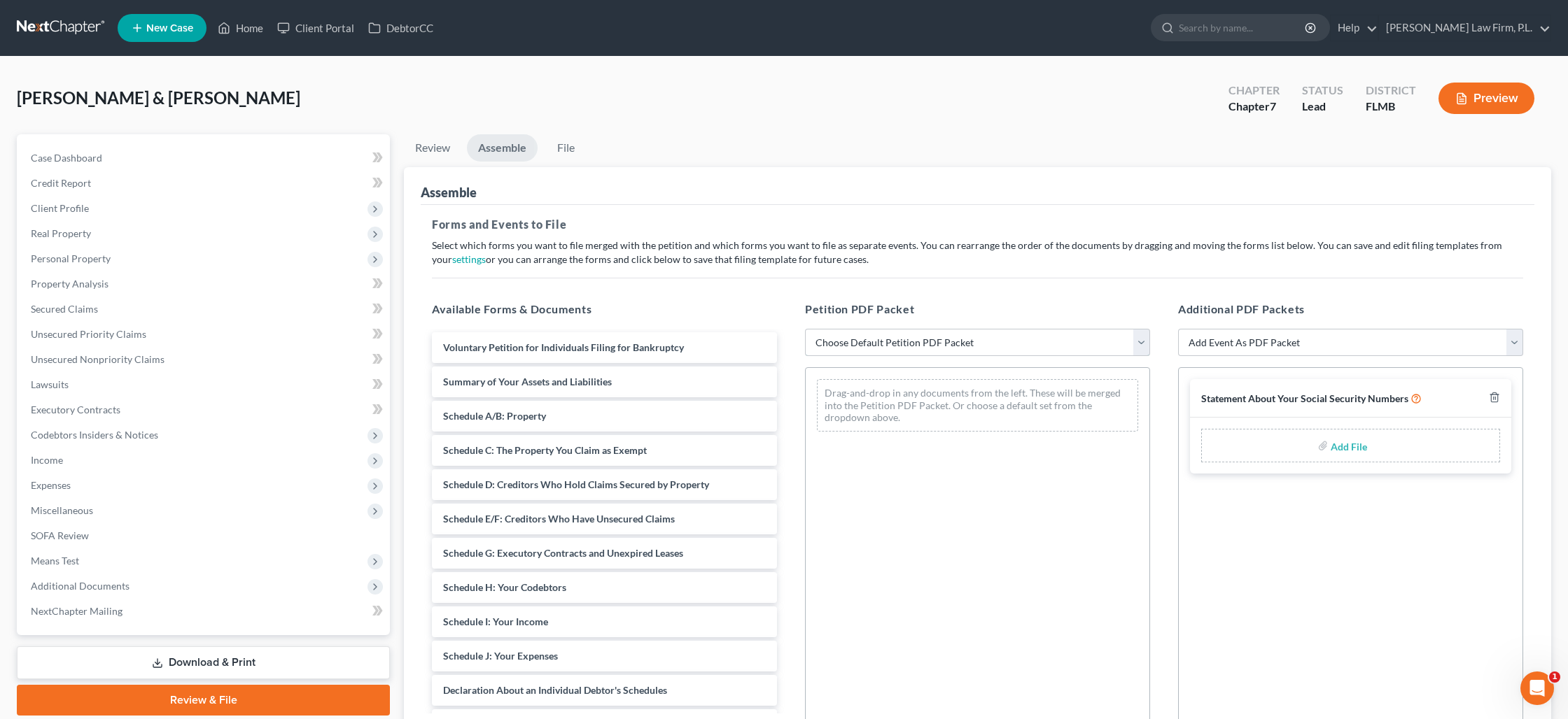
click at [836, 343] on select "Choose Default Petition PDF Packet Complete Bankruptcy Petition (all forms and …" at bounding box center [977, 343] width 345 height 28
select select "0"
click at [805, 329] on select "Choose Default Petition PDF Packet Complete Bankruptcy Petition (all forms and …" at bounding box center [977, 343] width 345 height 28
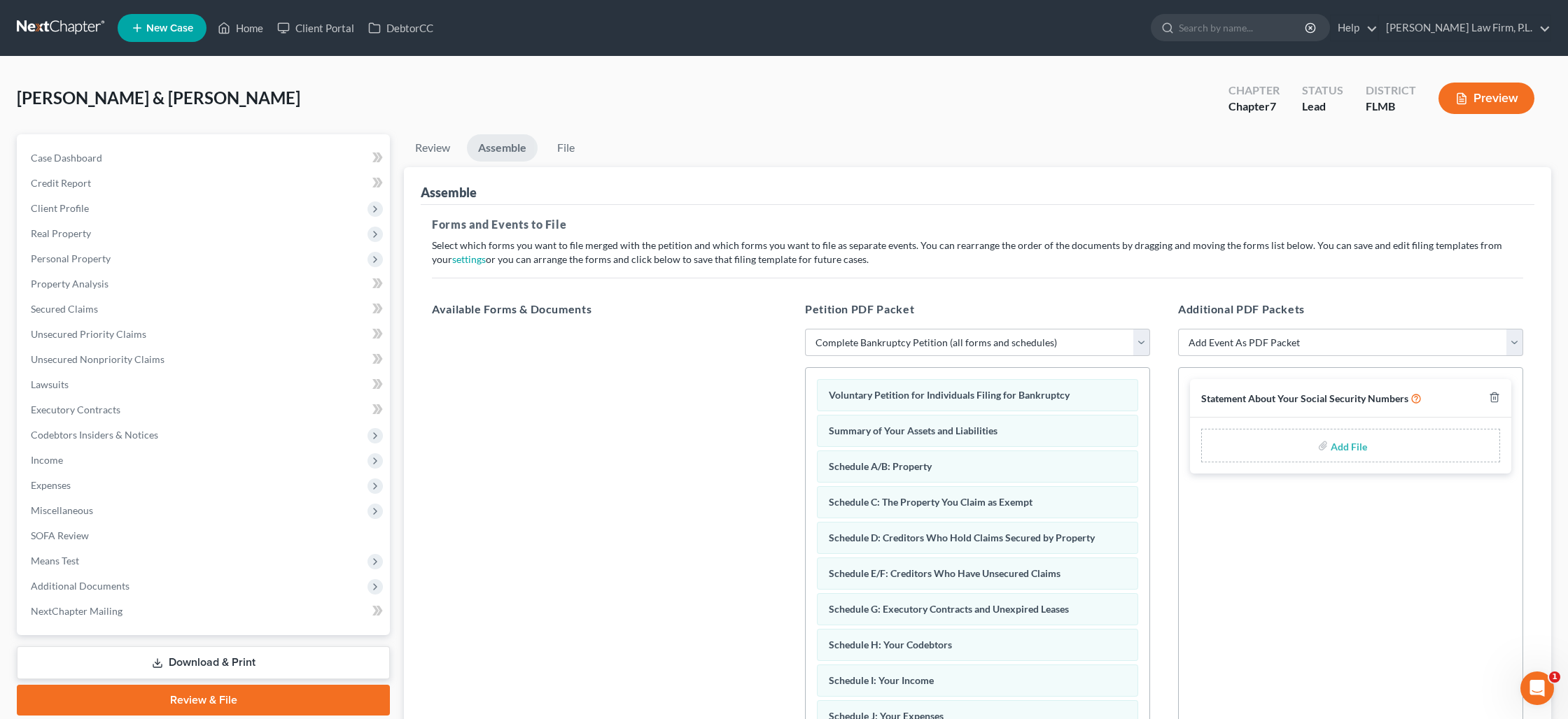
click at [1315, 447] on div "Add File" at bounding box center [1351, 446] width 299 height 33
click at [1333, 445] on input "file" at bounding box center [1347, 445] width 33 height 25
type input "C:\fakepath\[PERSON_NAME] - Statement of SS.pdf"
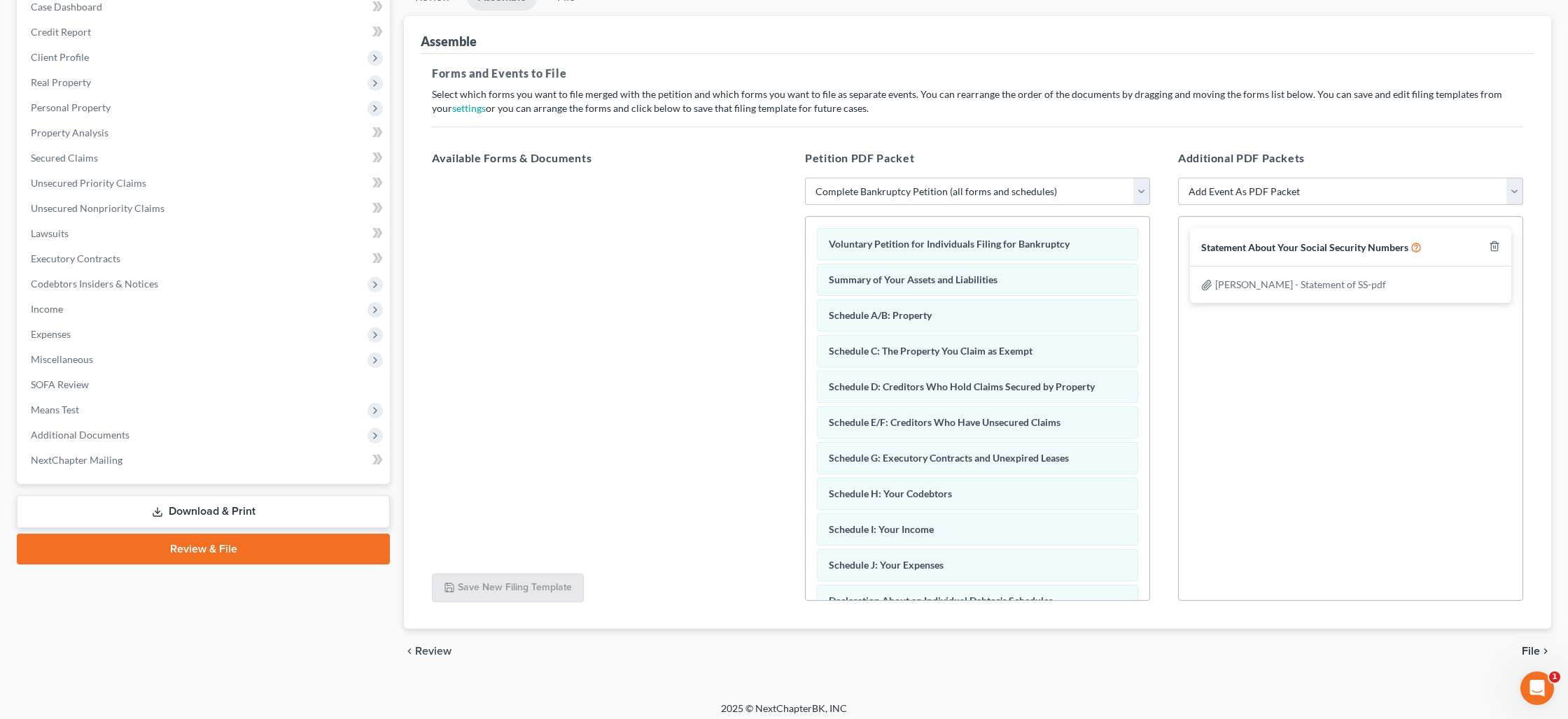
scroll to position [158, 0]
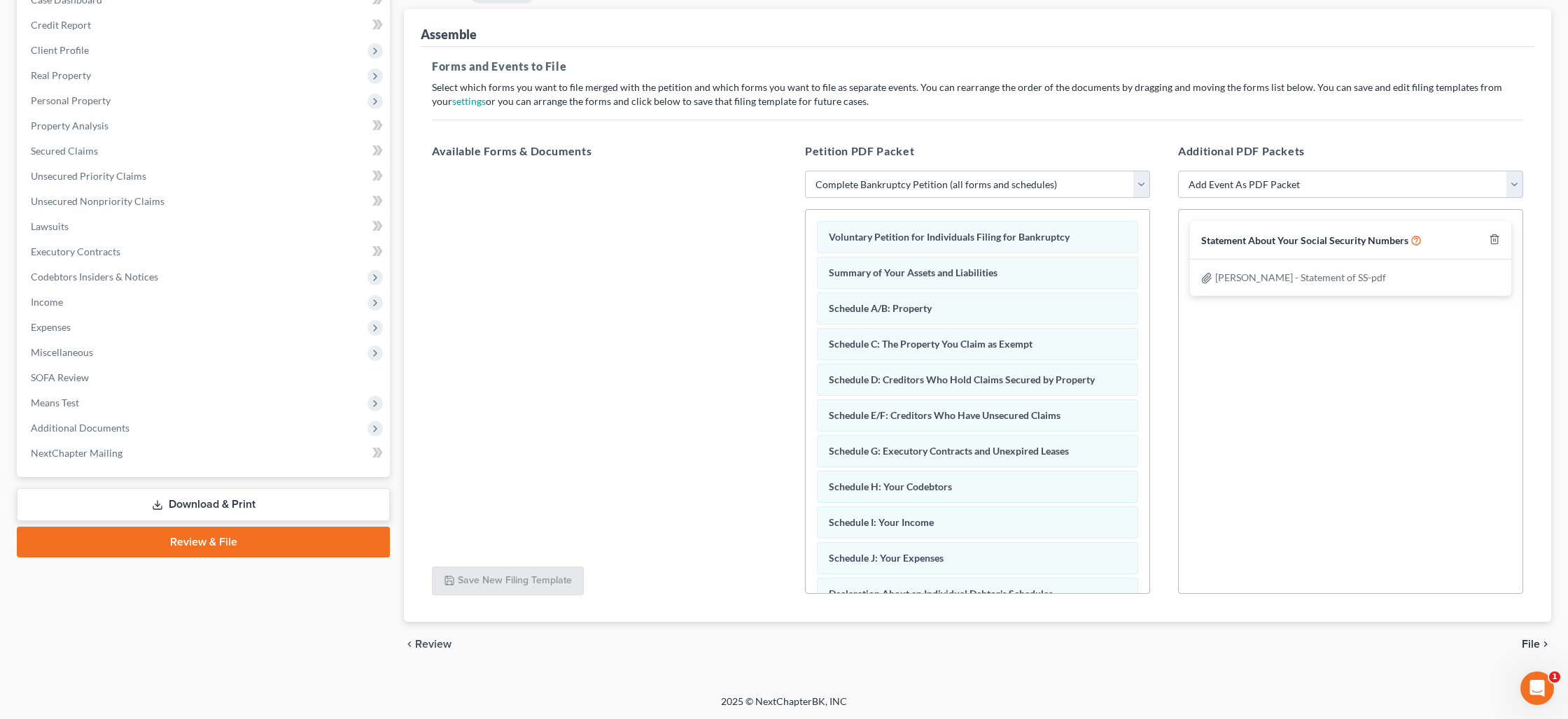
click at [1529, 643] on span "File" at bounding box center [1530, 644] width 18 height 11
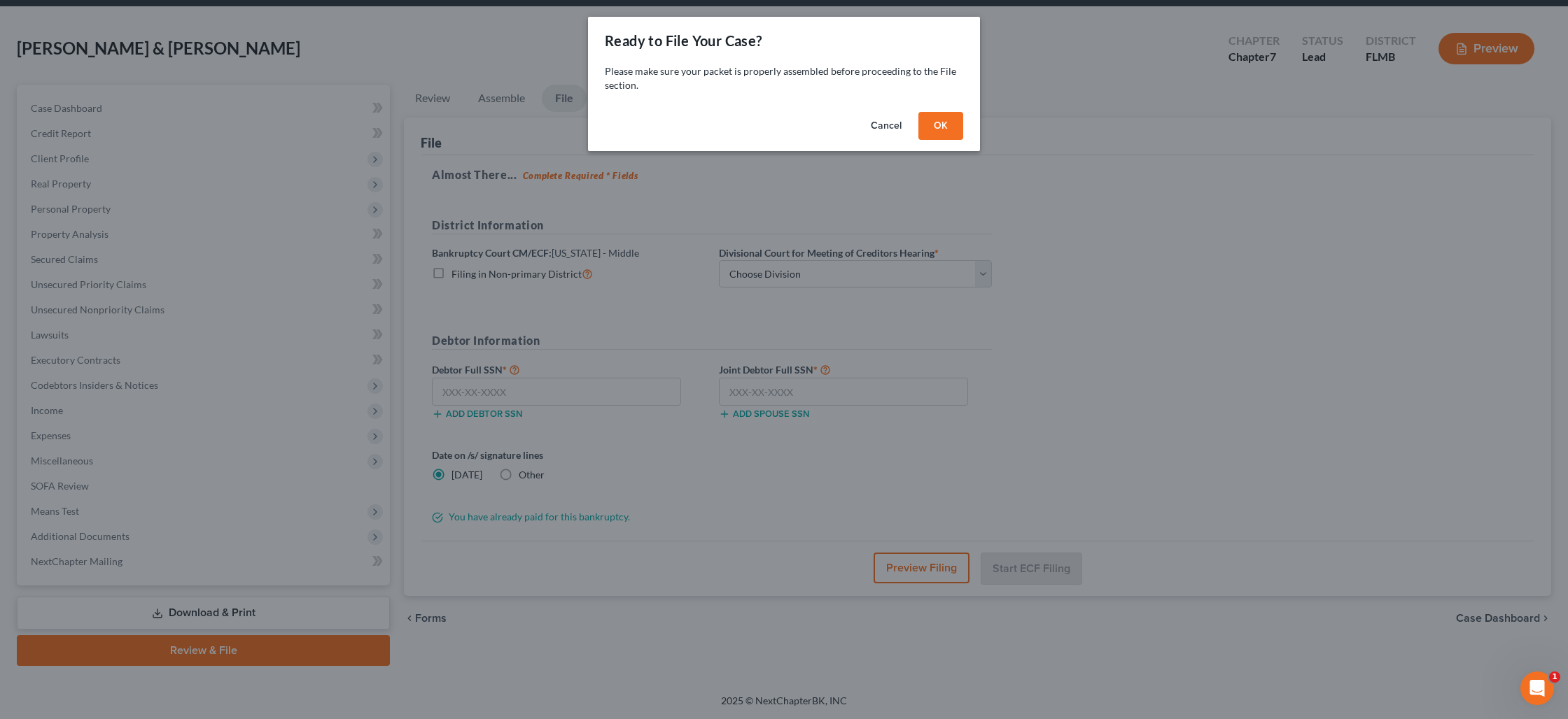
scroll to position [48, 0]
click at [952, 129] on button "OK" at bounding box center [940, 126] width 45 height 28
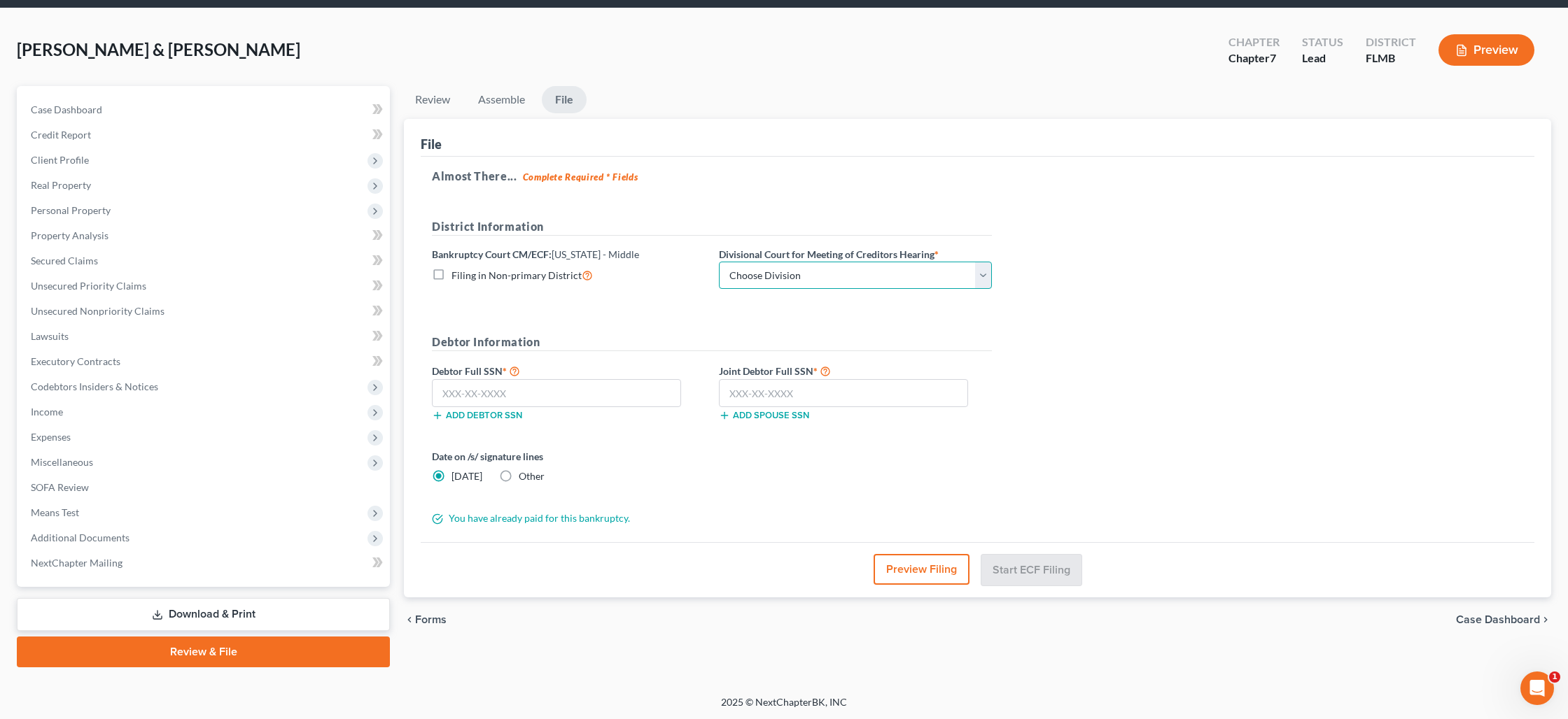
click at [812, 270] on select "Choose Division [GEOGRAPHIC_DATA][PERSON_NAME] [GEOGRAPHIC_DATA] [GEOGRAPHIC_DA…" at bounding box center [856, 276] width 273 height 28
select select "0"
click at [719, 262] on select "Choose Division [GEOGRAPHIC_DATA][PERSON_NAME] [GEOGRAPHIC_DATA] [GEOGRAPHIC_DA…" at bounding box center [856, 276] width 273 height 28
click at [540, 387] on input "text" at bounding box center [556, 394] width 249 height 28
type input "434-11-4574"
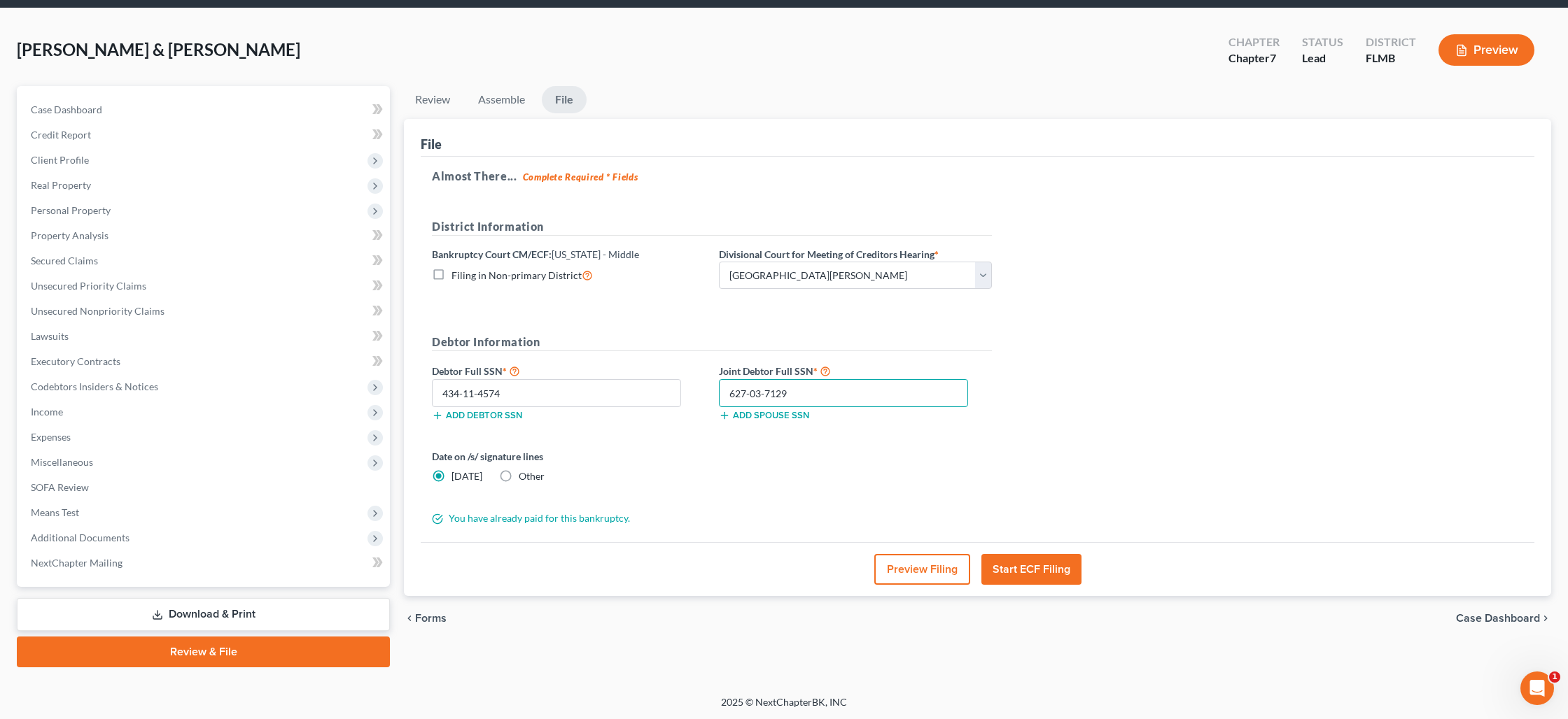
type input "627-03-7129"
click at [1014, 568] on button "Start ECF Filing" at bounding box center [1031, 569] width 100 height 31
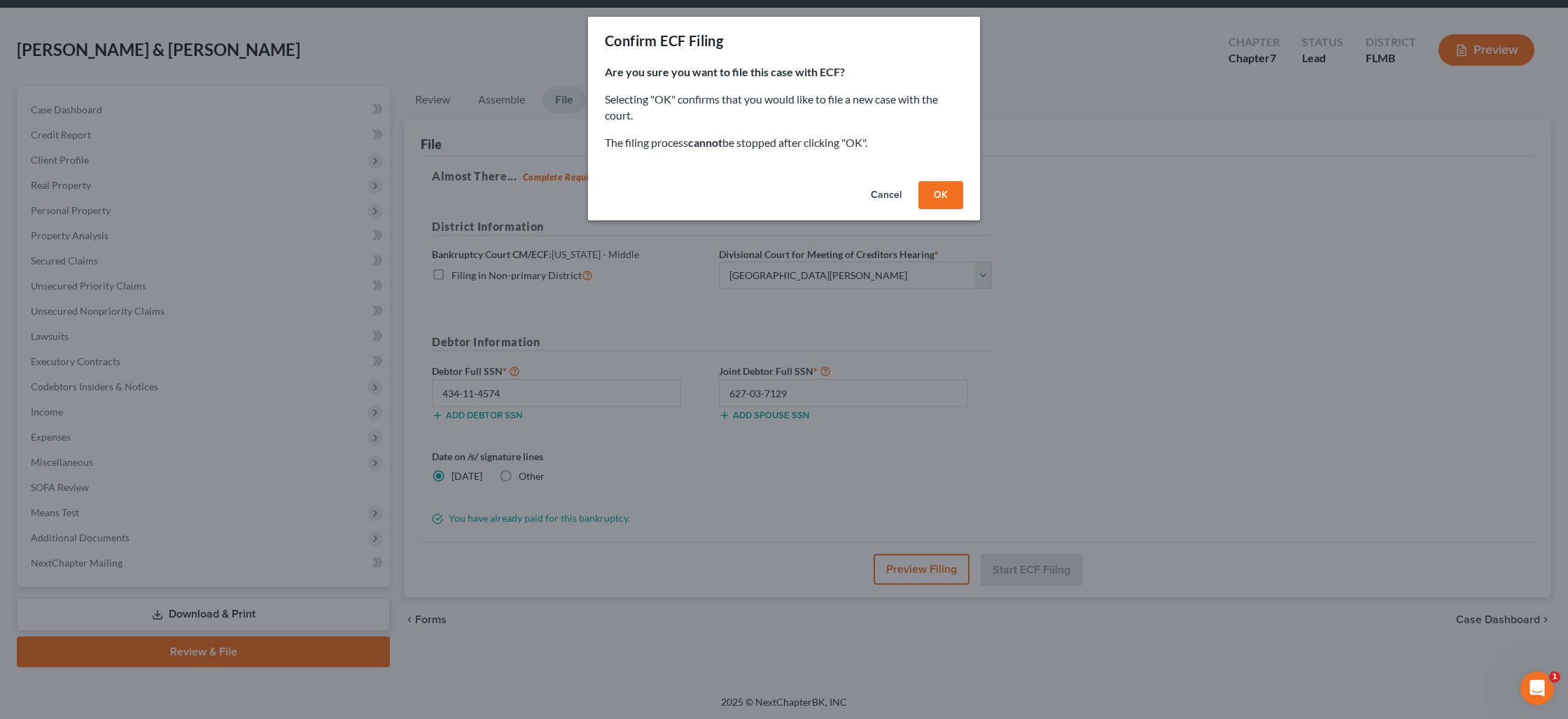
click at [933, 196] on button "OK" at bounding box center [940, 195] width 45 height 28
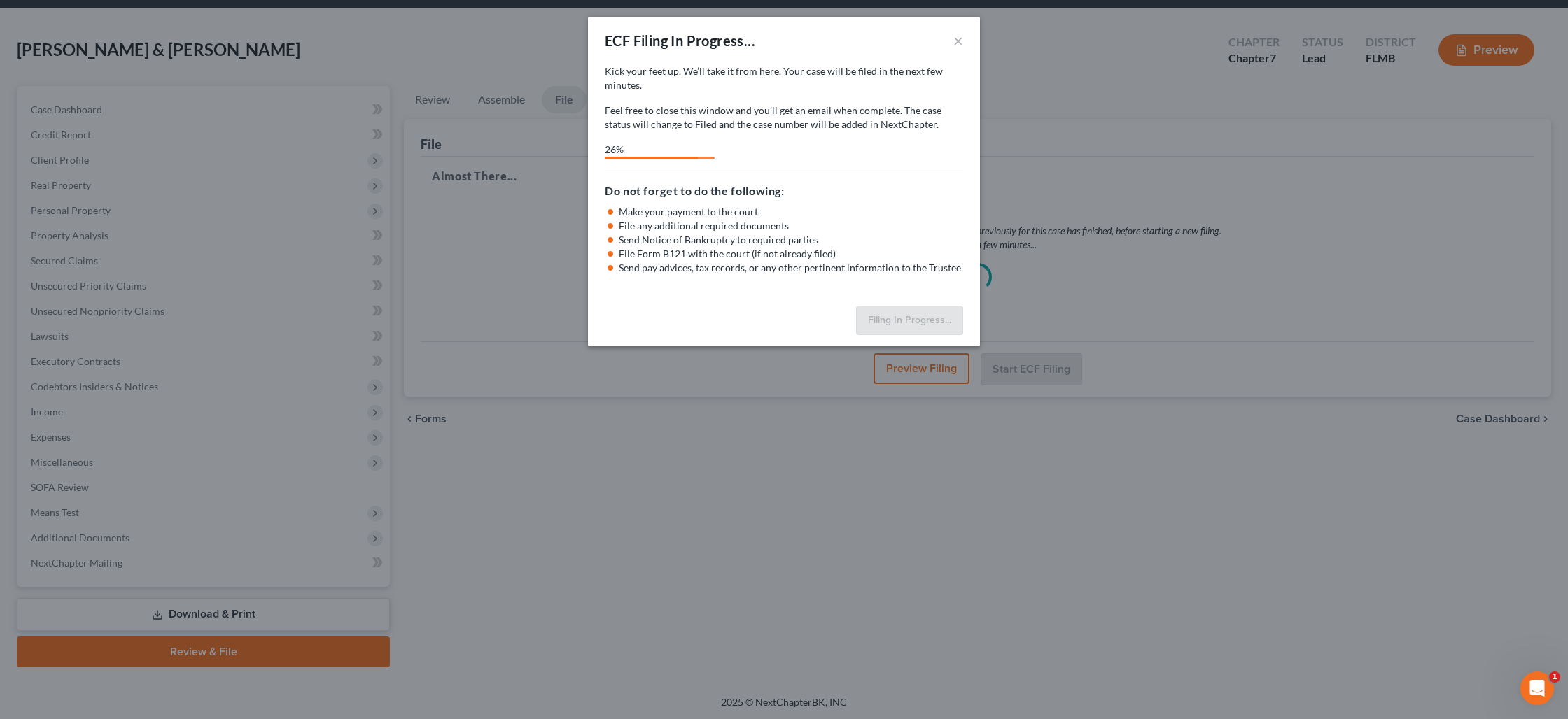
select select "0"
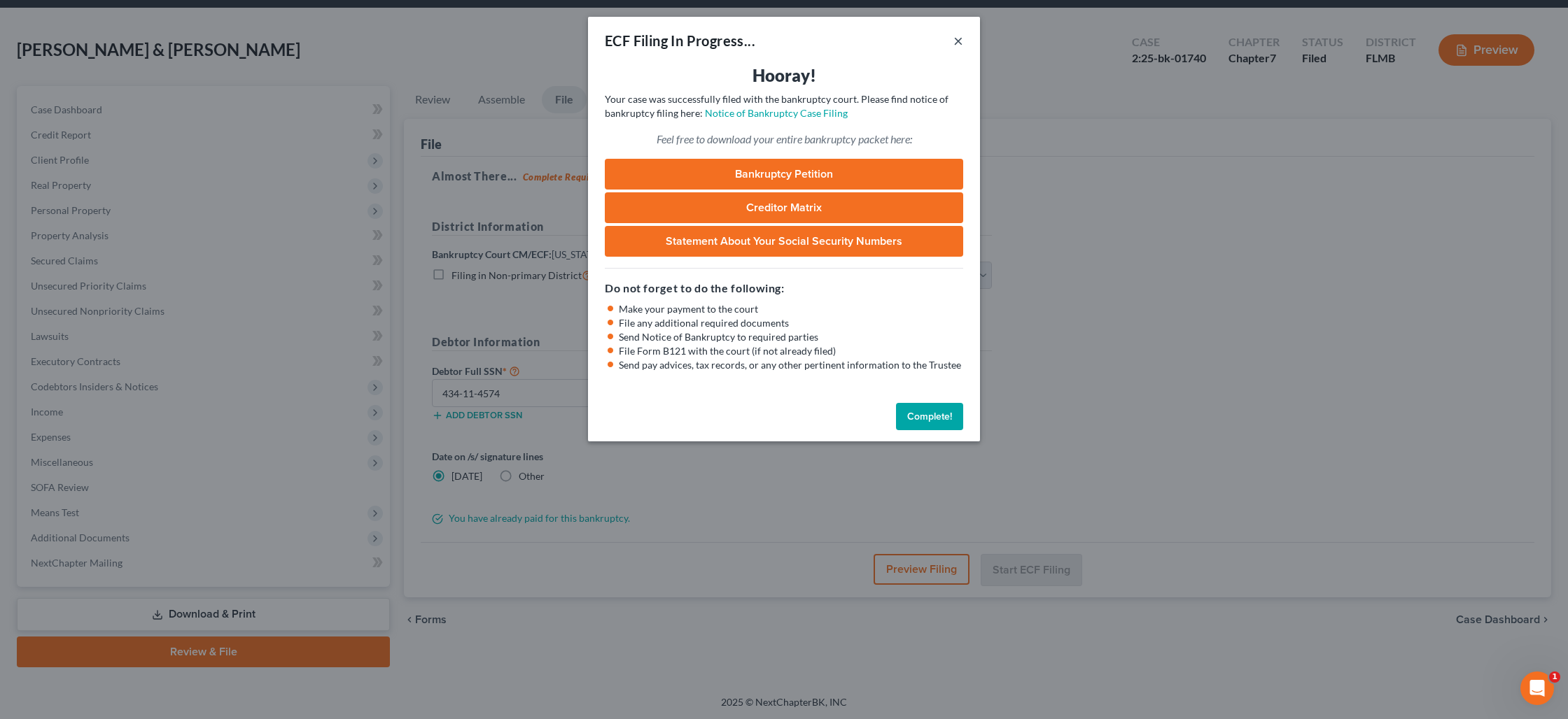
drag, startPoint x: 959, startPoint y: 45, endPoint x: 966, endPoint y: 42, distance: 7.6
click at [959, 45] on button "×" at bounding box center [958, 40] width 10 height 17
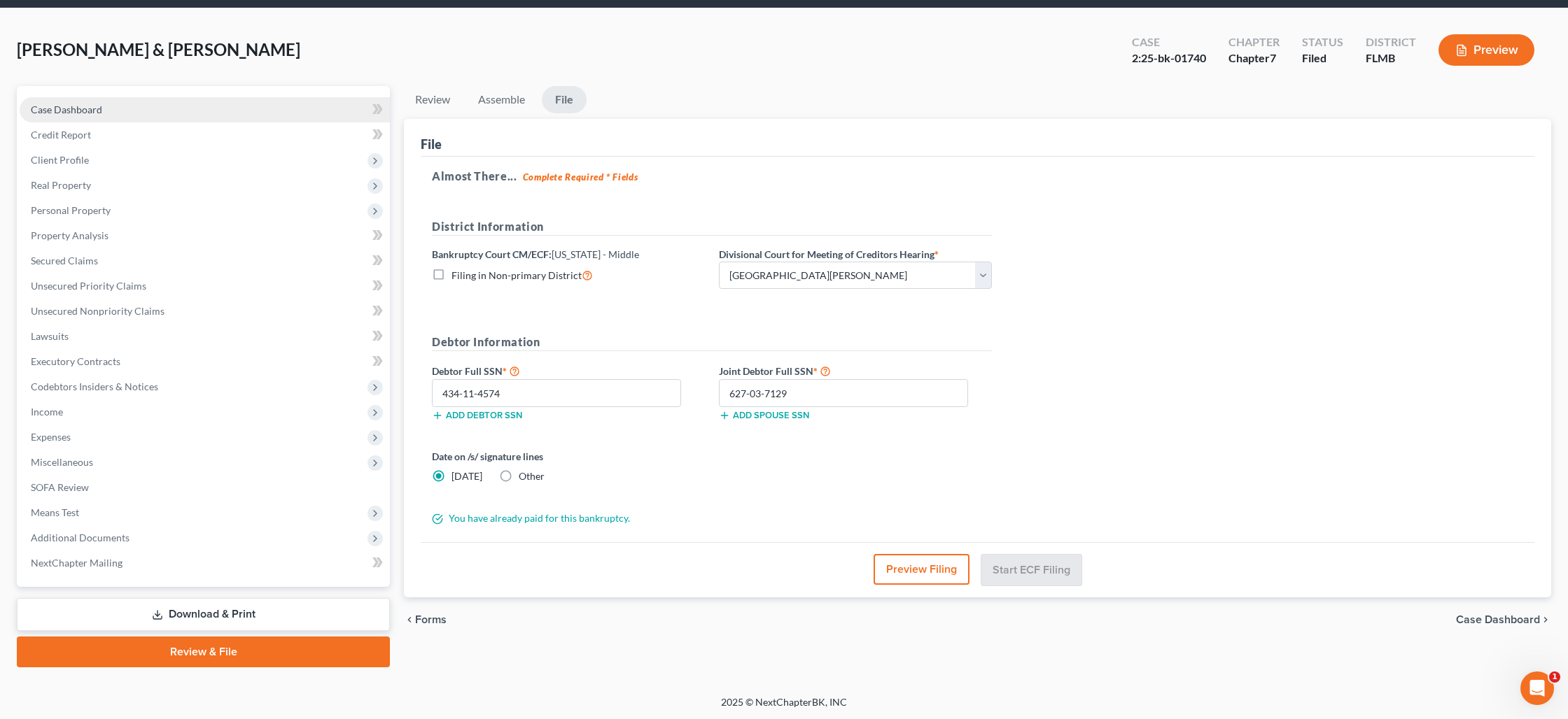
scroll to position [0, 0]
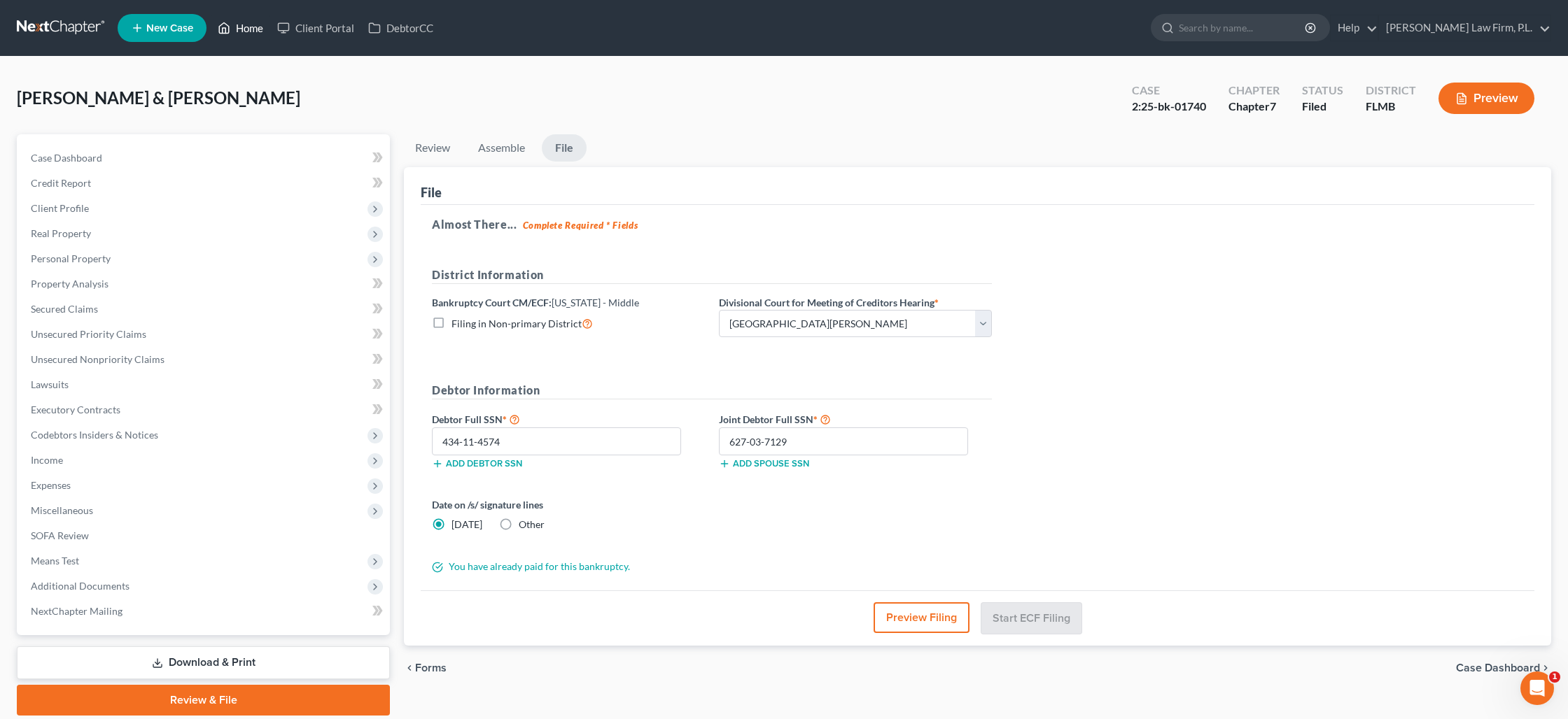
click at [257, 28] on link "Home" at bounding box center [240, 28] width 59 height 25
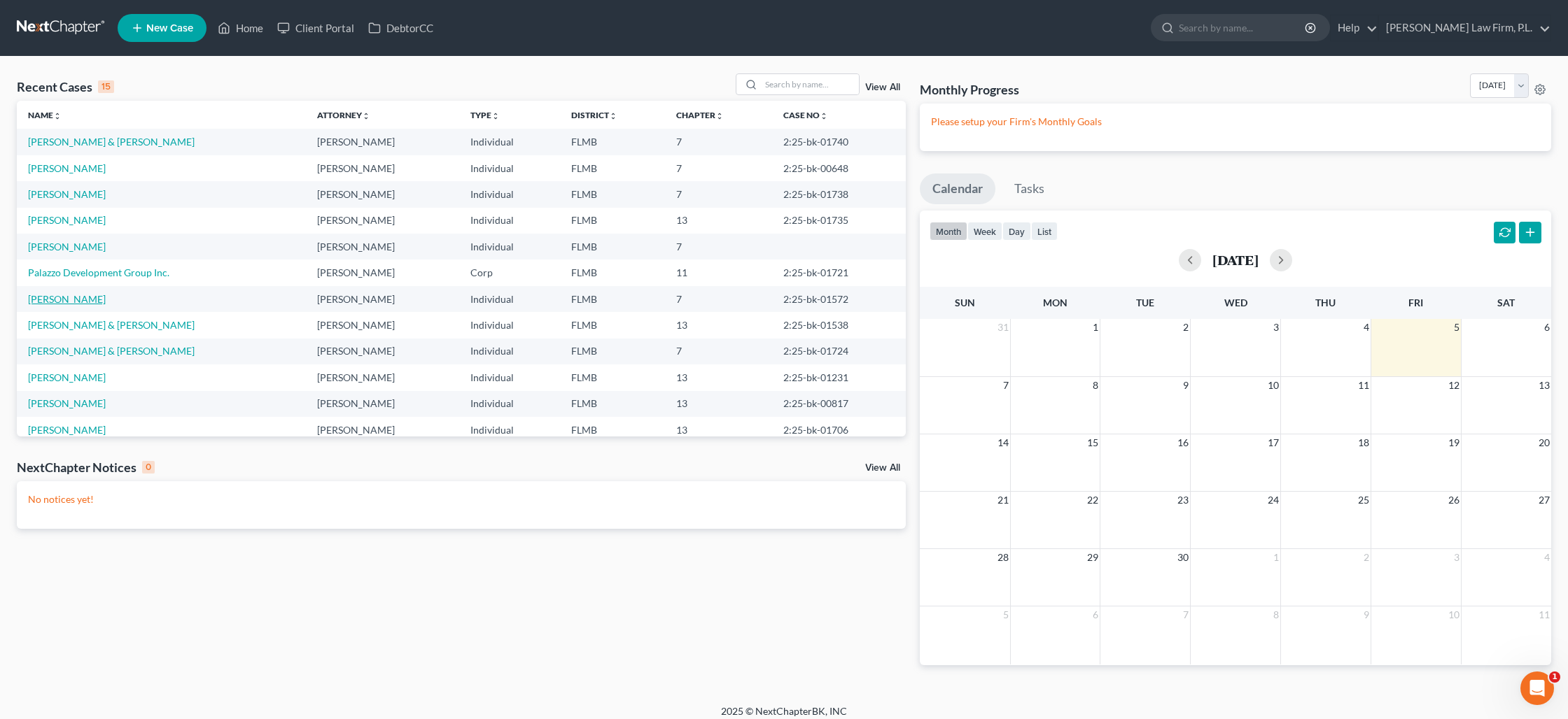
click at [72, 298] on link "[PERSON_NAME]" at bounding box center [66, 299] width 78 height 12
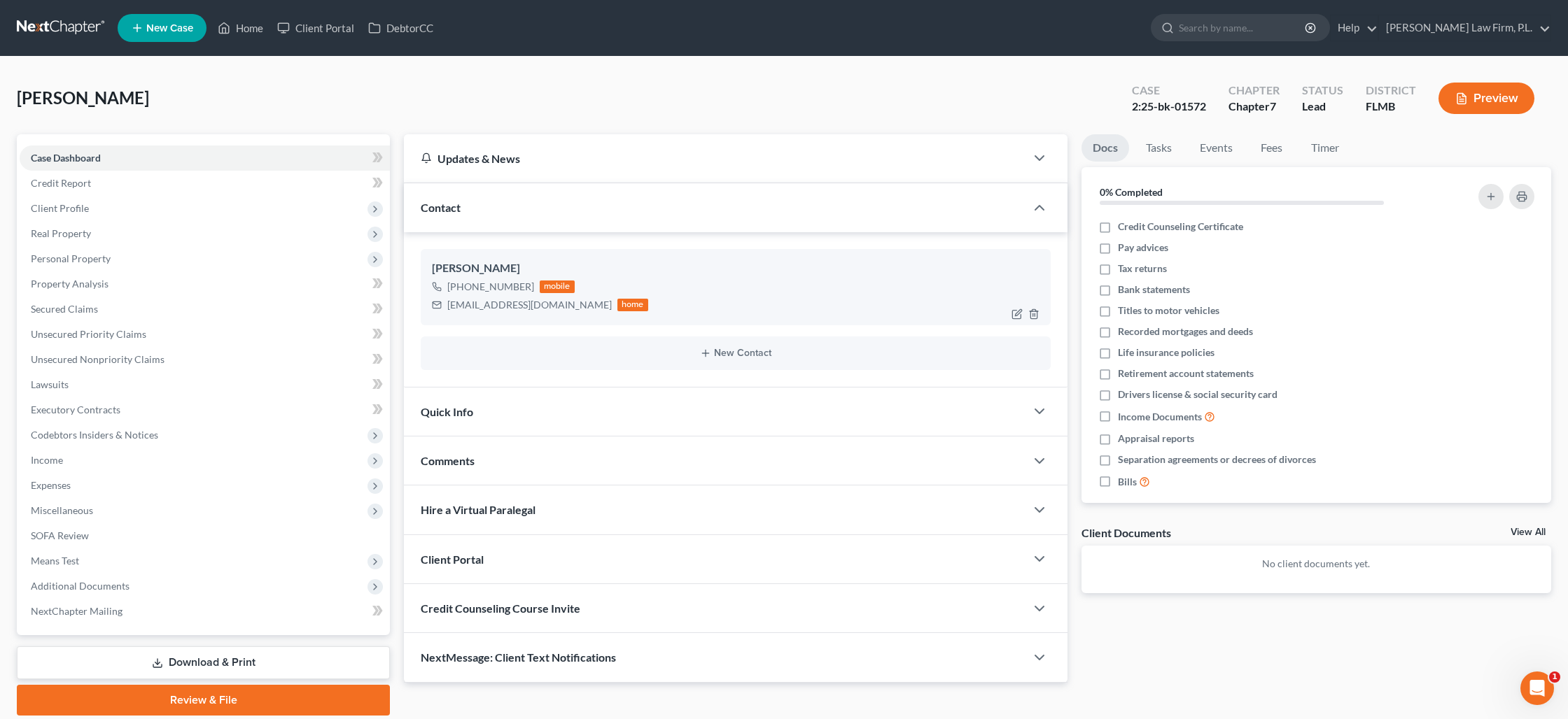
drag, startPoint x: 526, startPoint y: 285, endPoint x: 461, endPoint y: 284, distance: 65.0
click at [461, 284] on div "[PHONE_NUMBER]" at bounding box center [490, 287] width 86 height 14
copy div "[PHONE_NUMBER]"
click at [112, 236] on span "Real Property" at bounding box center [204, 233] width 370 height 25
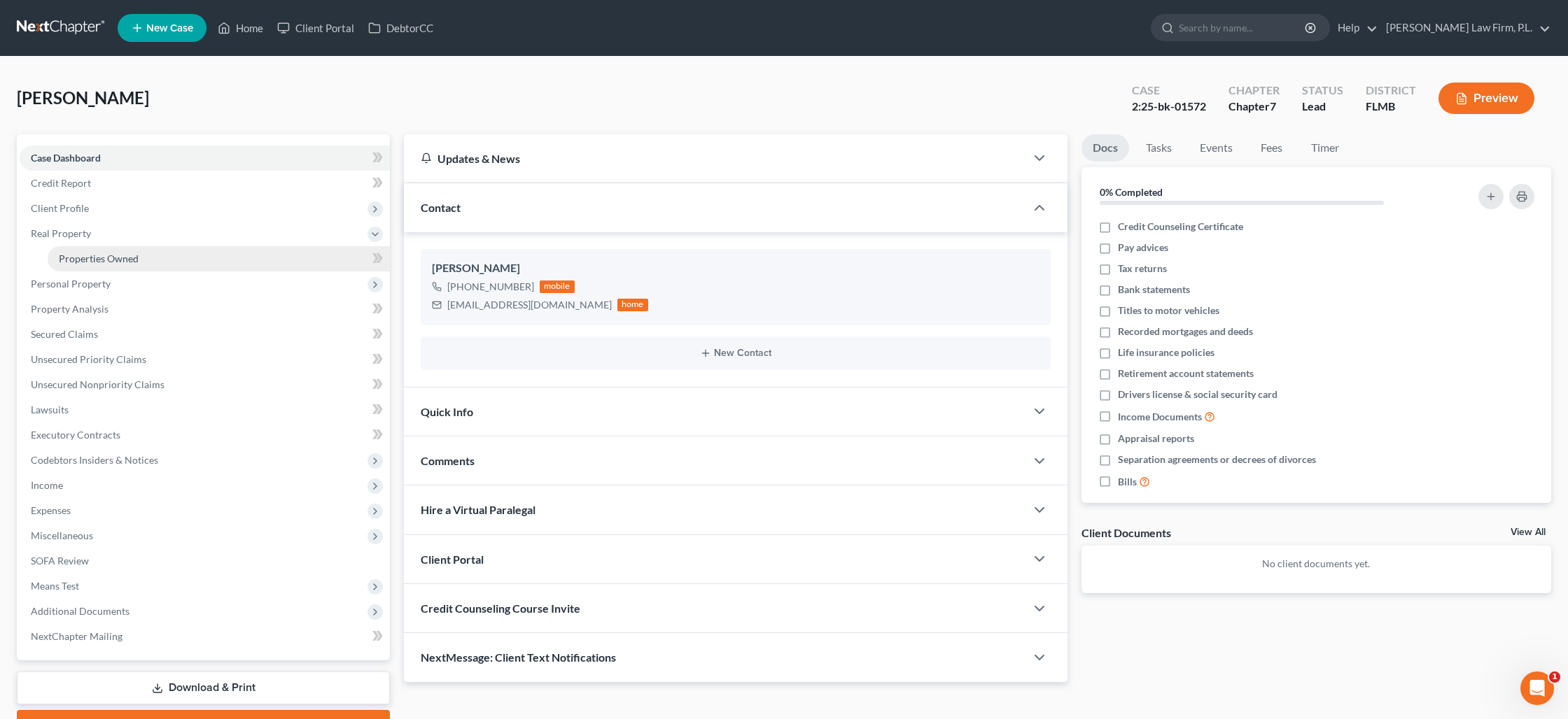
click at [121, 259] on span "Properties Owned" at bounding box center [98, 258] width 79 height 12
